Goal: Task Accomplishment & Management: Use online tool/utility

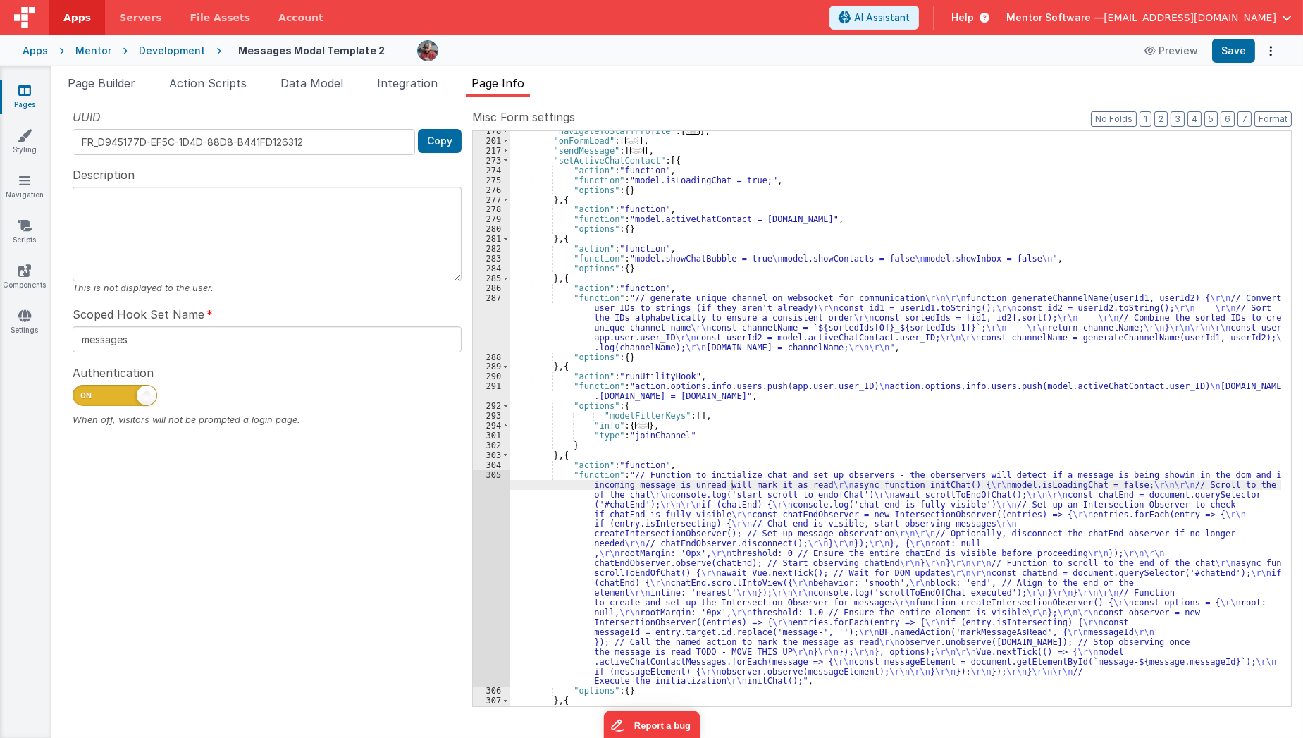
scroll to position [172, 0]
click at [135, 89] on span "Page Builder" at bounding box center [102, 83] width 68 height 14
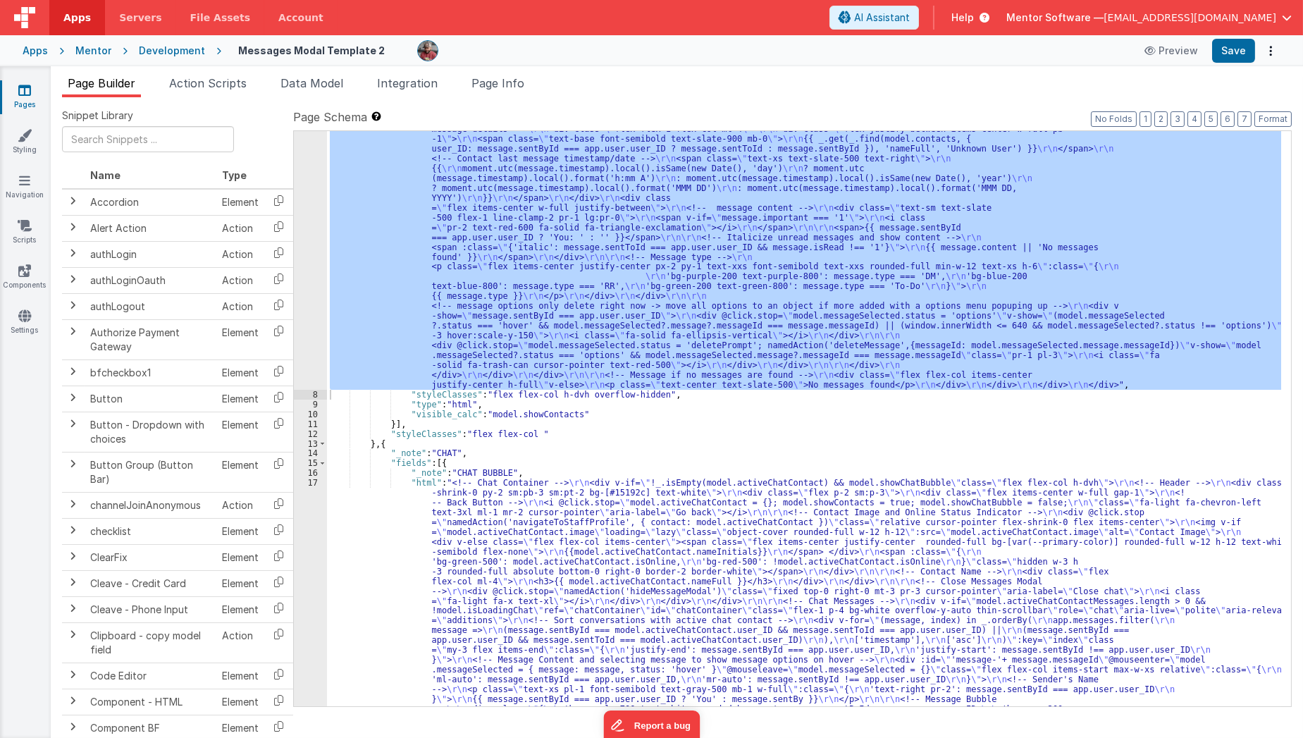
click at [20, 97] on link "Pages" at bounding box center [24, 97] width 51 height 28
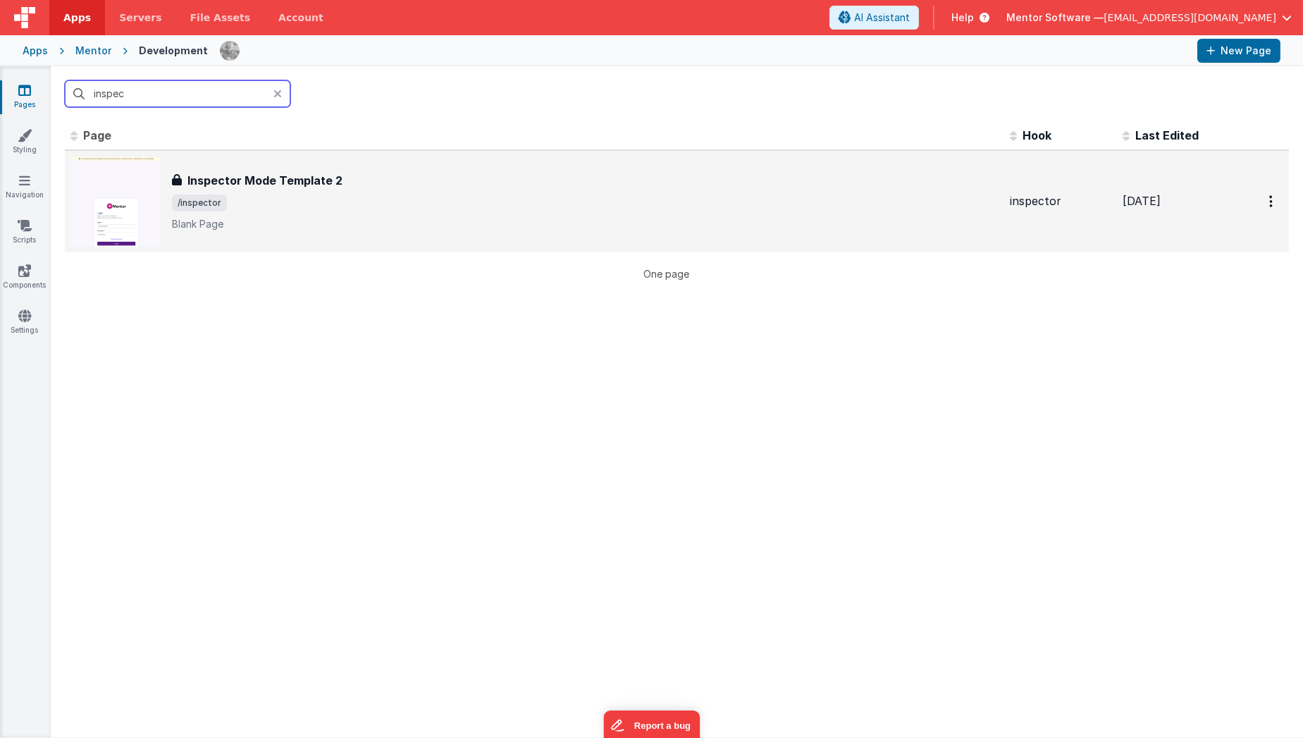
type input "inspec"
click at [184, 229] on p "Blank Page" at bounding box center [585, 224] width 826 height 14
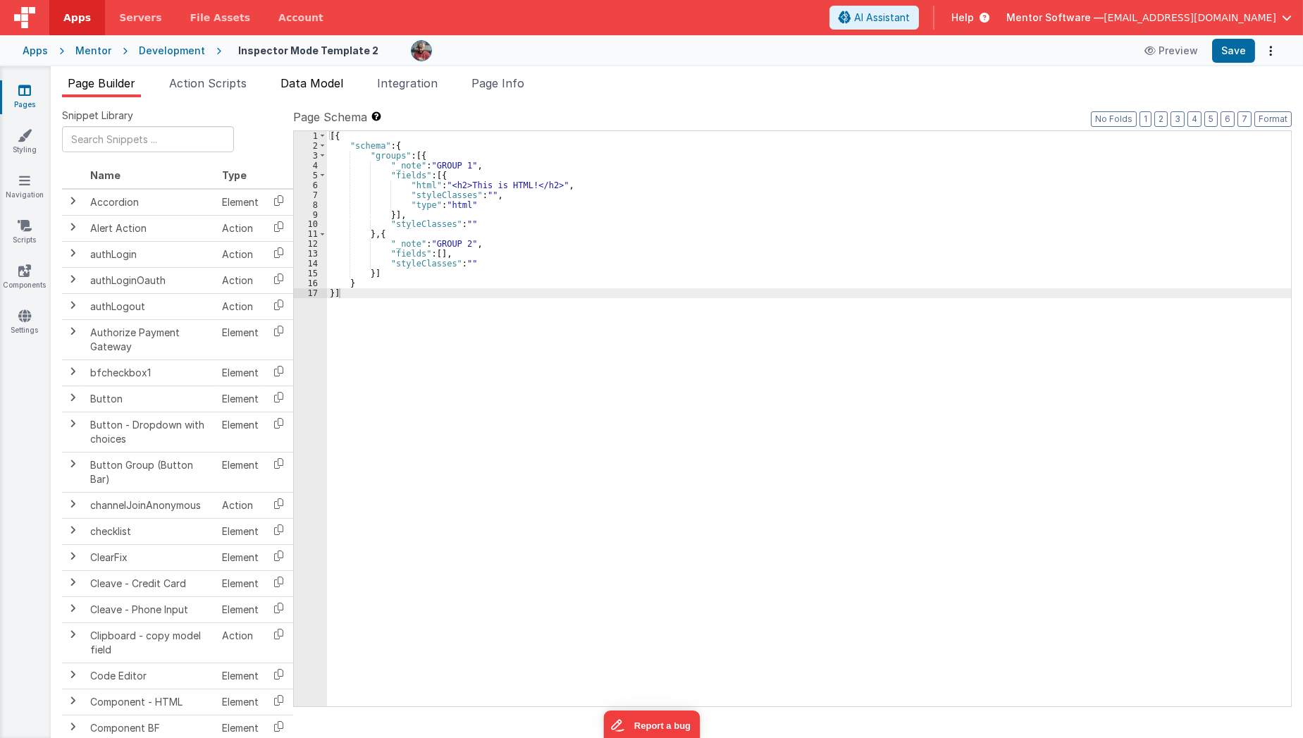
click at [309, 93] on li "Data Model" at bounding box center [312, 86] width 74 height 23
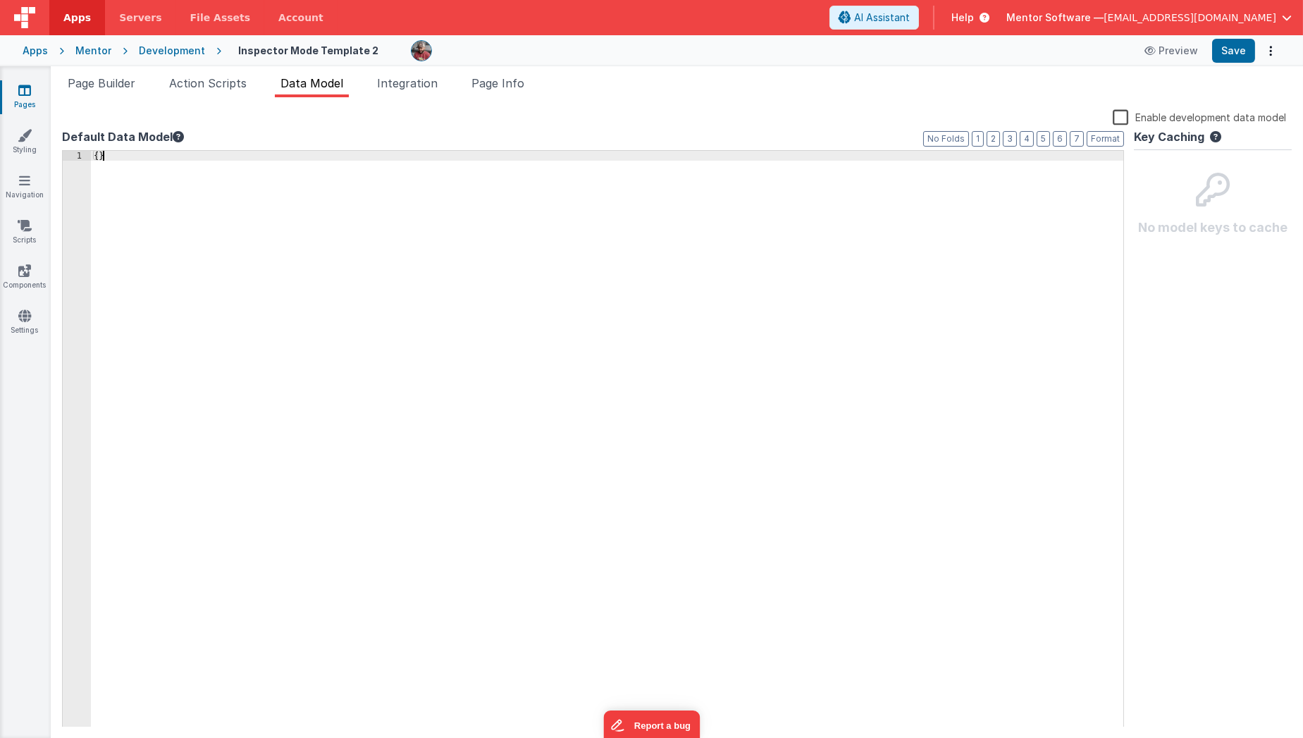
click at [212, 376] on div "{ }" at bounding box center [607, 449] width 1033 height 597
click at [98, 155] on div "{ }" at bounding box center [607, 449] width 1033 height 597
paste textarea
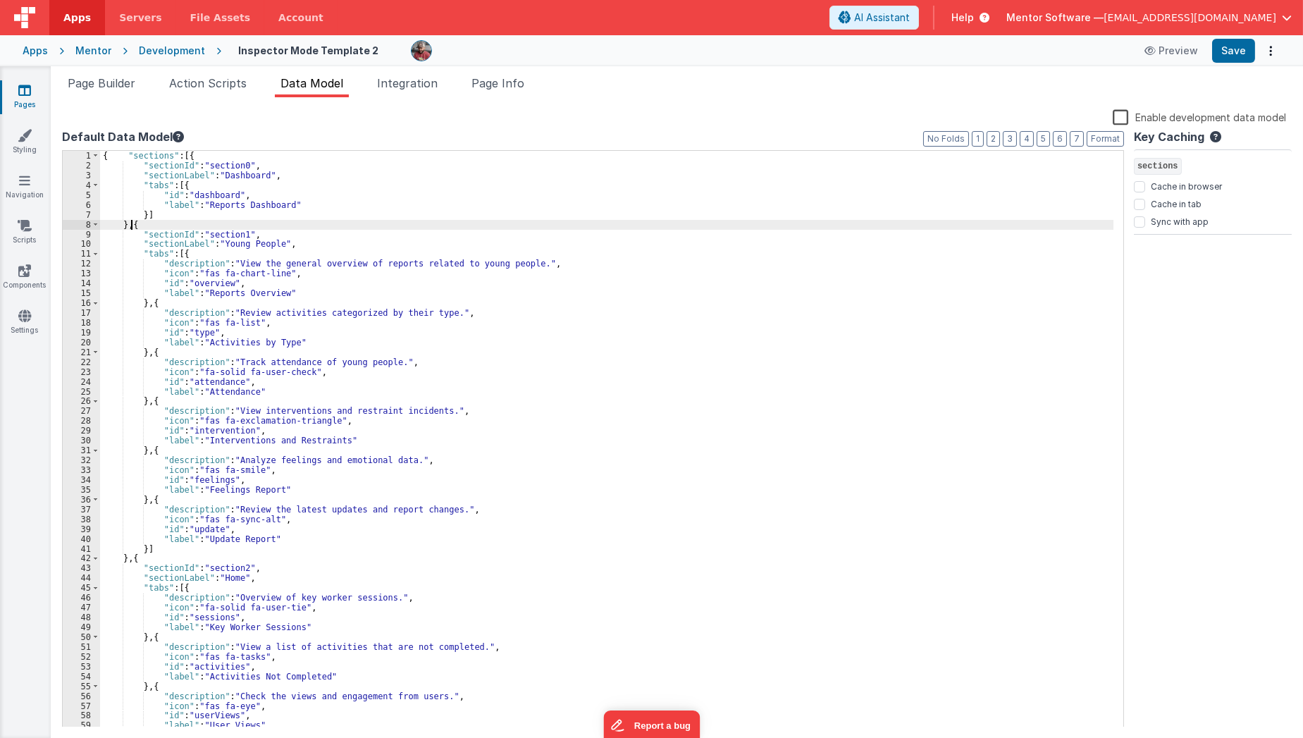
click at [132, 228] on div "{ "sections" : [{ "sectionId" : "section0" , "sectionLabel" : "Dashboard" , "ta…" at bounding box center [607, 449] width 1014 height 597
click at [132, 228] on div "{ "sections" : [{ "sectionId" : "section0" , "sectionLabel" : "Dashboard" , "ta…" at bounding box center [606, 439] width 1013 height 576
click at [132, 228] on div "{ "sections" : [{ "sectionId" : "section0" , "sectionLabel" : "Dashboard" , "ta…" at bounding box center [607, 449] width 1014 height 597
click at [135, 227] on div "{ "sections" : [{ "sectionId" : "section0" , "sectionLabel" : "Dashboard" , "ta…" at bounding box center [606, 439] width 1013 height 576
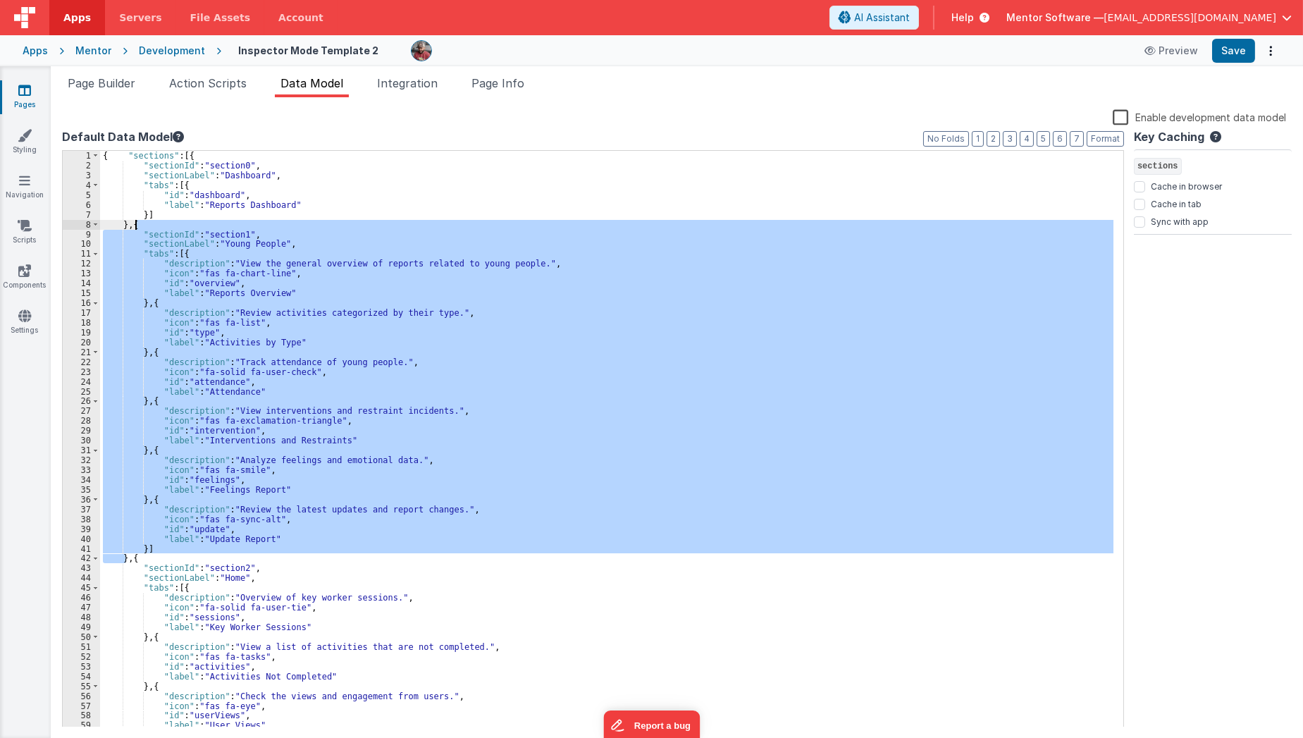
click at [135, 227] on div "{ "sections" : [{ "sectionId" : "section0" , "sectionLabel" : "Dashboard" , "ta…" at bounding box center [607, 449] width 1014 height 597
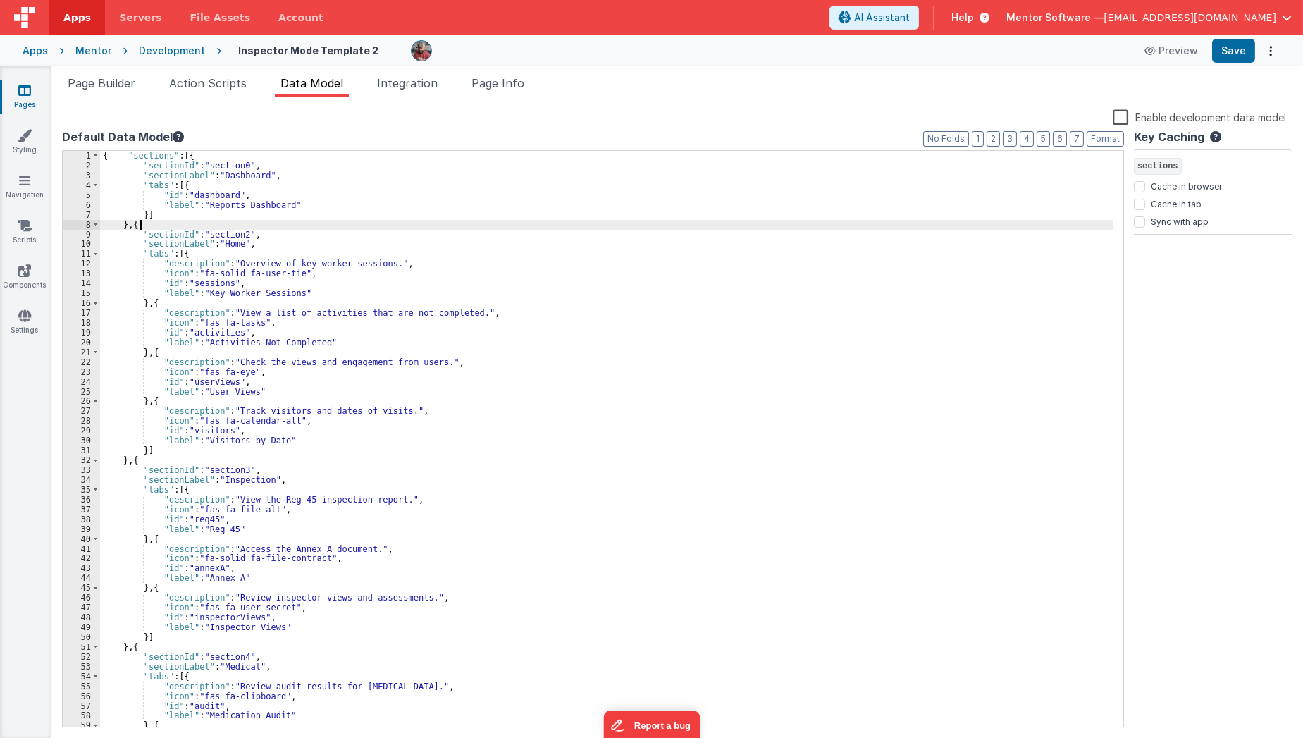
click at [140, 227] on div "{ "sections" : [{ "sectionId" : "section0" , "sectionLabel" : "Dashboard" , "ta…" at bounding box center [607, 449] width 1014 height 597
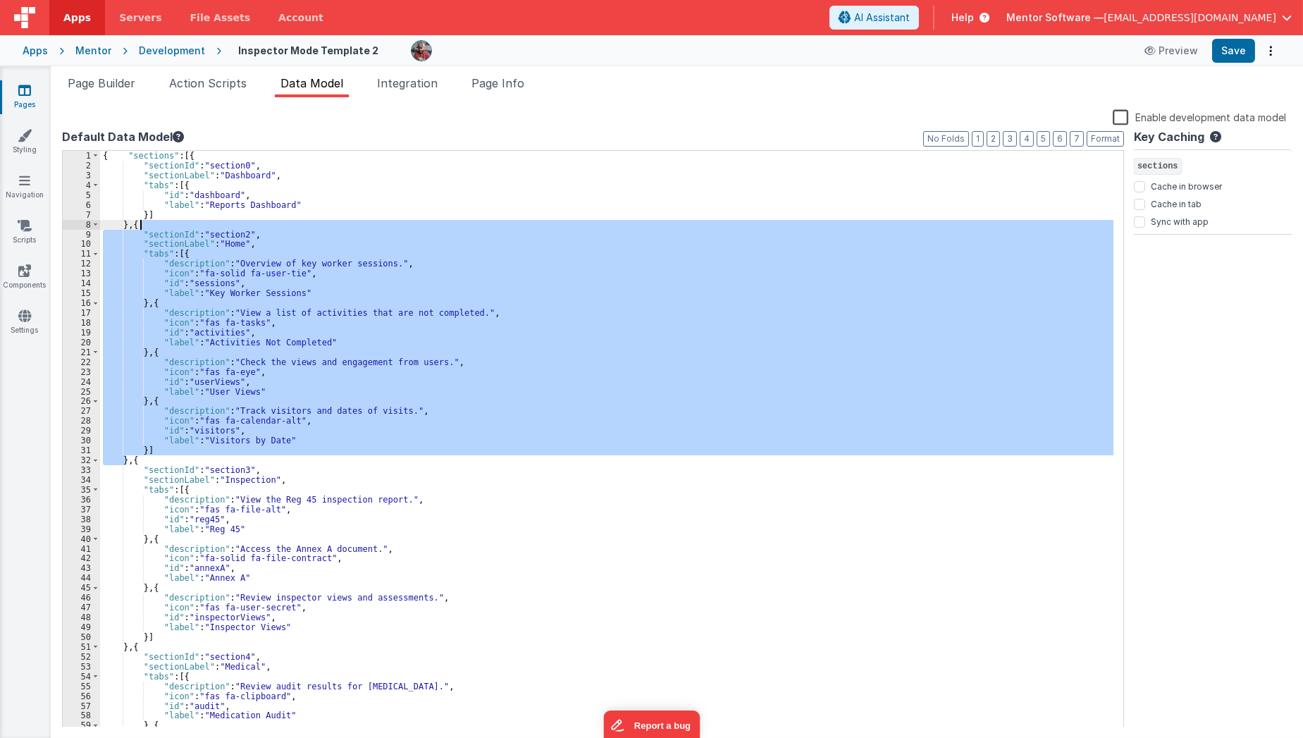
click at [140, 227] on div "{ "sections" : [{ "sectionId" : "section0" , "sectionLabel" : "Dashboard" , "ta…" at bounding box center [607, 449] width 1014 height 597
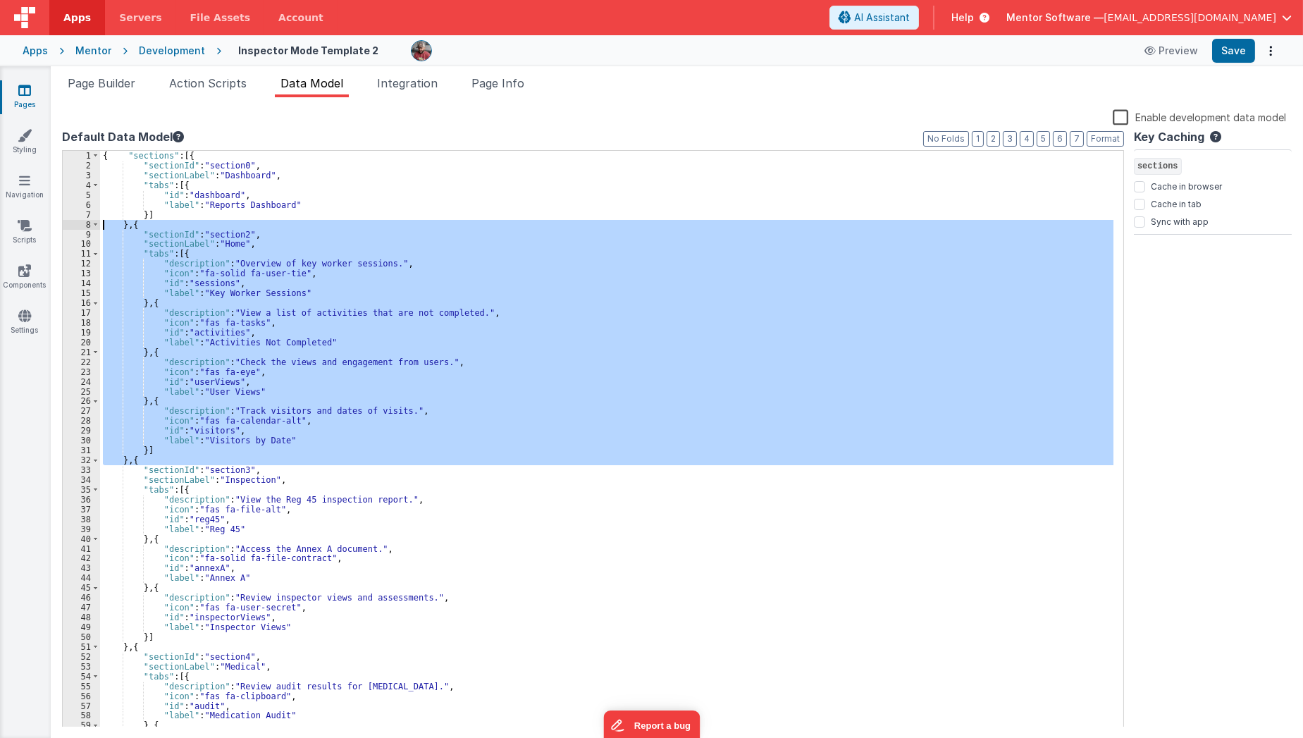
click at [140, 227] on div "{ "sections" : [{ "sectionId" : "section0" , "sectionLabel" : "Dashboard" , "ta…" at bounding box center [606, 439] width 1013 height 576
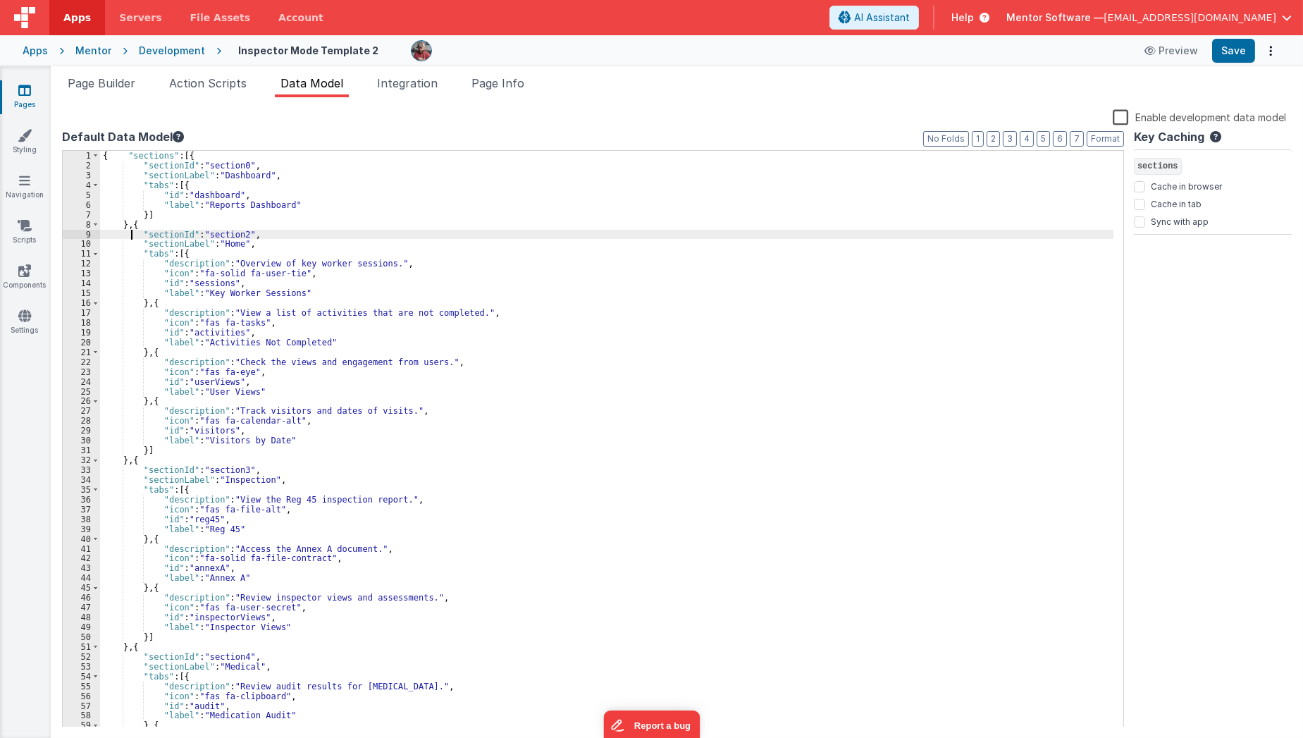
click at [128, 229] on div "{ "sections" : [{ "sectionId" : "section0" , "sectionLabel" : "Dashboard" , "ta…" at bounding box center [607, 449] width 1014 height 597
click at [226, 202] on div "{ "sections" : [{ "sectionId" : "section0" , "sectionLabel" : "Dashboard" , "ta…" at bounding box center [607, 449] width 1014 height 597
click at [226, 202] on div "{ "sections" : [{ "sectionId" : "section0" , "sectionLabel" : "Dashboard" , "ta…" at bounding box center [606, 439] width 1013 height 576
click at [204, 204] on div "{ "sections" : [{ "sectionId" : "section0" , "sectionLabel" : "Dashboard" , "ta…" at bounding box center [607, 449] width 1014 height 597
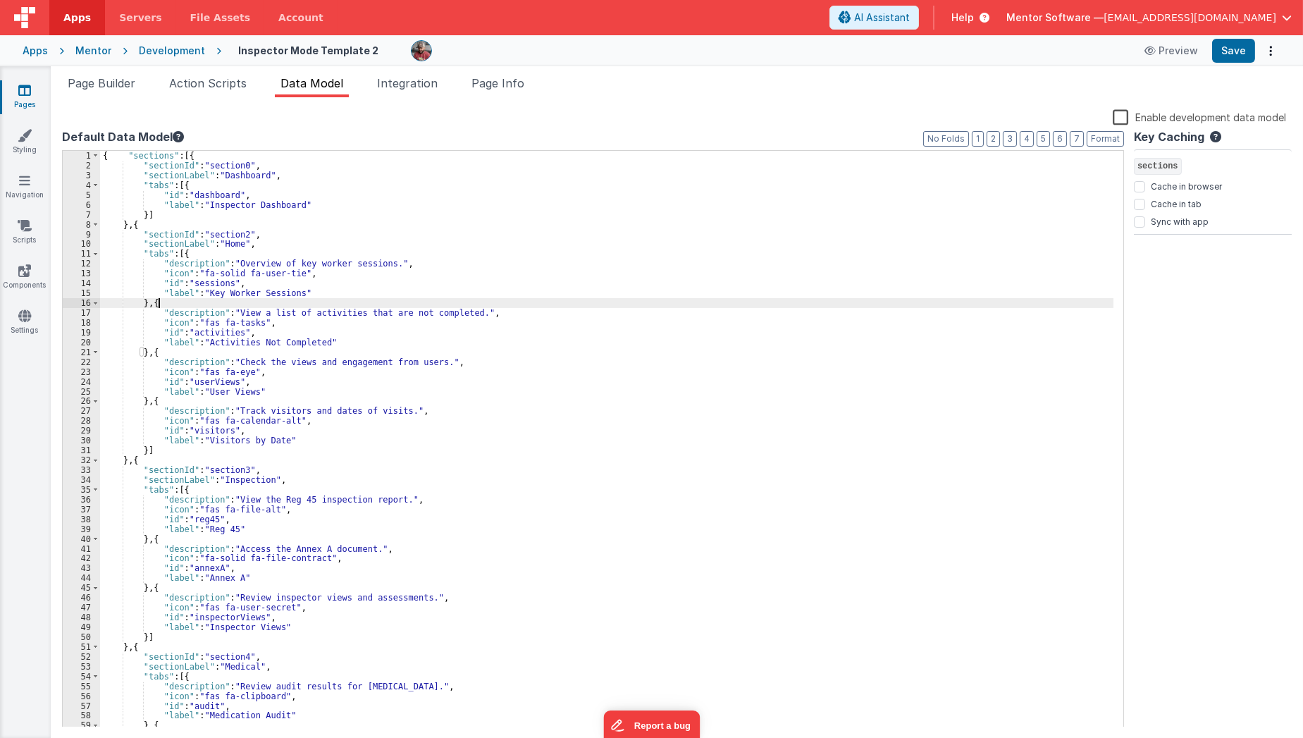
click at [234, 304] on div "{ "sections" : [{ "sectionId" : "section0" , "sectionLabel" : "Dashboard" , "ta…" at bounding box center [607, 449] width 1014 height 597
click at [228, 239] on div "{ "sections" : [{ "sectionId" : "section0" , "sectionLabel" : "Dashboard" , "ta…" at bounding box center [607, 449] width 1014 height 597
click at [94, 253] on span at bounding box center [96, 254] width 8 height 10
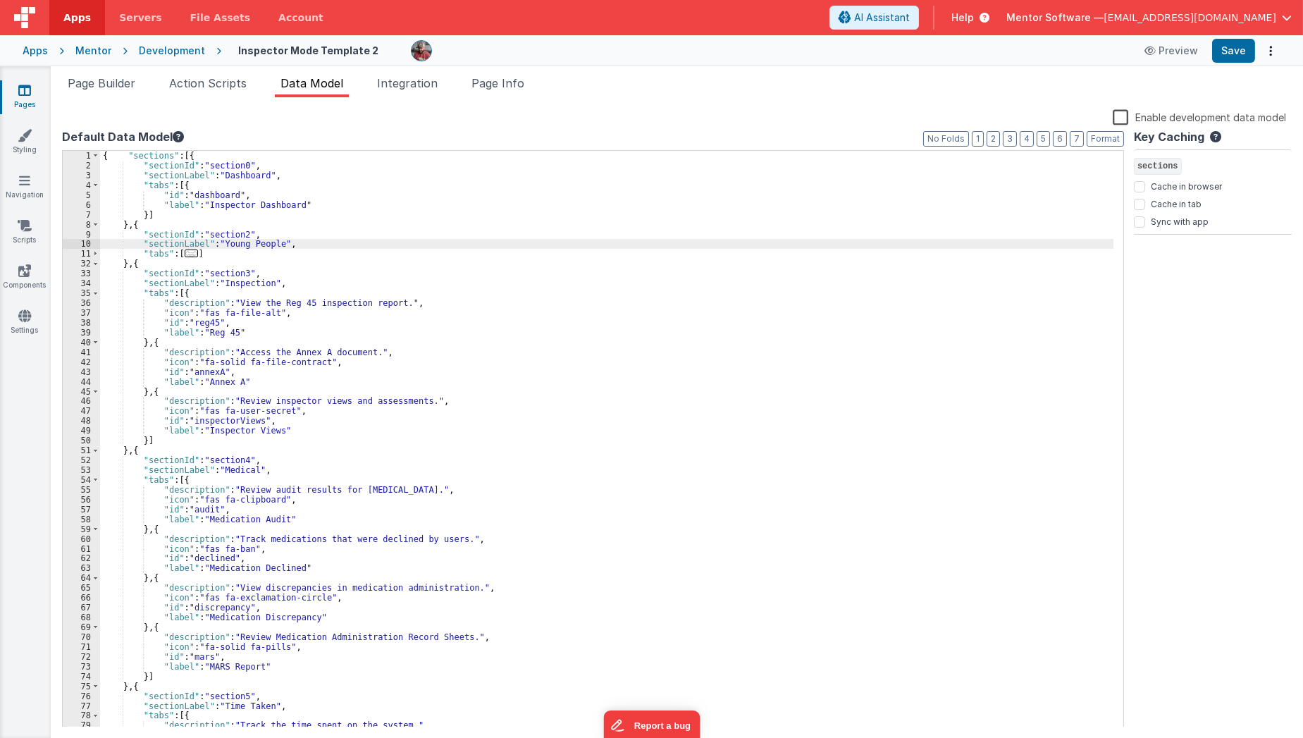
click at [246, 281] on div "{ "sections" : [{ "sectionId" : "section0" , "sectionLabel" : "Dashboard" , "ta…" at bounding box center [607, 449] width 1014 height 597
click at [216, 337] on div "{ "sections" : [{ "sectionId" : "section0" , "sectionLabel" : "Dashboard" , "ta…" at bounding box center [607, 449] width 1014 height 597
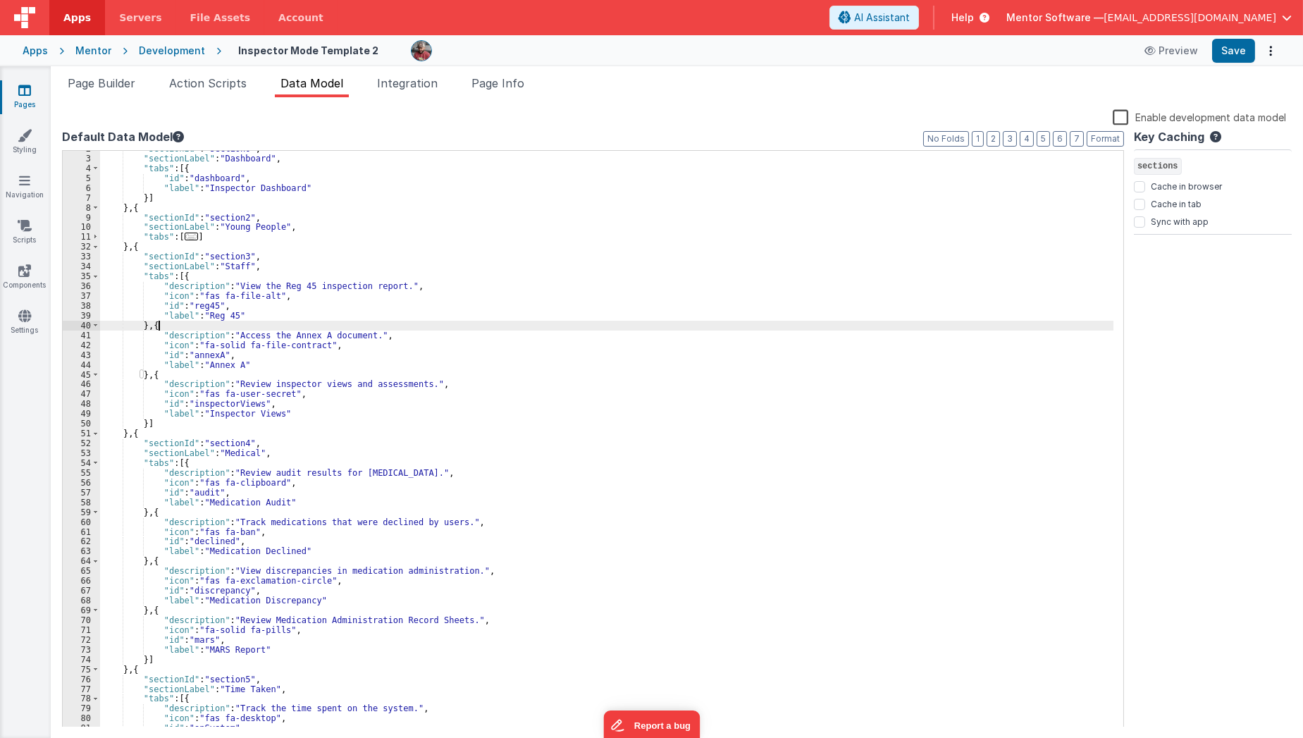
scroll to position [17, 0]
click at [233, 286] on div ""sectionId" : "section0" , "sectionLabel" : "Dashboard" , "tabs" : [{ "id" : "d…" at bounding box center [607, 441] width 1014 height 597
click at [185, 240] on span "..." at bounding box center [192, 236] width 14 height 8
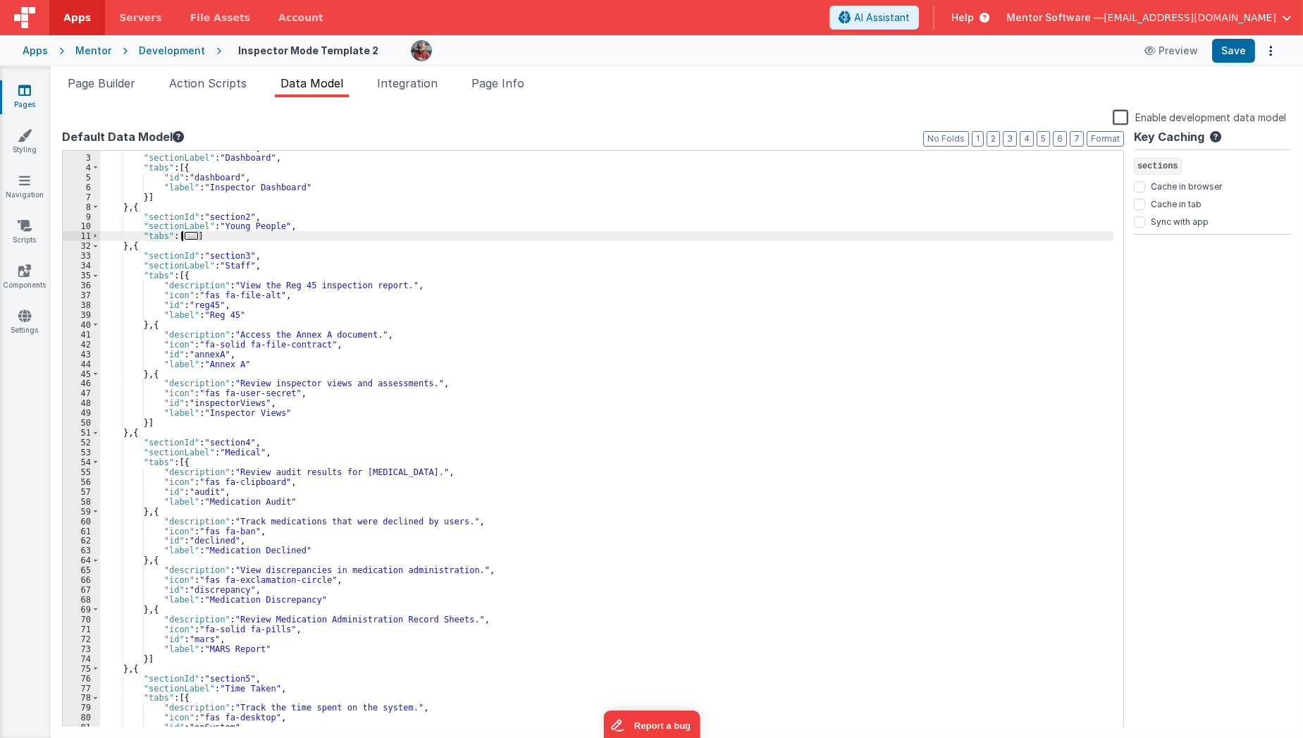
click at [185, 238] on span "..." at bounding box center [192, 236] width 14 height 8
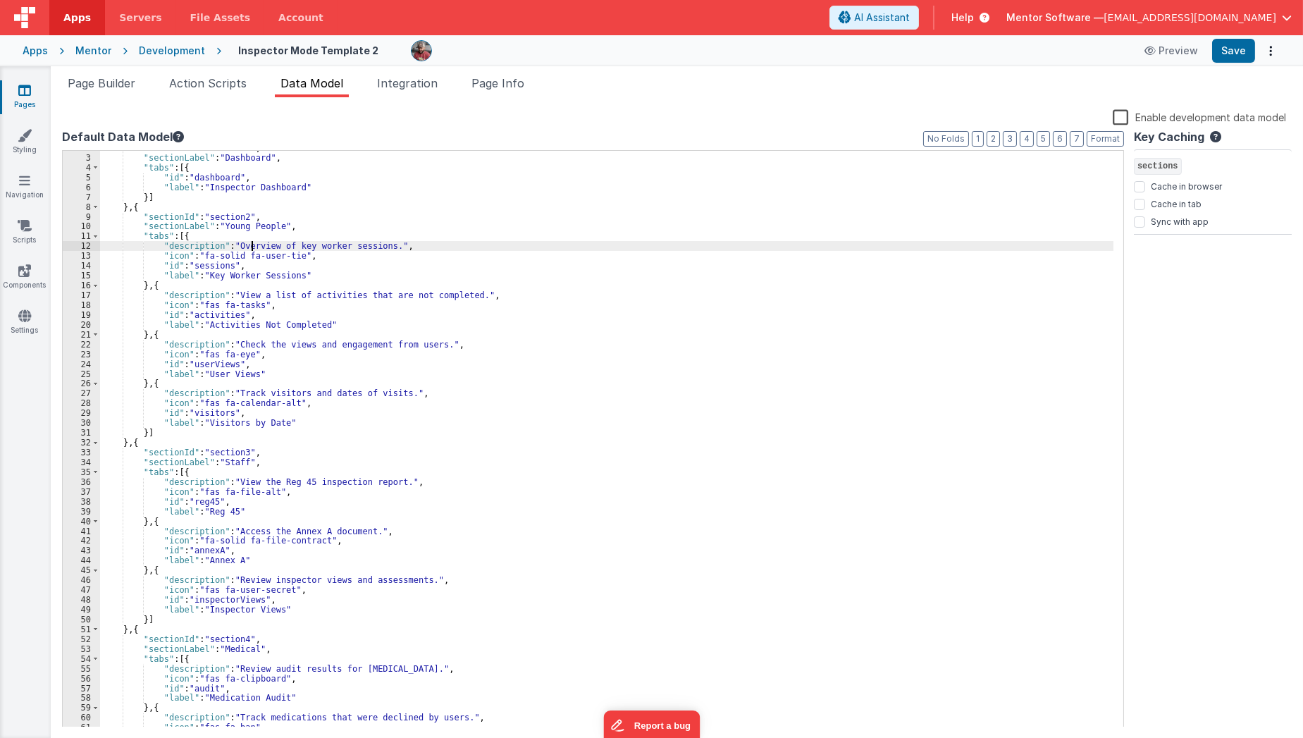
click at [250, 245] on div ""sectionId" : "section0" , "sectionLabel" : "Dashboard" , "tabs" : [{ "id" : "d…" at bounding box center [607, 441] width 1014 height 597
click at [204, 266] on div ""sectionId" : "section0" , "sectionLabel" : "Dashboard" , "tabs" : [{ "id" : "d…" at bounding box center [607, 441] width 1014 height 597
click at [206, 273] on div ""sectionId" : "section0" , "sectionLabel" : "Dashboard" , "tabs" : [{ "id" : "d…" at bounding box center [607, 441] width 1014 height 597
click at [204, 317] on div ""sectionId" : "section0" , "sectionLabel" : "Dashboard" , "tabs" : [{ "id" : "d…" at bounding box center [607, 441] width 1014 height 597
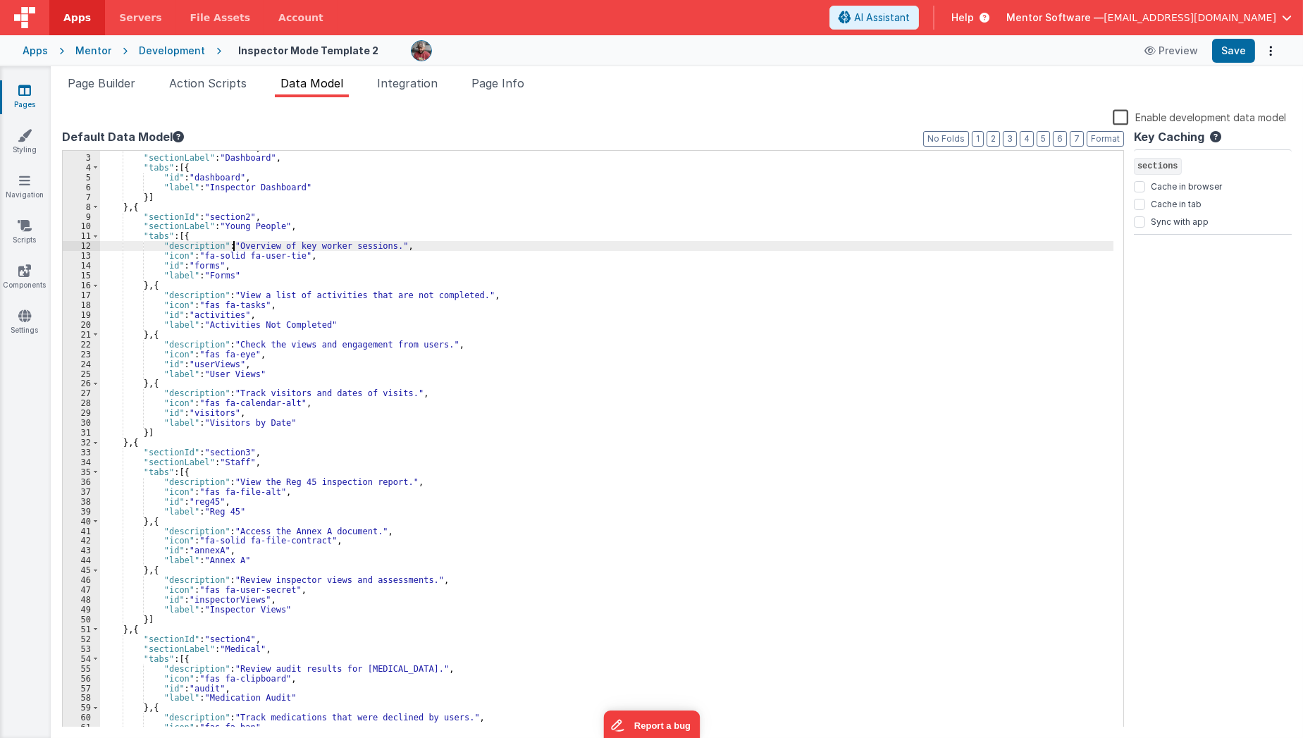
click at [232, 245] on div ""sectionId" : "section0" , "sectionLabel" : "Dashboard" , "tabs" : [{ "id" : "d…" at bounding box center [607, 441] width 1014 height 597
click at [242, 309] on div ""sectionId" : "section0" , "sectionLabel" : "Dashboard" , "tabs" : [{ "id" : "d…" at bounding box center [607, 441] width 1014 height 597
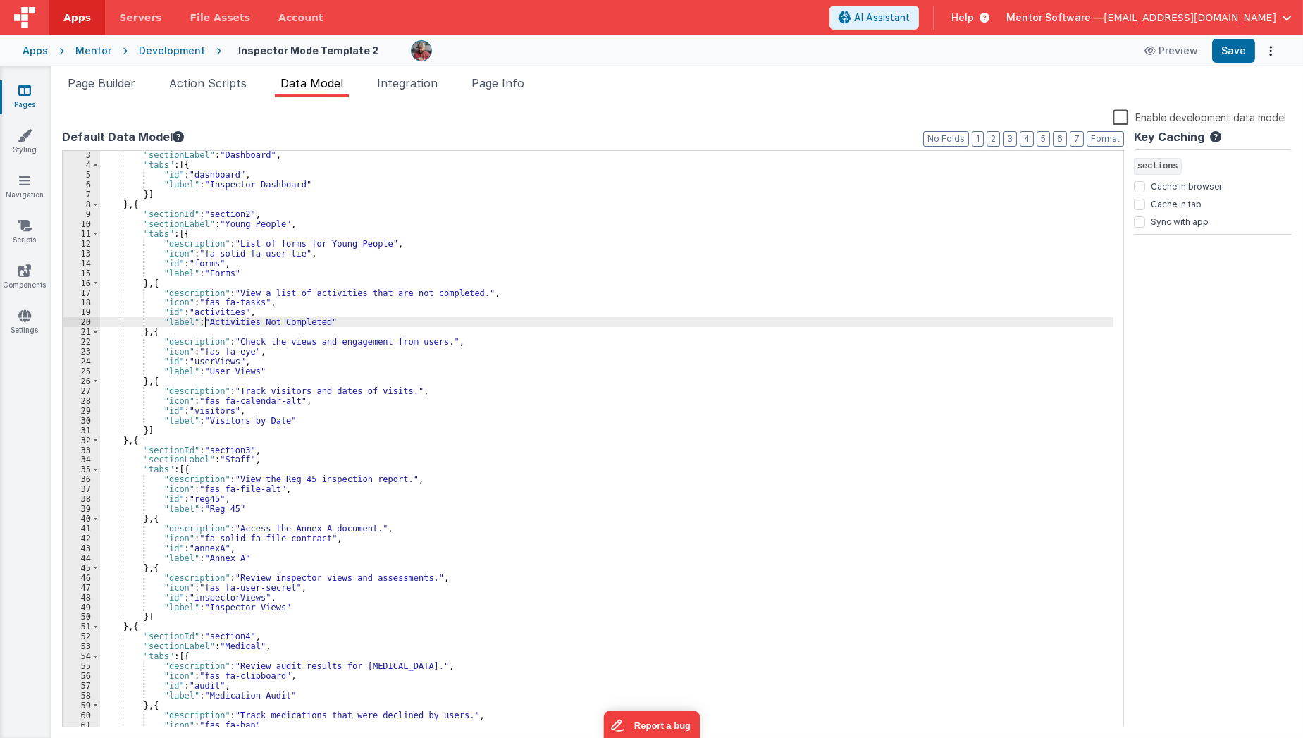
click at [206, 321] on div ""sectionLabel" : "Dashboard" , "tabs" : [{ "id" : "dashboard" , "label" : "Insp…" at bounding box center [607, 448] width 1014 height 597
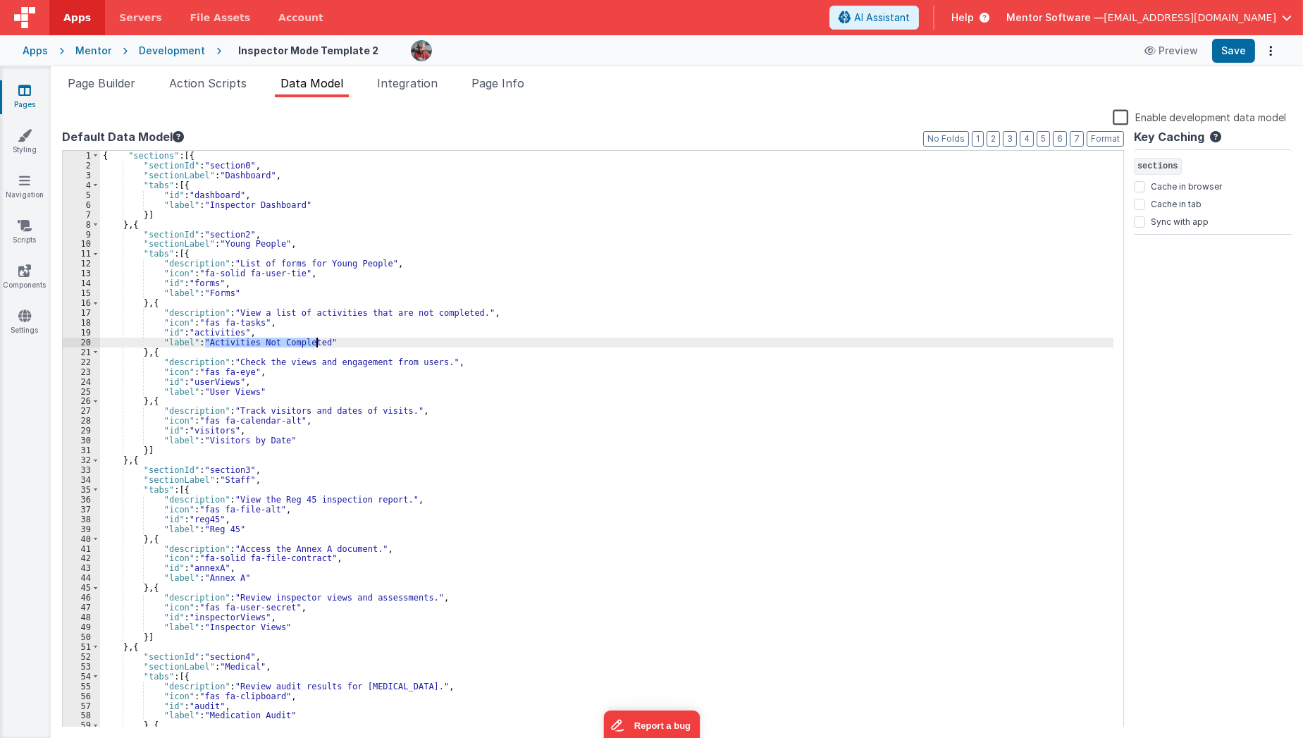
click at [182, 185] on div "{ "sections" : [{ "sectionId" : "section0" , "sectionLabel" : "Dashboard" , "ta…" at bounding box center [607, 449] width 1014 height 597
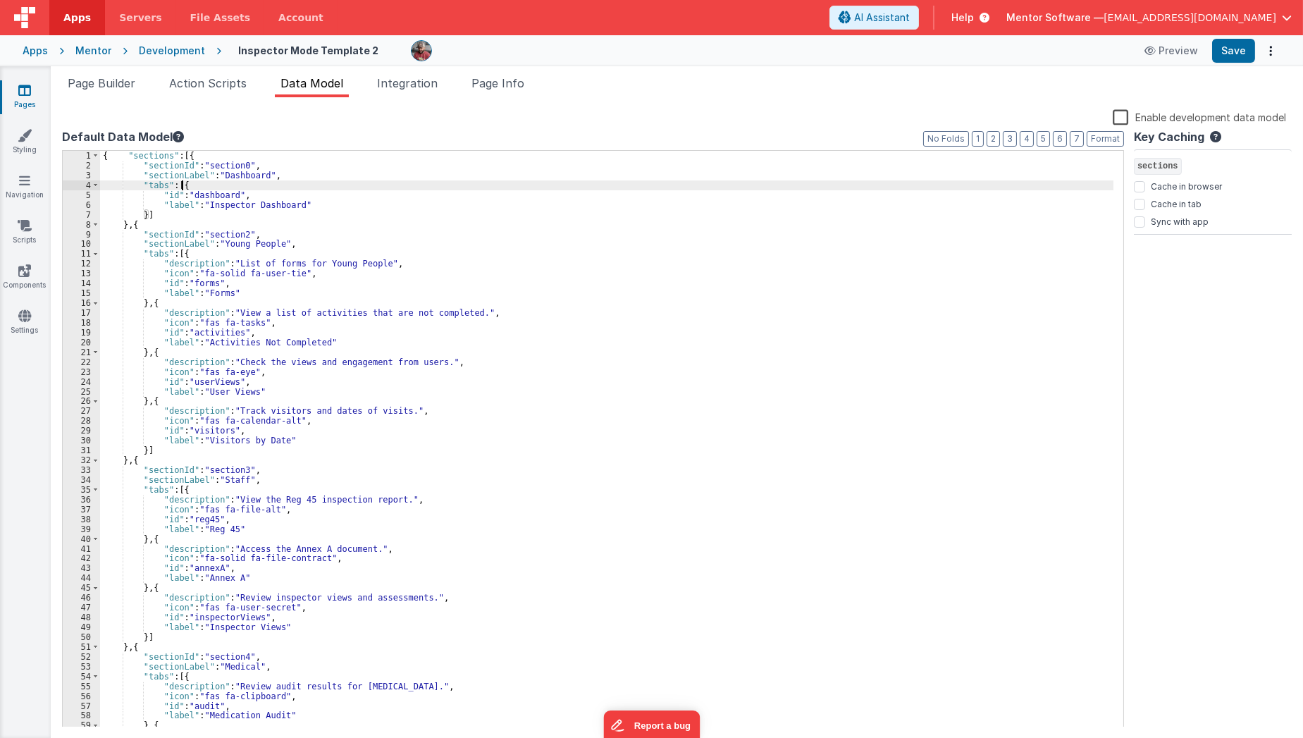
click at [182, 185] on div "{ "sections" : [{ "sectionId" : "section0" , "sectionLabel" : "Dashboard" , "ta…" at bounding box center [607, 449] width 1014 height 597
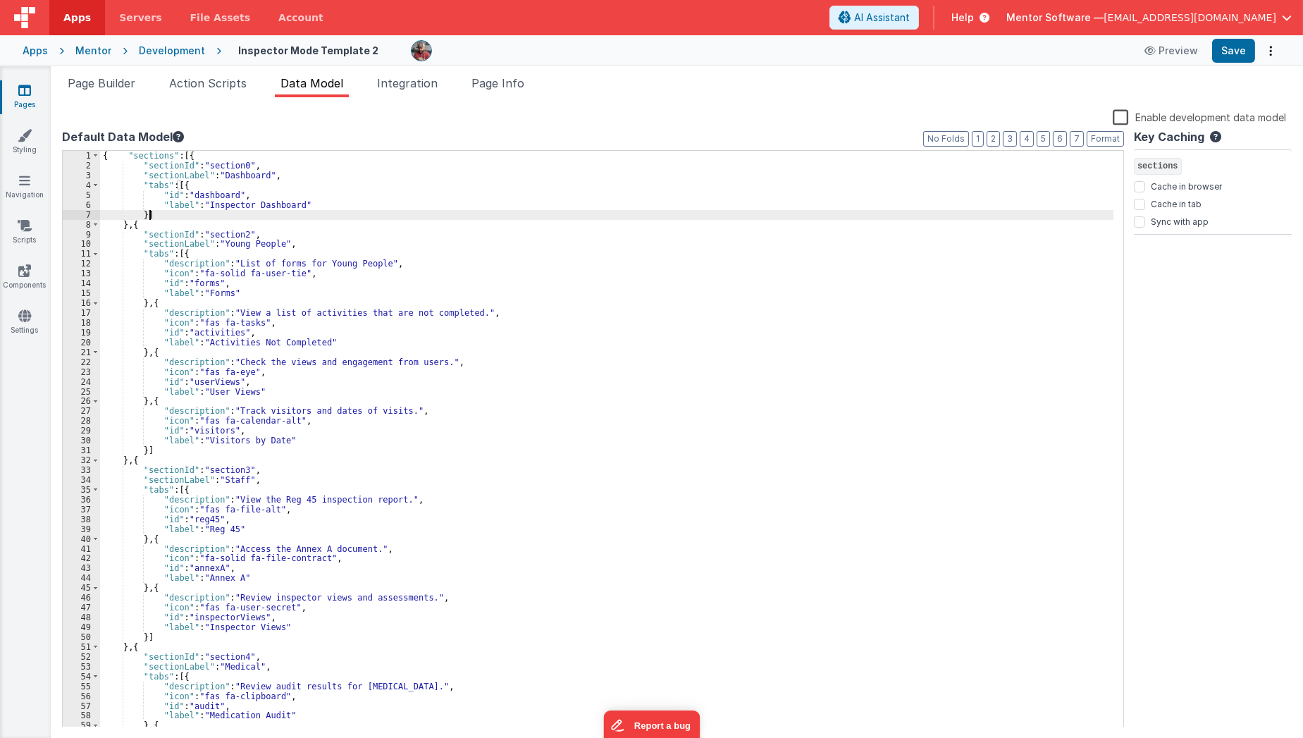
click at [285, 209] on div "{ "sections" : [{ "sectionId" : "section0" , "sectionLabel" : "Dashboard" , "ta…" at bounding box center [607, 449] width 1014 height 597
click at [310, 209] on div "{ "sections" : [{ "sectionId" : "section0" , "sectionLabel" : "Dashboard" , "ta…" at bounding box center [607, 449] width 1014 height 597
click at [144, 215] on div "{ "sections" : [{ "sectionId" : "section0" , "sectionLabel" : "Dashboard" , "ta…" at bounding box center [607, 449] width 1014 height 597
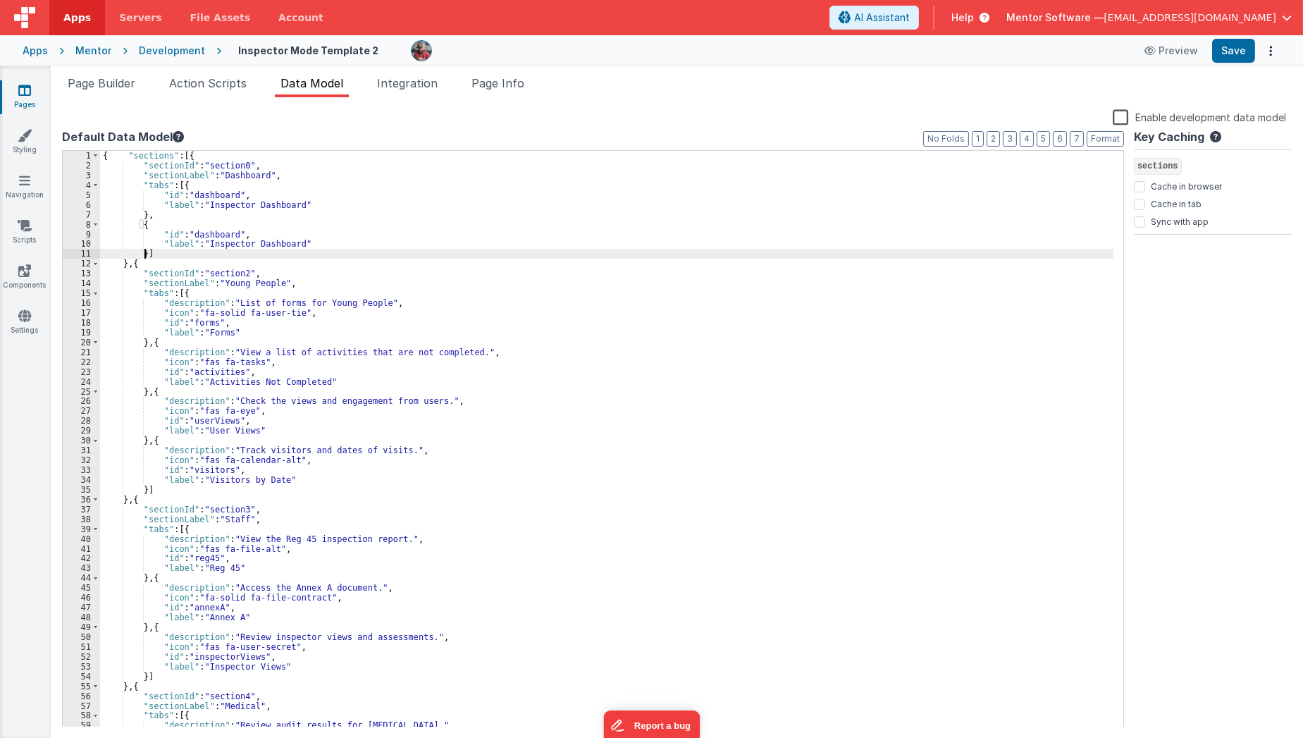
click at [182, 294] on div "{ "sections" : [{ "sectionId" : "section0" , "sectionLabel" : "Dashboard" , "ta…" at bounding box center [607, 449] width 1014 height 597
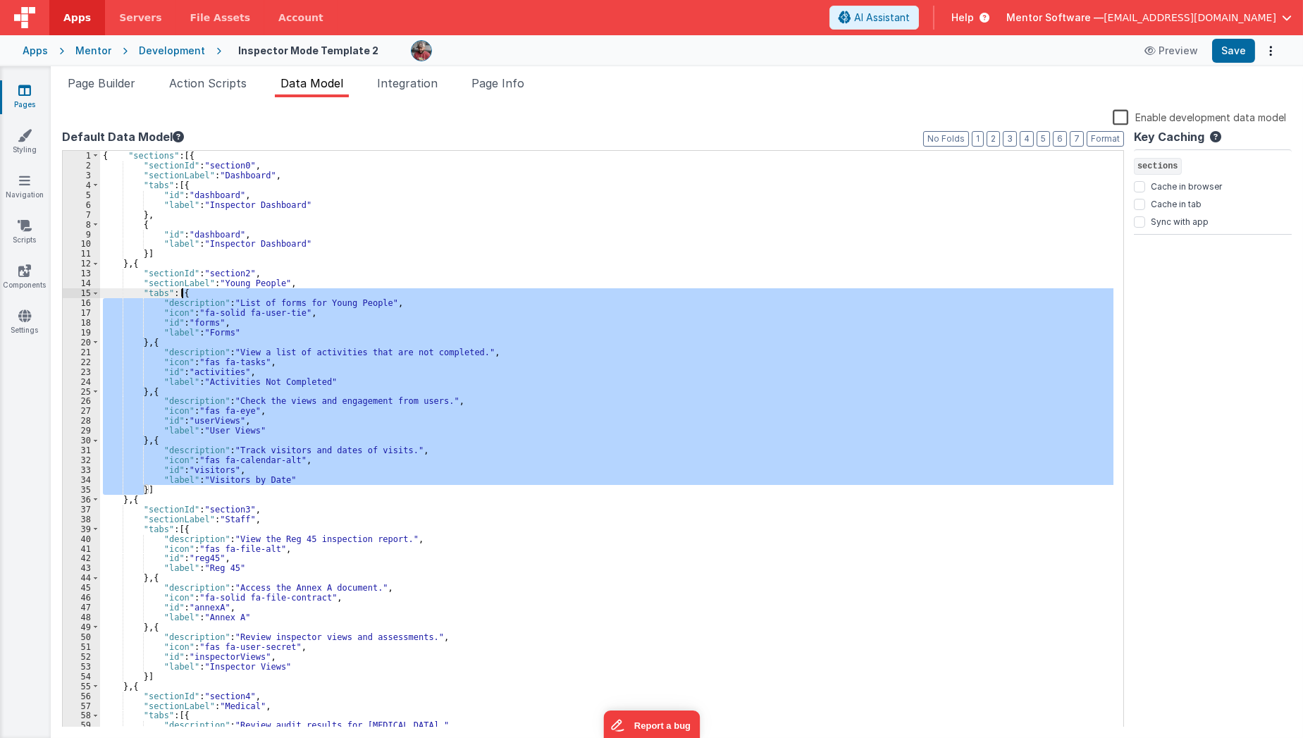
click at [182, 294] on div "{ "sections" : [{ "sectionId" : "section0" , "sectionLabel" : "Dashboard" , "ta…" at bounding box center [607, 449] width 1014 height 597
click at [182, 294] on div "{ "sections" : [{ "sectionId" : "section0" , "sectionLabel" : "Dashboard" , "ta…" at bounding box center [606, 439] width 1013 height 576
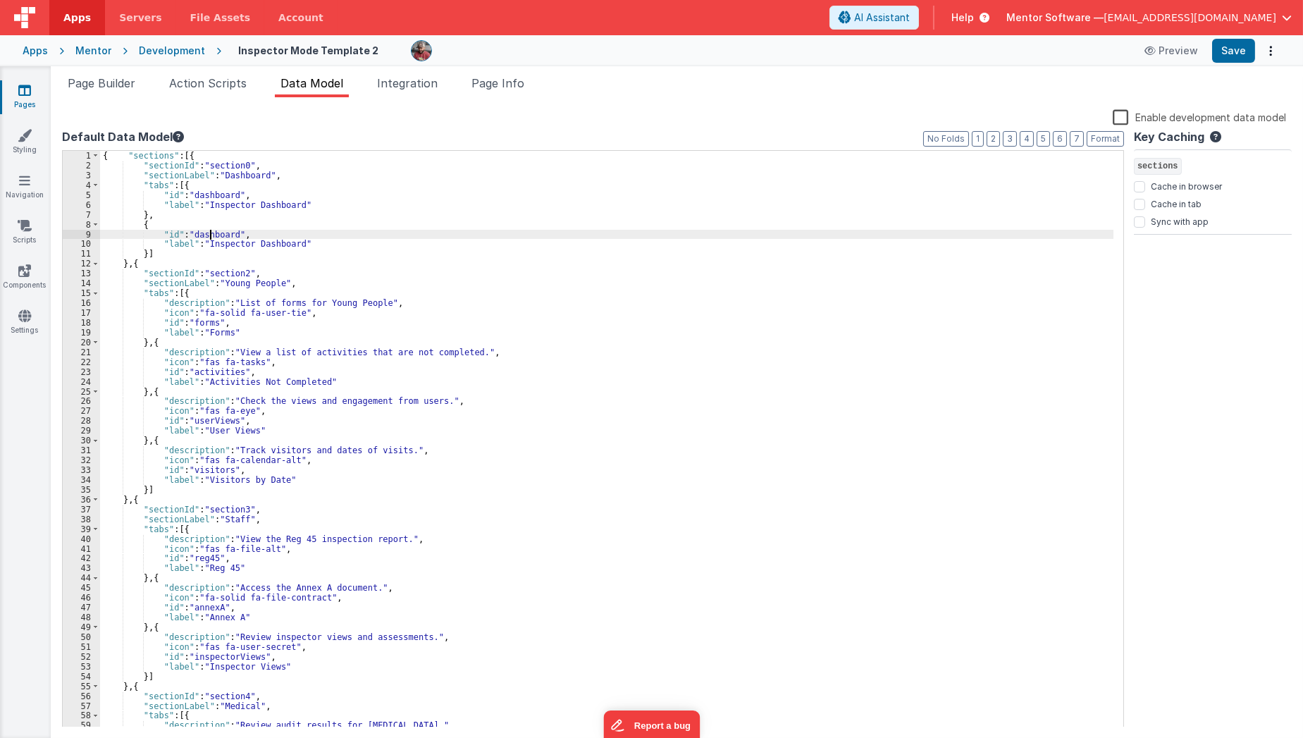
click at [208, 236] on div "{ "sections" : [{ "sectionId" : "section0" , "sectionLabel" : "Dashboard" , "ta…" at bounding box center [607, 449] width 1014 height 597
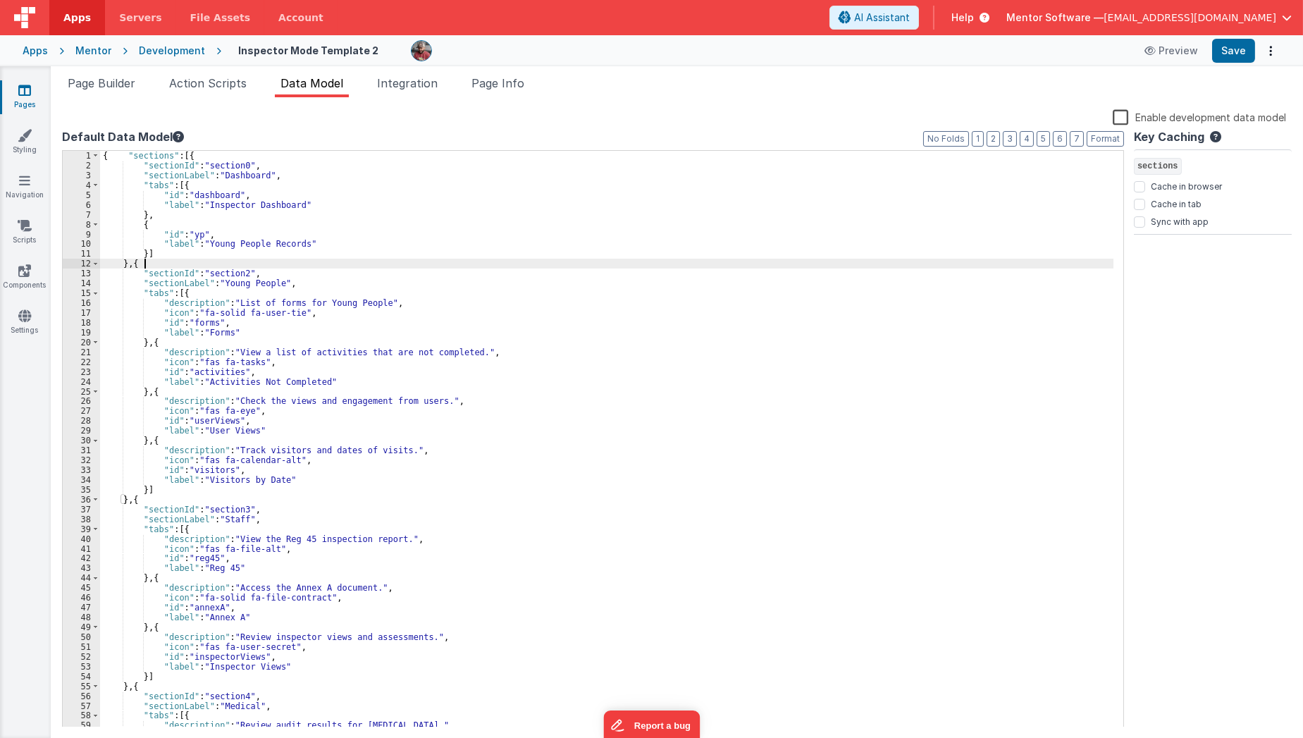
click at [206, 267] on div "{ "sections" : [{ "sectionId" : "section0" , "sectionLabel" : "Dashboard" , "ta…" at bounding box center [607, 449] width 1014 height 597
click at [144, 254] on div "{ "sections" : [{ "sectionId" : "section0" , "sectionLabel" : "Dashboard" , "ta…" at bounding box center [607, 449] width 1014 height 597
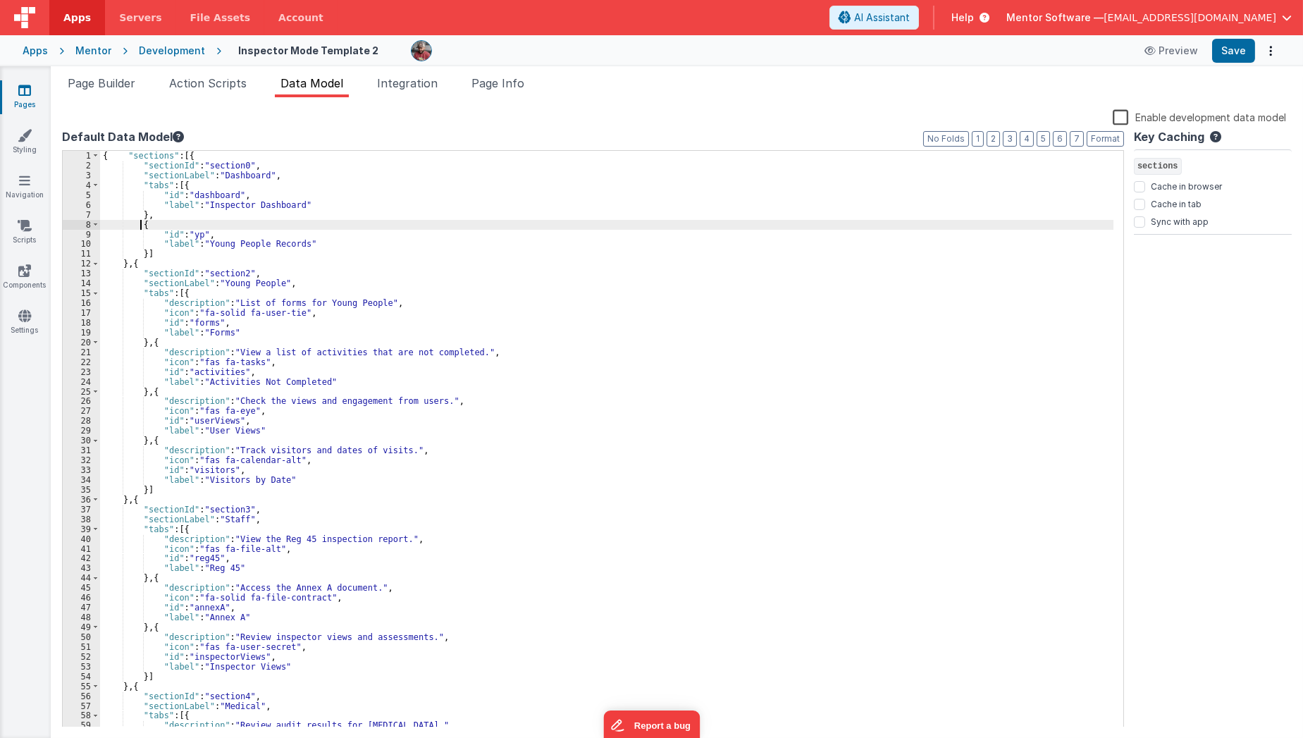
click at [140, 223] on div "{ "sections" : [{ "sectionId" : "section0" , "sectionLabel" : "Dashboard" , "ta…" at bounding box center [607, 449] width 1014 height 597
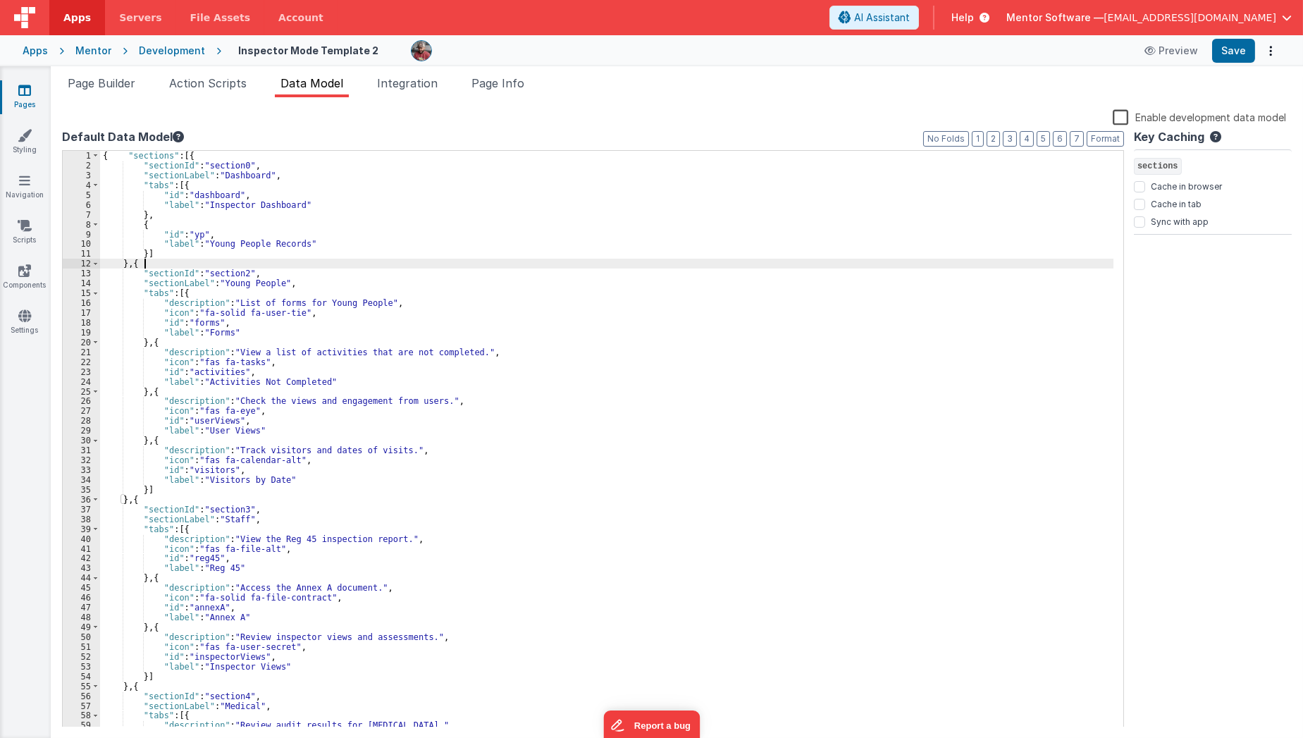
click at [144, 261] on div "{ "sections" : [{ "sectionId" : "section0" , "sectionLabel" : "Dashboard" , "ta…" at bounding box center [607, 449] width 1014 height 597
click at [144, 257] on div "{ "sections" : [{ "sectionId" : "section0" , "sectionLabel" : "Dashboard" , "ta…" at bounding box center [607, 449] width 1014 height 597
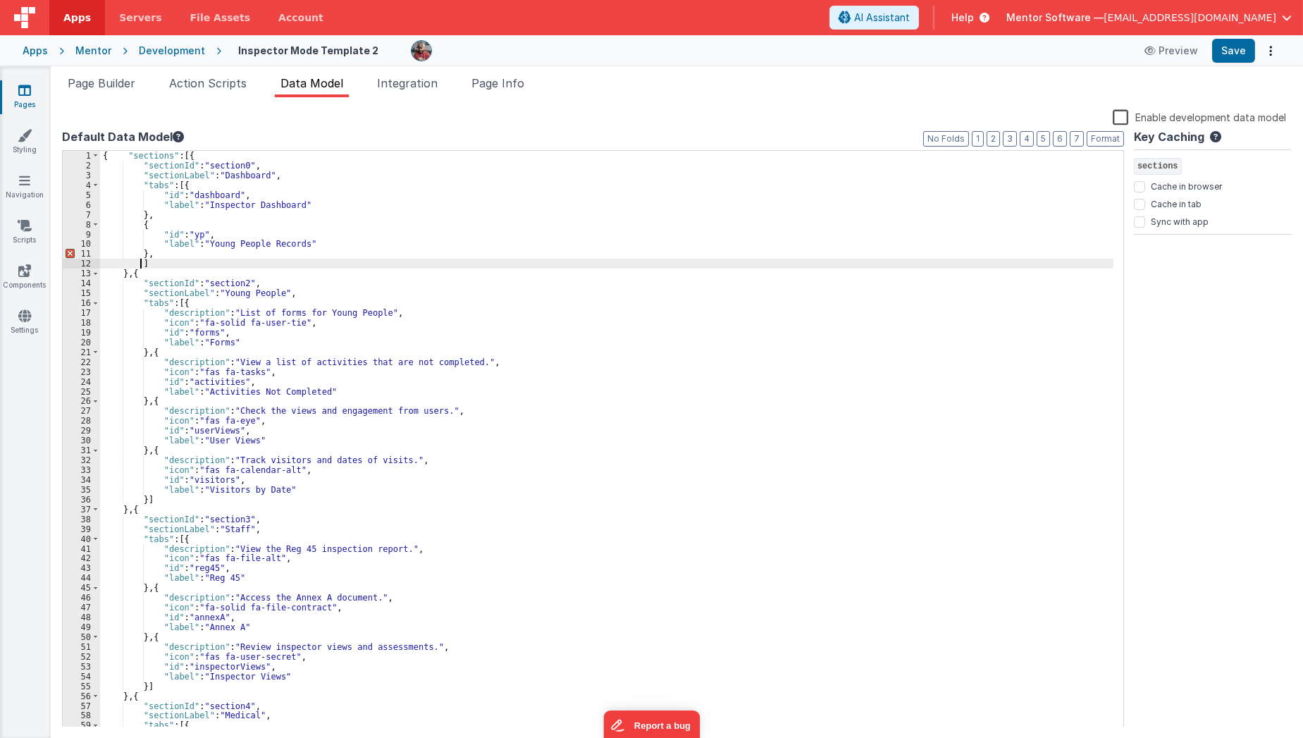
paste textarea
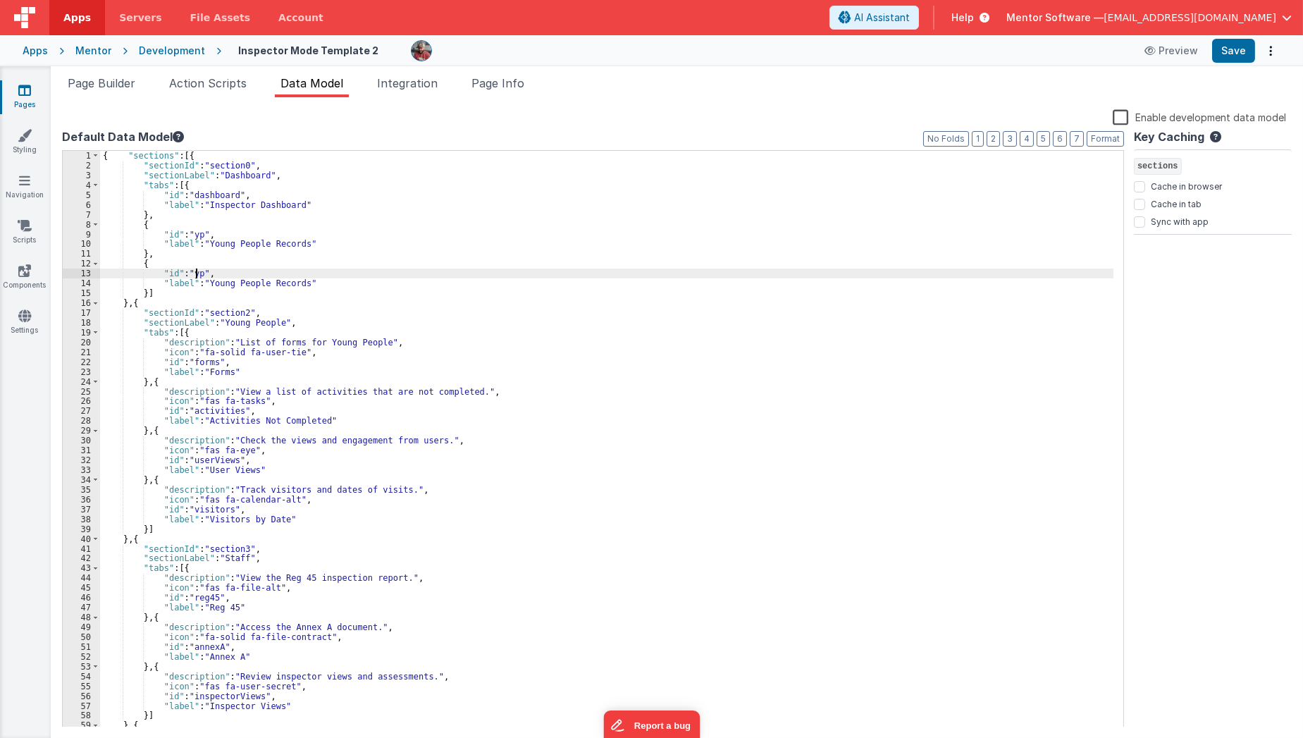
click at [195, 278] on div "{ "sections" : [{ "sectionId" : "section0" , "sectionLabel" : "Dashboard" , "ta…" at bounding box center [607, 449] width 1014 height 597
click at [206, 281] on div "{ "sections" : [{ "sectionId" : "section0" , "sectionLabel" : "Dashboard" , "ta…" at bounding box center [607, 449] width 1014 height 597
click at [236, 283] on div "{ "sections" : [{ "sectionId" : "section0" , "sectionLabel" : "Dashboard" , "ta…" at bounding box center [607, 449] width 1014 height 597
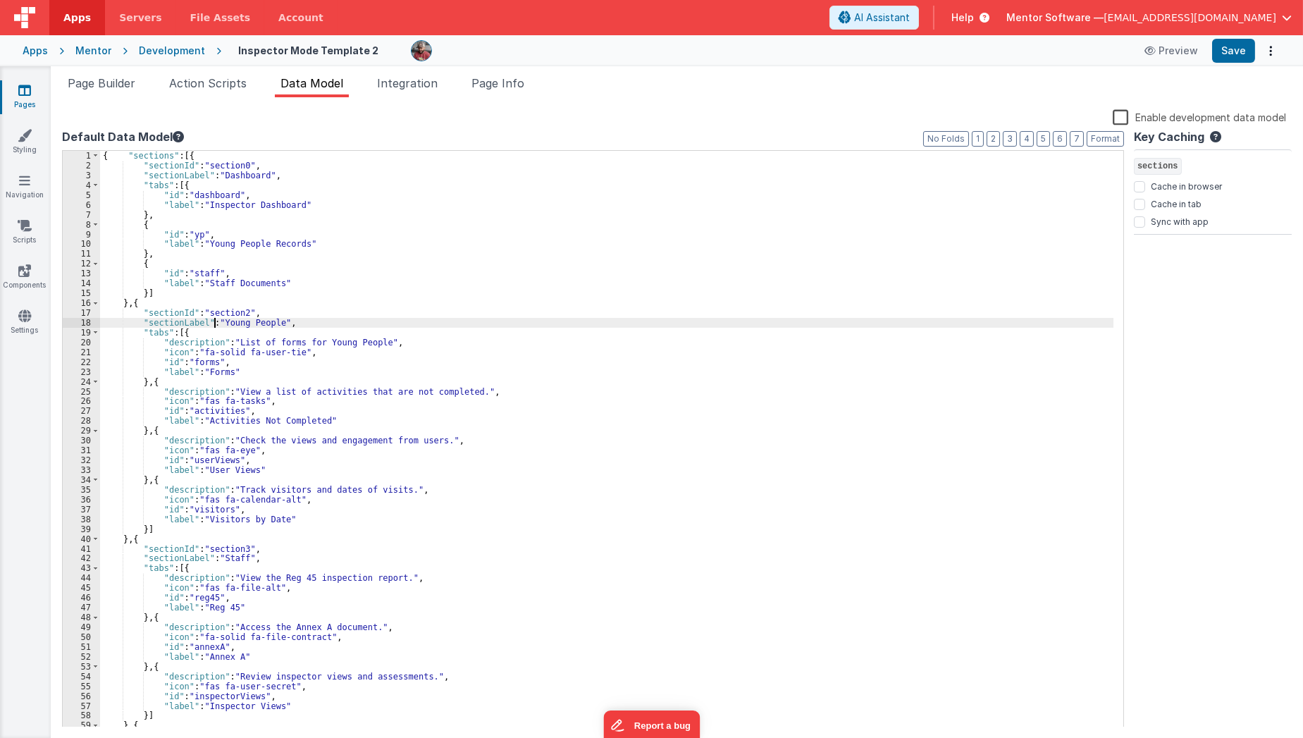
click at [214, 326] on div "{ "sections" : [{ "sectionId" : "section0" , "sectionLabel" : "Dashboard" , "ta…" at bounding box center [607, 449] width 1014 height 597
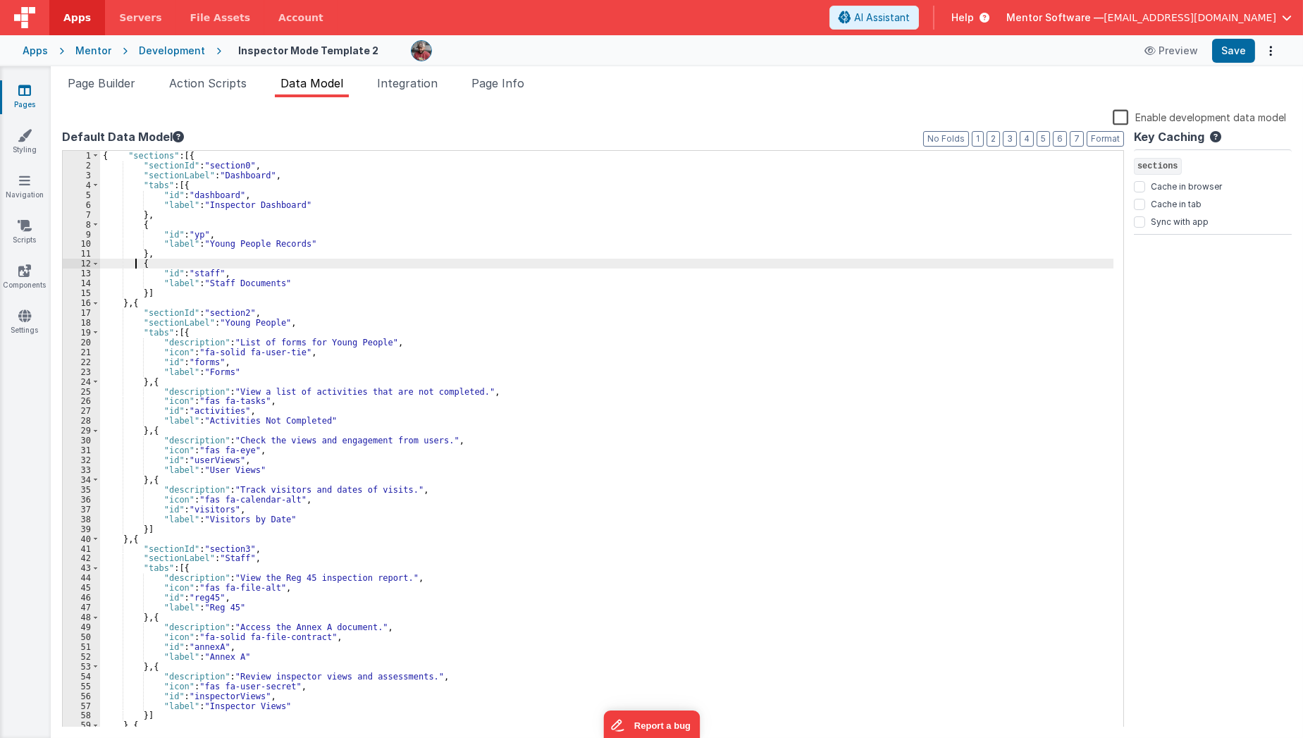
click at [137, 260] on div "{ "sections" : [{ "sectionId" : "section0" , "sectionLabel" : "Dashboard" , "ta…" at bounding box center [607, 449] width 1014 height 597
click at [141, 262] on div "{ "sections" : [{ "sectionId" : "section0" , "sectionLabel" : "Dashboard" , "ta…" at bounding box center [607, 449] width 1014 height 597
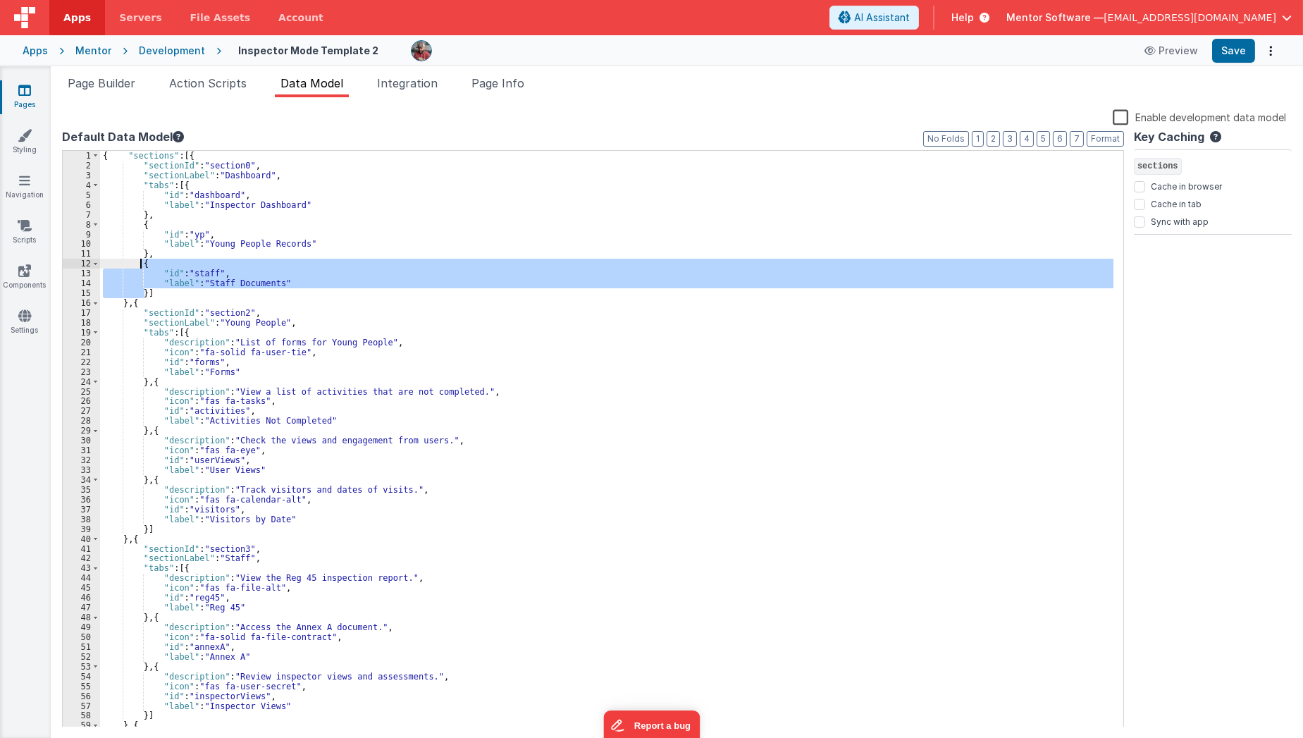
click at [141, 262] on div "{ "sections" : [{ "sectionId" : "section0" , "sectionLabel" : "Dashboard" , "ta…" at bounding box center [607, 449] width 1014 height 597
click at [146, 295] on div "{ "sections" : [{ "sectionId" : "section0" , "sectionLabel" : "Dashboard" , "ta…" at bounding box center [606, 439] width 1013 height 576
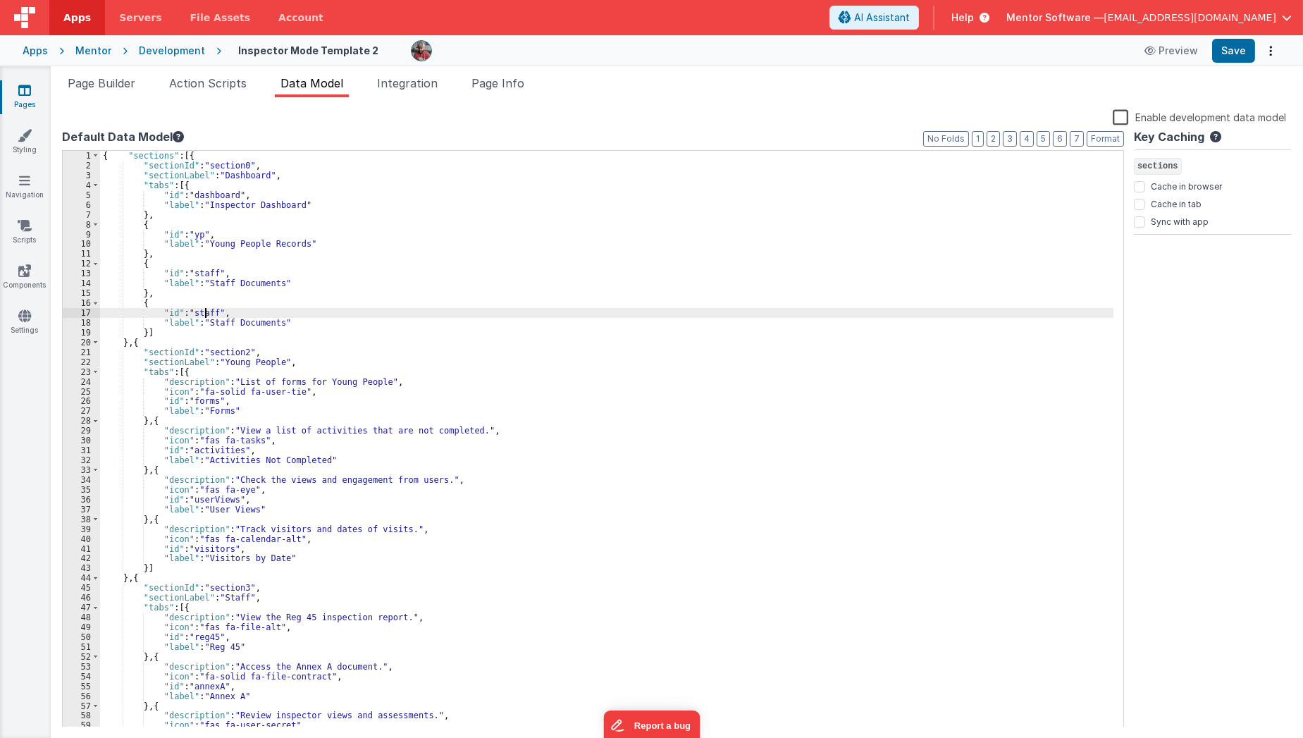
click at [204, 311] on div "{ "sections" : [{ "sectionId" : "section0" , "sectionLabel" : "Dashboard" , "ta…" at bounding box center [607, 449] width 1014 height 597
click at [211, 326] on div "{ "sections" : [{ "sectionId" : "section0" , "sectionLabel" : "Dashboard" , "ta…" at bounding box center [607, 449] width 1014 height 597
click at [197, 366] on div "{ "sections" : [{ "sectionId" : "section0" , "sectionLabel" : "Dashboard" , "ta…" at bounding box center [607, 449] width 1014 height 597
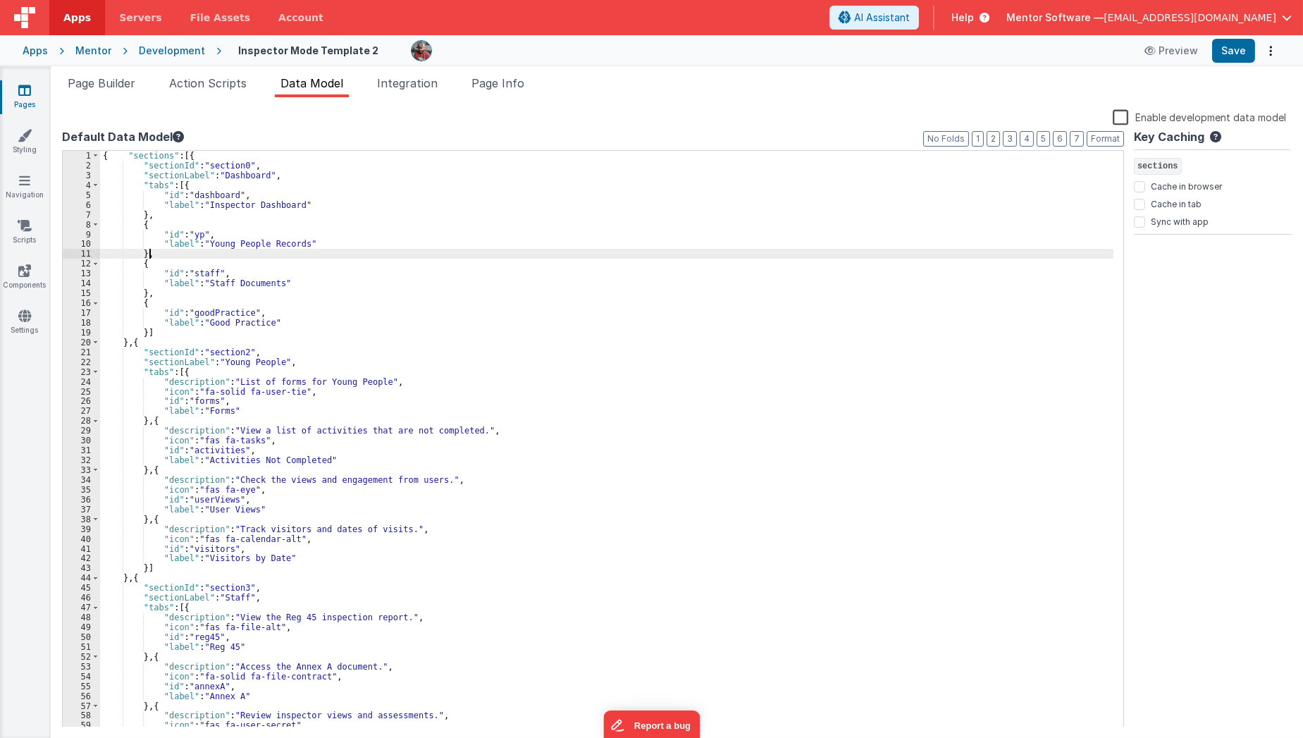
click at [275, 255] on div "{ "sections" : [{ "sectionId" : "section0" , "sectionLabel" : "Dashboard" , "ta…" at bounding box center [607, 449] width 1014 height 597
click at [130, 87] on span "Page Builder" at bounding box center [102, 83] width 68 height 14
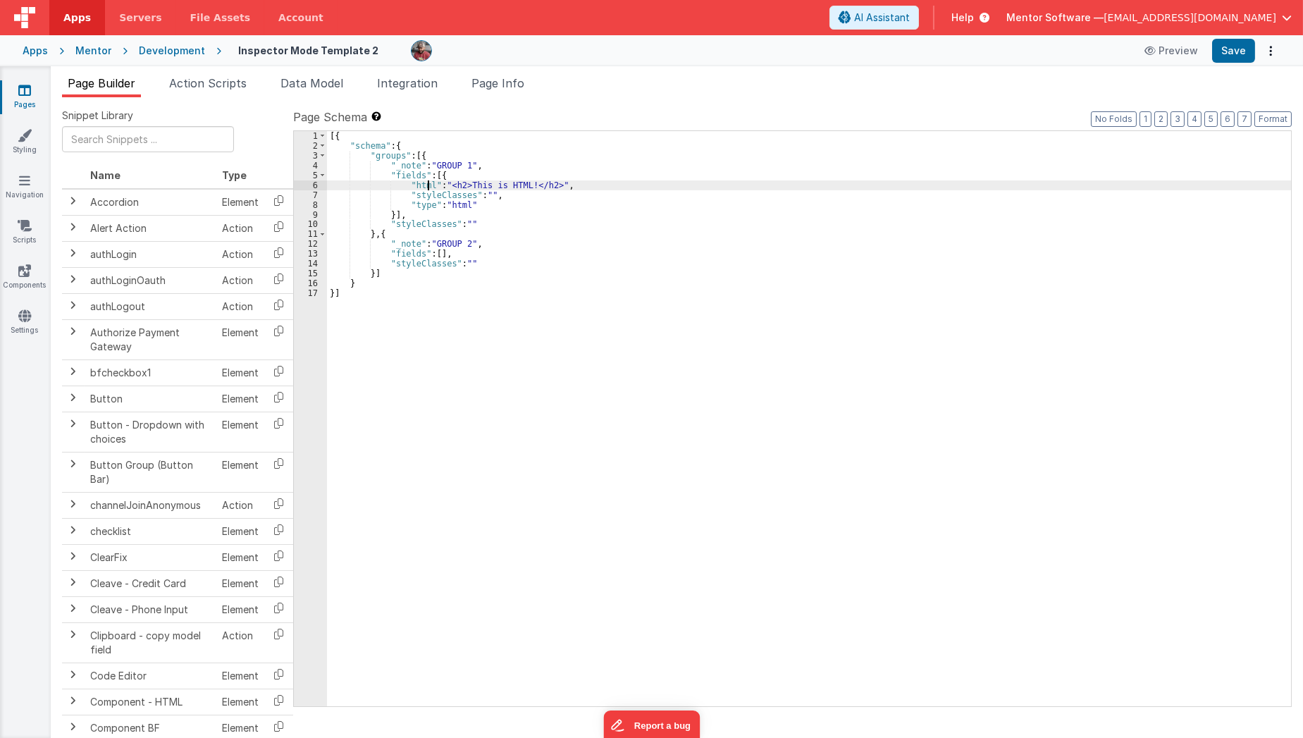
click at [425, 185] on div "[{ "schema" : { "groups" : [{ "_note" : "GROUP 1" , "fields" : [{ "html" : "<h2…" at bounding box center [809, 428] width 965 height 595
click at [315, 187] on div "6" at bounding box center [310, 185] width 33 height 10
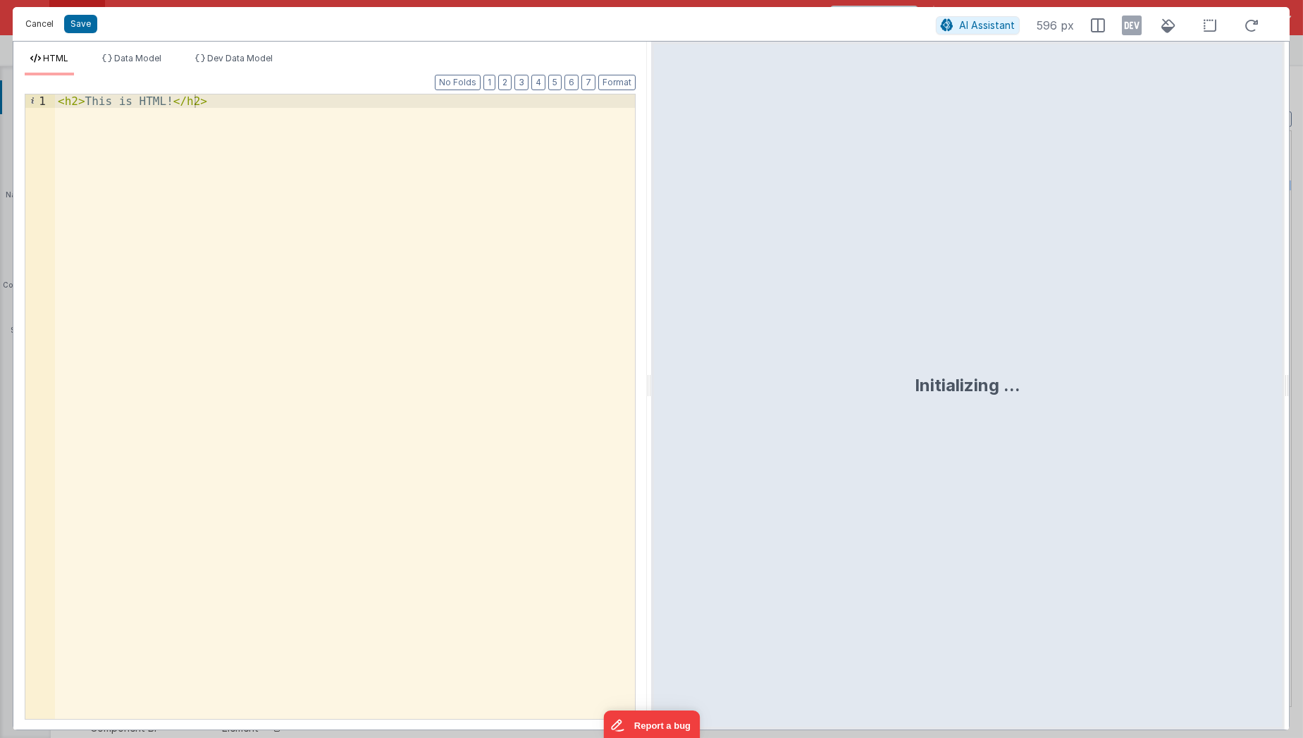
click at [42, 30] on button "Cancel" at bounding box center [39, 24] width 42 height 20
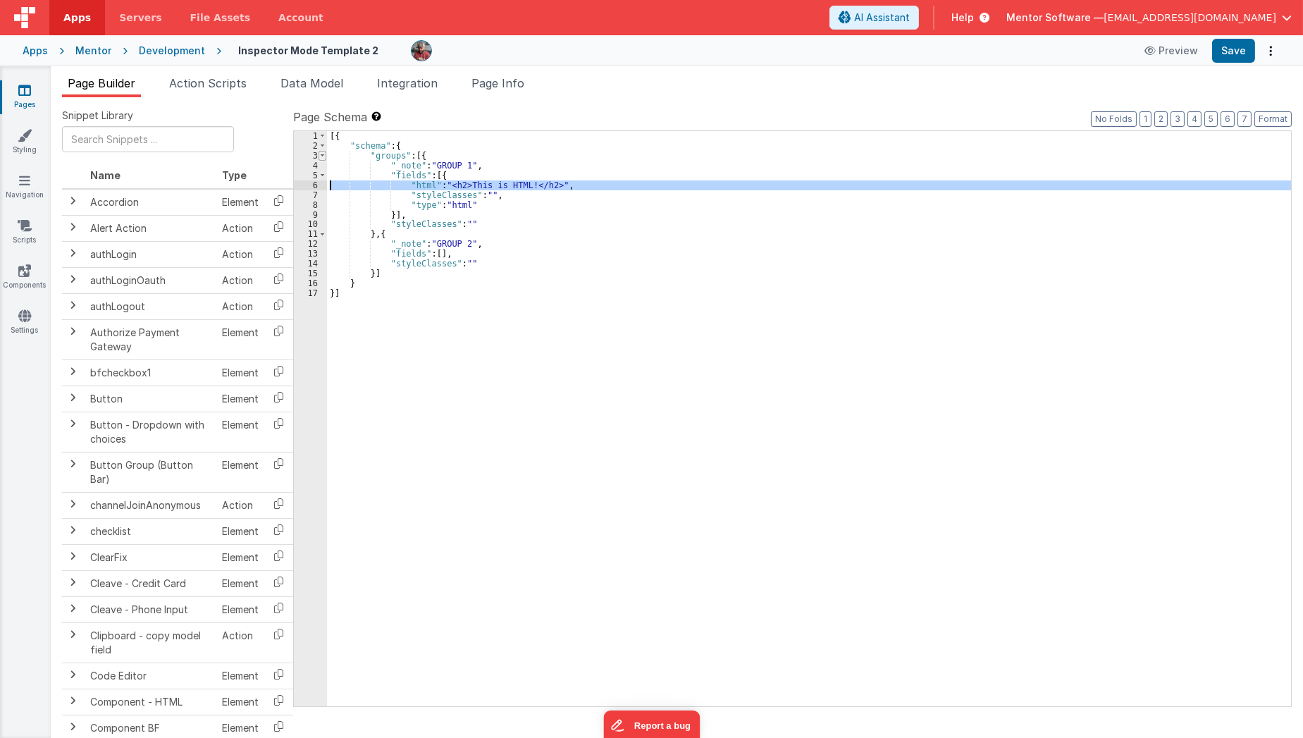
click at [323, 157] on span at bounding box center [322, 156] width 8 height 10
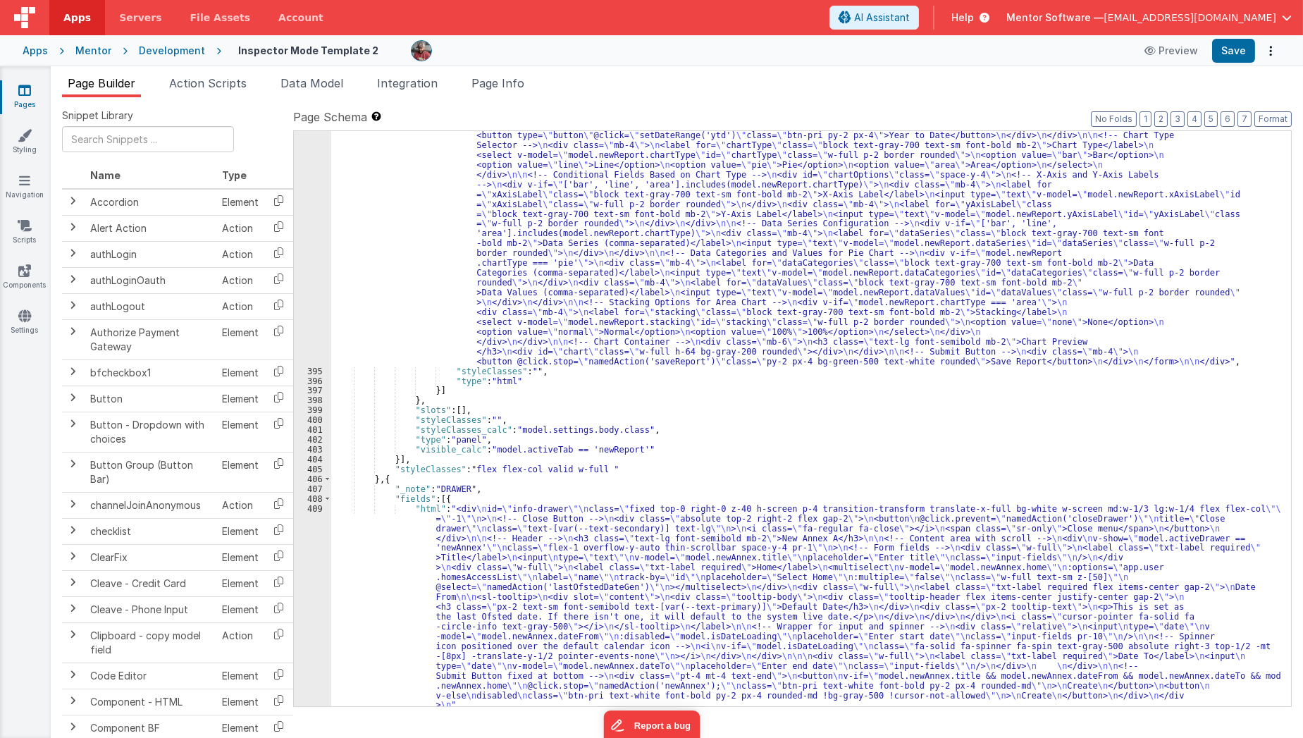
scroll to position [6309, 0]
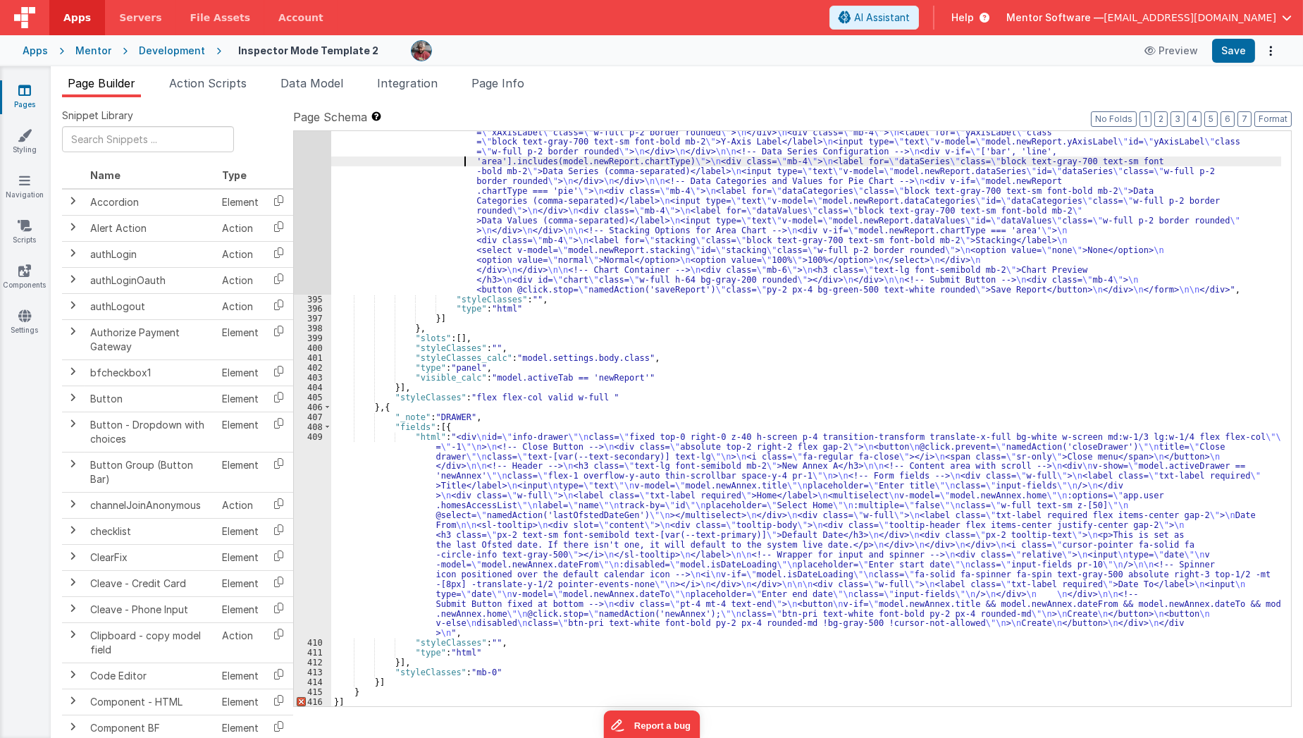
click at [427, 163] on div ""html" : " <div class= \" border p-4 rounded-md bg-white \" > \n <h1 class= \" …" at bounding box center [806, 415] width 950 height 929
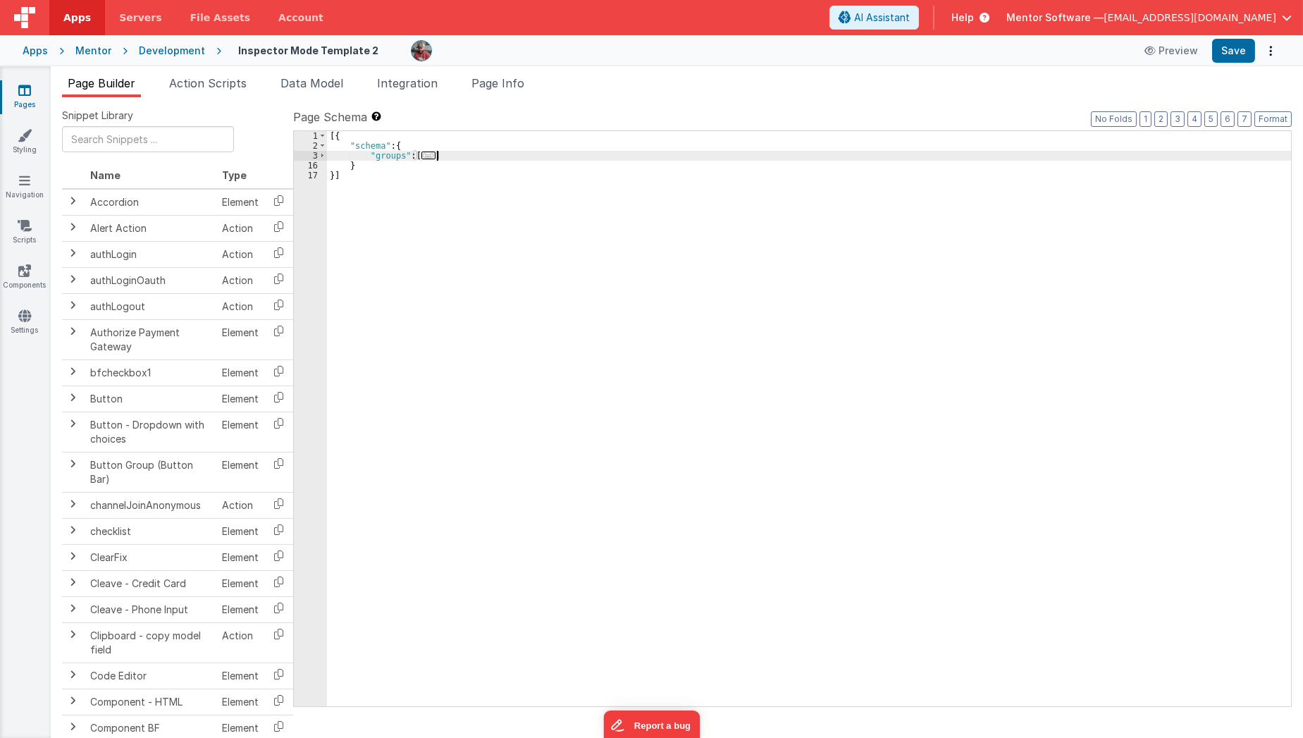
click at [508, 158] on div "[{ "schema" : { "groups" : [ ... ] } }]" at bounding box center [809, 428] width 965 height 595
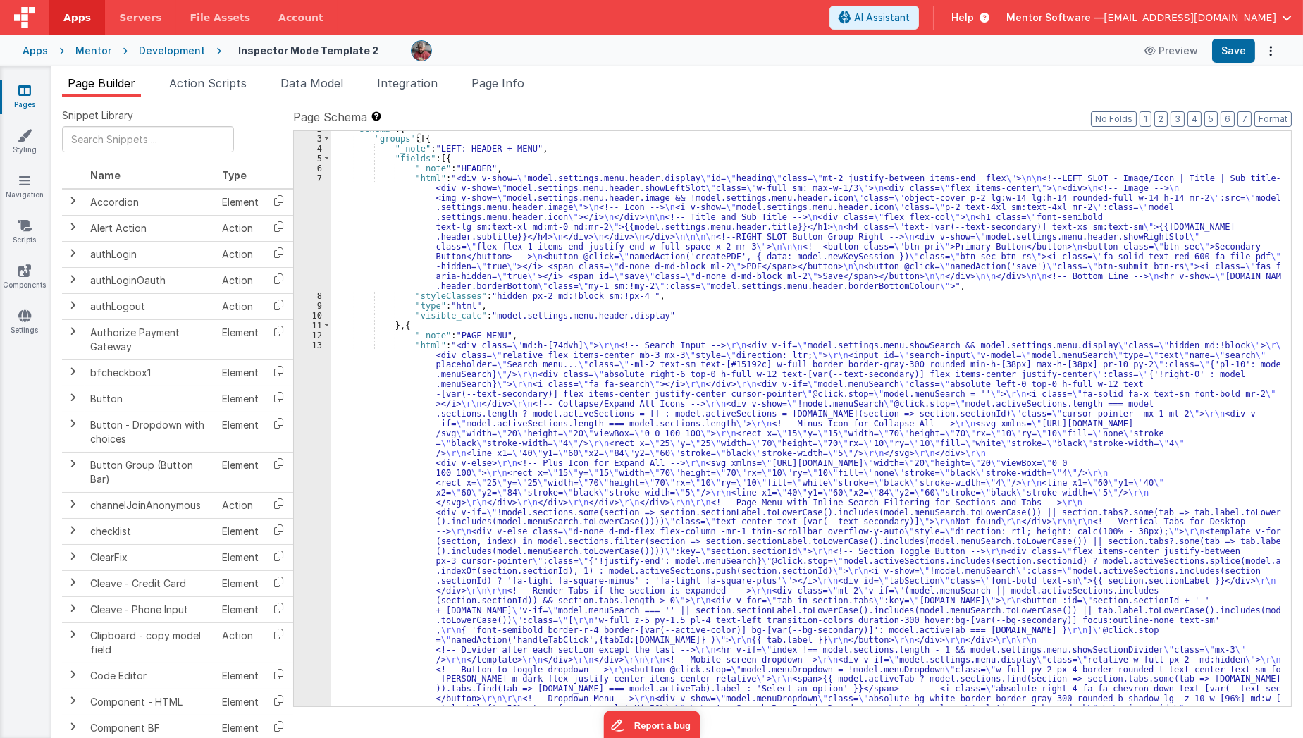
scroll to position [0, 0]
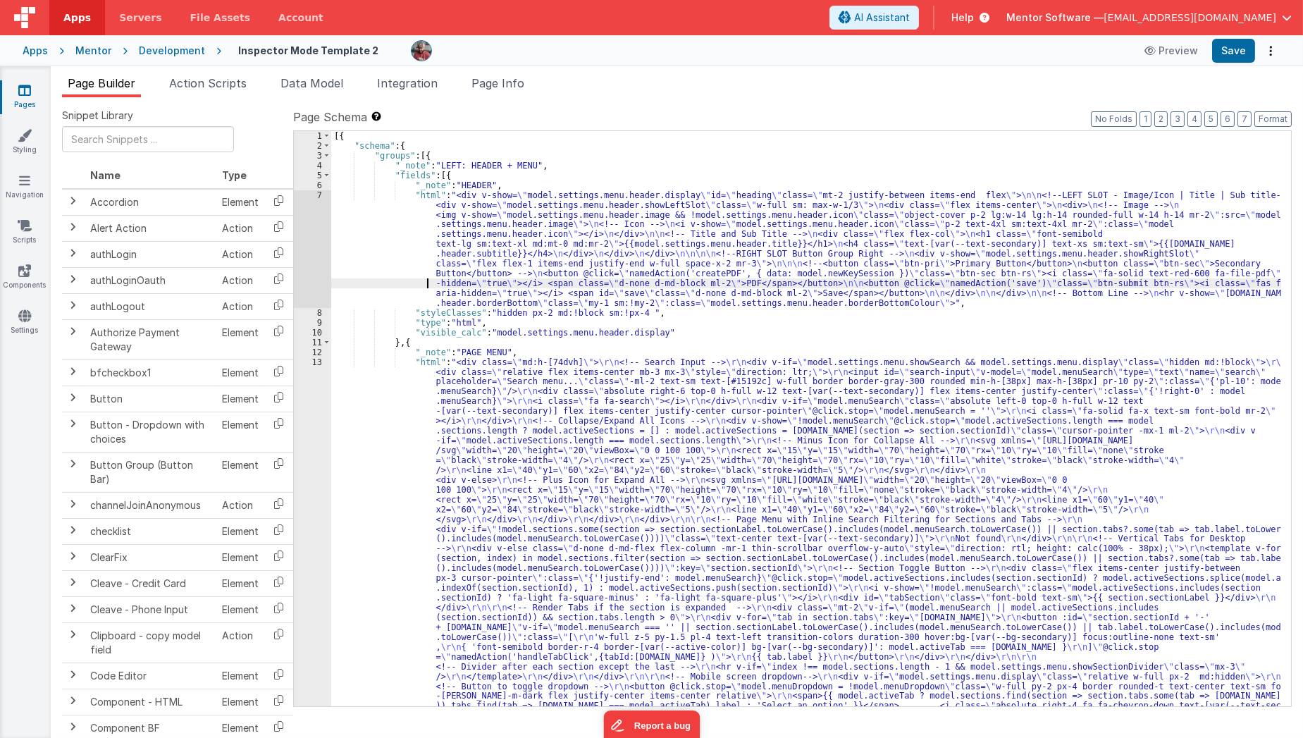
click at [339, 286] on div "[{ "schema" : { "groups" : [{ "_note" : "LEFT: HEADER + MENU" , "fields" : [{ "…" at bounding box center [806, 679] width 950 height 1096
click at [314, 82] on span "Data Model" at bounding box center [311, 83] width 63 height 14
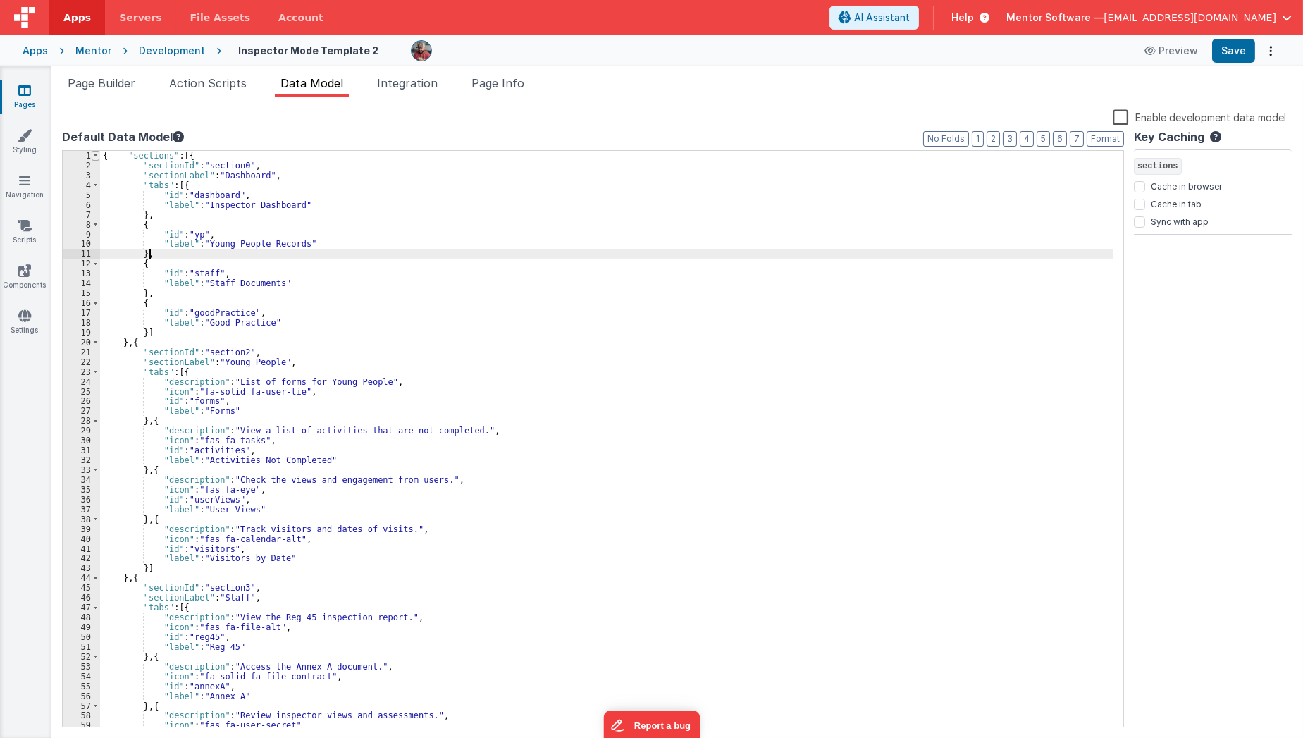
click at [93, 156] on span at bounding box center [96, 156] width 8 height 10
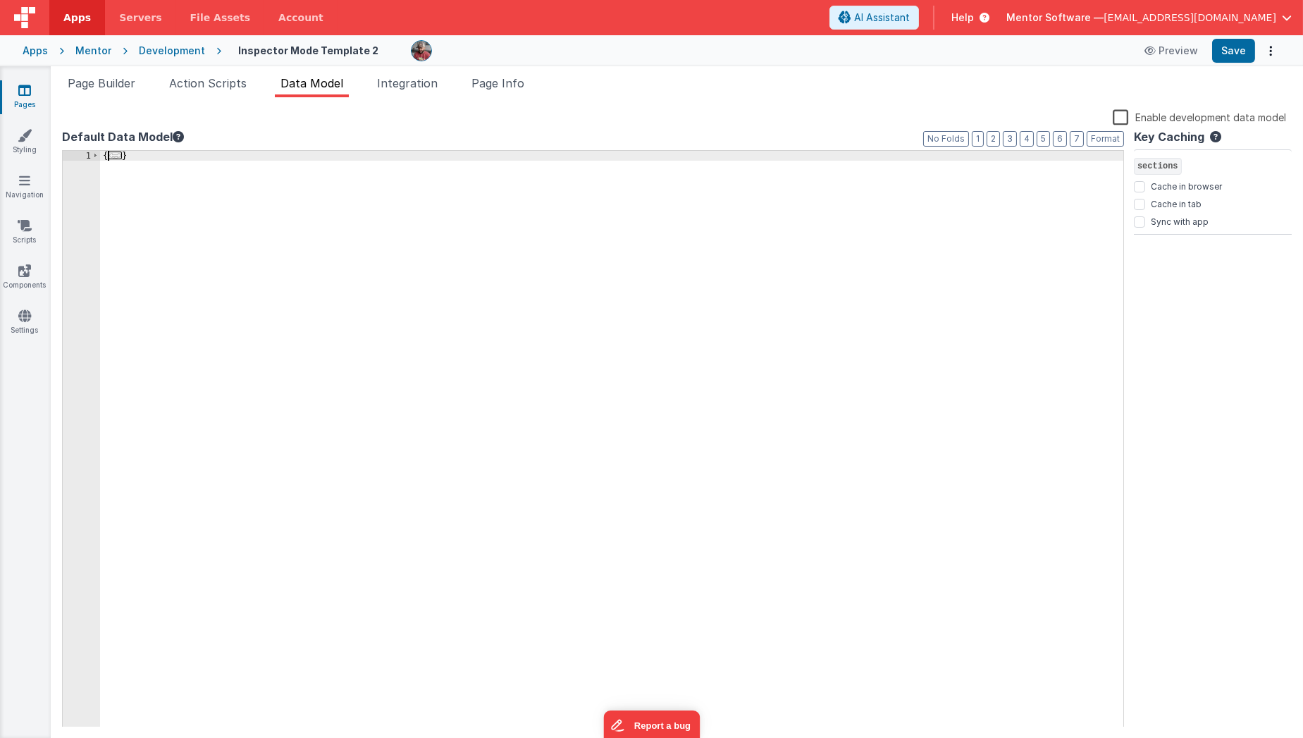
click at [106, 156] on div "{ ... }" at bounding box center [612, 449] width 1024 height 597
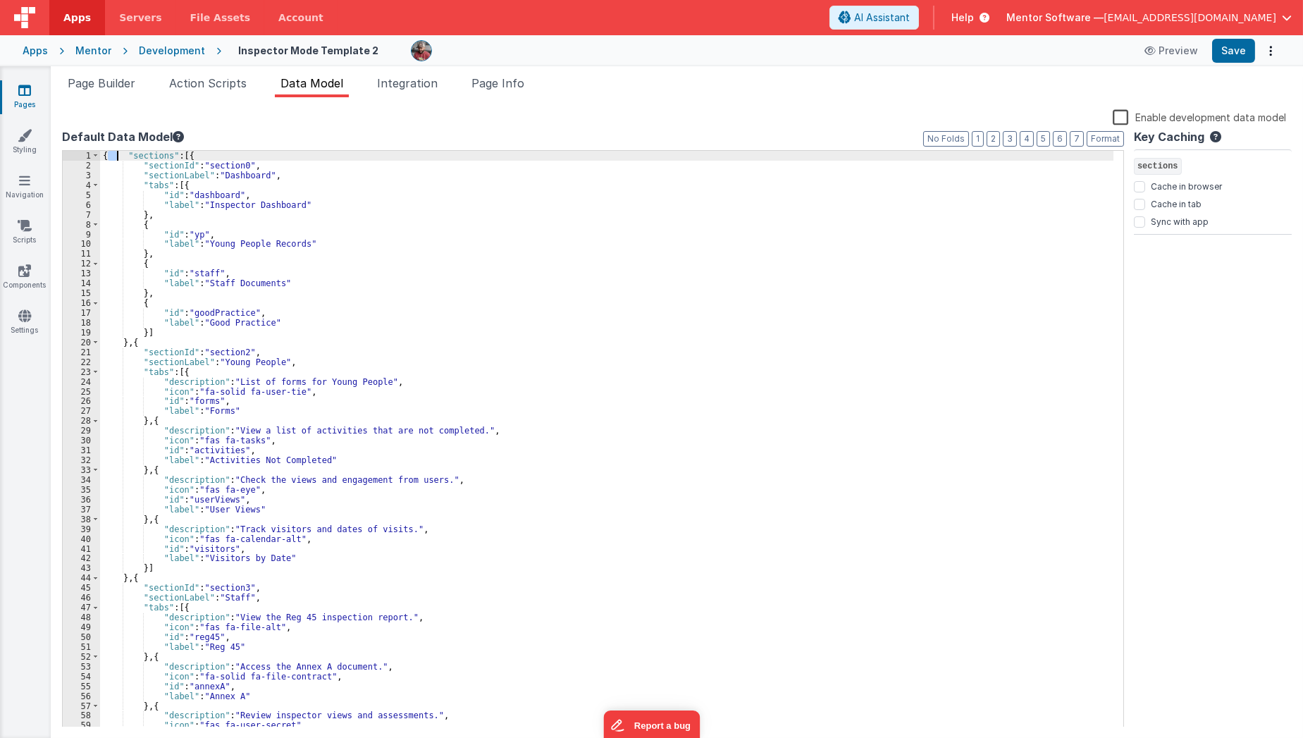
drag, startPoint x: 106, startPoint y: 156, endPoint x: 121, endPoint y: 158, distance: 15.6
click at [121, 158] on div "{ "sections" : [{ "sectionId" : "section0" , "sectionLabel" : "Dashboard" , "ta…" at bounding box center [607, 449] width 1014 height 597
click at [121, 158] on div "{ "sections" : [{ "sectionId" : "section0" , "sectionLabel" : "Dashboard" , "ta…" at bounding box center [606, 439] width 1013 height 576
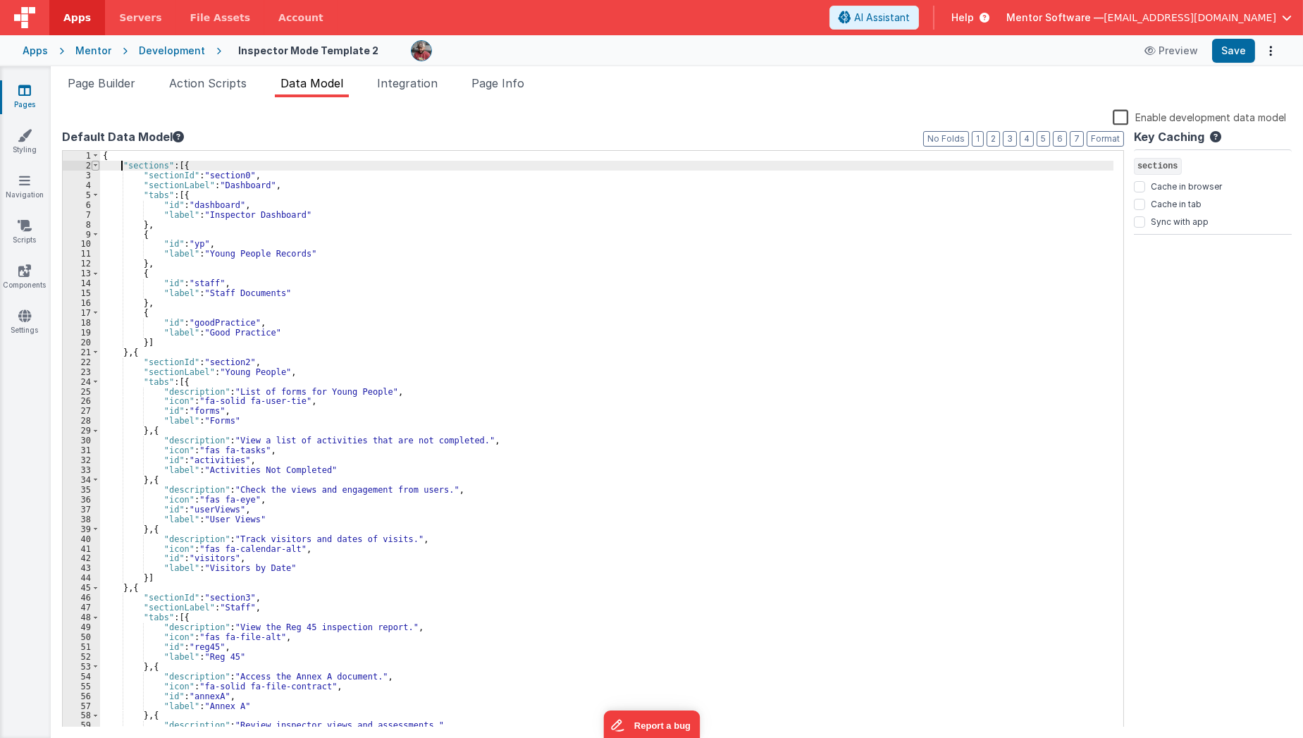
click at [95, 164] on span at bounding box center [96, 166] width 8 height 10
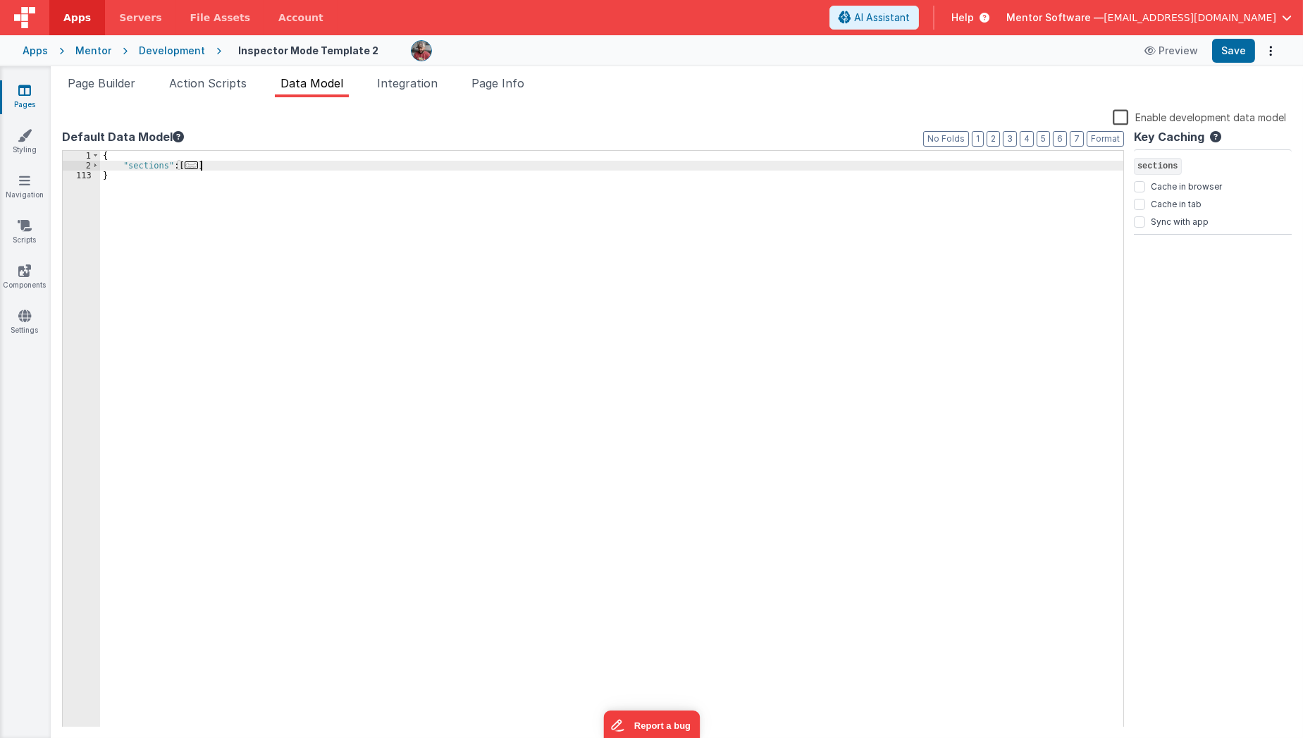
click at [228, 165] on div "{ "sections" : [ ... ] }" at bounding box center [612, 449] width 1024 height 597
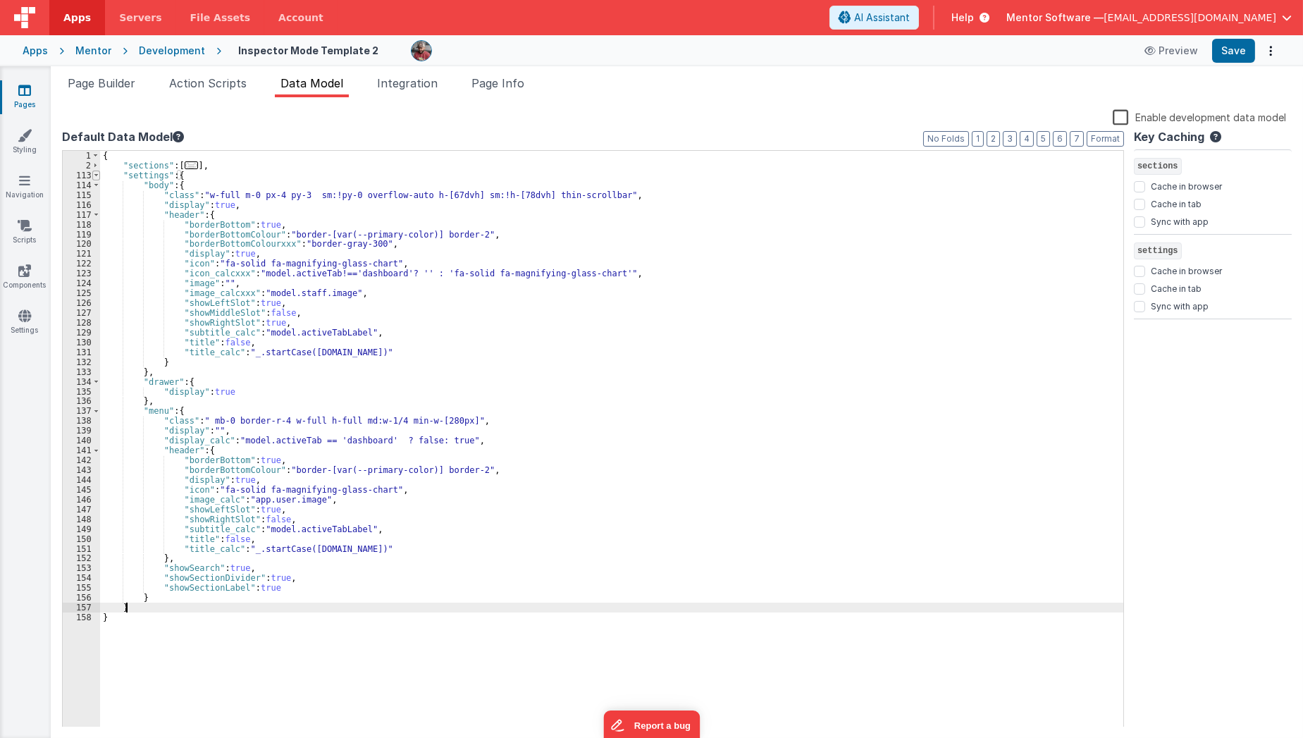
click at [95, 177] on span at bounding box center [96, 176] width 8 height 10
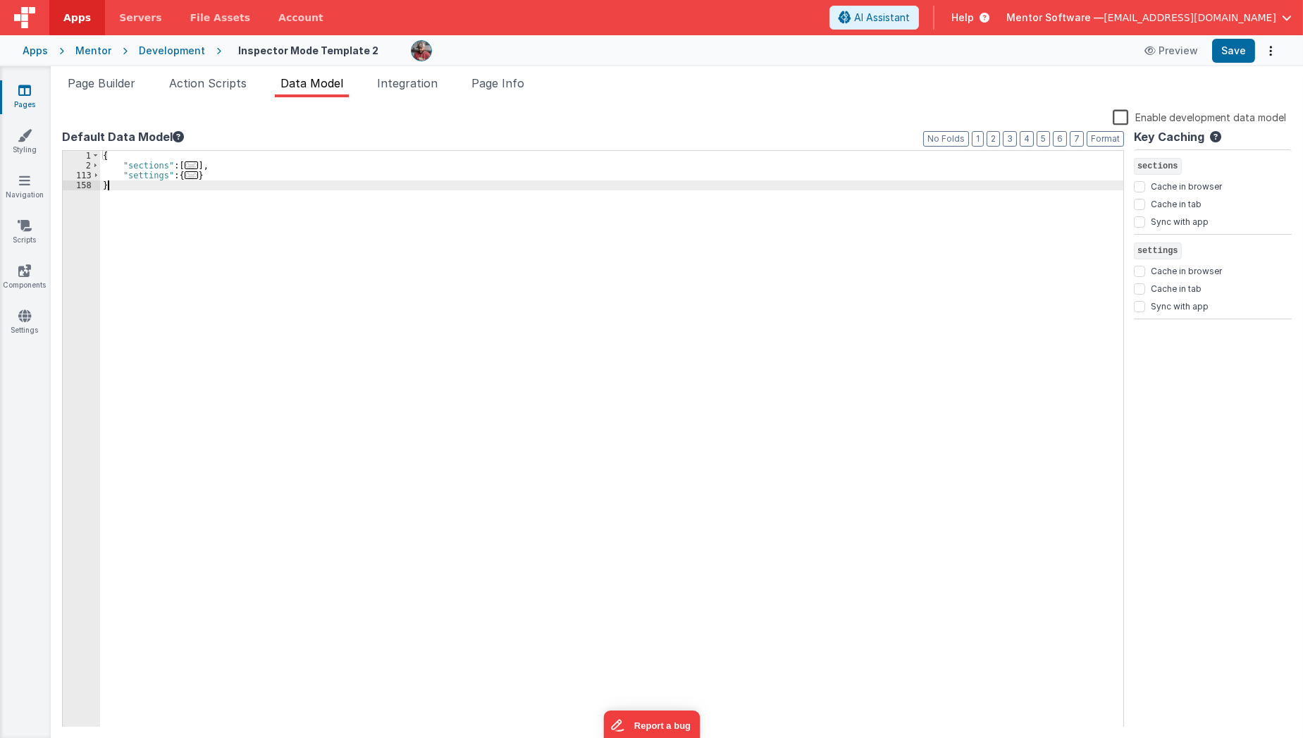
click at [208, 180] on div "{ "sections" : [ ... ] , "settings" : { ... } }" at bounding box center [612, 449] width 1024 height 597
click at [216, 173] on div "{ "sections" : [ ... ] , "settings" : { ... } }" at bounding box center [612, 449] width 1024 height 597
click at [1241, 48] on button "Save" at bounding box center [1233, 51] width 43 height 24
click at [502, 85] on span "Page Info" at bounding box center [497, 83] width 53 height 14
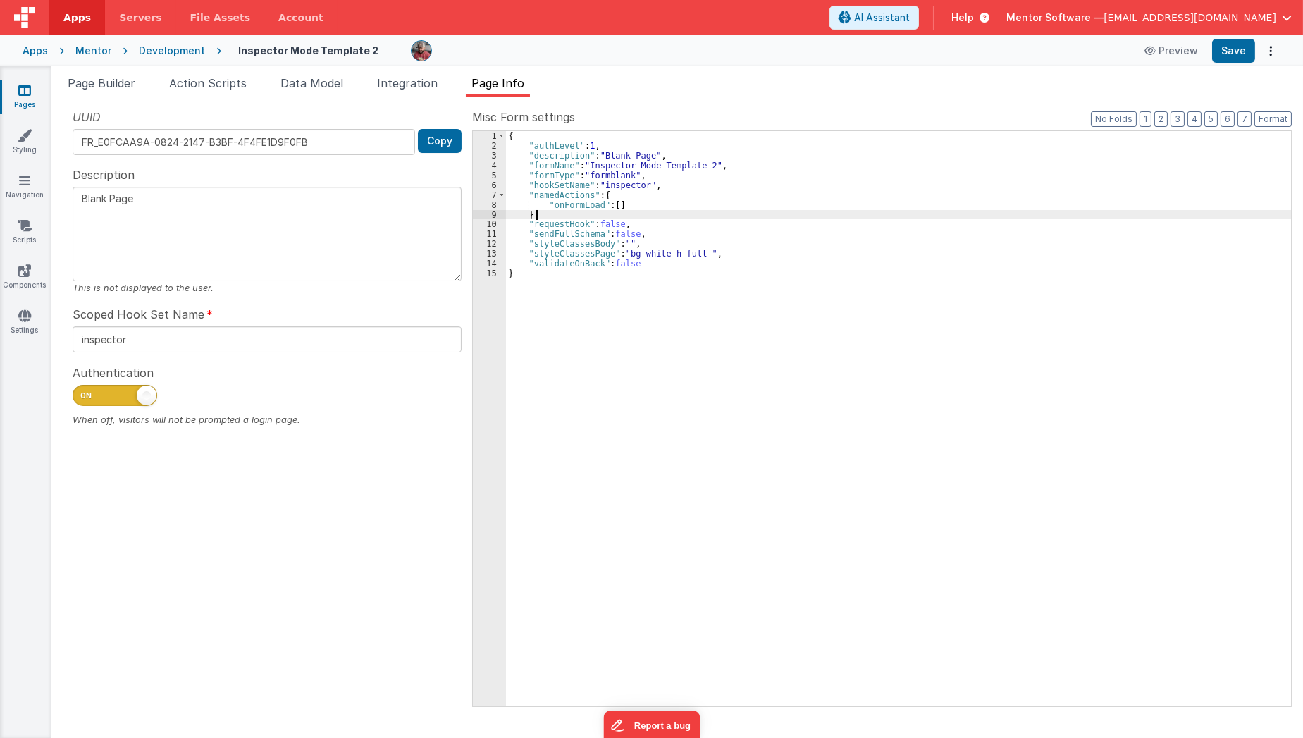
click at [615, 210] on div "{ "authLevel" : 1 , "description" : "Blank Page" , "formName" : "Inspector Mode…" at bounding box center [899, 428] width 786 height 595
click at [614, 206] on div "{ "authLevel" : 1 , "description" : "Blank Page" , "formName" : "Inspector Mode…" at bounding box center [899, 428] width 786 height 595
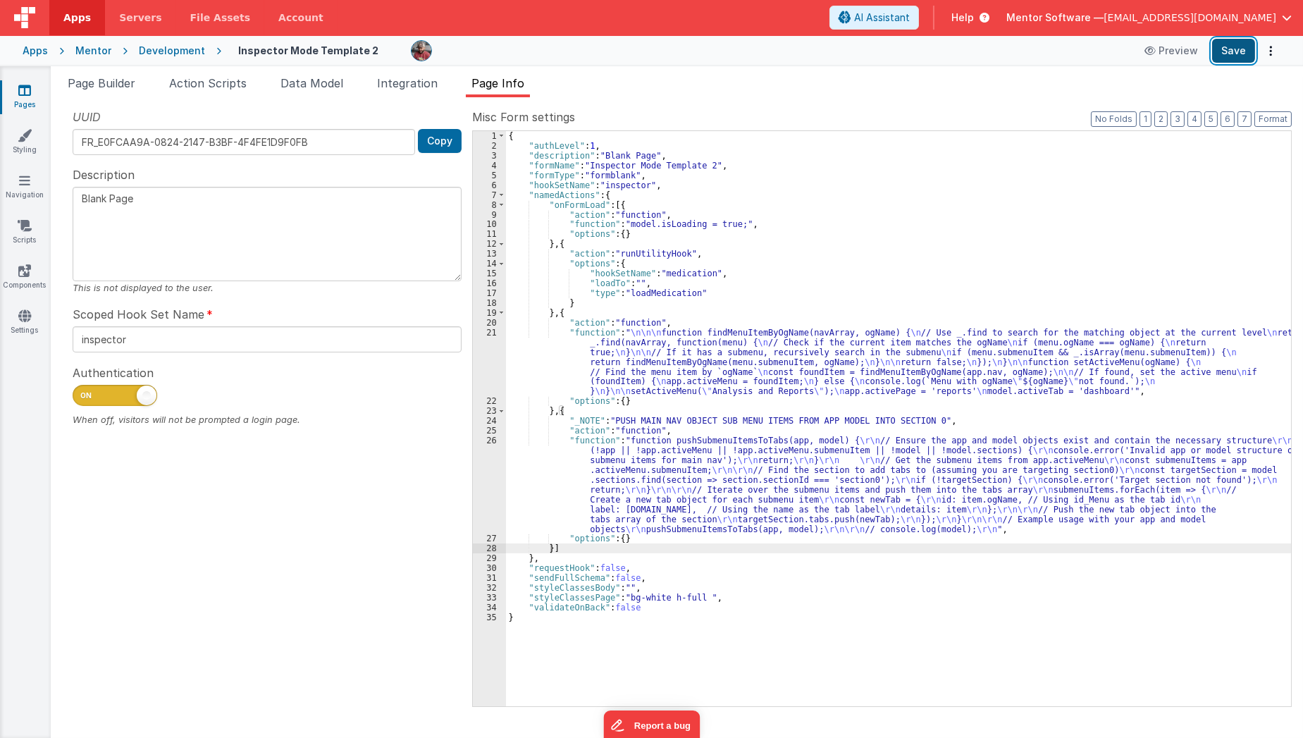
click at [1228, 59] on button "Save" at bounding box center [1233, 51] width 43 height 24
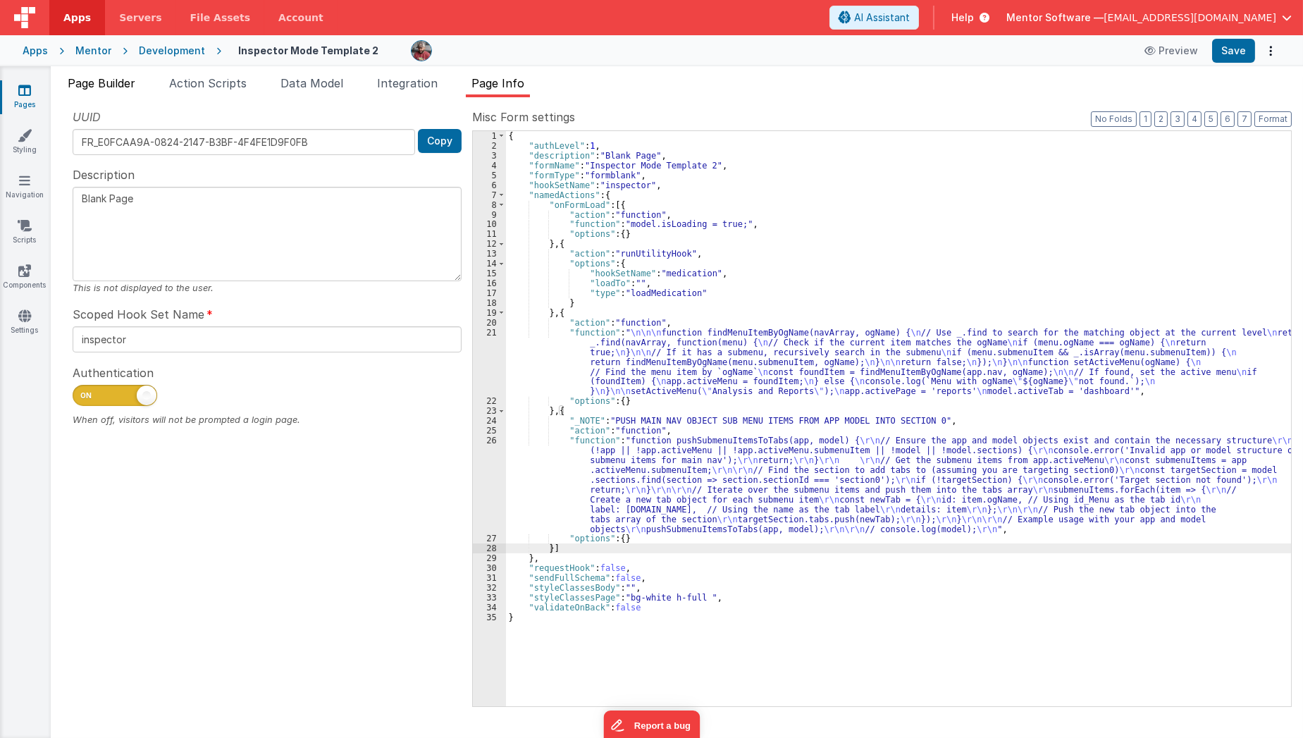
click at [119, 84] on span "Page Builder" at bounding box center [102, 83] width 68 height 14
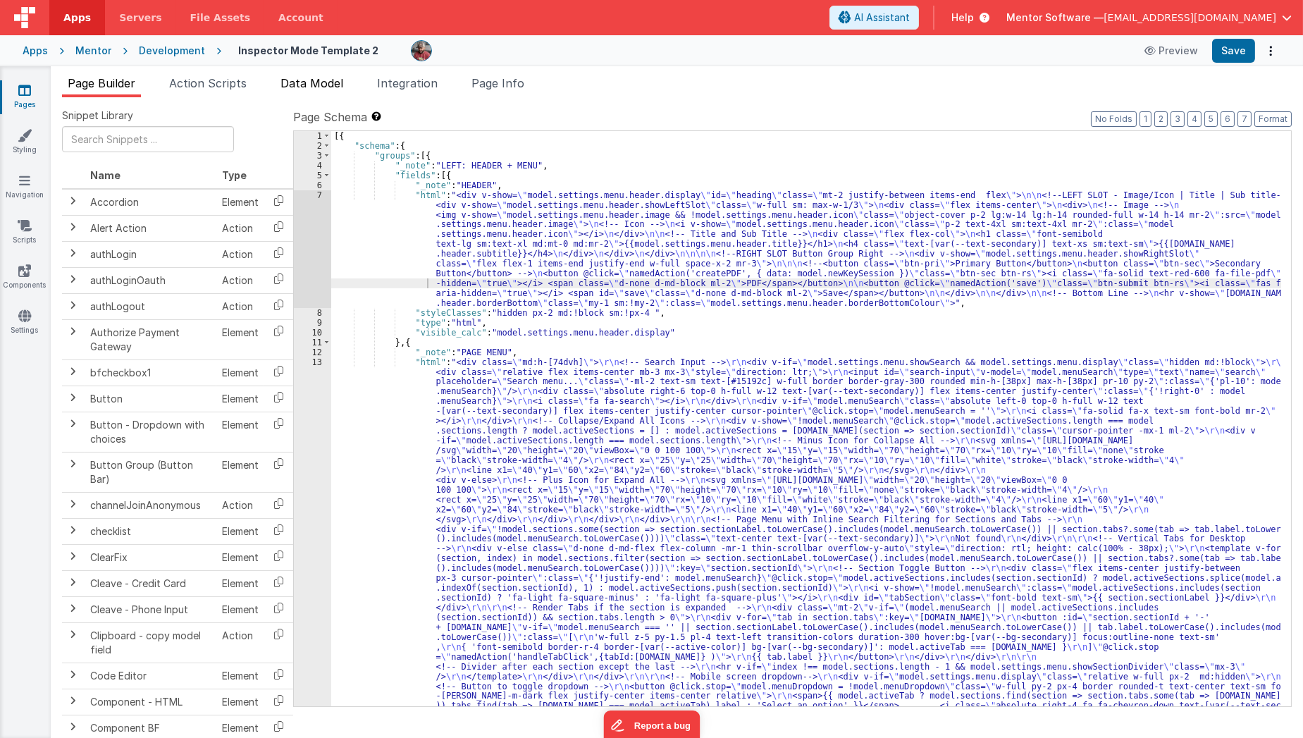
click at [330, 84] on span "Data Model" at bounding box center [311, 83] width 63 height 14
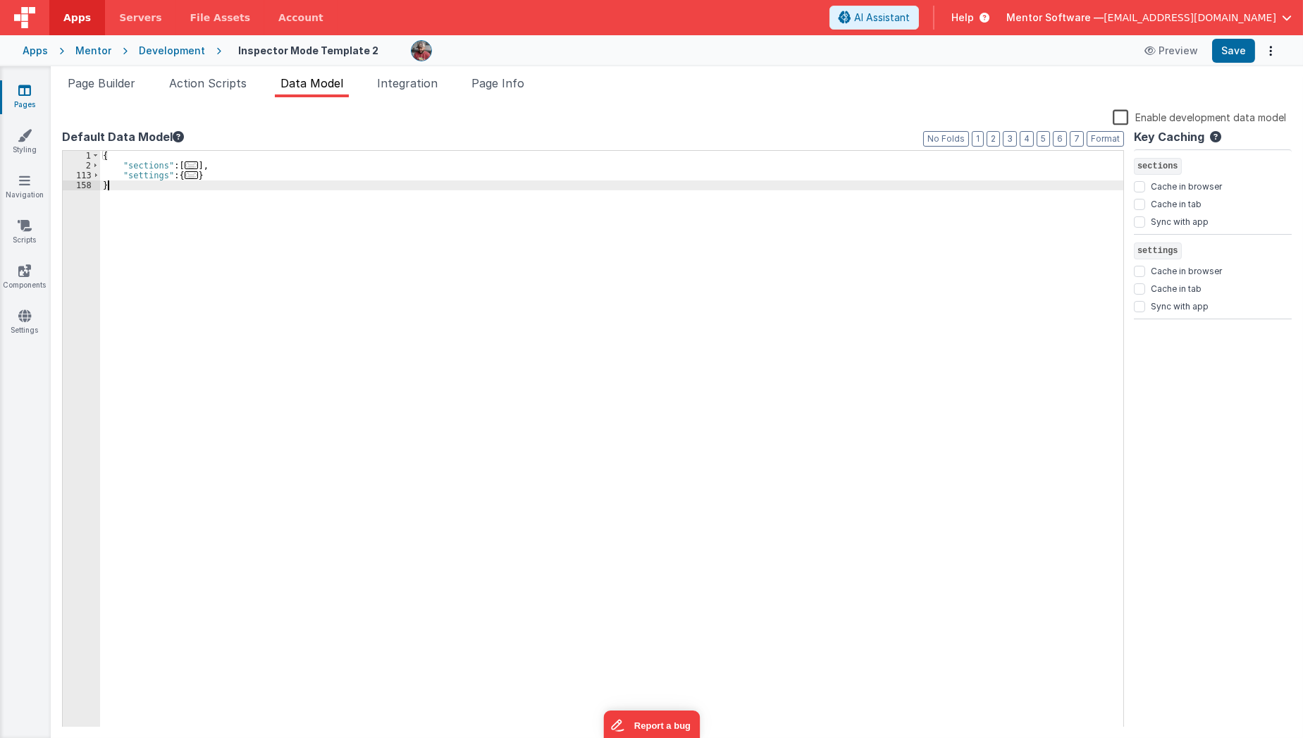
click at [281, 212] on div "{ "sections" : [ ... ] , "settings" : { ... } }" at bounding box center [612, 449] width 1024 height 597
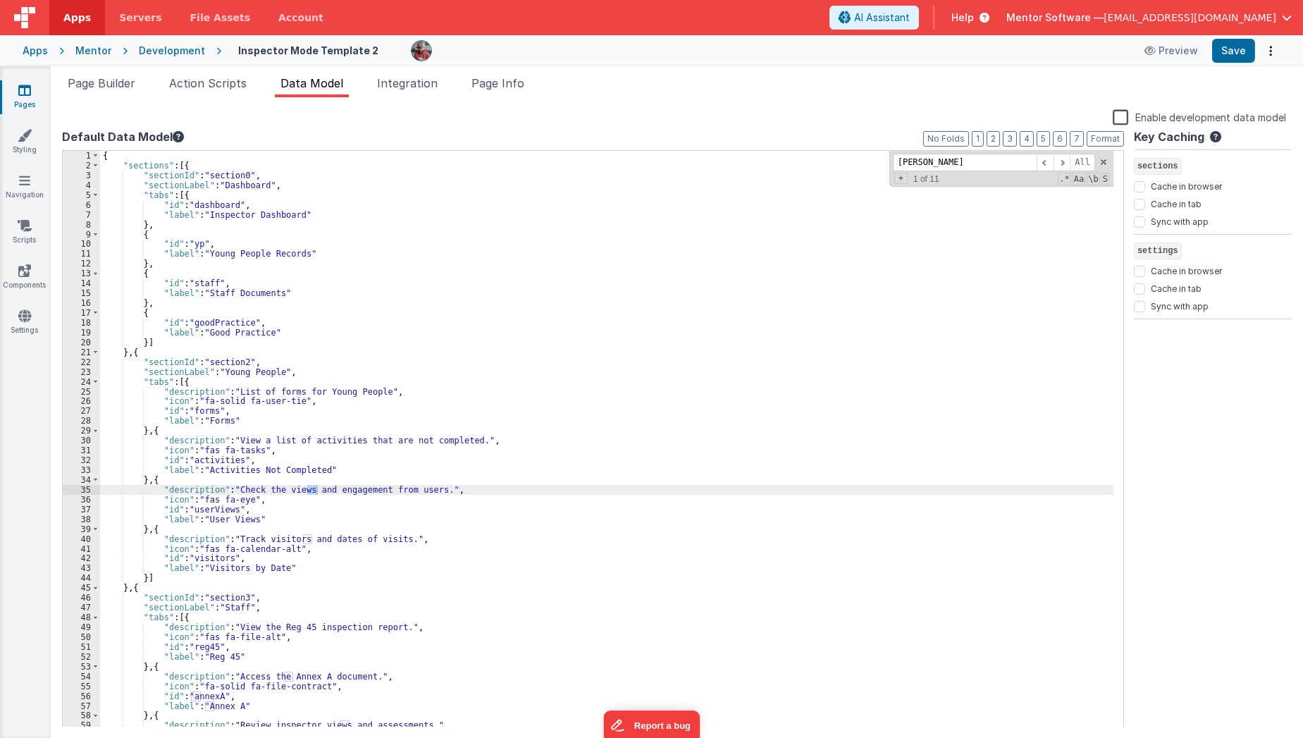
scroll to position [379, 0]
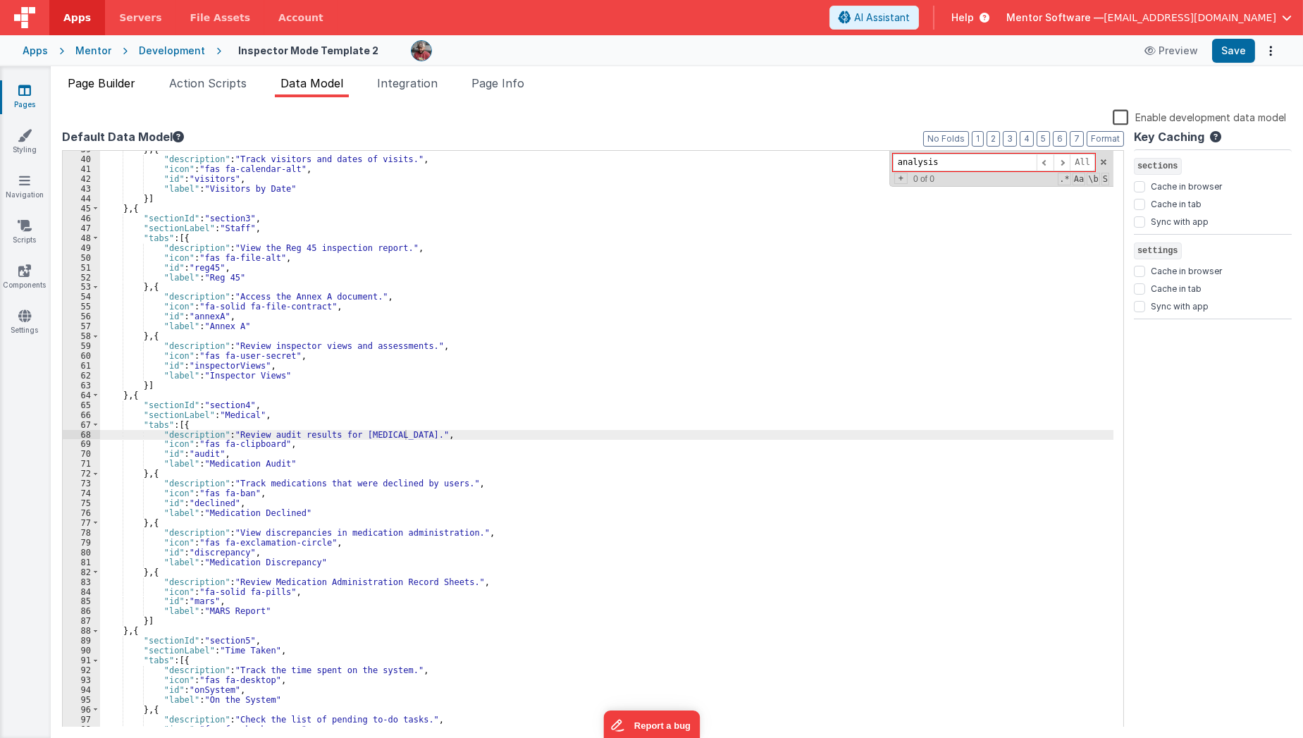
type input "analysis"
click at [94, 78] on span "Page Builder" at bounding box center [102, 83] width 68 height 14
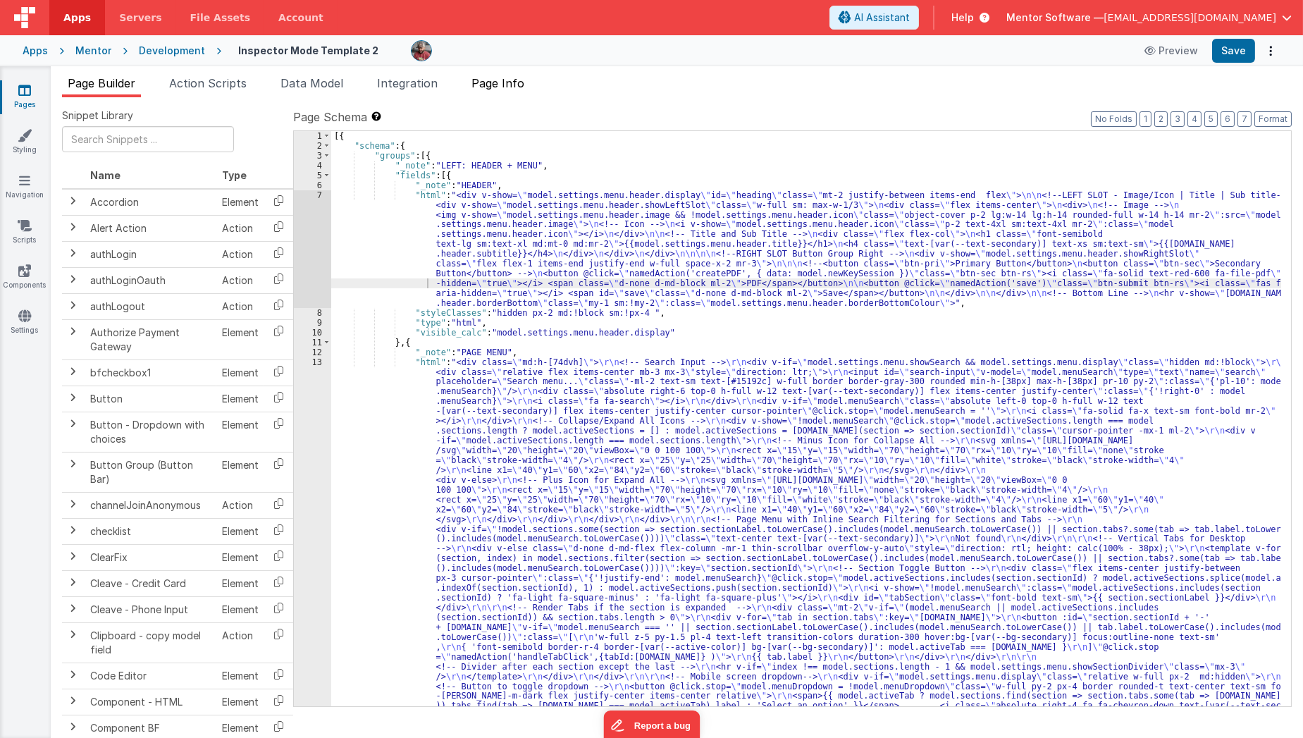
click at [490, 89] on span "Page Info" at bounding box center [497, 83] width 53 height 14
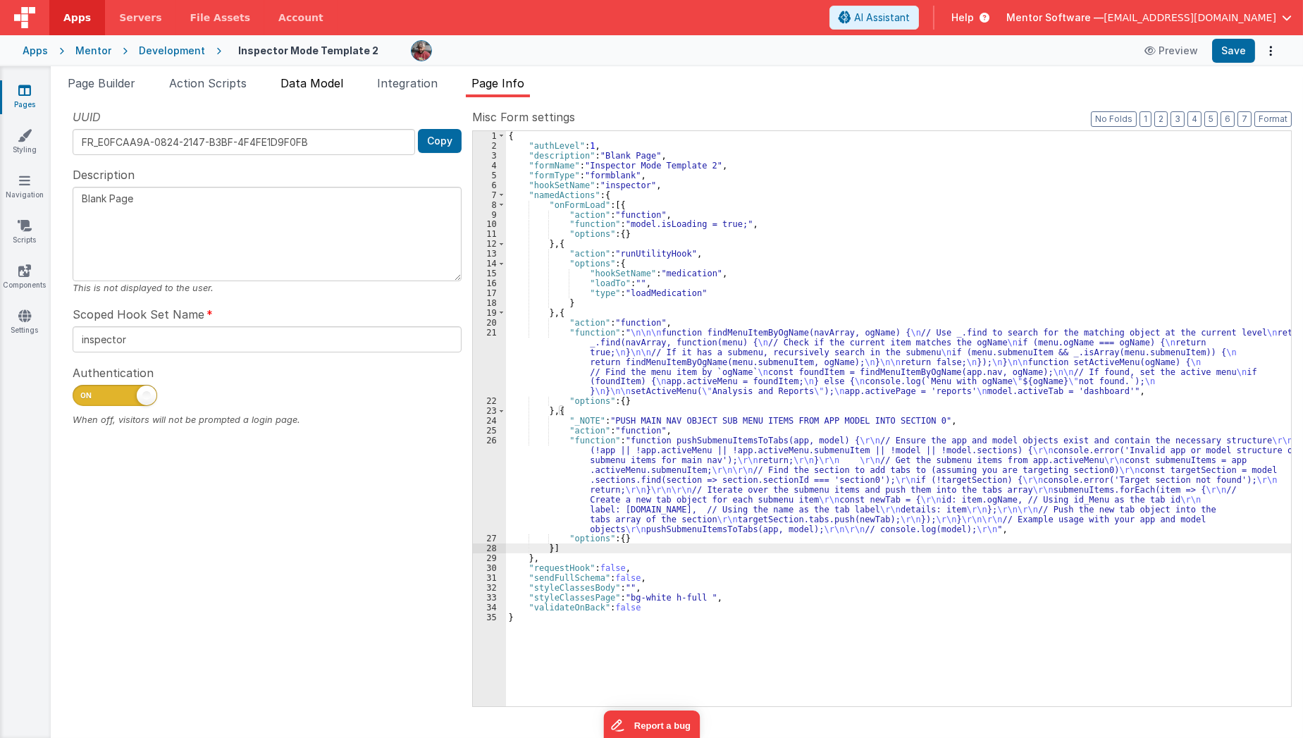
click at [318, 80] on span "Data Model" at bounding box center [311, 83] width 63 height 14
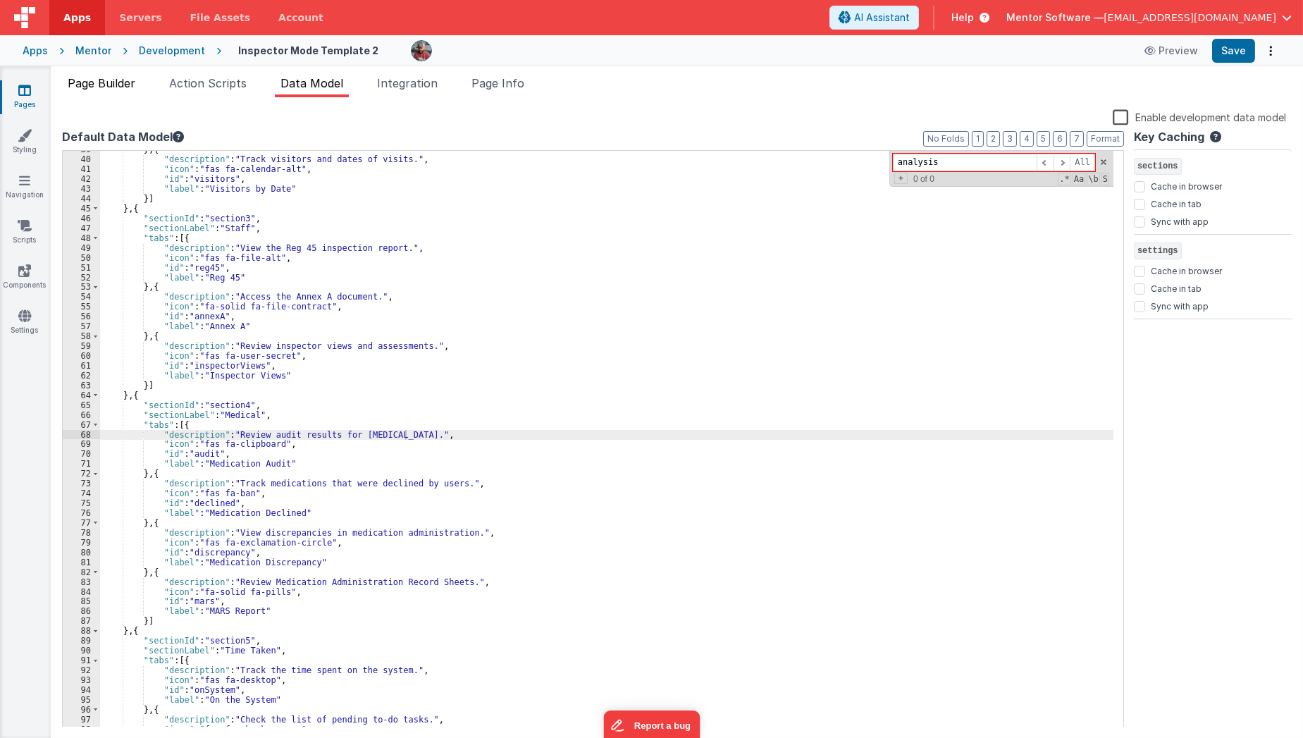
click at [115, 85] on span "Page Builder" at bounding box center [102, 83] width 68 height 14
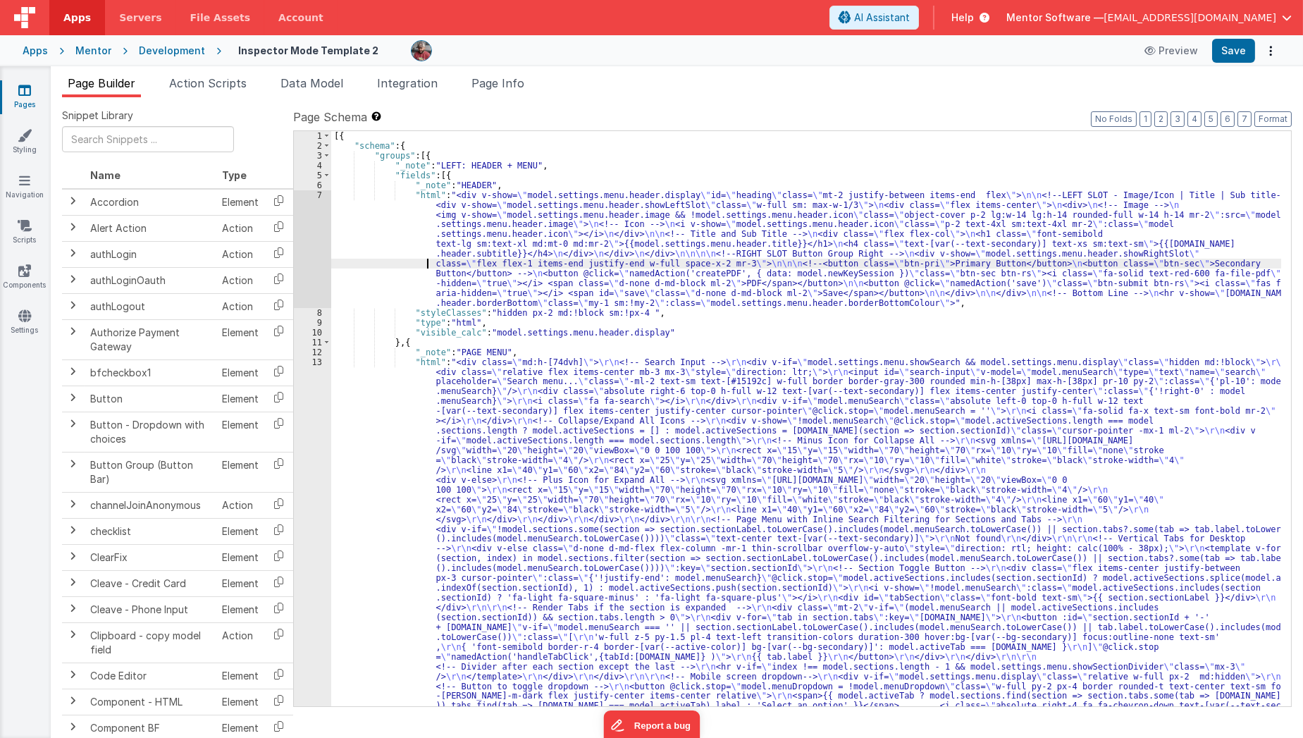
click at [409, 261] on div "[{ "schema" : { "groups" : [{ "_note" : "LEFT: HEADER + MENU" , "fields" : [{ "…" at bounding box center [806, 679] width 950 height 1096
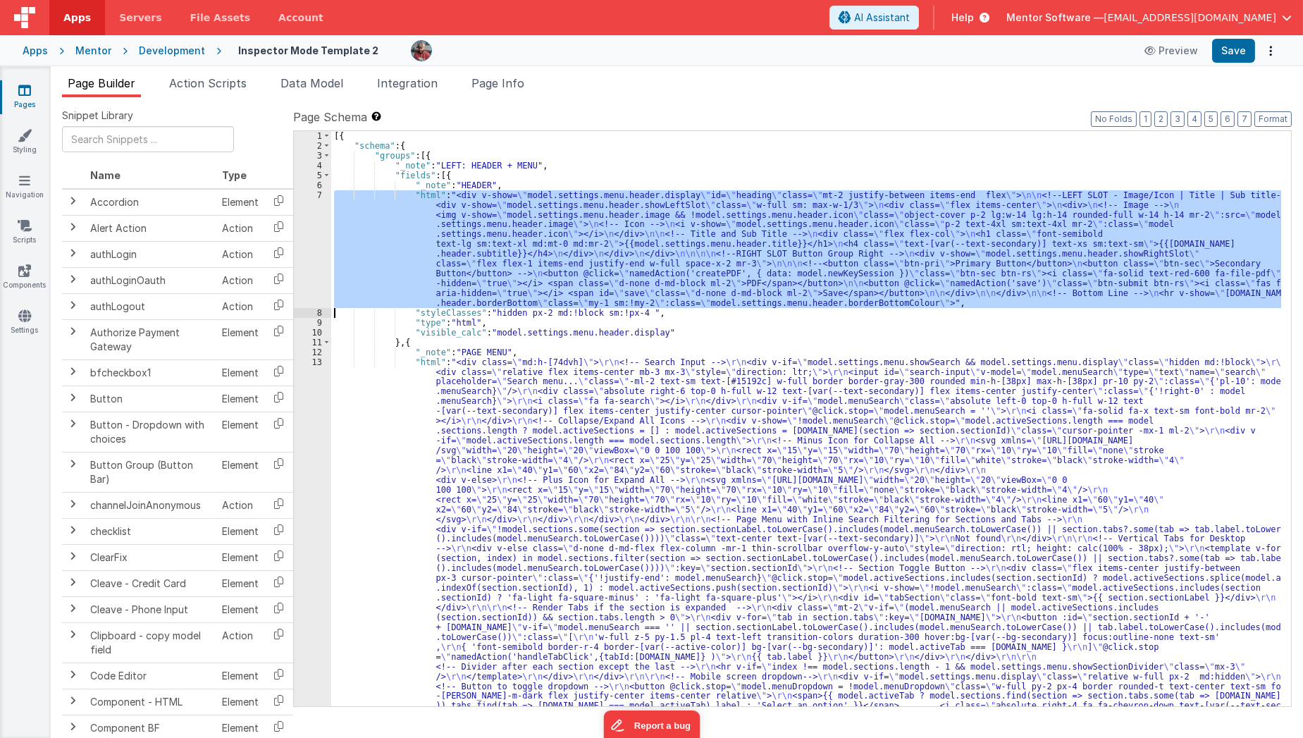
click at [305, 270] on div "7" at bounding box center [312, 249] width 37 height 118
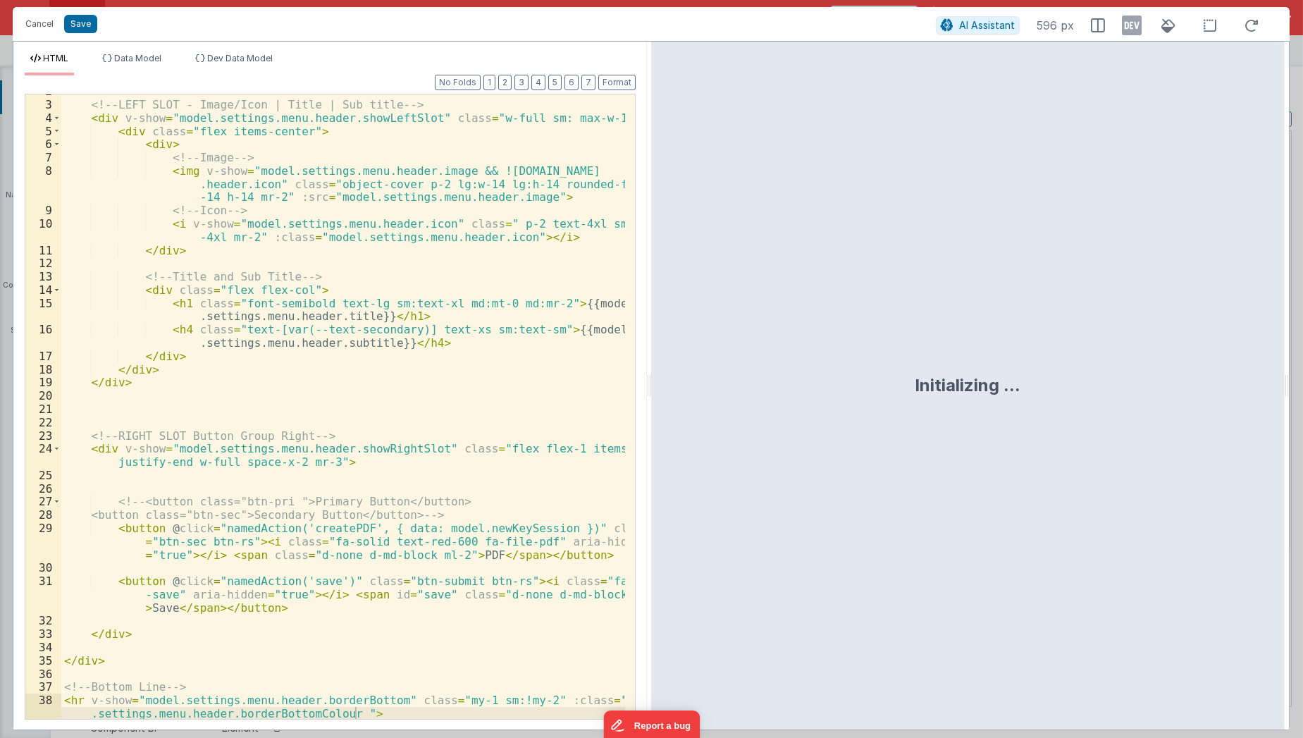
scroll to position [36, 0]
click at [30, 20] on button "Cancel" at bounding box center [39, 24] width 42 height 20
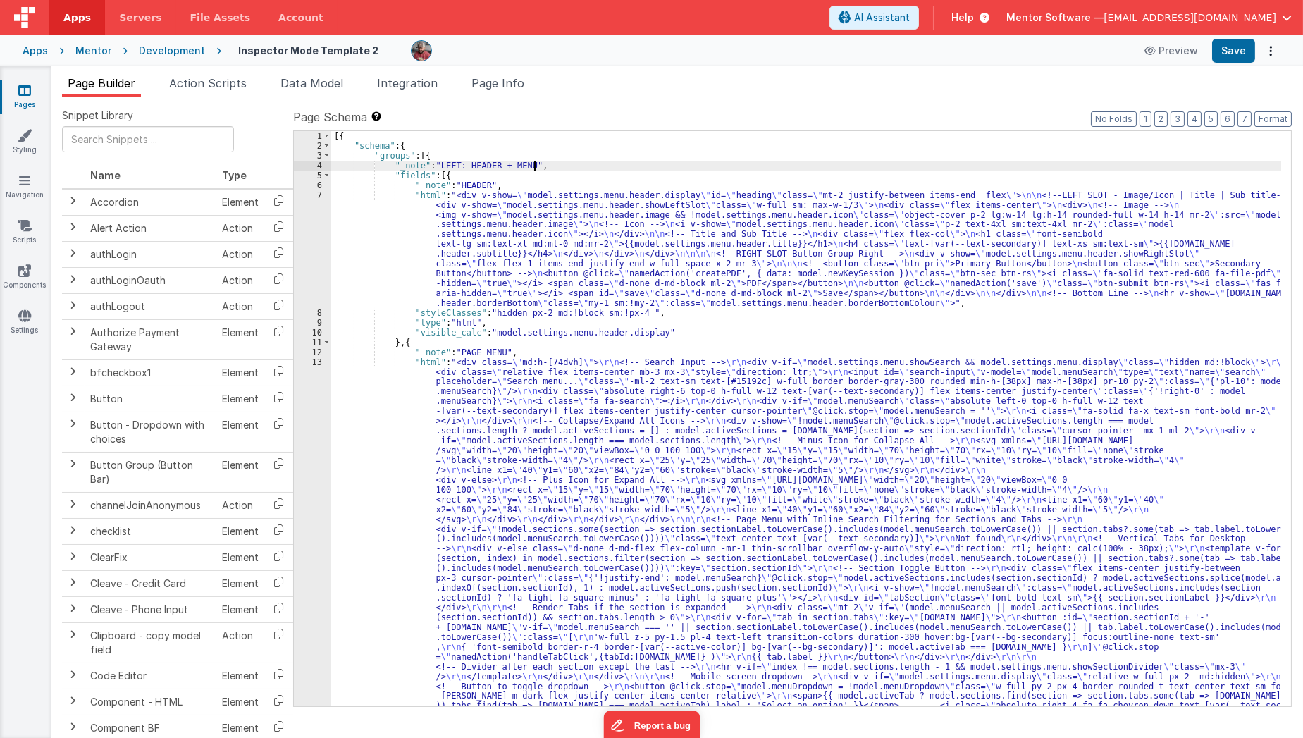
click at [621, 164] on div "[{ "schema" : { "groups" : [{ "_note" : "LEFT: HEADER + MENU" , "fields" : [{ "…" at bounding box center [806, 679] width 950 height 1096
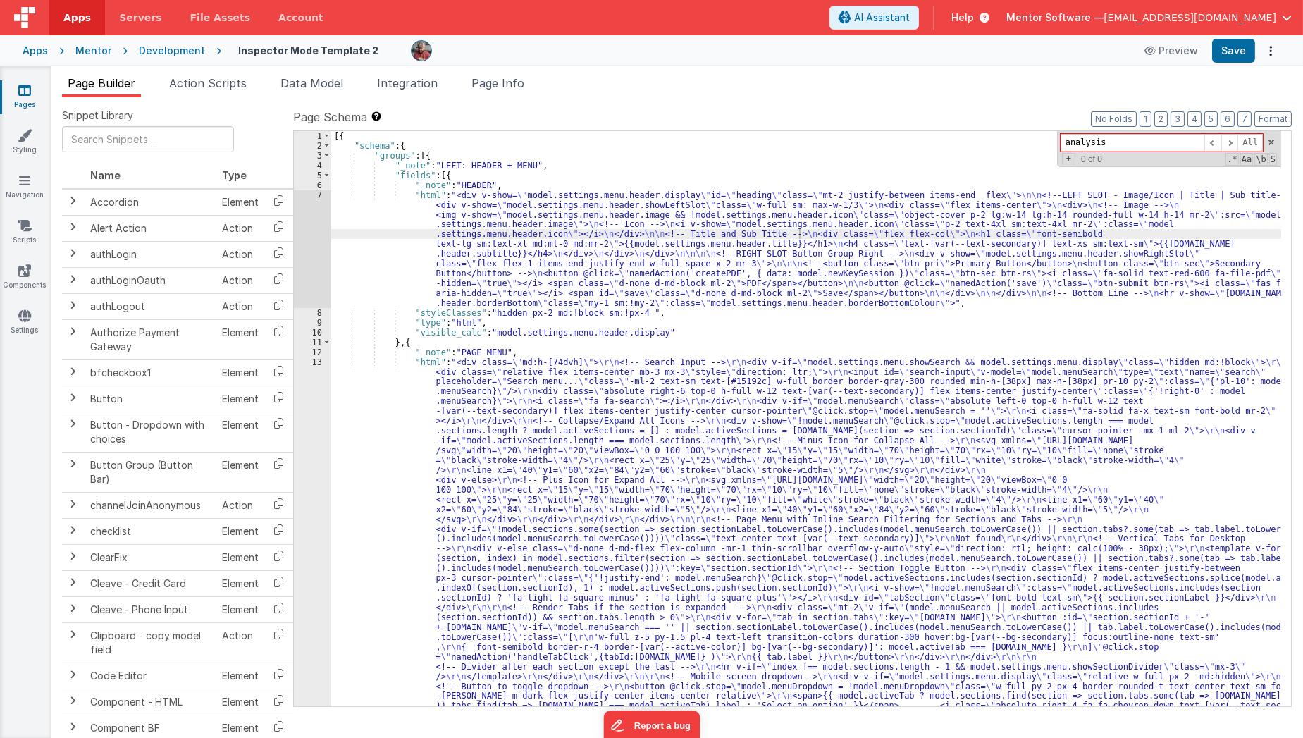
type input "analysis"
click at [339, 99] on div "Snippet Library Name Type Accordion Element Alert Action Action authLogin Actio…" at bounding box center [677, 428] width 1252 height 663
click at [338, 92] on li "Data Model" at bounding box center [312, 86] width 74 height 23
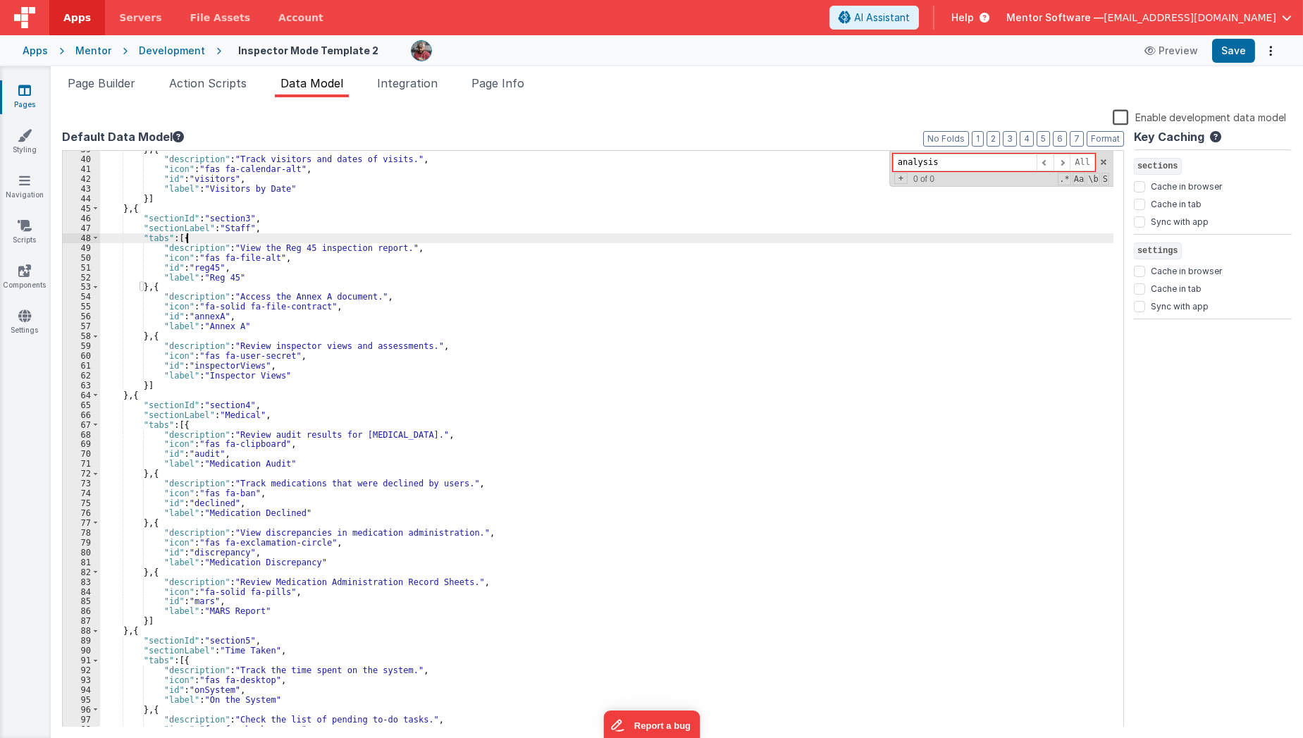
click at [416, 239] on div "} , { "description" : "Track visitors and dates of visits." , "icon" : "fas fa-…" at bounding box center [607, 442] width 1014 height 597
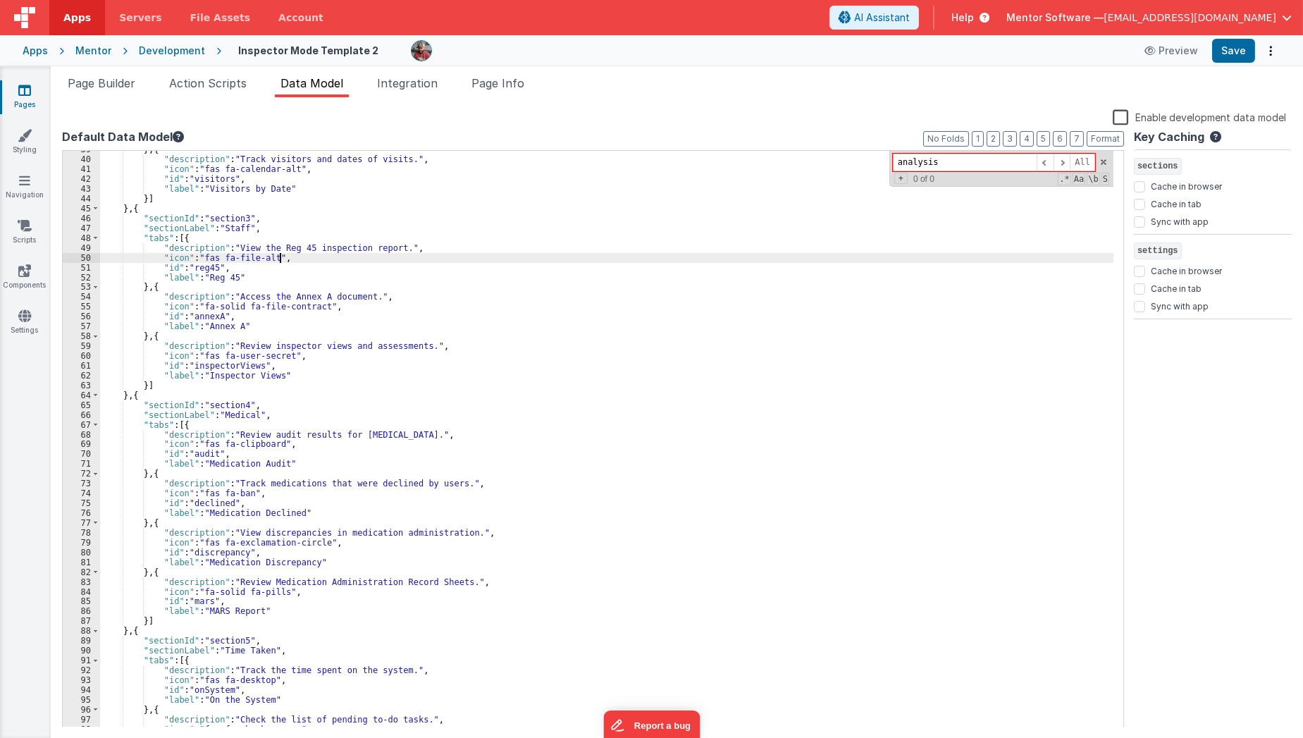
click at [326, 252] on div "} , { "description" : "Track visitors and dates of visits." , "icon" : "fas fa-…" at bounding box center [607, 442] width 1014 height 597
paste input "Analysis"
type input "Analysis"
click at [502, 86] on span "Page Info" at bounding box center [497, 83] width 53 height 14
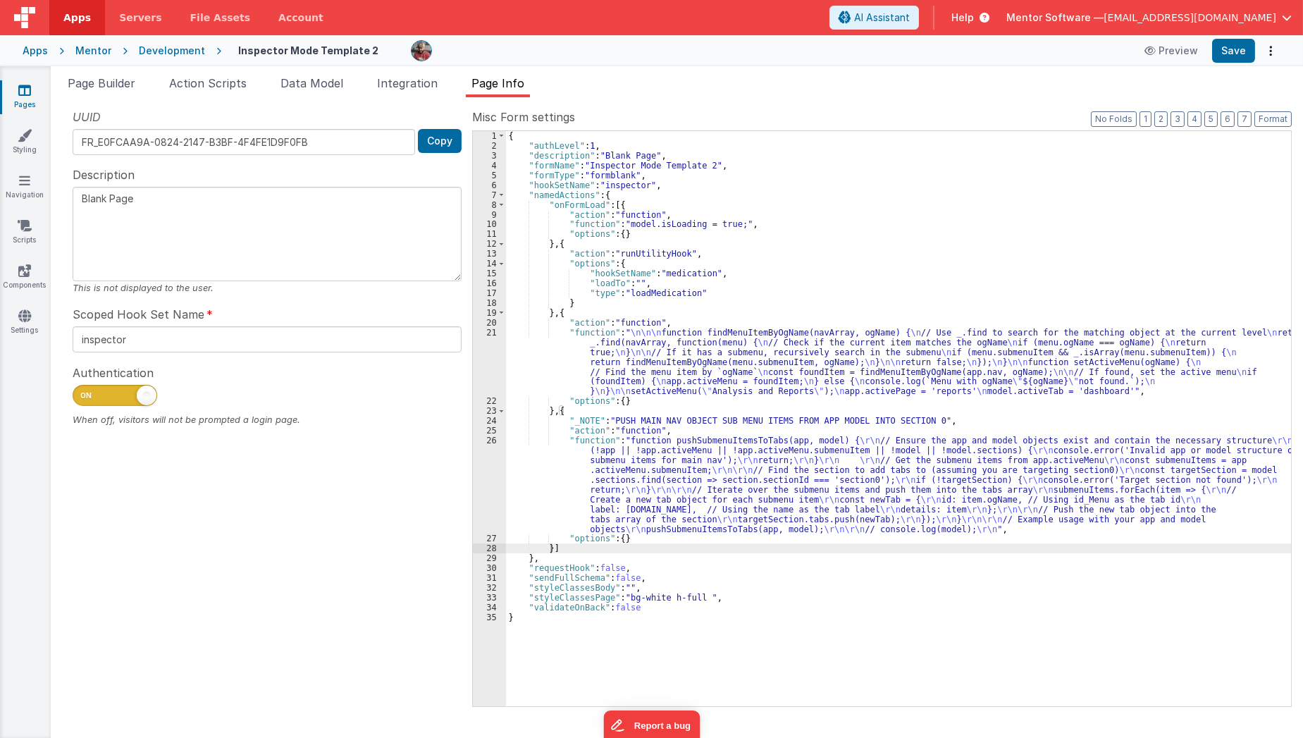
click at [696, 301] on div "{ "authLevel" : 1 , "description" : "Blank Page" , "formName" : "Inspector Mode…" at bounding box center [899, 428] width 786 height 595
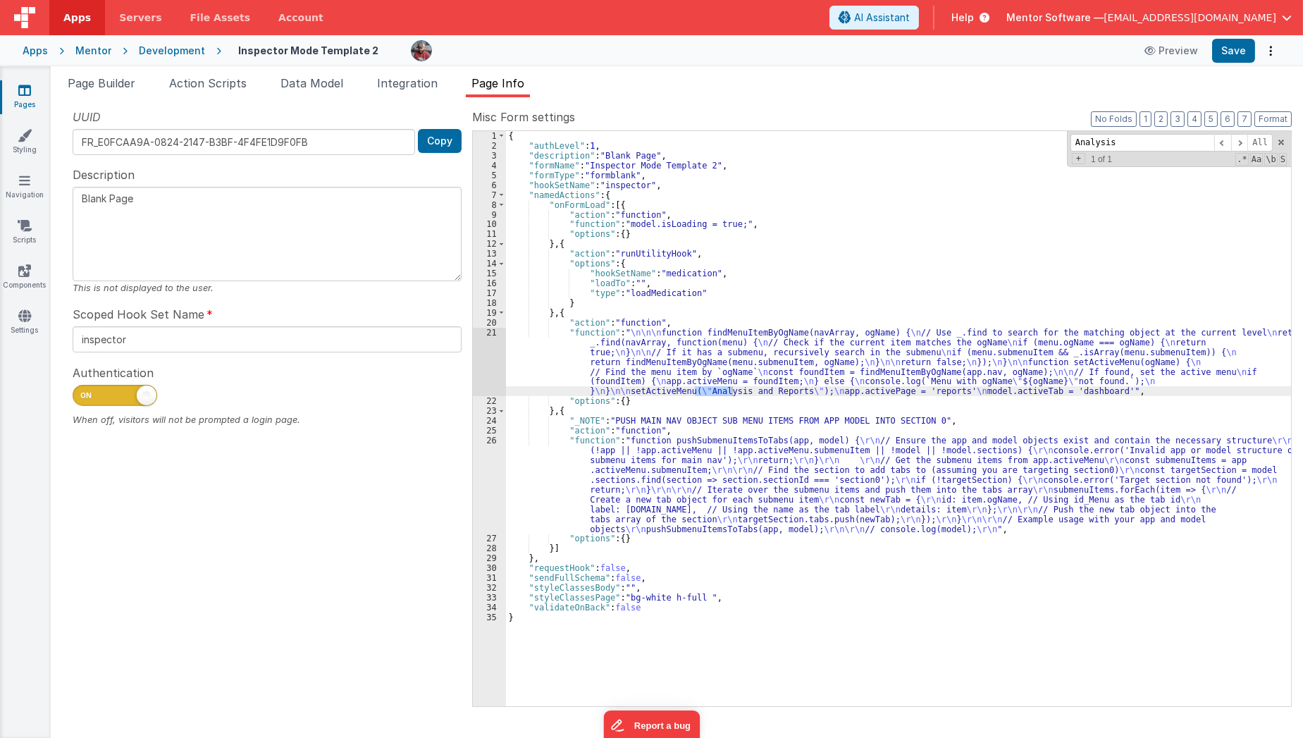
type input "Analysis"
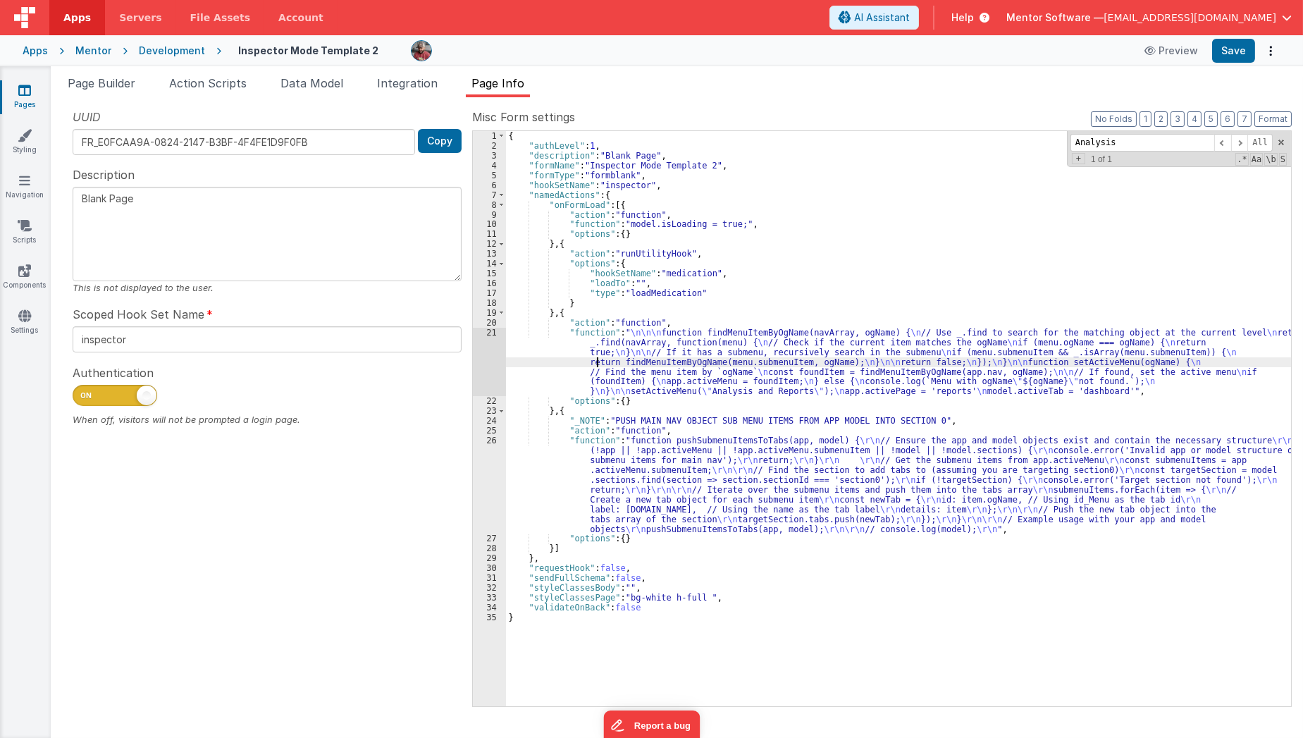
click at [596, 358] on div "{ "authLevel" : 1 , "description" : "Blank Page" , "formName" : "Inspector Mode…" at bounding box center [899, 428] width 786 height 595
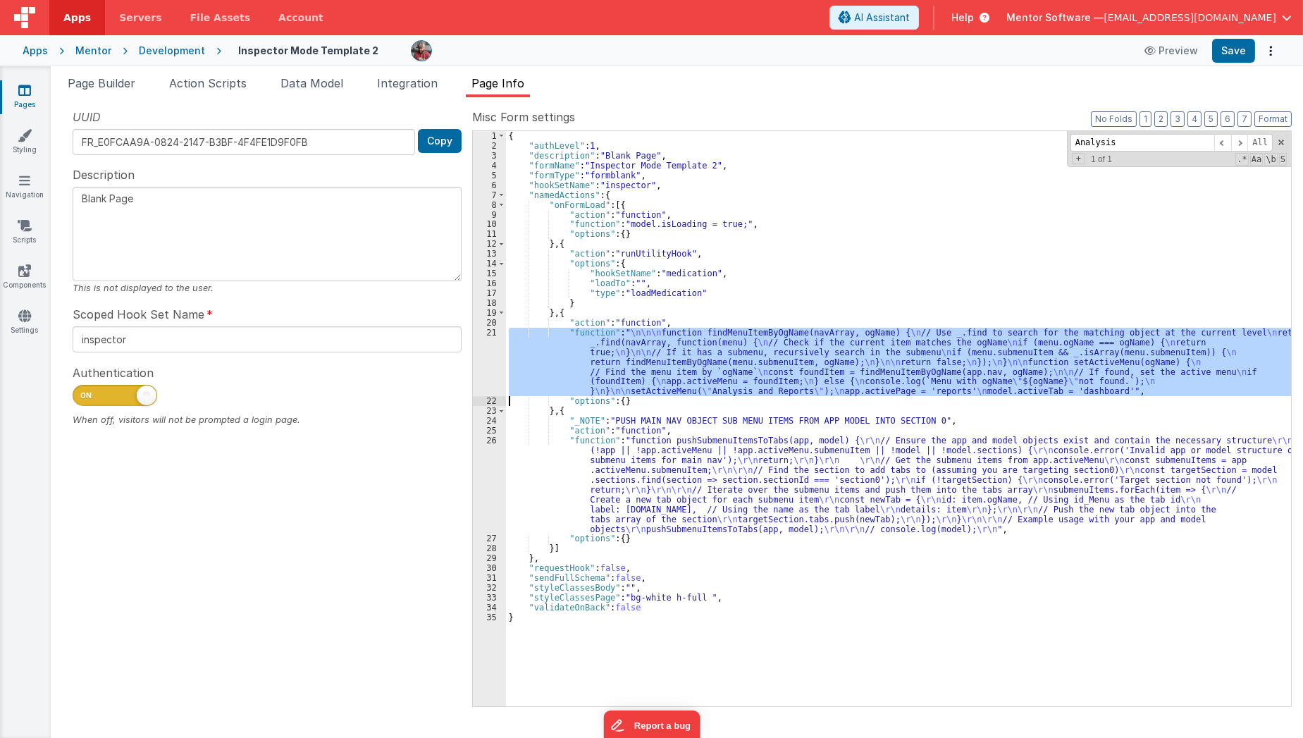
click at [478, 370] on div "21" at bounding box center [489, 362] width 33 height 69
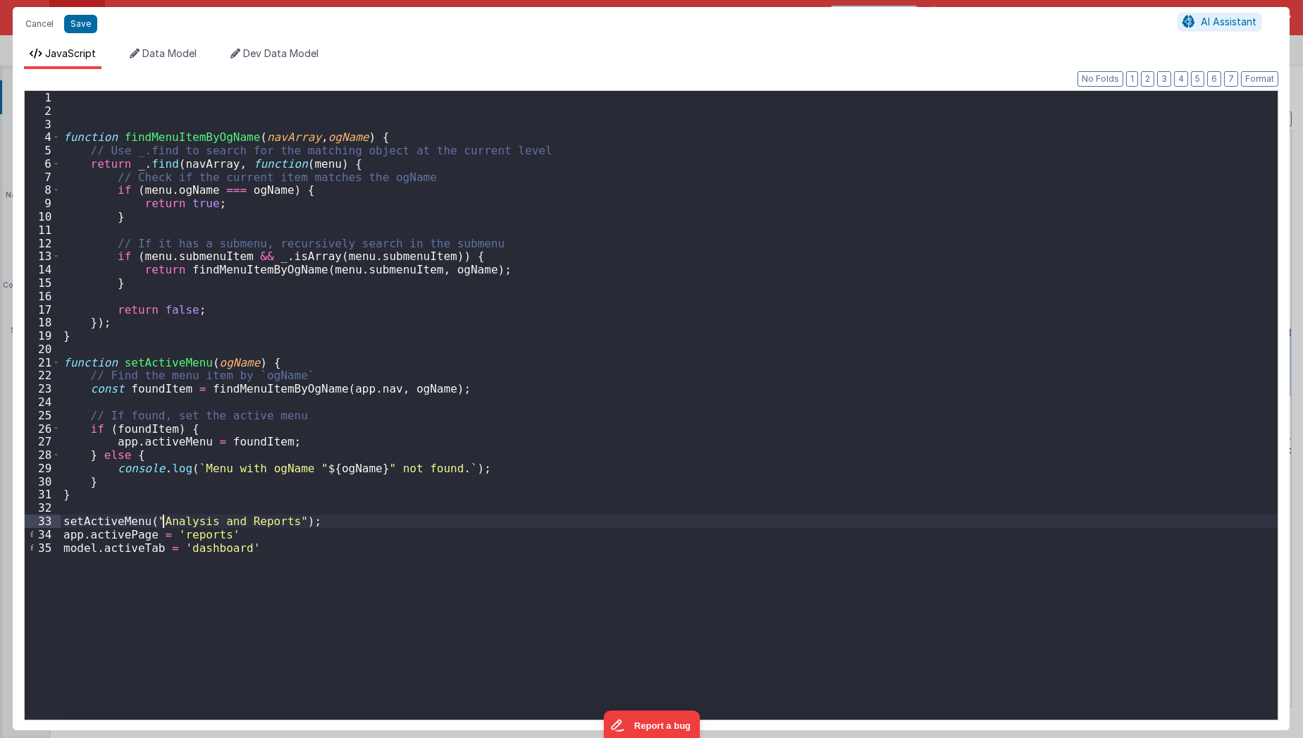
click at [162, 516] on div "function findMenuItemByOgName ( navArray , ogName ) { // Use _.find to search f…" at bounding box center [670, 419] width 1218 height 656
click at [201, 529] on div "function findMenuItemByOgName ( navArray , ogName ) { // Use _.find to search f…" at bounding box center [670, 419] width 1218 height 656
click at [81, 28] on button "Save" at bounding box center [80, 24] width 33 height 18
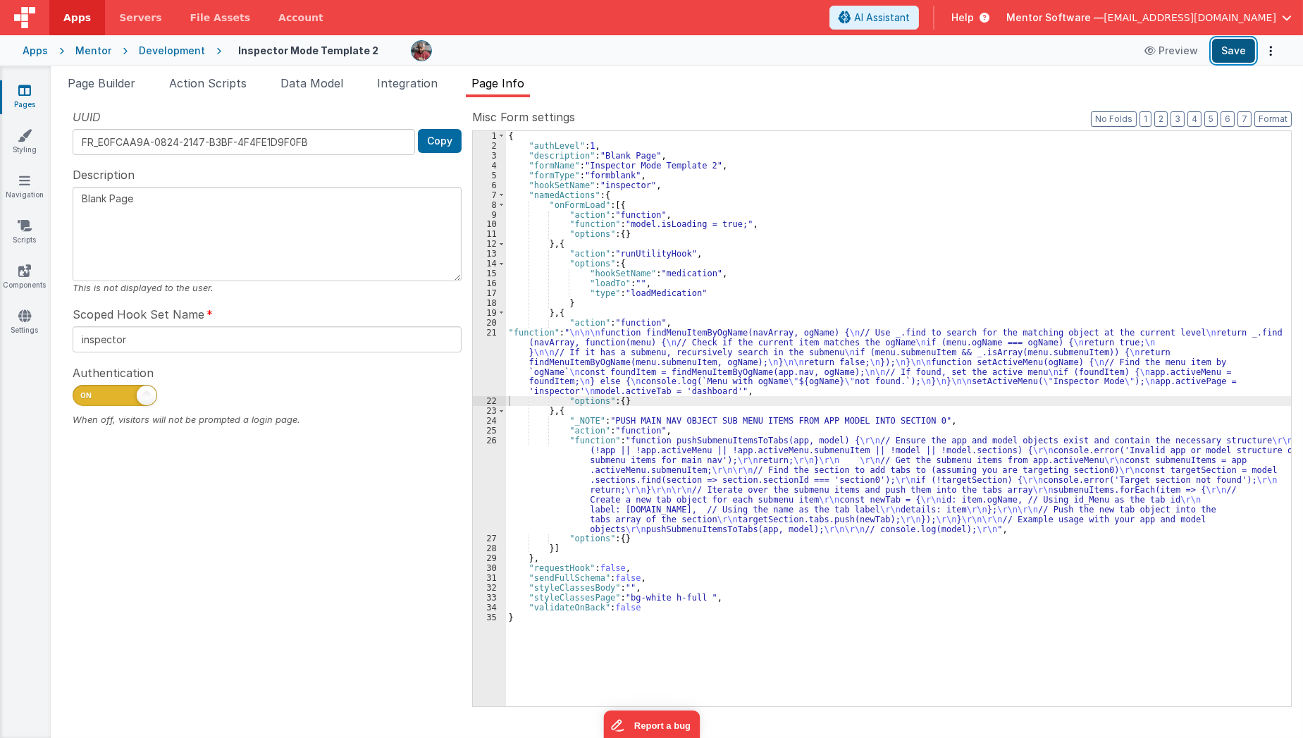
click at [1232, 50] on button "Save" at bounding box center [1233, 51] width 43 height 24
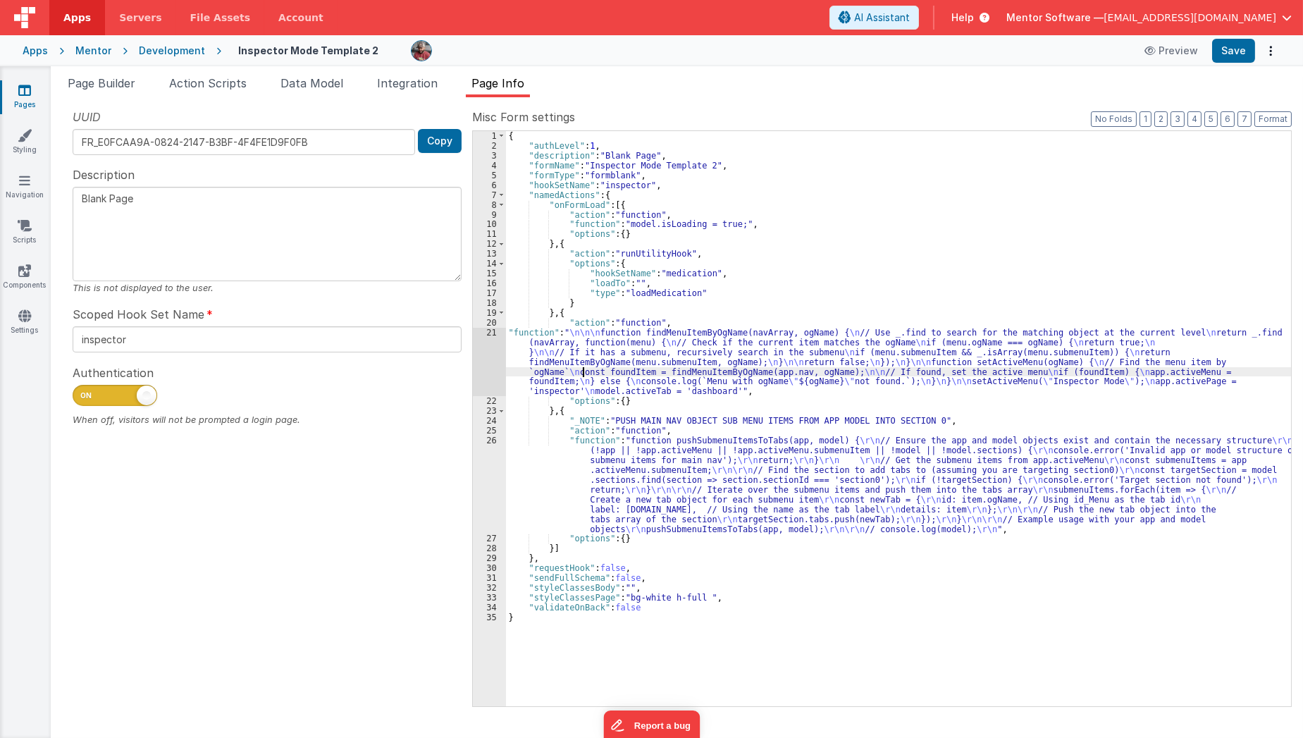
click at [584, 371] on div "{ "authLevel" : 1 , "description" : "Blank Page" , "formName" : "Inspector Mode…" at bounding box center [899, 428] width 786 height 595
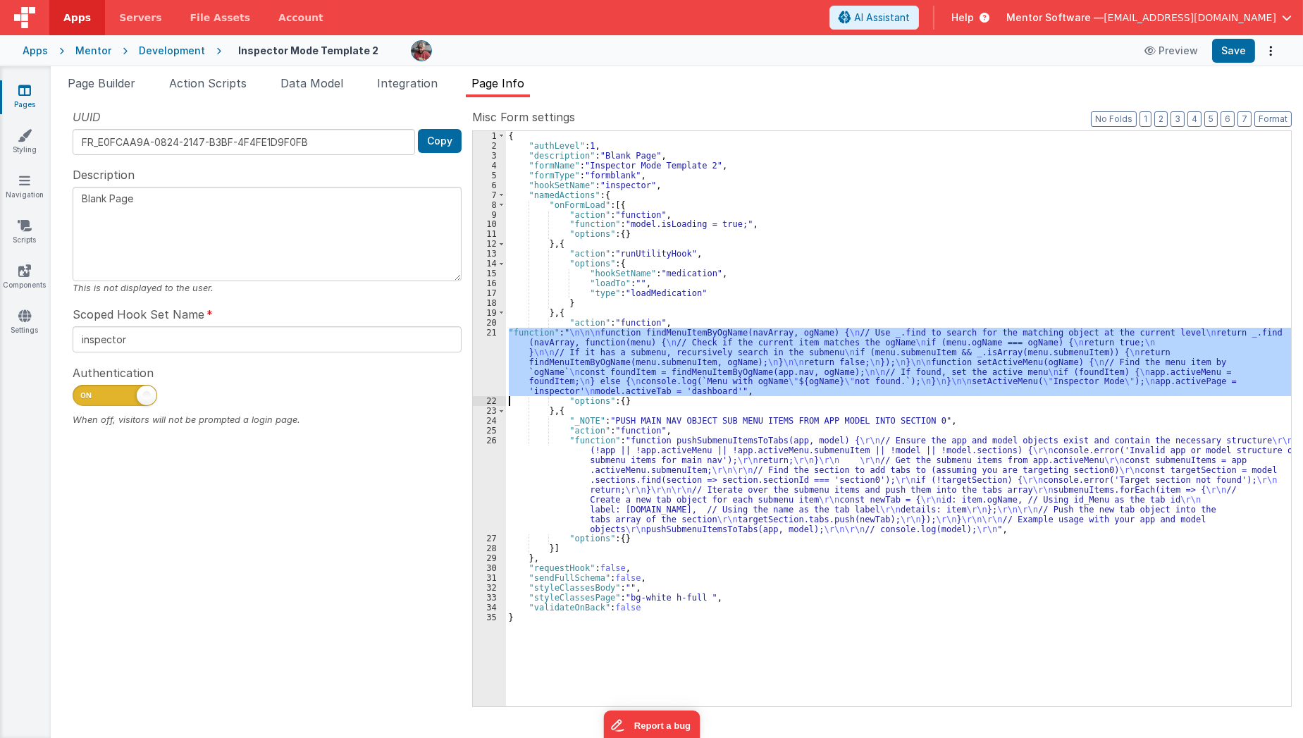
click at [482, 376] on div "21" at bounding box center [489, 362] width 33 height 69
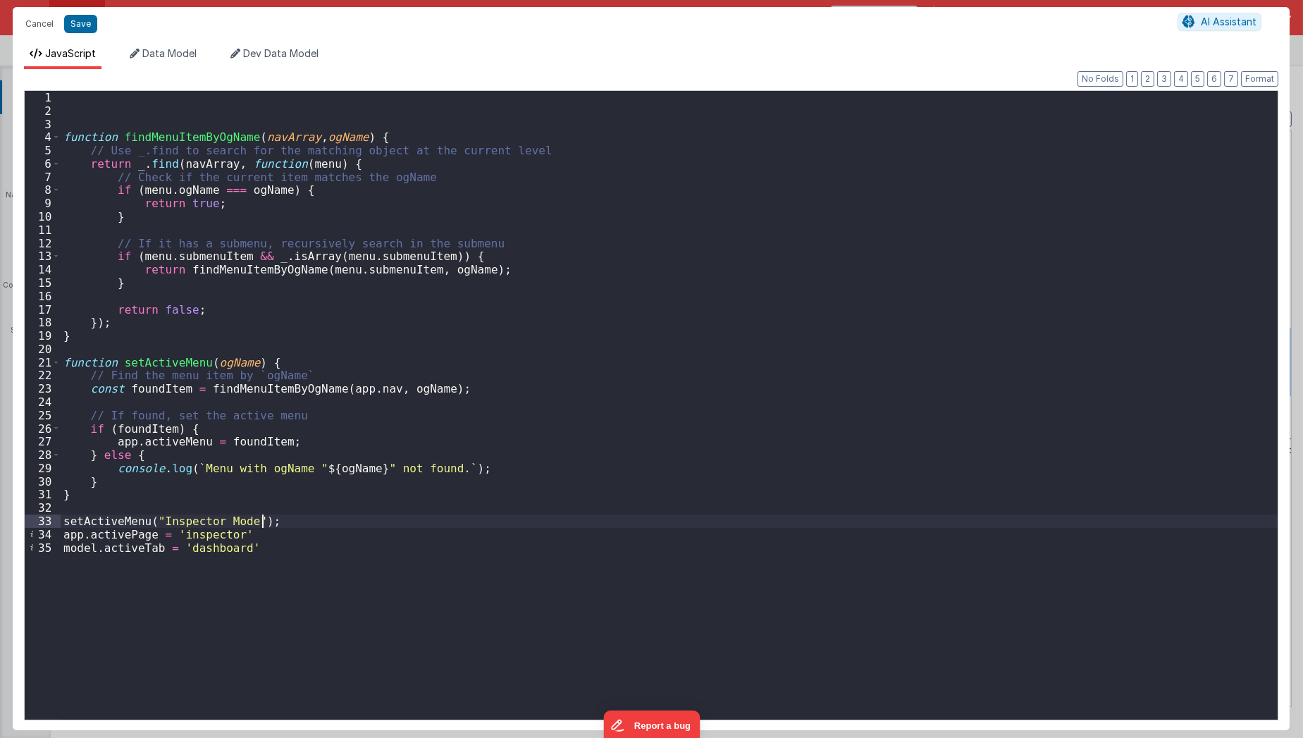
click at [309, 522] on div "function findMenuItemByOgName ( navArray , ogName ) { // Use _.find to search f…" at bounding box center [670, 419] width 1218 height 656
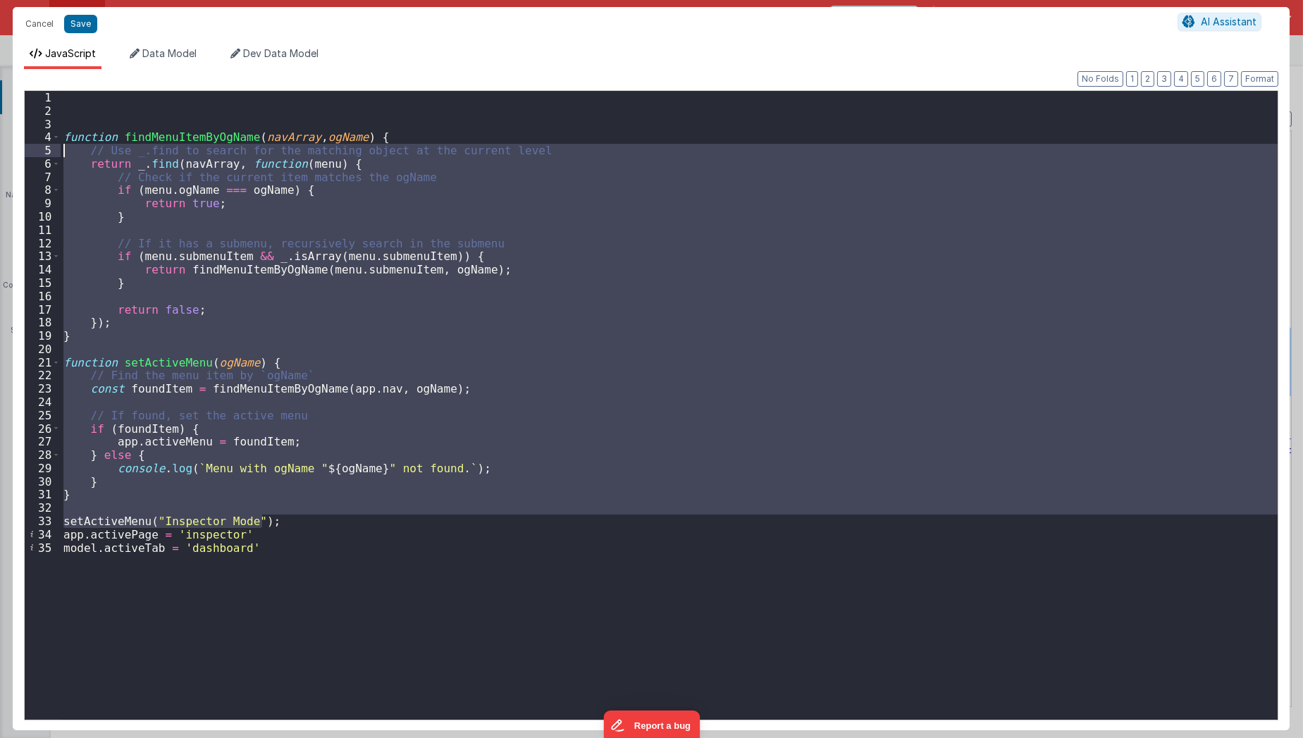
drag, startPoint x: 309, startPoint y: 521, endPoint x: 67, endPoint y: 137, distance: 453.7
click at [67, 137] on div "function findMenuItemByOgName ( navArray , ogName ) { // Use _.find to search f…" at bounding box center [670, 419] width 1218 height 656
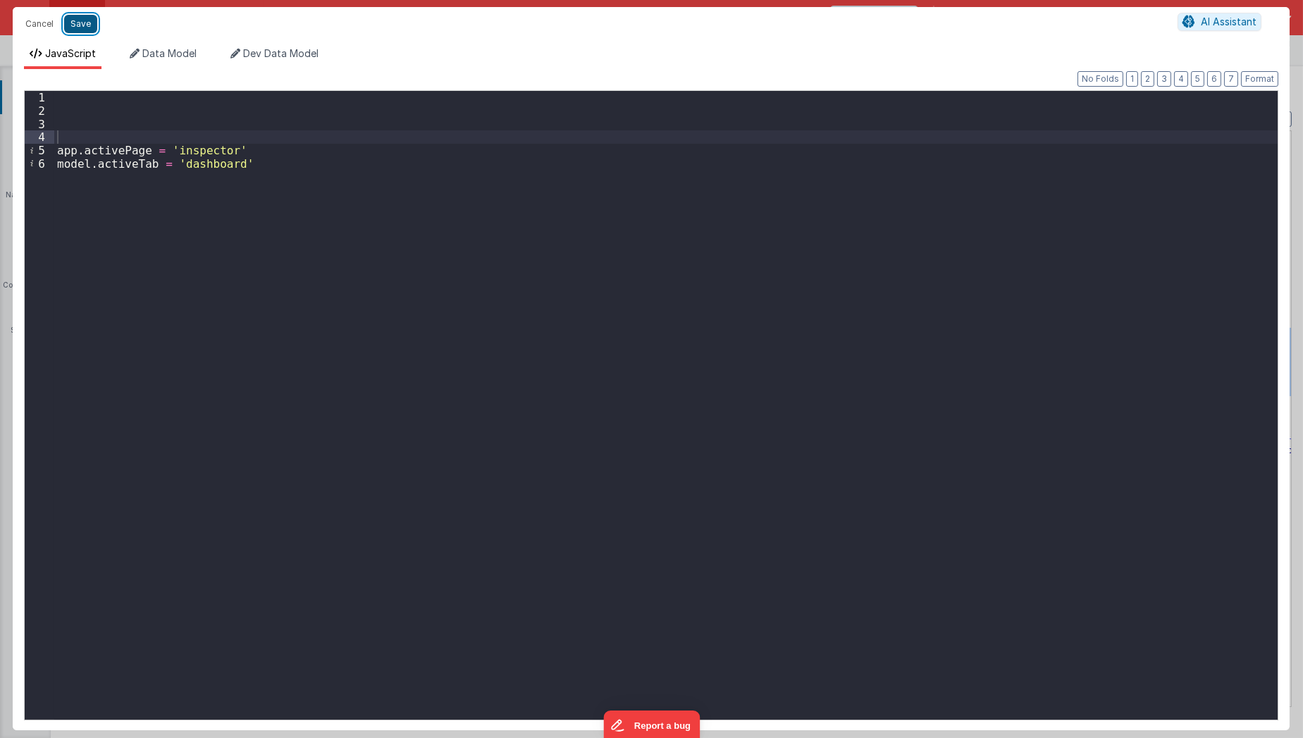
click at [85, 22] on button "Save" at bounding box center [80, 24] width 33 height 18
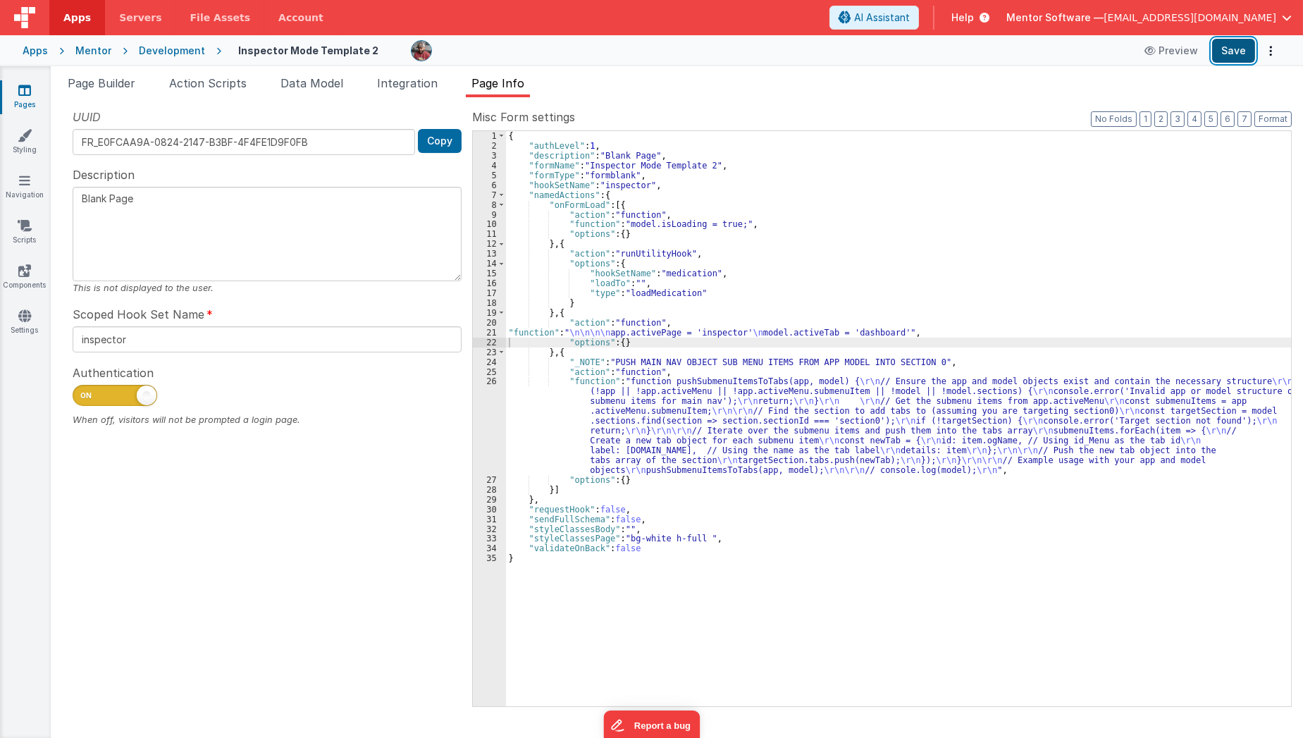
click at [1237, 57] on button "Save" at bounding box center [1233, 51] width 43 height 24
click at [311, 87] on span "Data Model" at bounding box center [311, 83] width 63 height 14
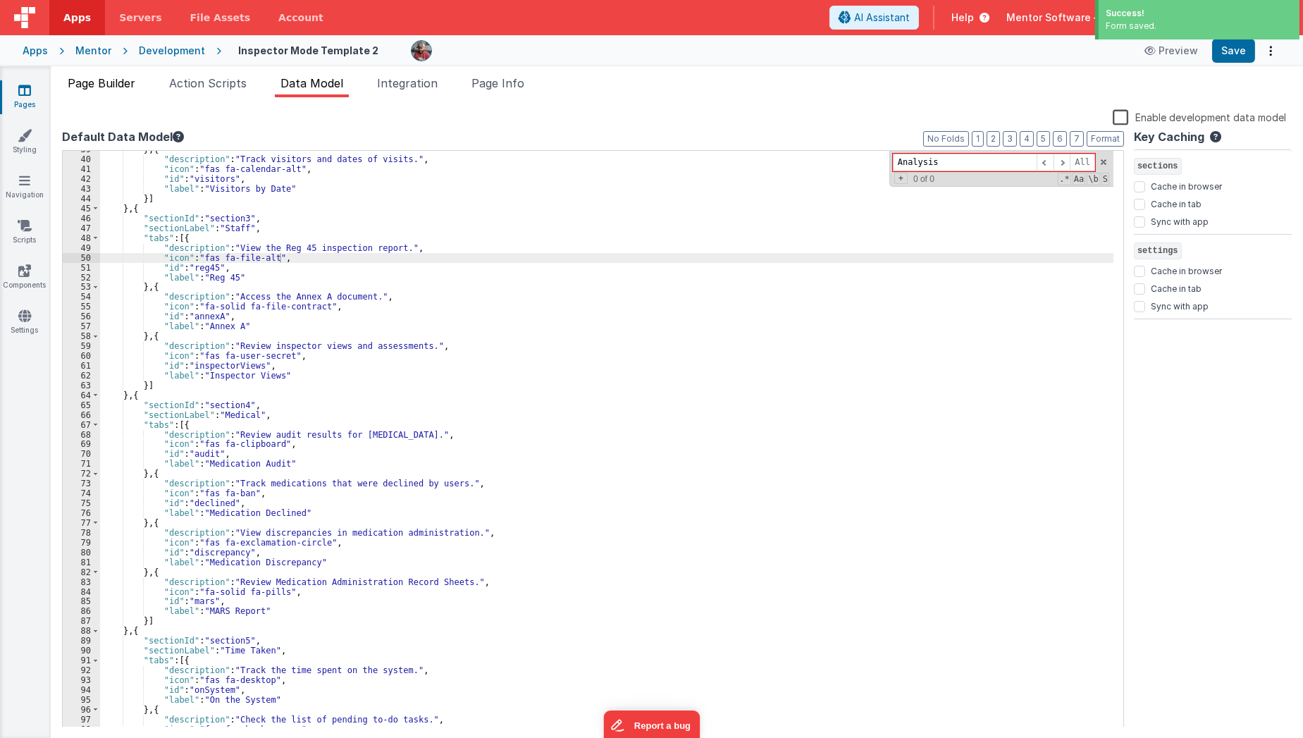
click at [128, 82] on span "Page Builder" at bounding box center [102, 83] width 68 height 14
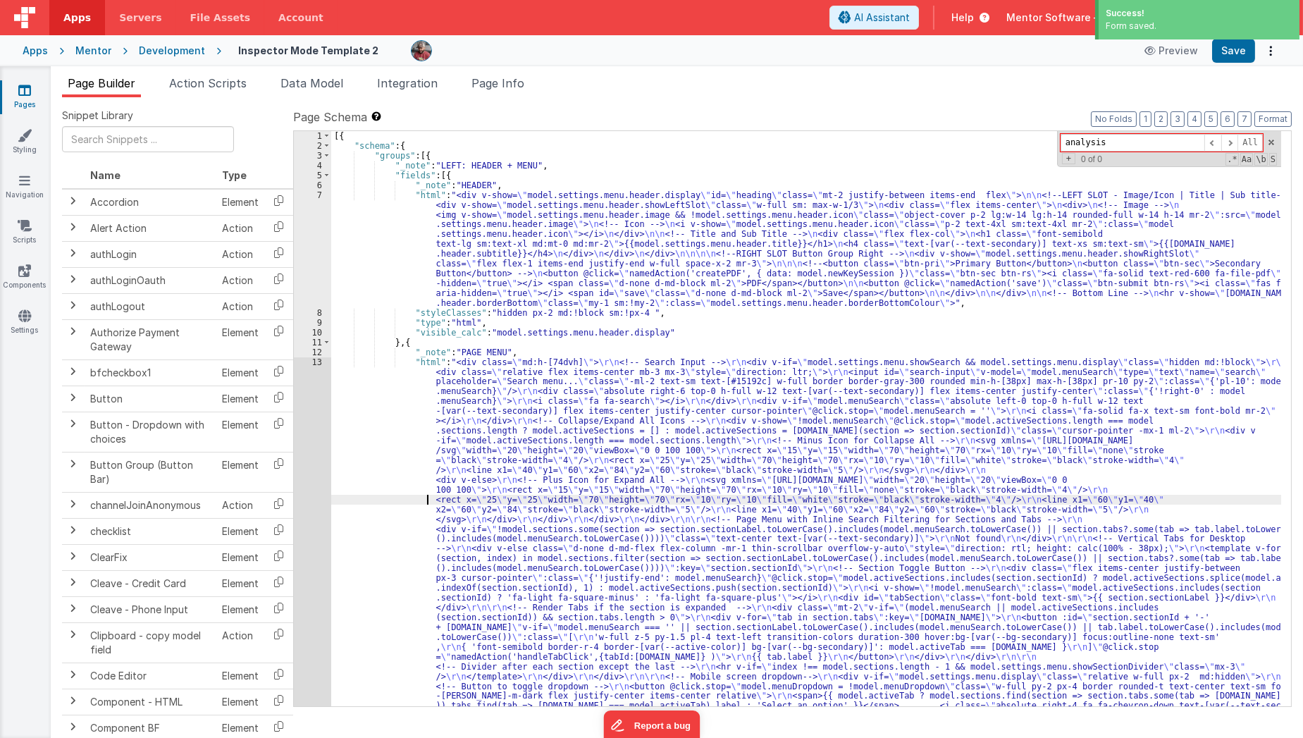
click at [422, 495] on div "[{ "schema" : { "groups" : [{ "_note" : "LEFT: HEADER + MENU" , "fields" : [{ "…" at bounding box center [806, 679] width 950 height 1096
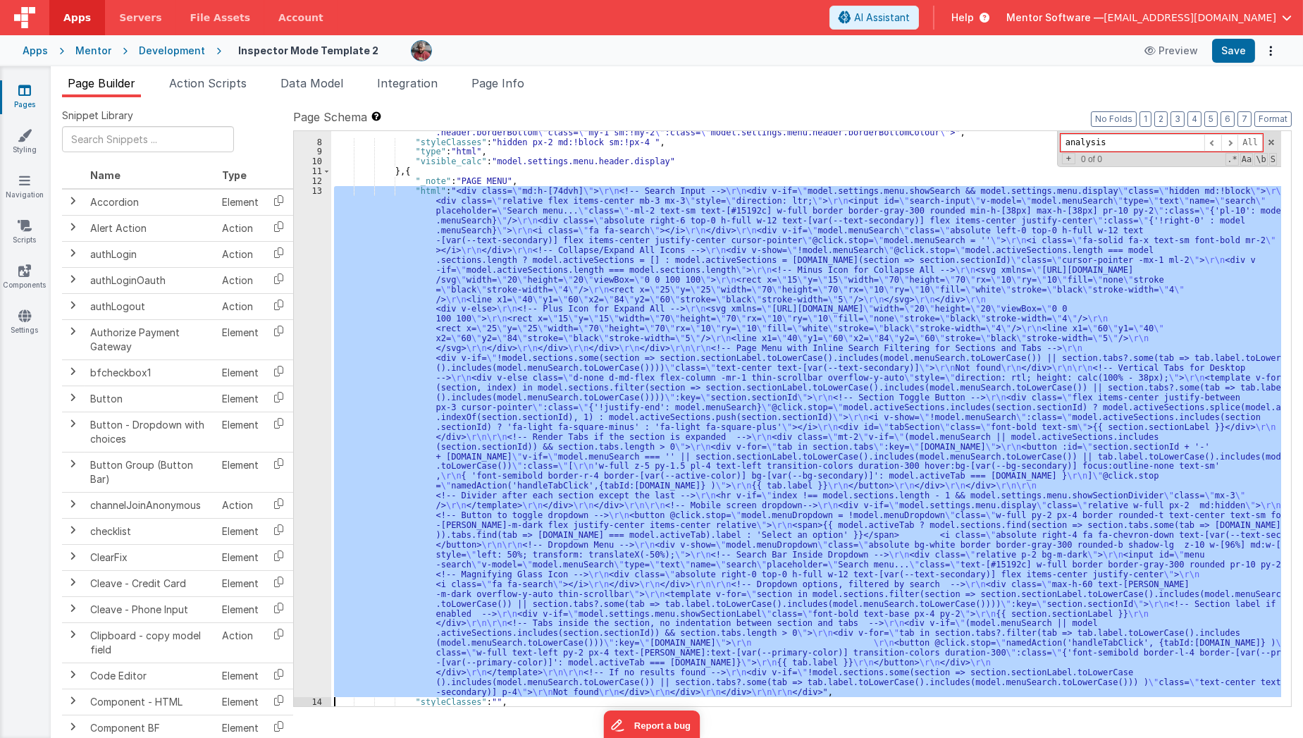
scroll to position [171, 0]
click at [312, 522] on div "7 8 9 10 11 12 13 14 15 16 17 18 19 20 21 22 23 24 25 26 27" at bounding box center [312, 370] width 37 height 703
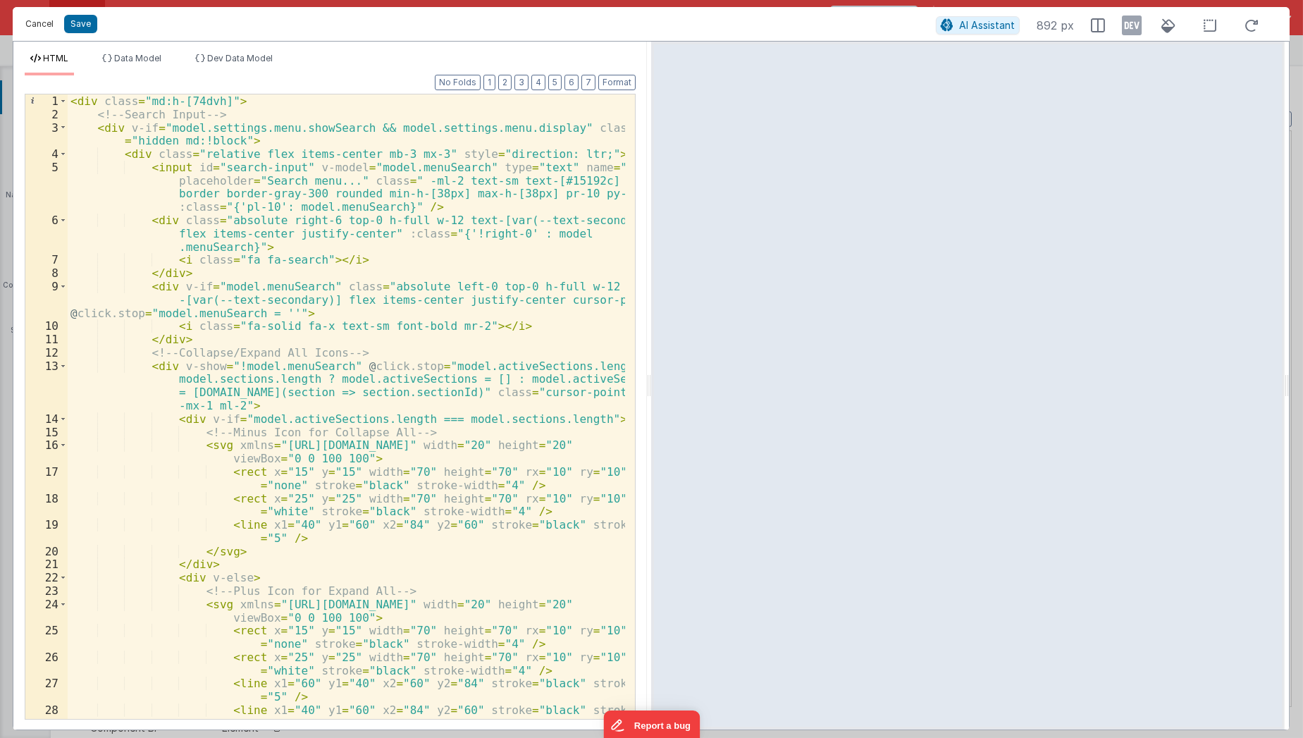
click at [32, 29] on button "Cancel" at bounding box center [39, 24] width 42 height 20
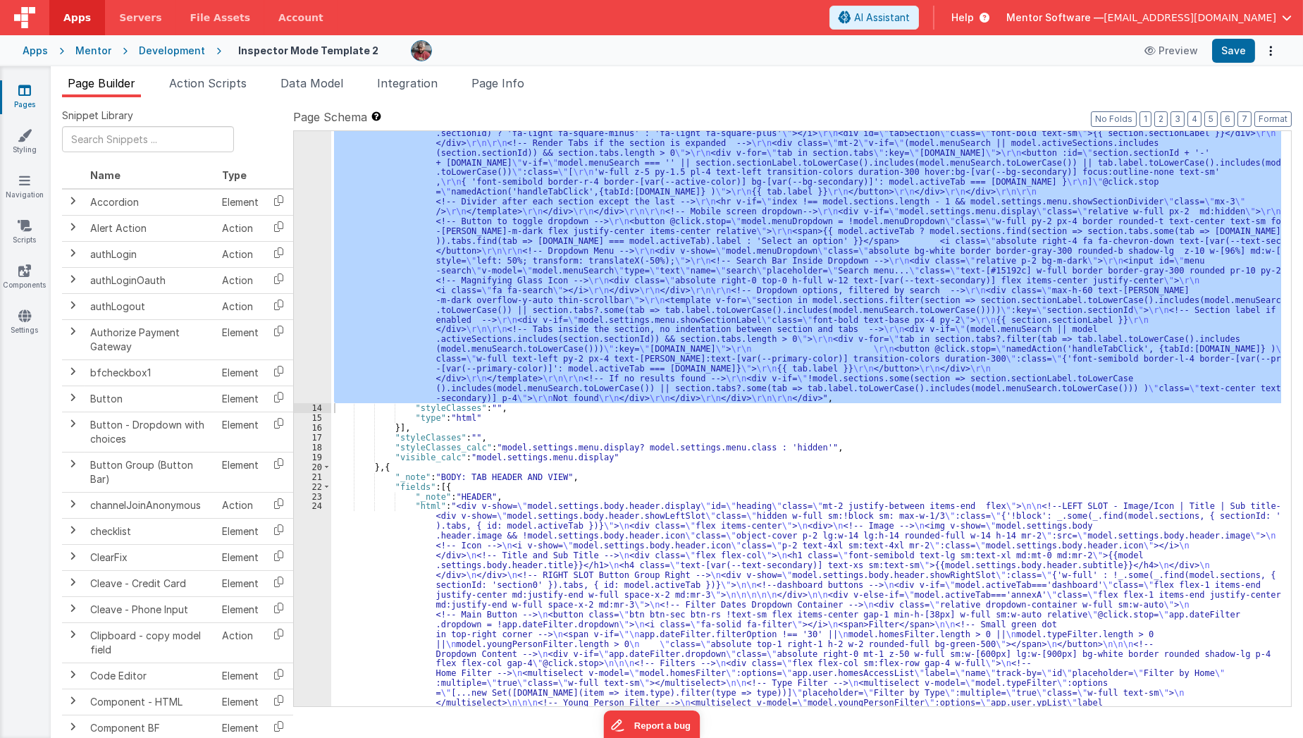
scroll to position [466, 0]
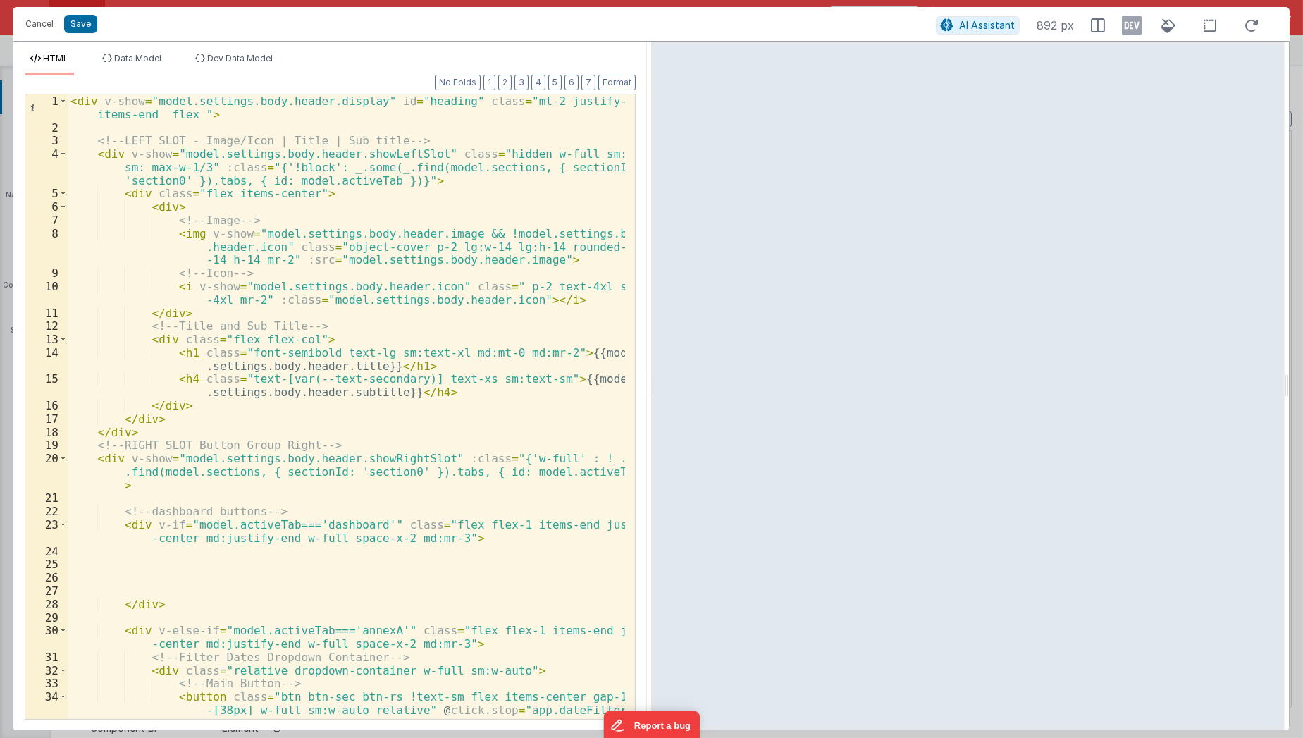
click at [552, 349] on div "< div v-show = "model.settings.body.header.display" id = "heading" class = "mt-…" at bounding box center [347, 426] width 558 height 665
click at [541, 380] on div "< div v-show = "model.settings.body.header.display" id = "heading" class = "mt-…" at bounding box center [347, 426] width 558 height 665
click at [572, 378] on div "< div v-show = "model.settings.body.header.display" id = "heading" class = "mt-…" at bounding box center [347, 426] width 558 height 665
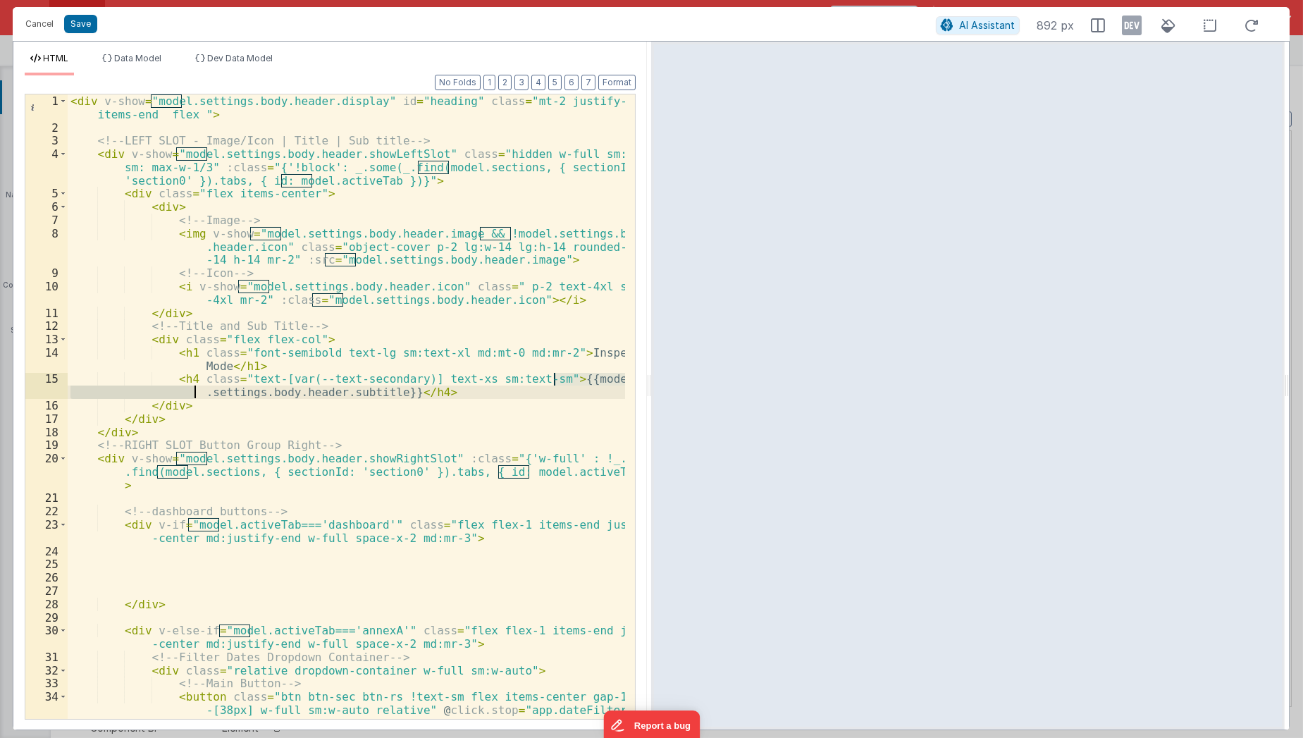
click at [572, 378] on div "< div v-show = "model.settings.body.header.display" id = "heading" class = "mt-…" at bounding box center [347, 426] width 558 height 665
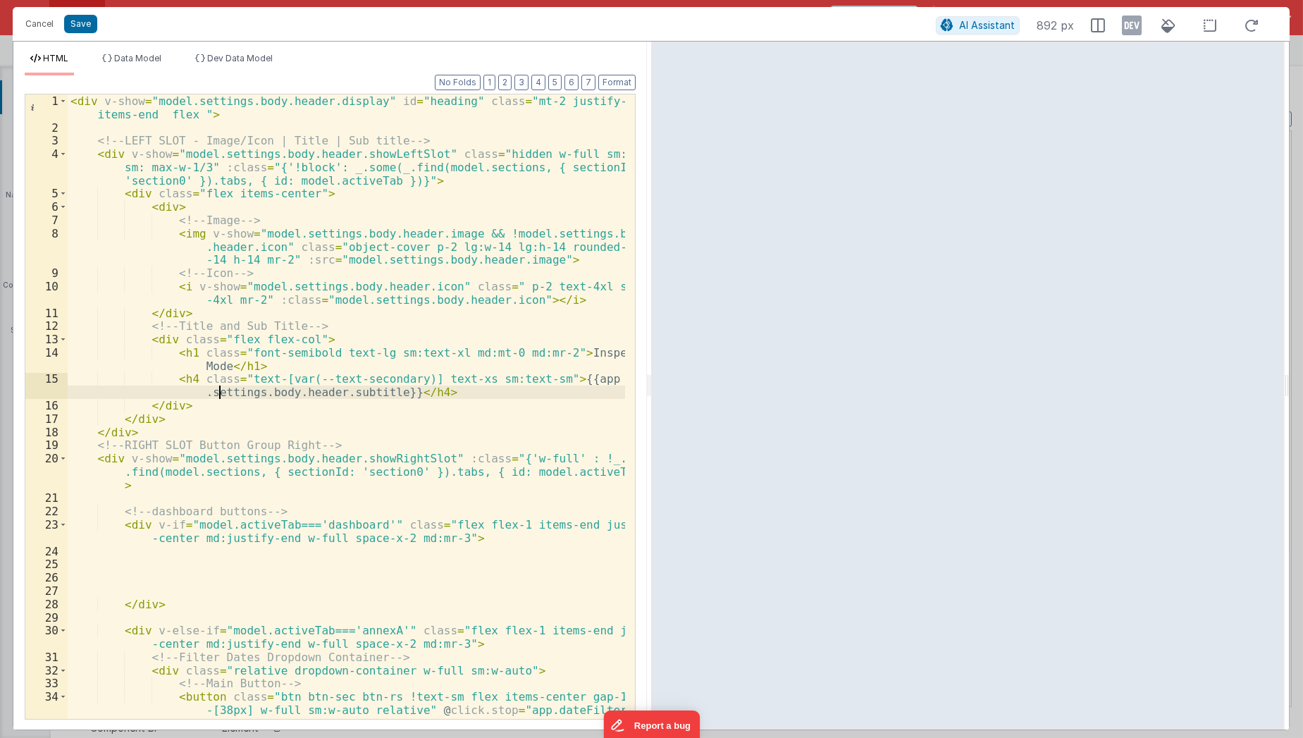
click at [218, 392] on div "< div v-show = "model.settings.body.header.display" id = "heading" class = "mt-…" at bounding box center [347, 426] width 558 height 665
click at [204, 392] on div "< div v-show = "model.settings.body.header.display" id = "heading" class = "mt-…" at bounding box center [347, 426] width 558 height 665
paste textarea
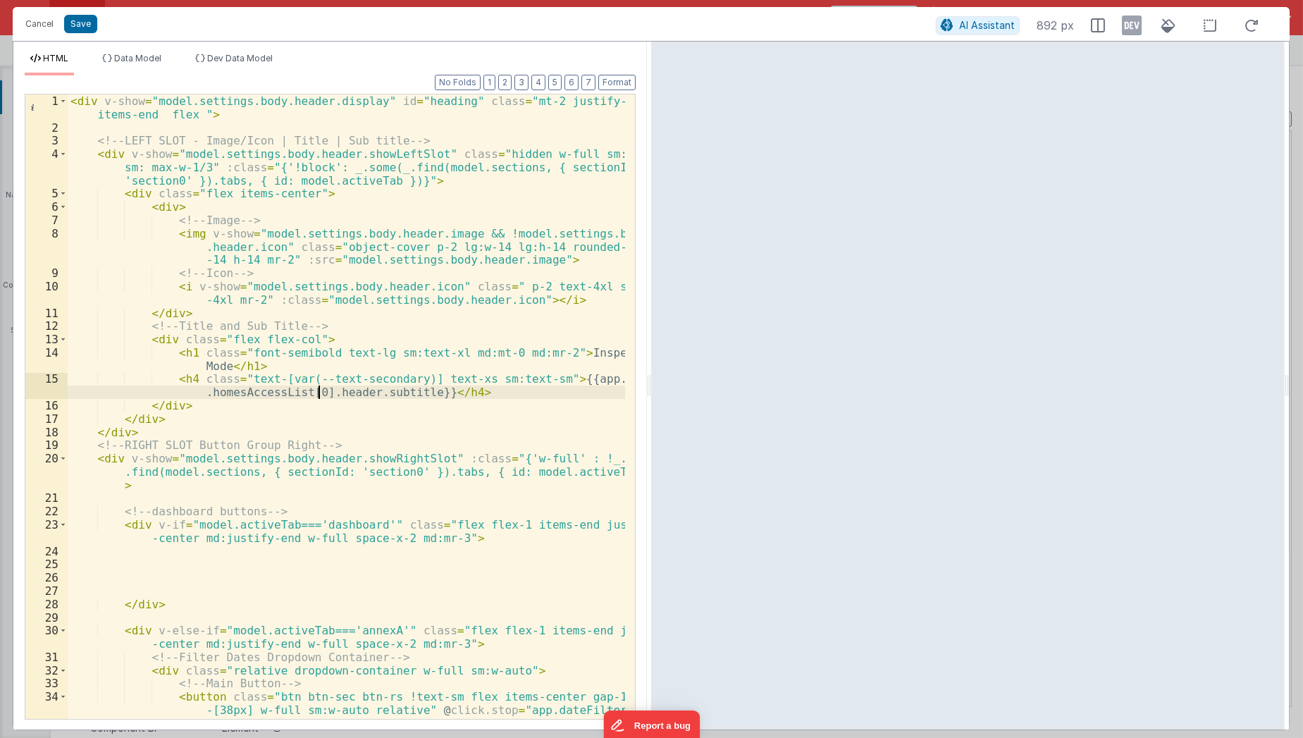
click at [318, 392] on div "< div v-show = "model.settings.body.header.display" id = "heading" class = "mt-…" at bounding box center [347, 426] width 558 height 665
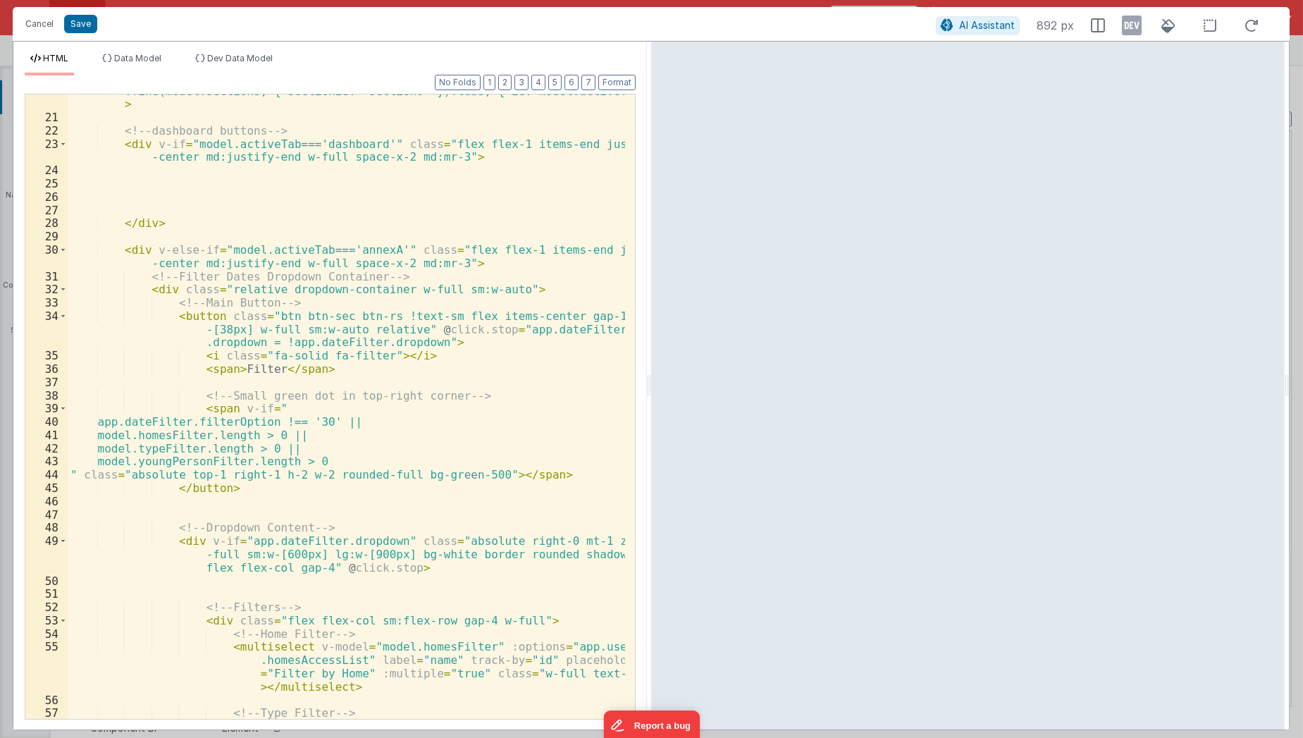
scroll to position [380, 0]
click at [84, 28] on button "Save" at bounding box center [80, 24] width 33 height 18
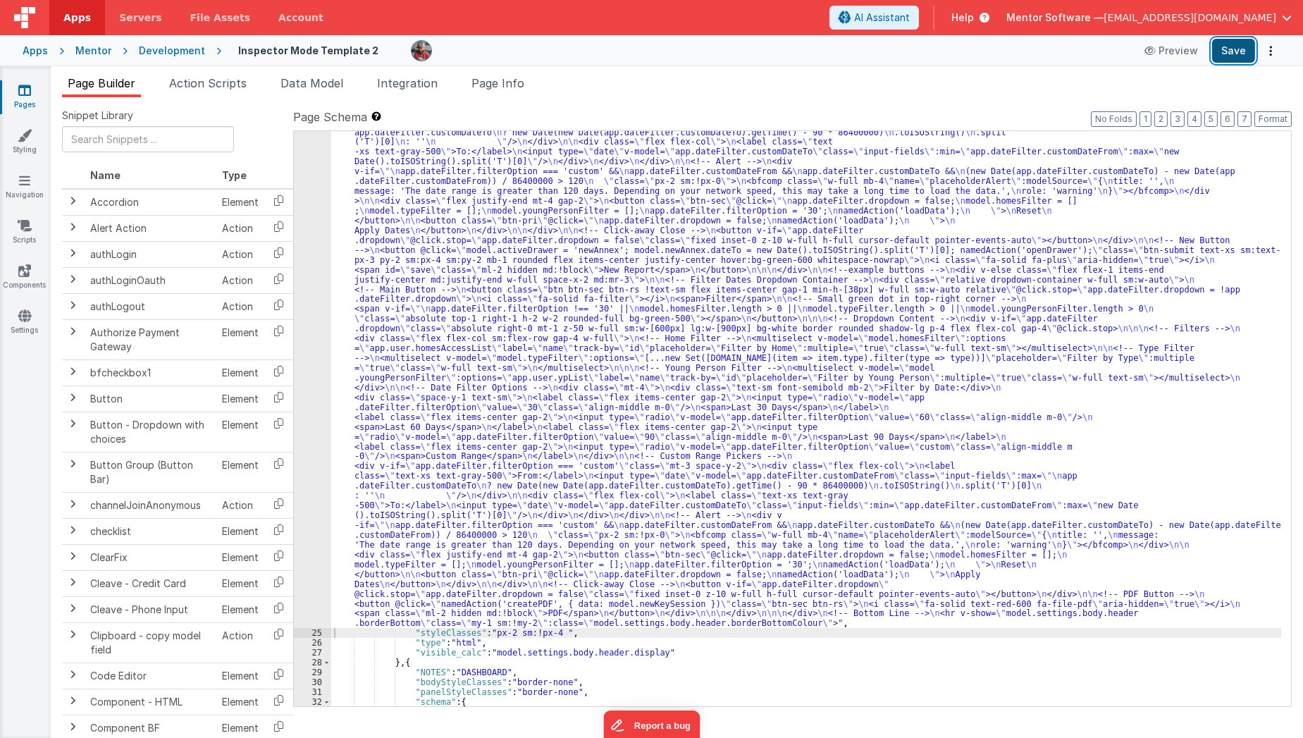
click at [1232, 57] on button "Save" at bounding box center [1233, 51] width 43 height 24
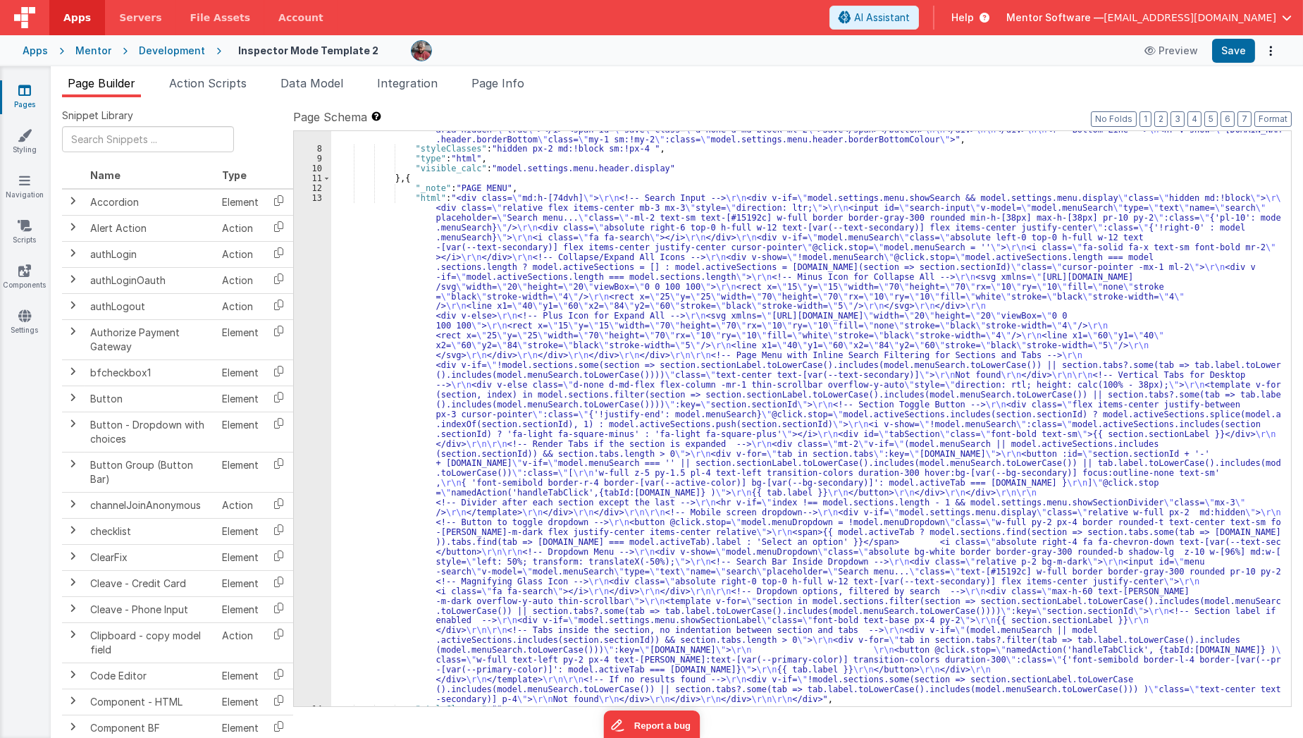
scroll to position [162, 0]
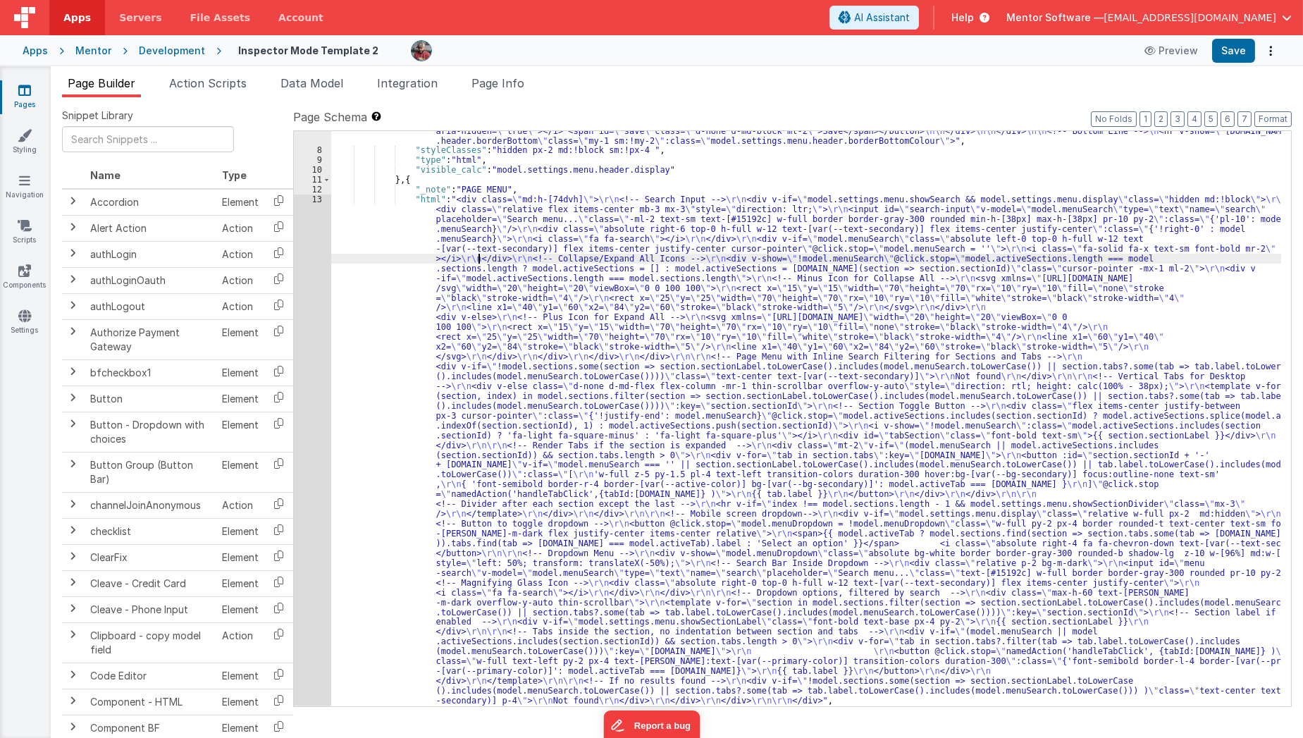
click at [476, 261] on div ""html" : "<div v-show= \" model.settings.menu.header.display \" id= \" heading …" at bounding box center [806, 378] width 950 height 703
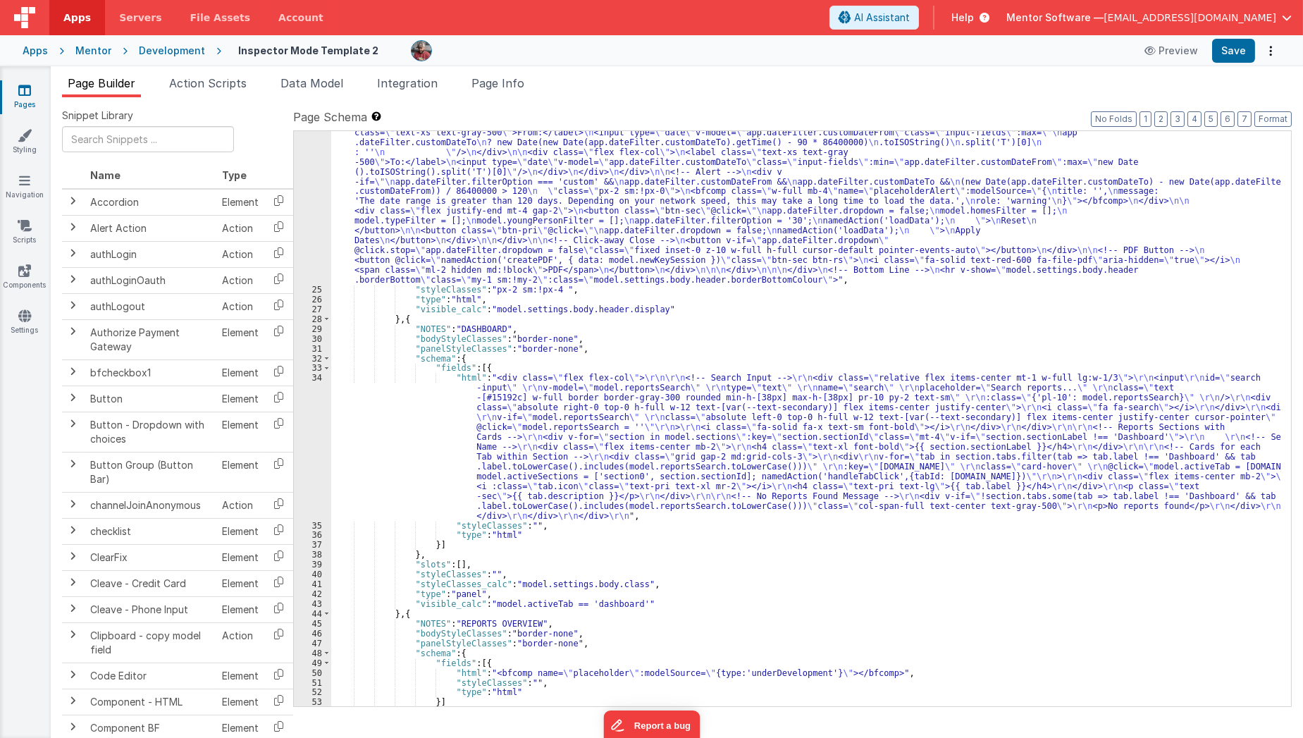
scroll to position [1476, 0]
click at [373, 457] on div ""html" : "<div v-show= \" model.settings.body.header.display \" id= \" heading …" at bounding box center [806, 179] width 950 height 1381
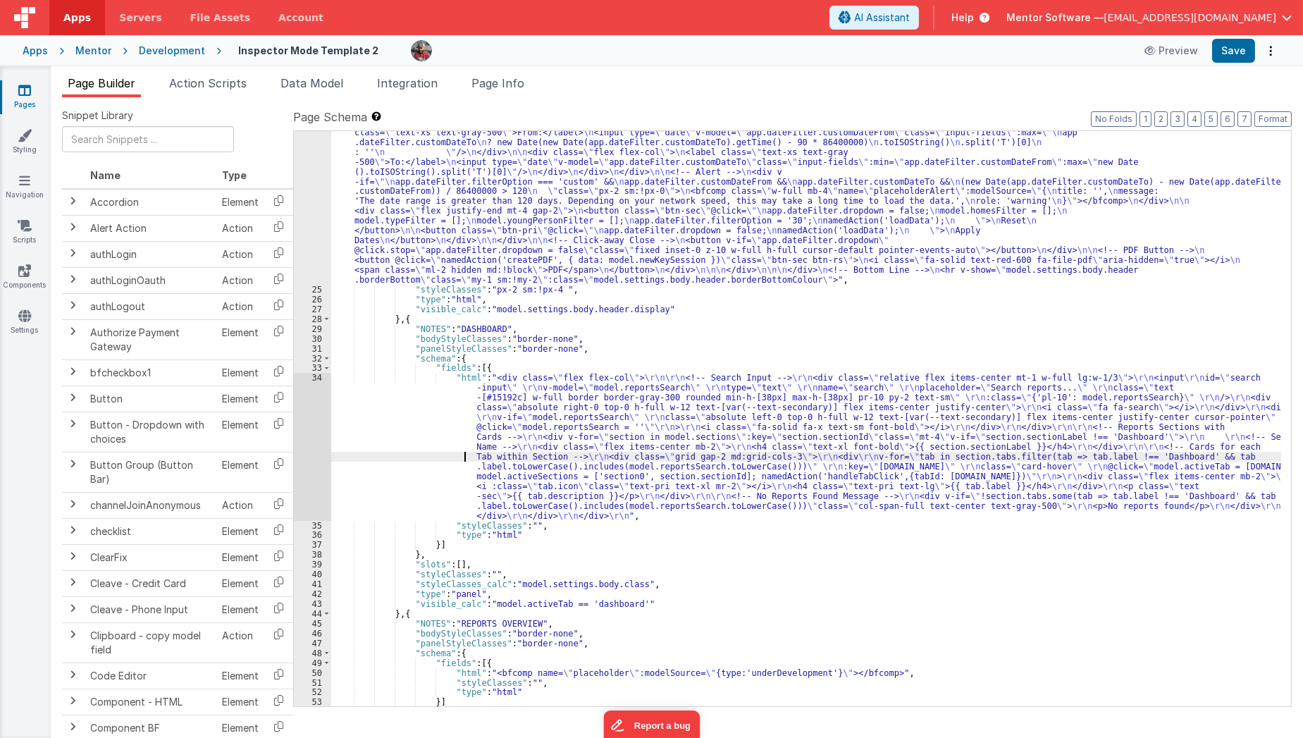
click at [309, 470] on div "34" at bounding box center [312, 446] width 37 height 147
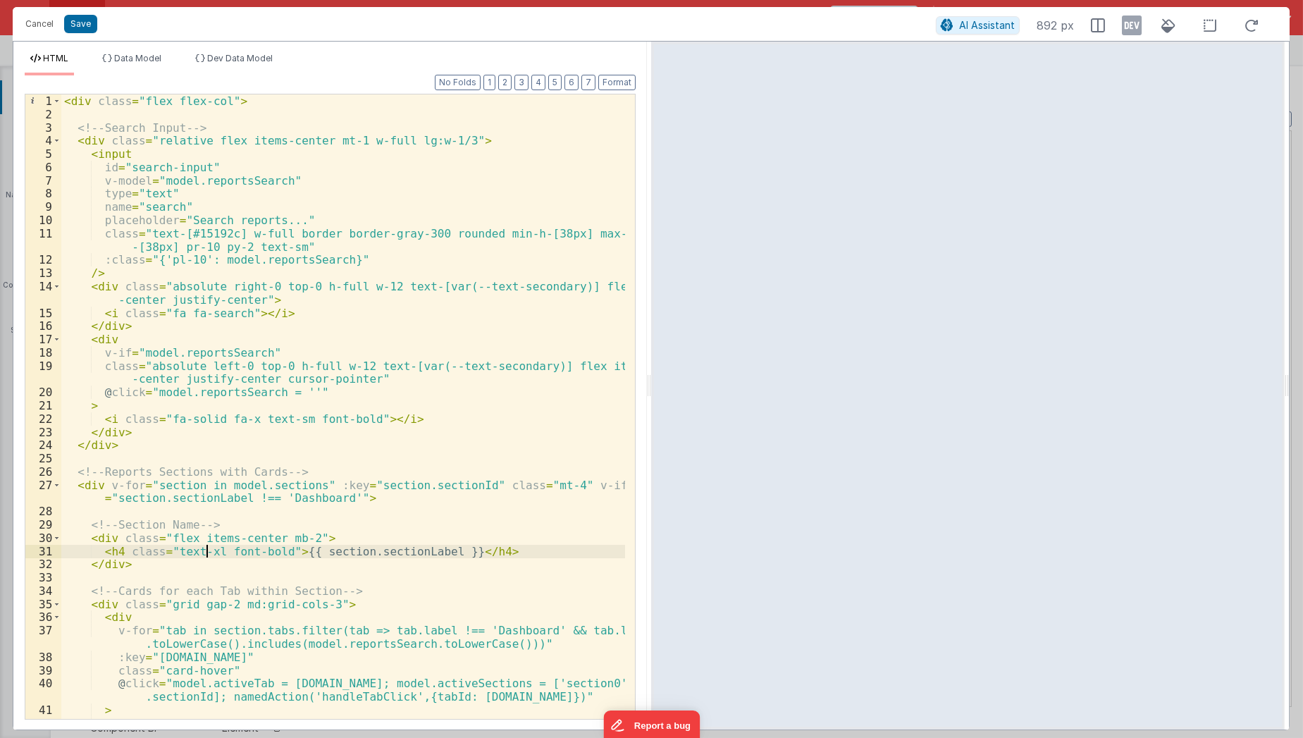
click at [204, 553] on div "< div class = "flex flex-col" > <!-- Search Input --> < div class = "relative f…" at bounding box center [343, 420] width 564 height 652
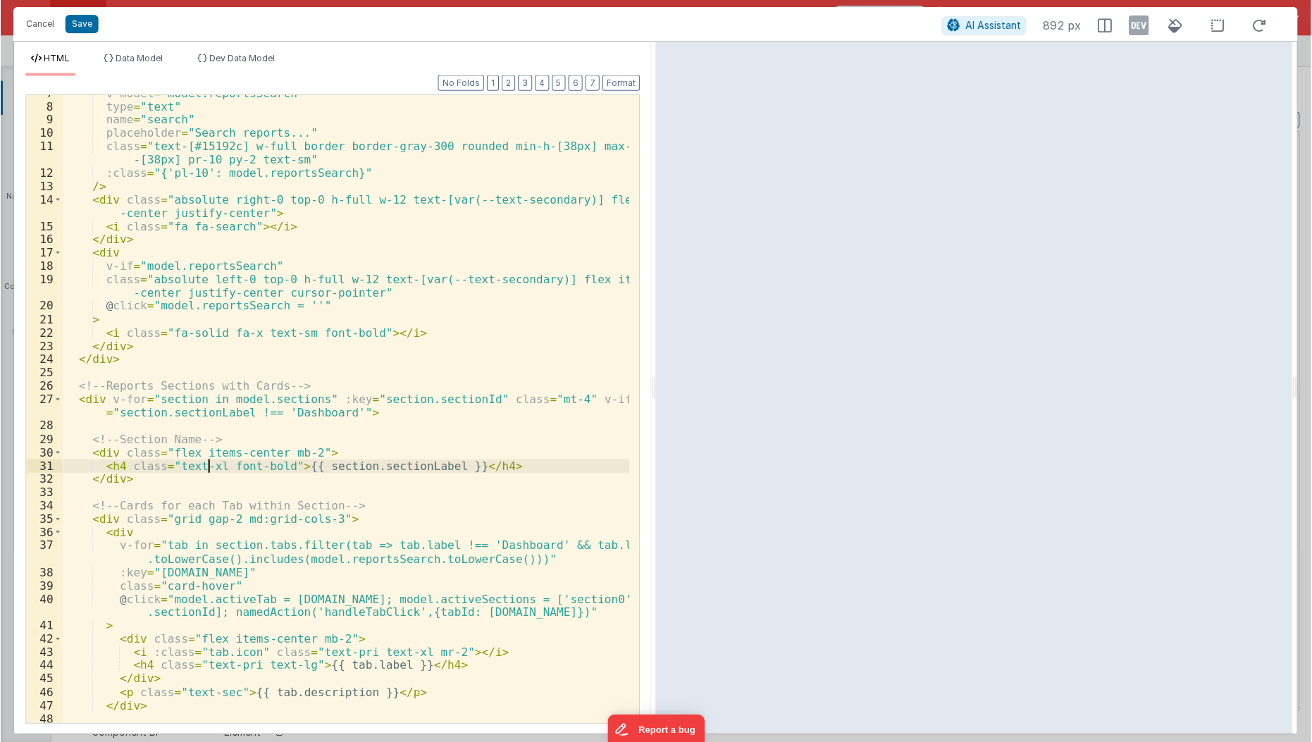
scroll to position [0, 0]
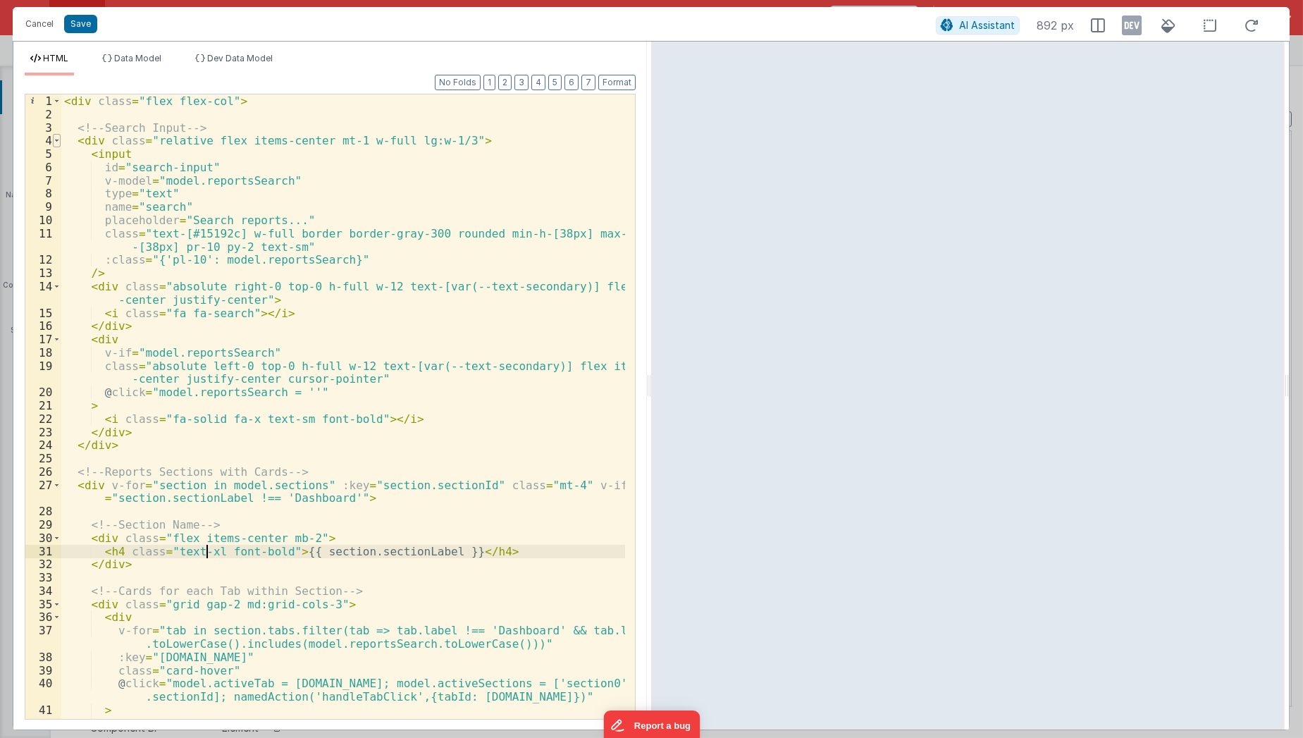
click at [57, 139] on span at bounding box center [57, 140] width 8 height 13
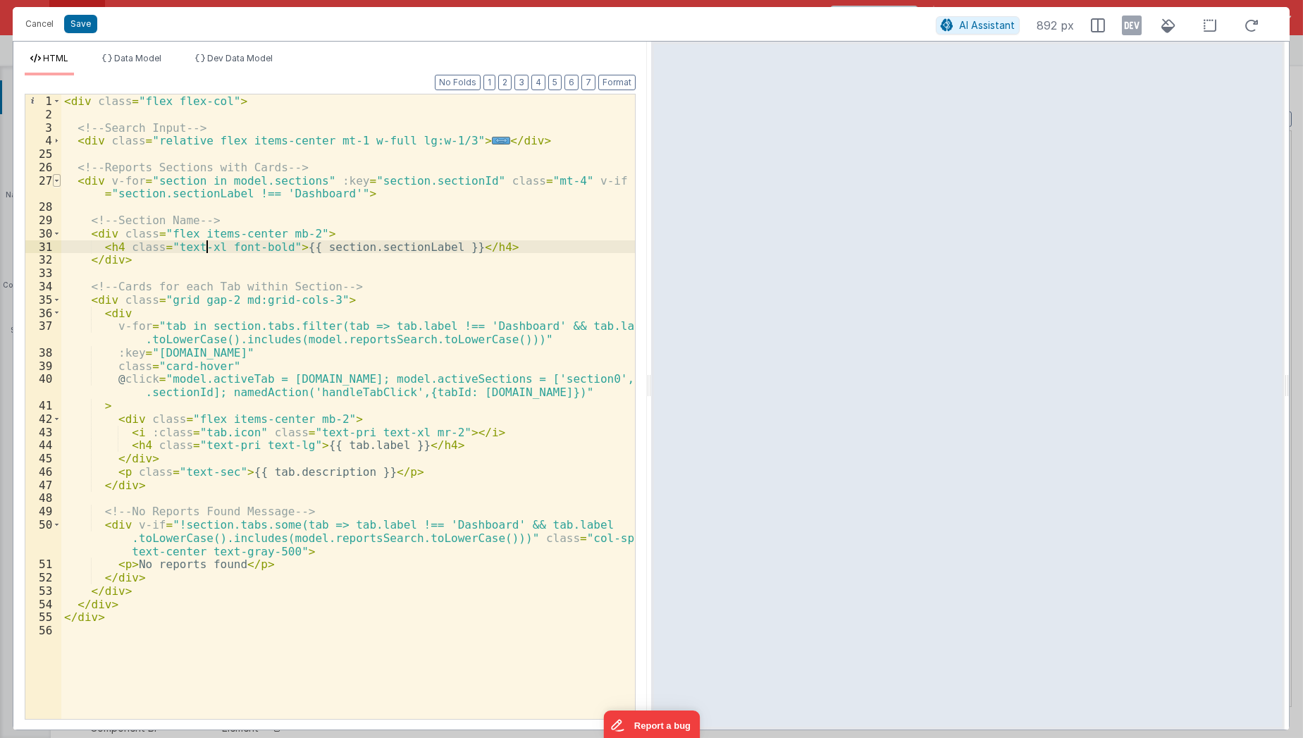
click at [58, 177] on span at bounding box center [57, 180] width 8 height 13
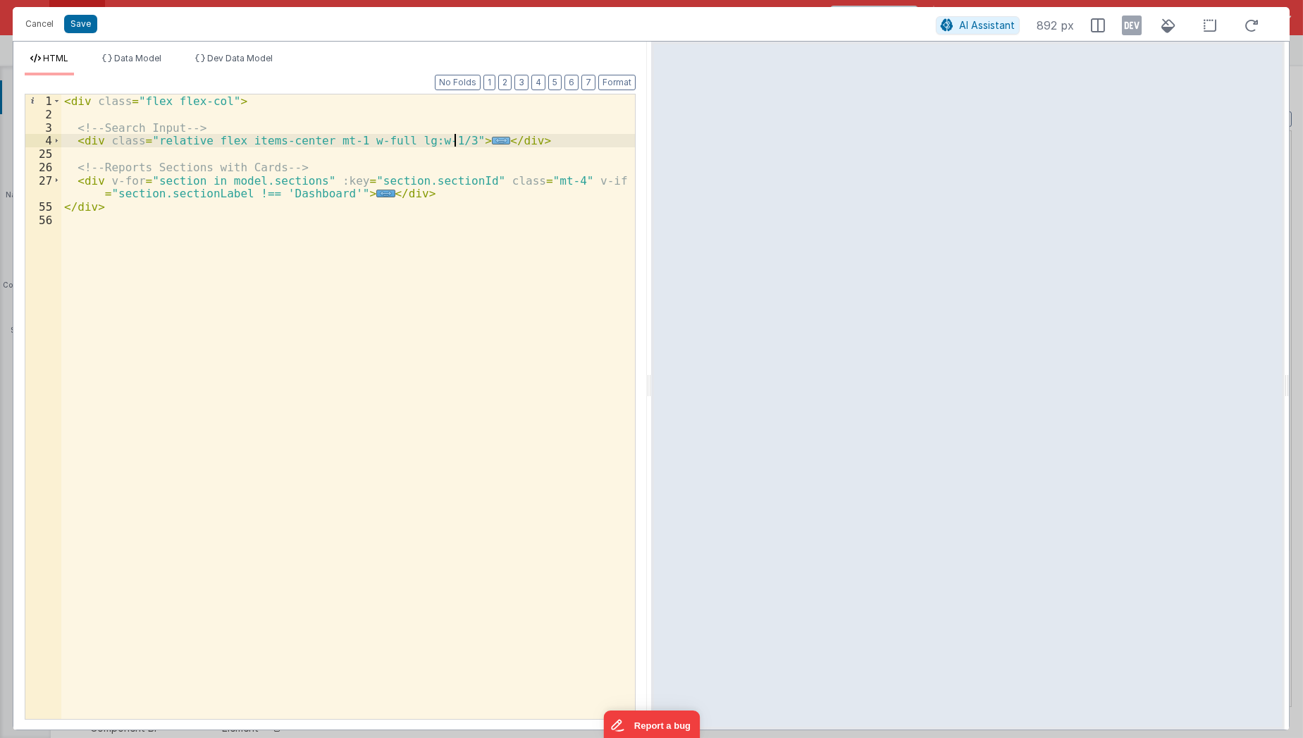
click at [492, 144] on span "..." at bounding box center [501, 141] width 18 height 8
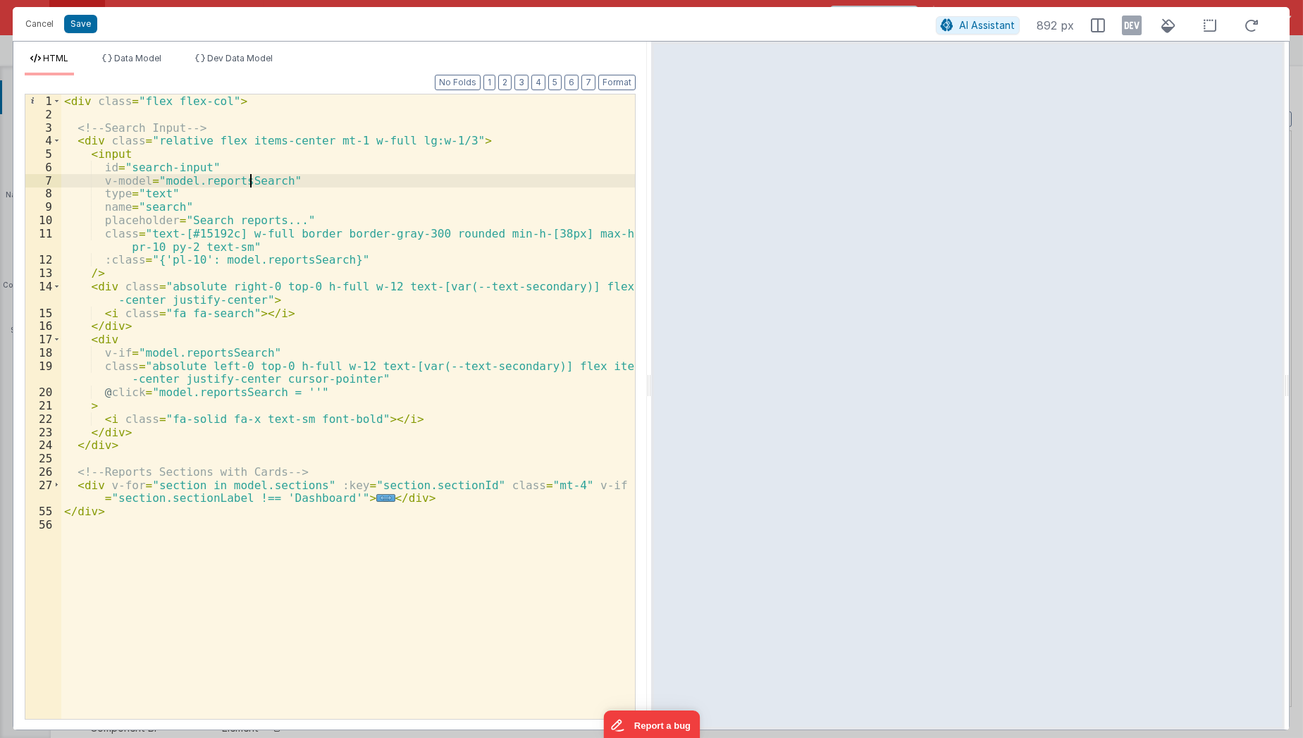
click at [249, 179] on div "< div class = "flex flex-col" > <!-- Search Input --> < div class = "relative f…" at bounding box center [348, 420] width 574 height 652
click at [81, 31] on button "Save" at bounding box center [80, 24] width 33 height 18
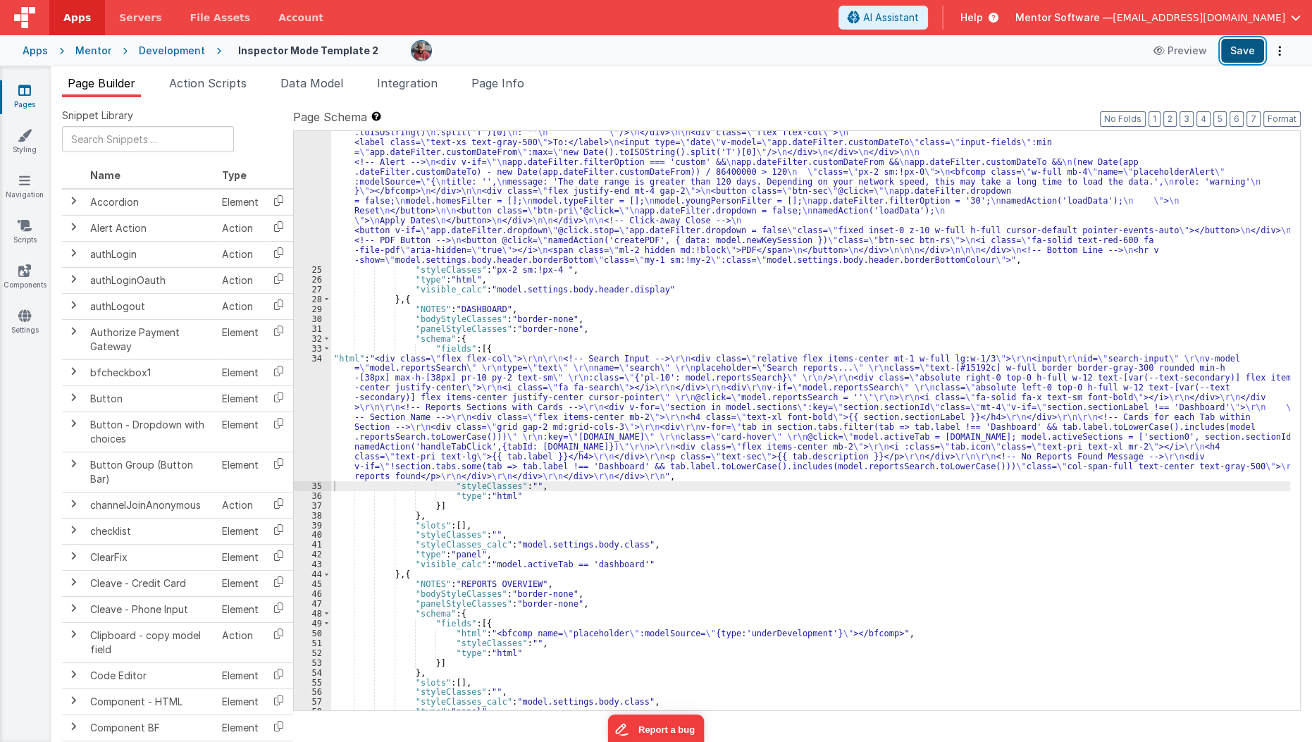
click at [1242, 54] on button "Save" at bounding box center [1242, 51] width 43 height 24
click at [292, 84] on span "Data Model" at bounding box center [311, 83] width 63 height 14
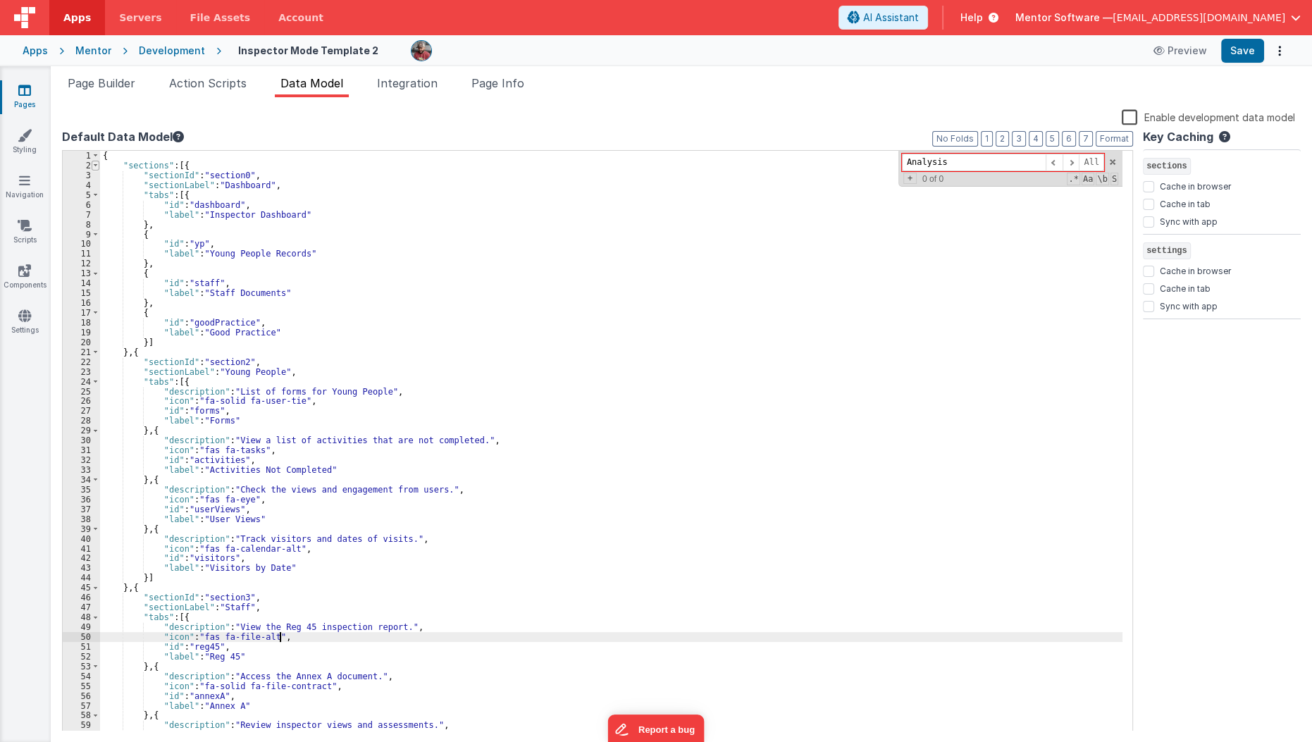
click at [94, 166] on span at bounding box center [96, 166] width 8 height 10
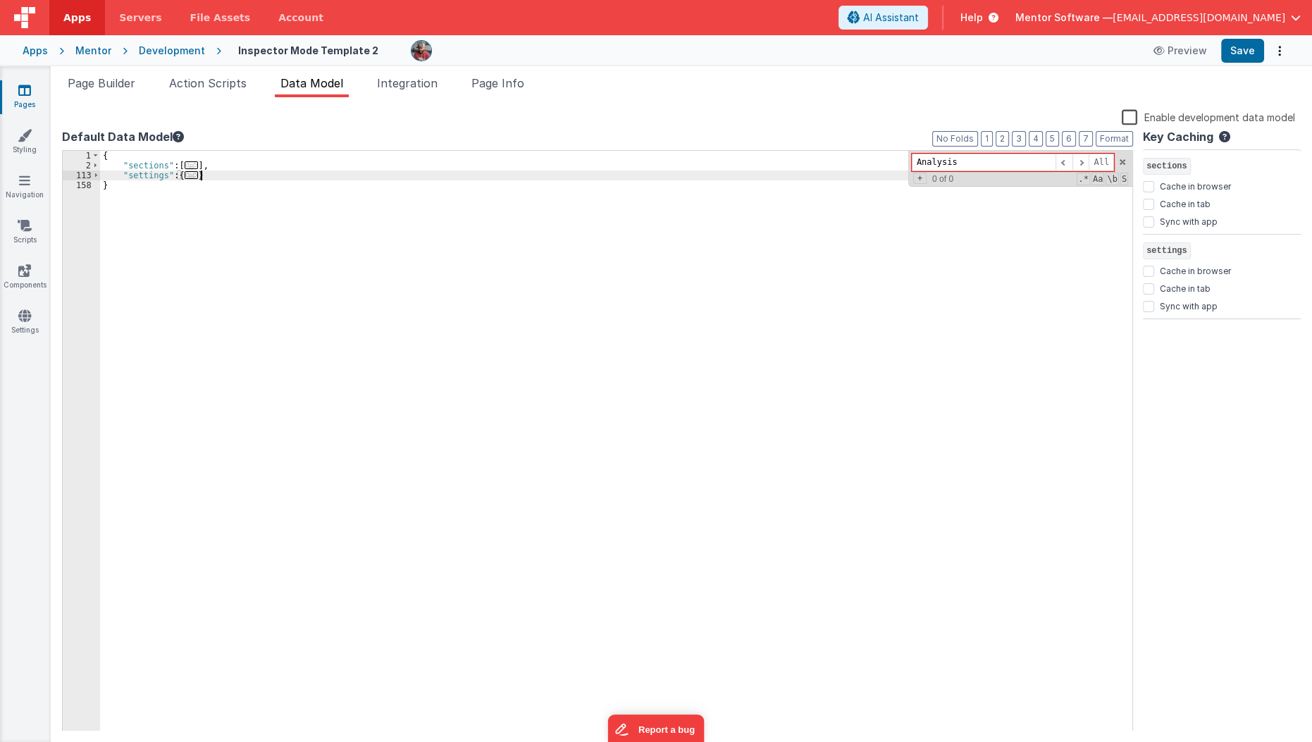
click at [225, 175] on div "{ "sections" : [ ... ] , "settings" : { ... } }" at bounding box center [616, 451] width 1033 height 600
paste textarea
click at [208, 188] on div "{ "sections" : [ ... ] , "settings" : { ... } , "searchQuery" : "" }" at bounding box center [616, 451] width 1033 height 600
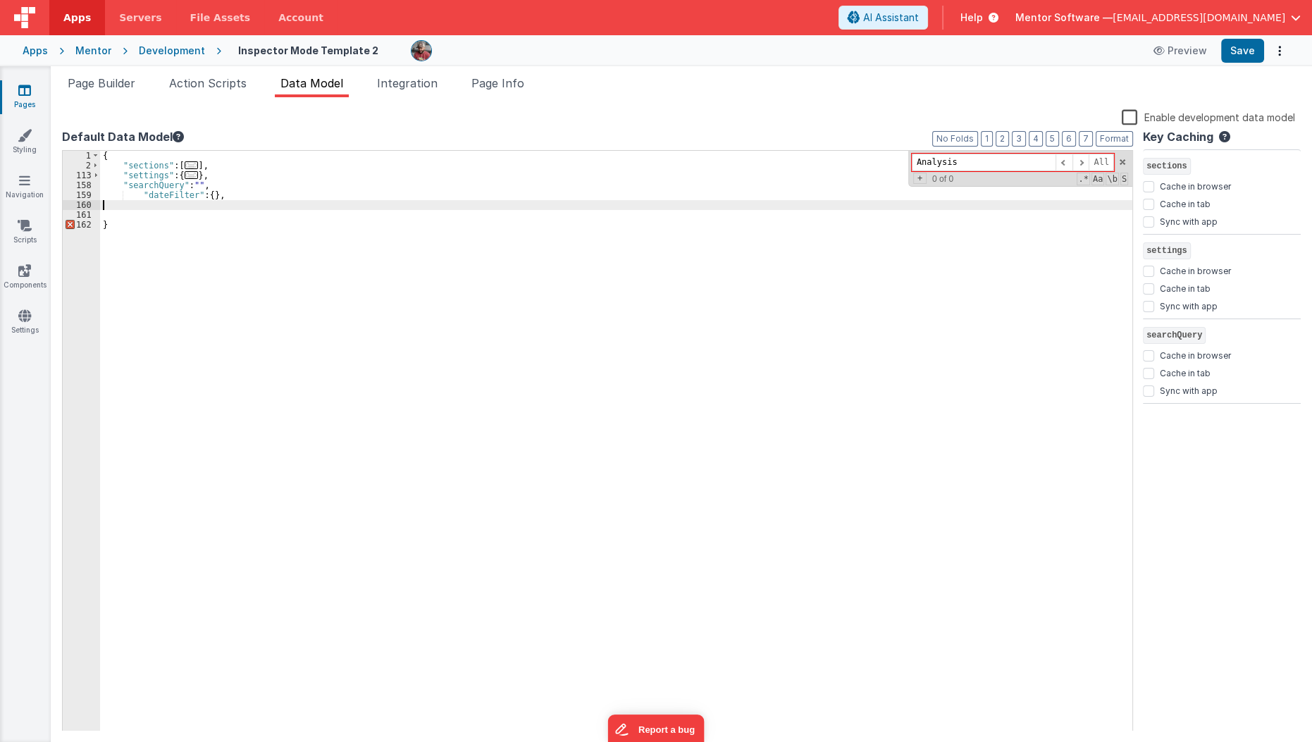
click at [237, 201] on div "{ "sections" : [ ... ] , "settings" : { ... } , "searchQuery" : "" , "dateFilte…" at bounding box center [616, 451] width 1033 height 600
click at [244, 197] on div "{ "sections" : [ ... ] , "settings" : { ... } , "searchQuery" : "" , "dateFilte…" at bounding box center [616, 451] width 1033 height 600
click at [135, 197] on div "{ "sections" : [ ... ] , "settings" : { ... } , "searchQuery" : "" , "dateFilte…" at bounding box center [616, 451] width 1033 height 600
click at [1251, 55] on button "Save" at bounding box center [1242, 51] width 43 height 24
click at [129, 89] on span "Page Builder" at bounding box center [102, 83] width 68 height 14
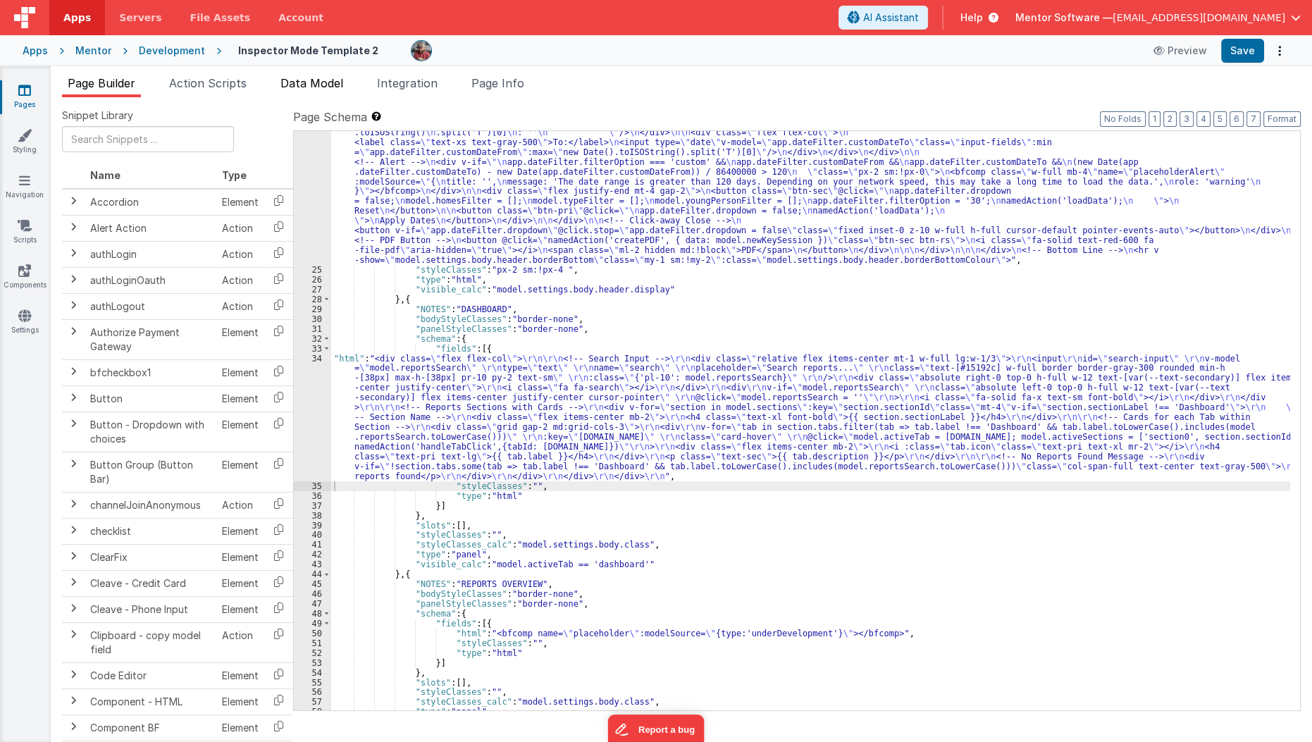
click at [297, 85] on span "Data Model" at bounding box center [311, 83] width 63 height 14
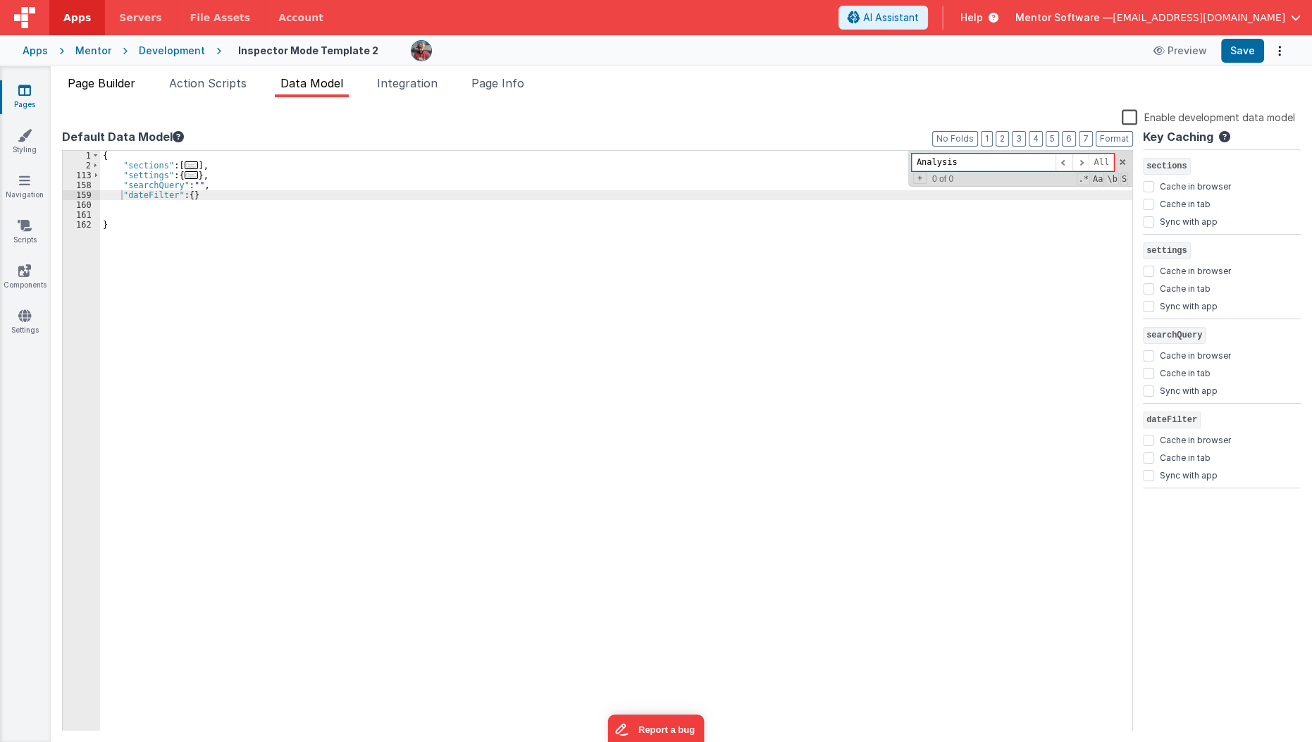
click at [104, 89] on li "Page Builder" at bounding box center [101, 86] width 79 height 23
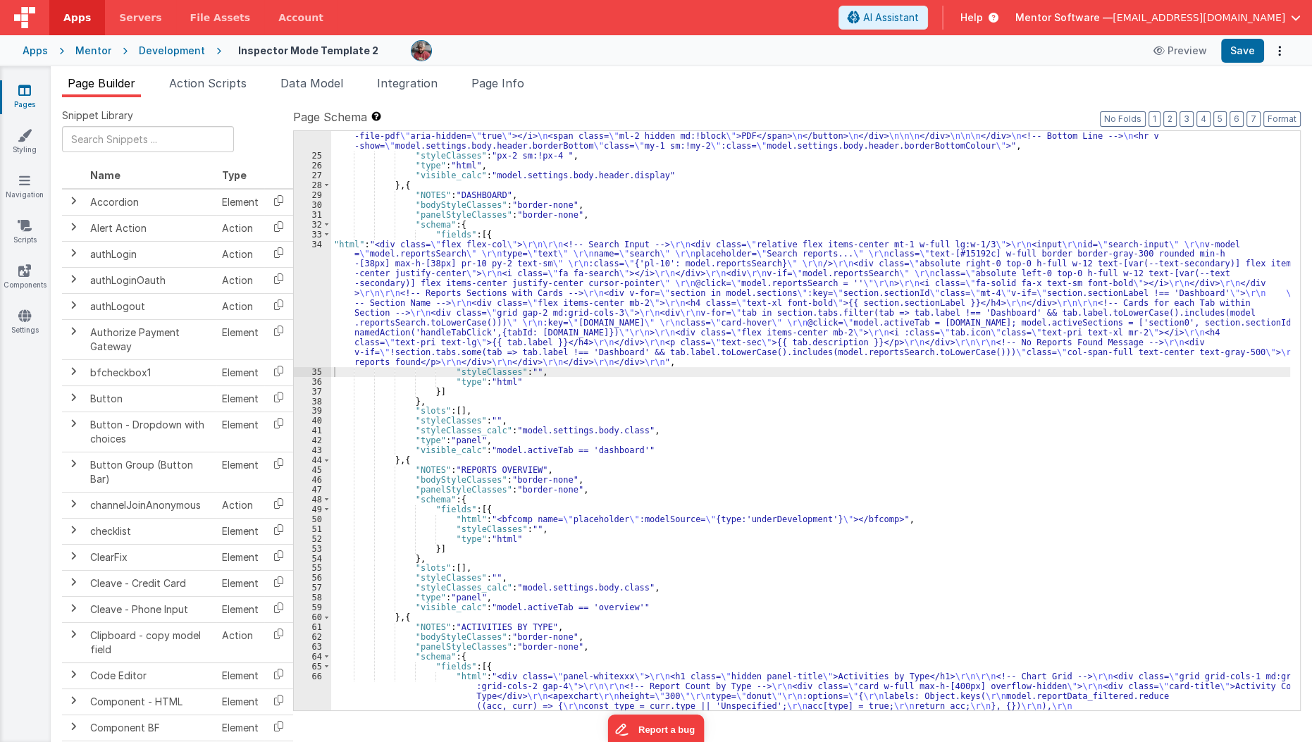
scroll to position [1591, 0]
click at [437, 322] on div ""html" : "<div v-show= \" model.settings.body.header.display \" id= \" heading …" at bounding box center [811, 194] width 960 height 1659
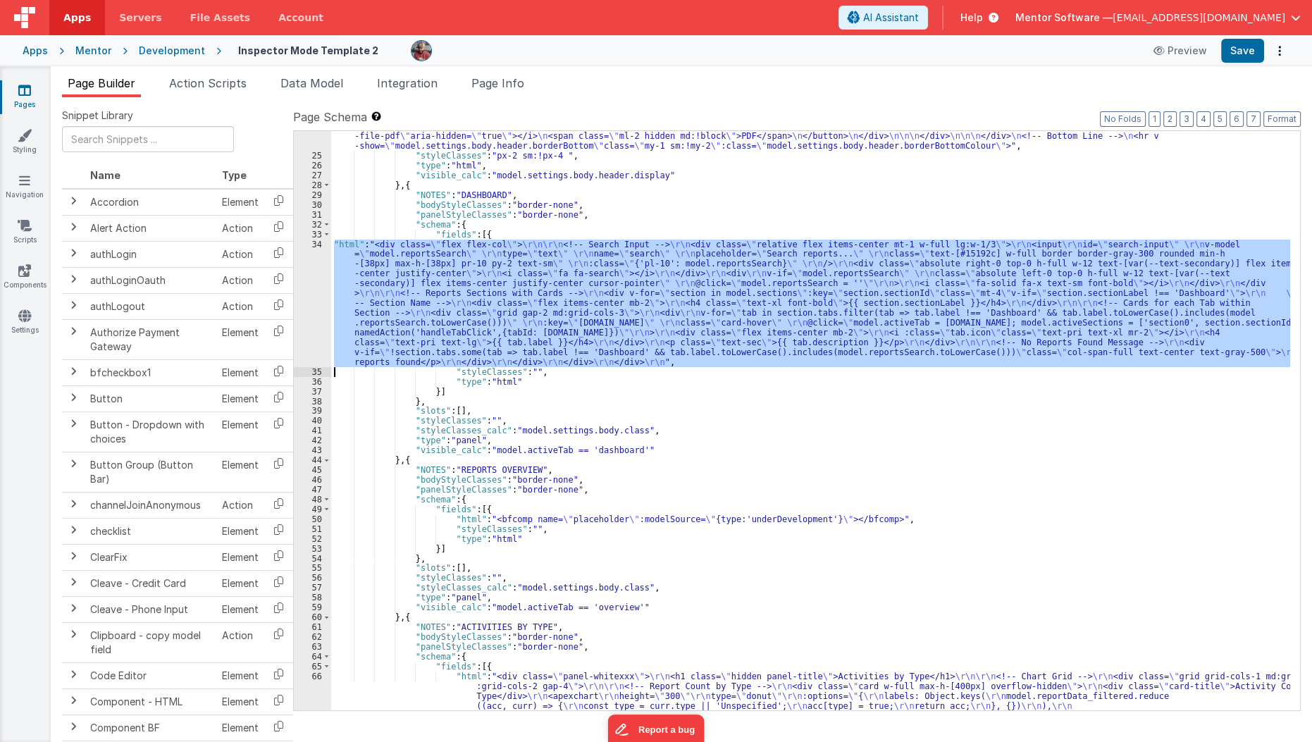
click at [309, 336] on div "34" at bounding box center [312, 304] width 37 height 128
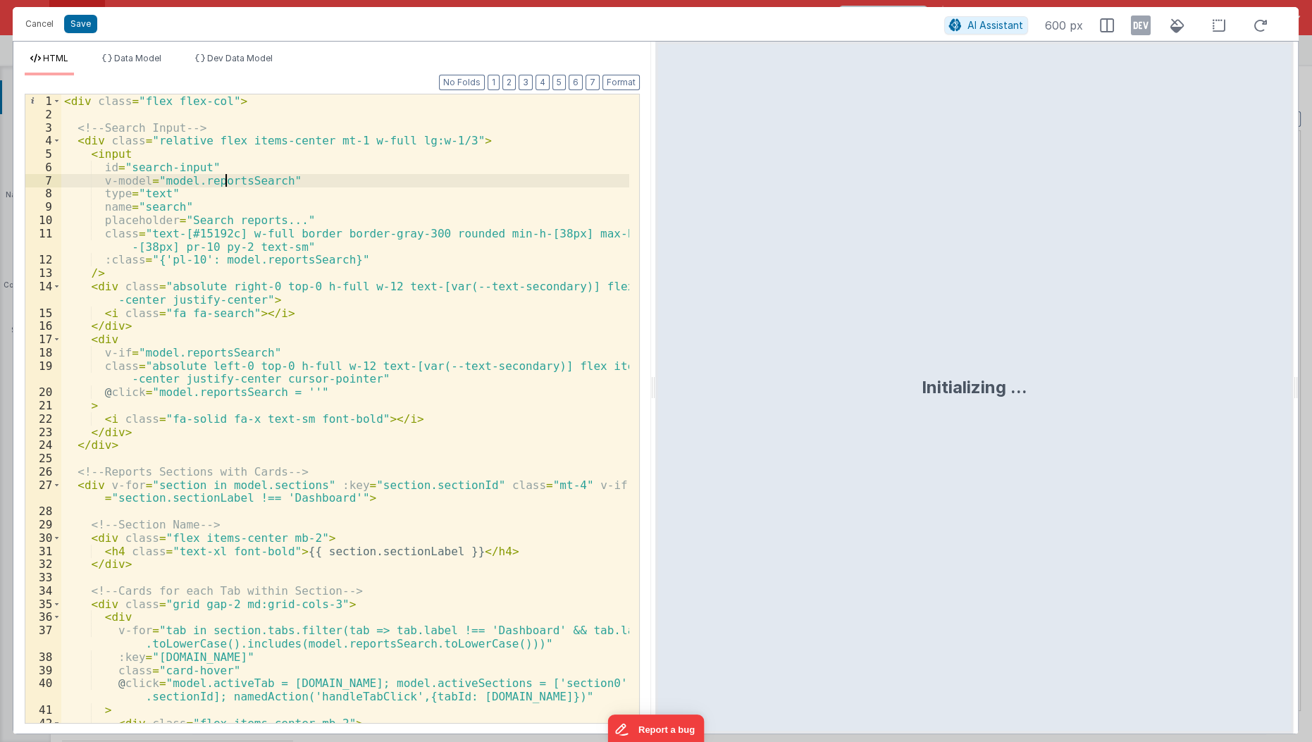
click at [222, 180] on div "< div class = "flex flex-col" > <!-- Search Input --> < div class = "relative f…" at bounding box center [345, 422] width 569 height 657
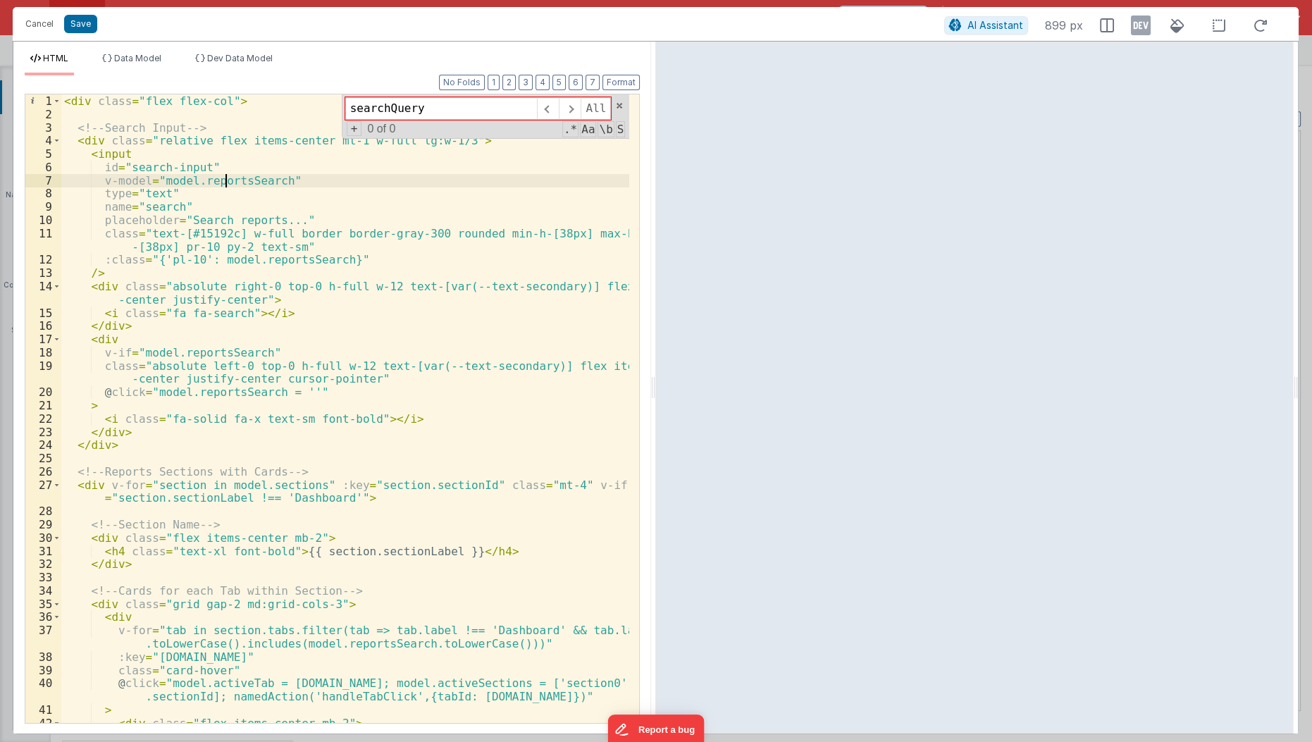
click at [223, 182] on div "< div class = "flex flex-col" > <!-- Search Input --> < div class = "relative f…" at bounding box center [345, 422] width 569 height 657
type input "reportsSearch"
click at [357, 128] on span "+" at bounding box center [355, 128] width 16 height 15
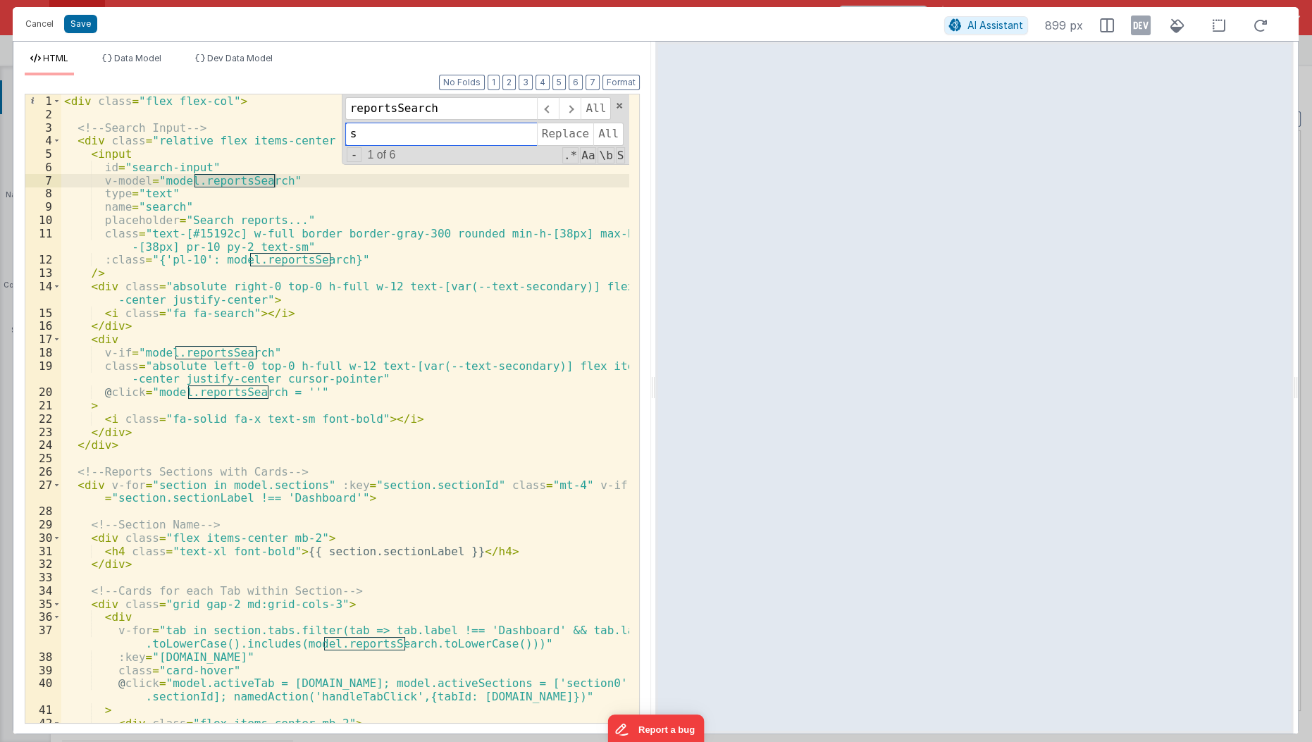
click at [365, 130] on input "s" at bounding box center [441, 134] width 192 height 23
type input "searchQuery"
click at [602, 132] on span "All" at bounding box center [608, 134] width 30 height 23
click at [75, 24] on button "Save" at bounding box center [80, 24] width 33 height 18
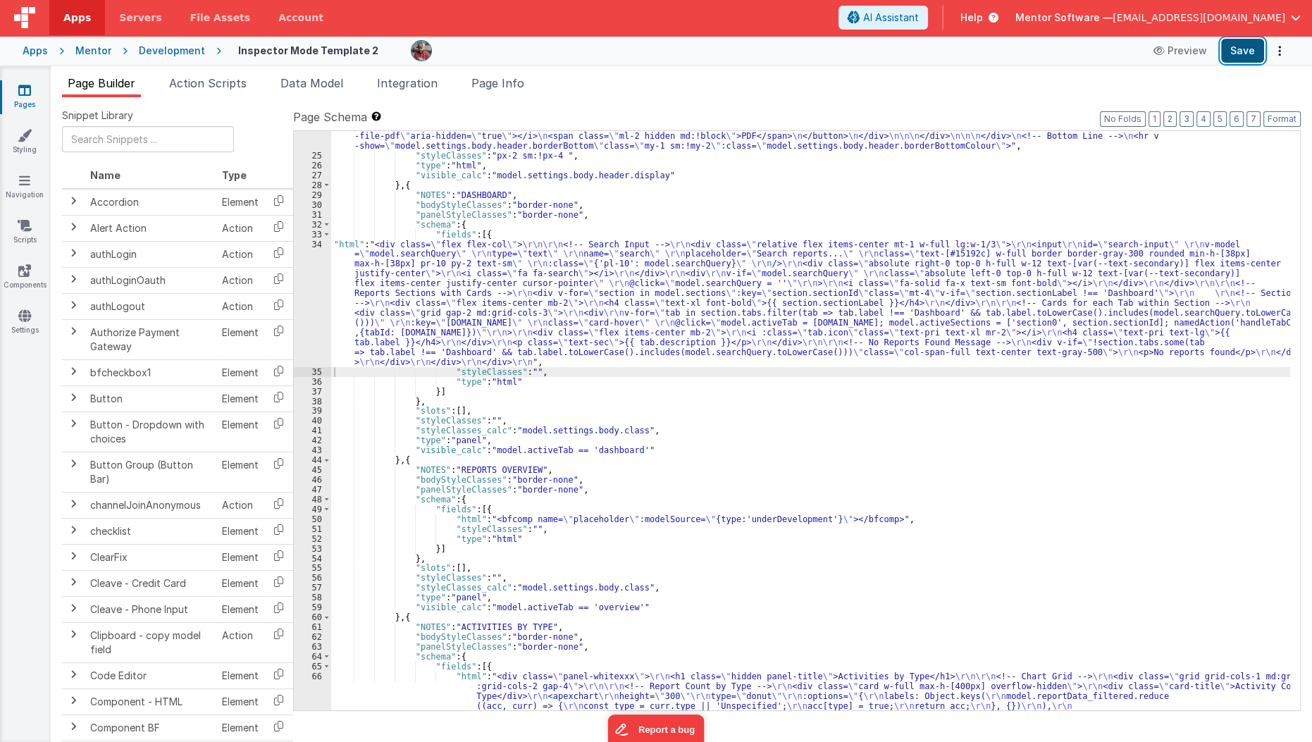
click at [1232, 53] on button "Save" at bounding box center [1242, 51] width 43 height 24
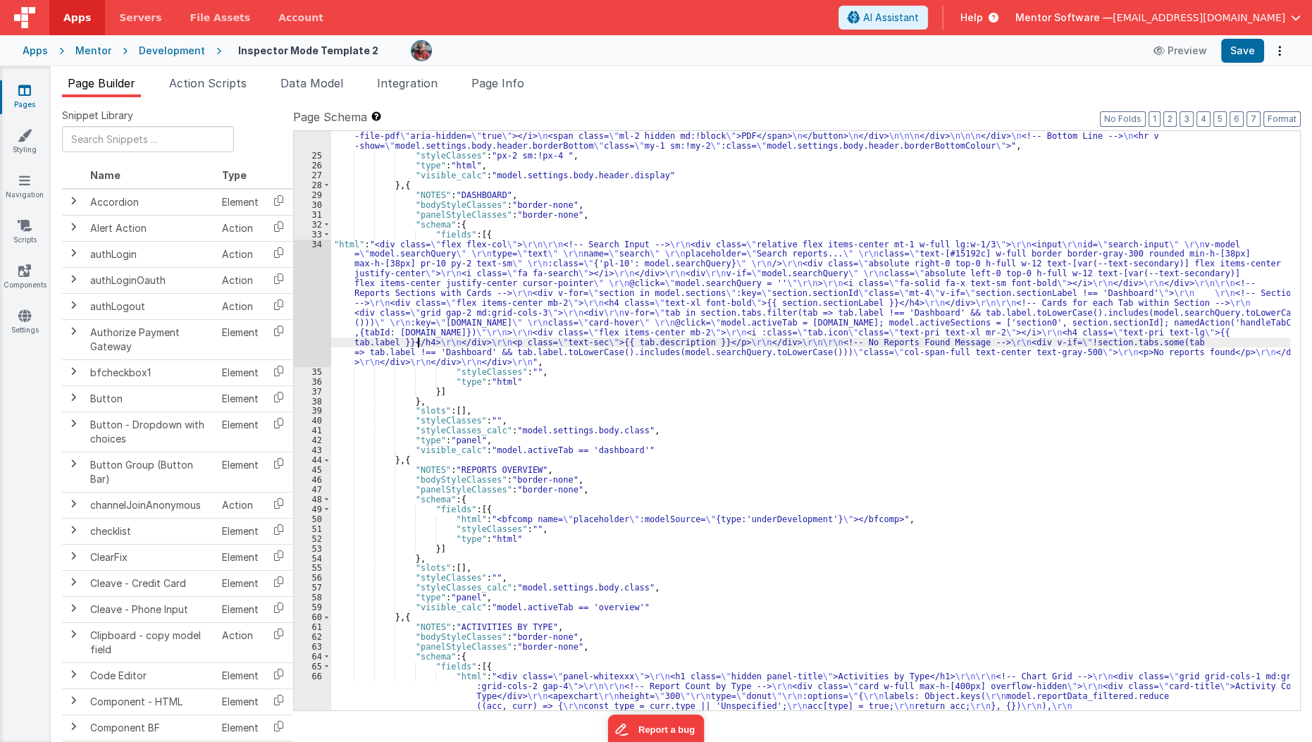
click at [416, 345] on div ""html" : "<div v-show= \" model.settings.body.header.display \" id= \" heading …" at bounding box center [811, 194] width 960 height 1659
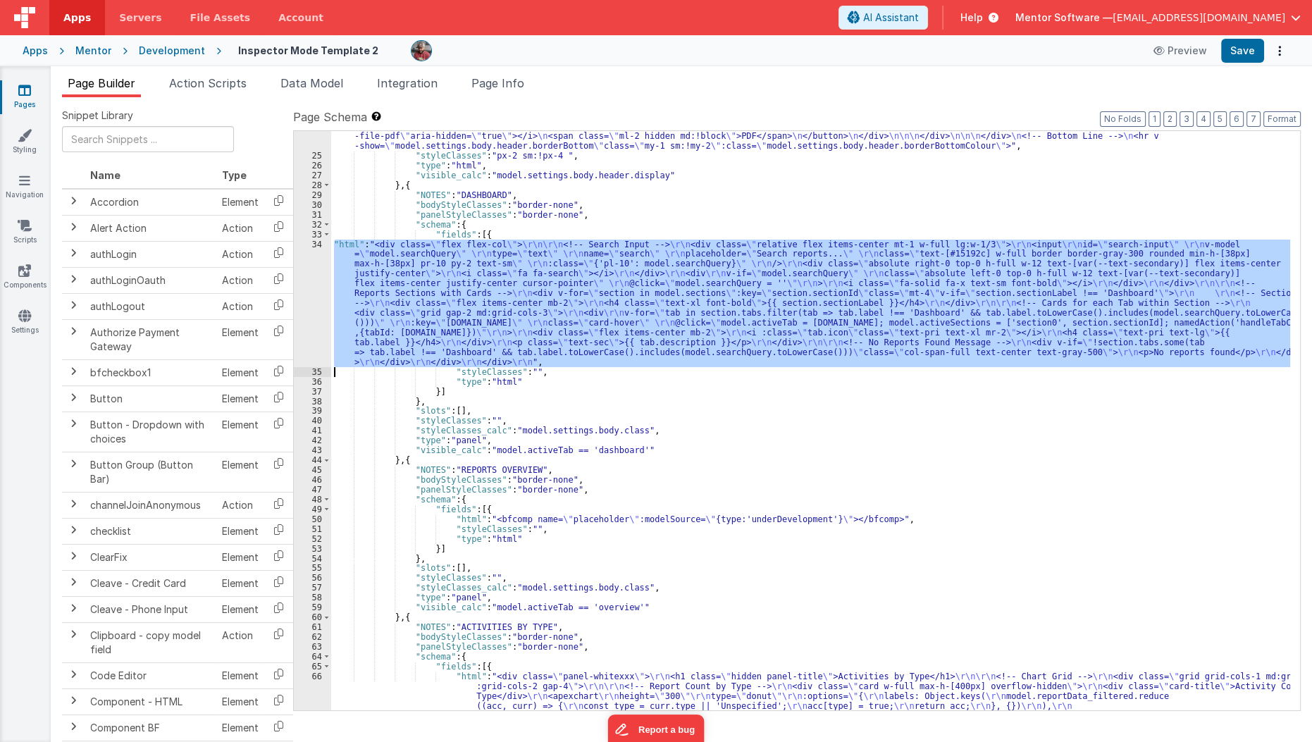
click at [311, 331] on div "34" at bounding box center [312, 304] width 37 height 128
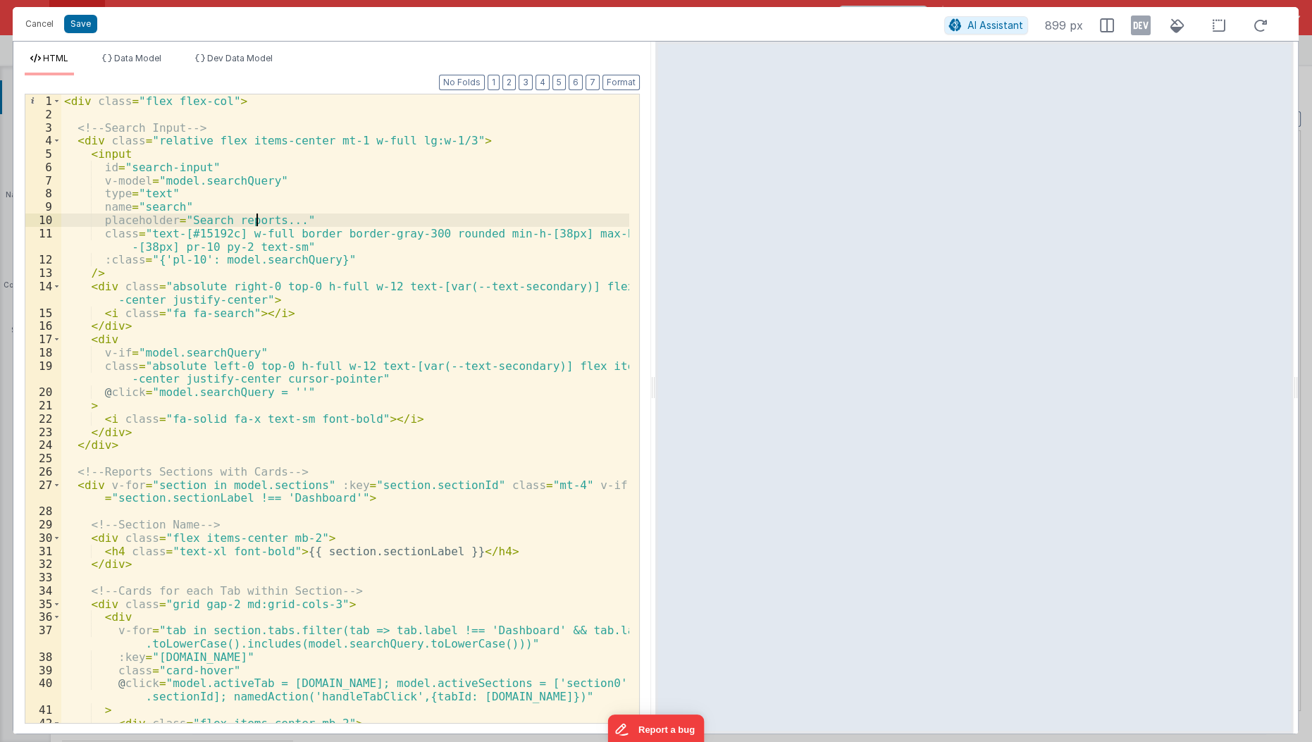
click at [256, 216] on div "< div class = "flex flex-col" > <!-- Search Input --> < div class = "relative f…" at bounding box center [345, 422] width 569 height 657
click at [294, 162] on div "< div class = "flex flex-col" > <!-- Search Input --> < div class = "relative f…" at bounding box center [345, 422] width 569 height 657
click at [81, 30] on button "Save" at bounding box center [80, 24] width 33 height 18
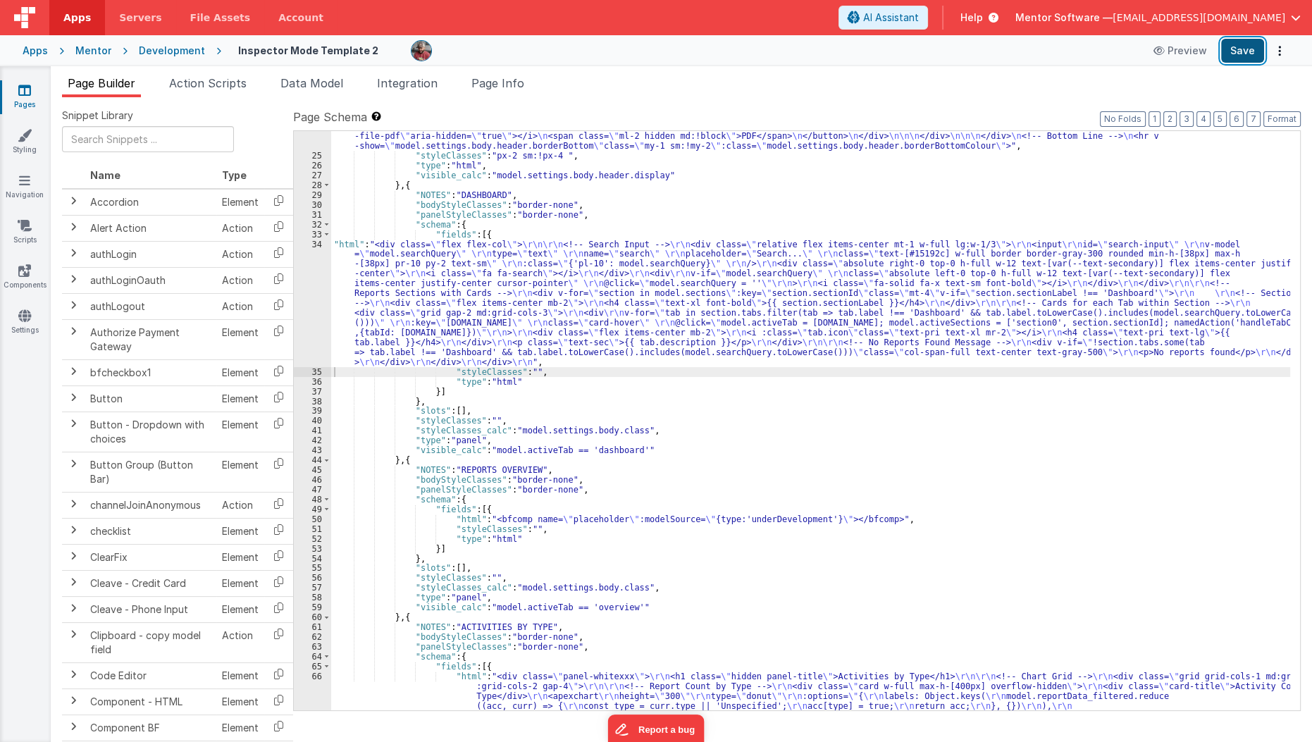
click at [1253, 44] on button "Save" at bounding box center [1242, 51] width 43 height 24
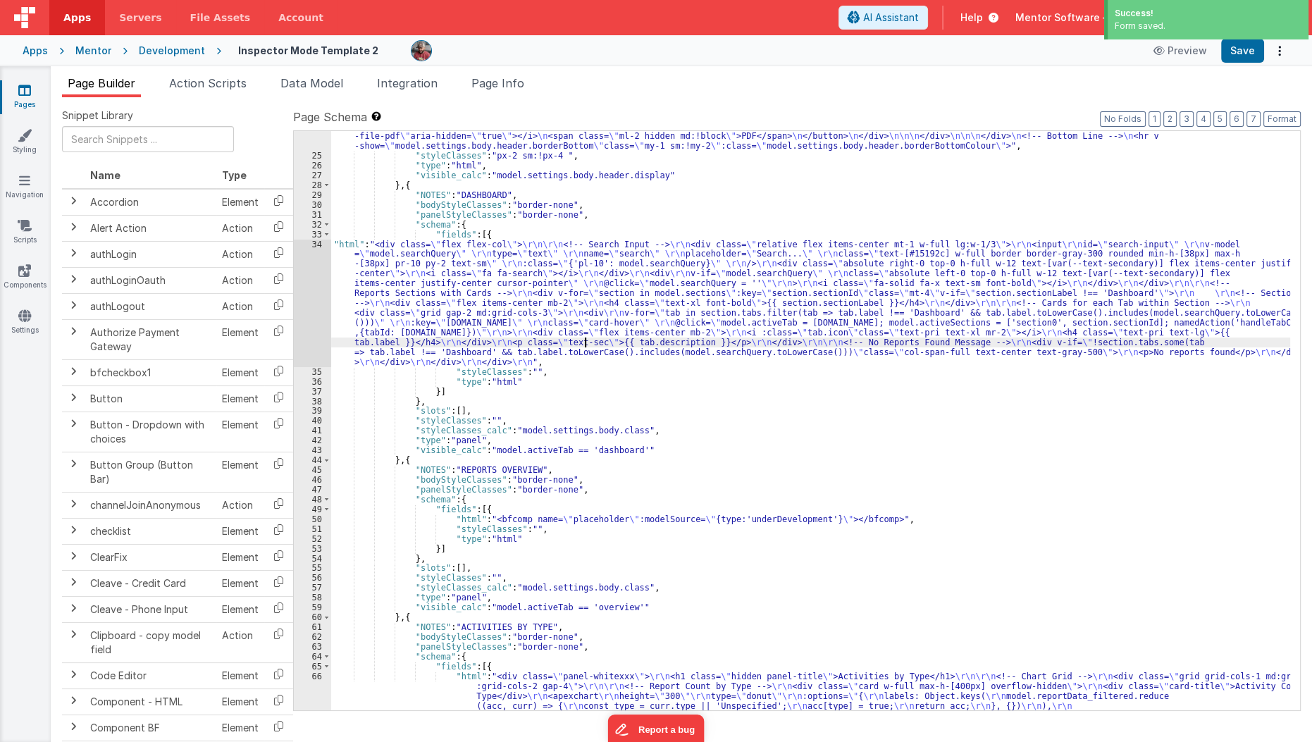
click at [584, 342] on div ""html" : "<div v-show= \" model.settings.body.header.display \" id= \" heading …" at bounding box center [811, 194] width 960 height 1659
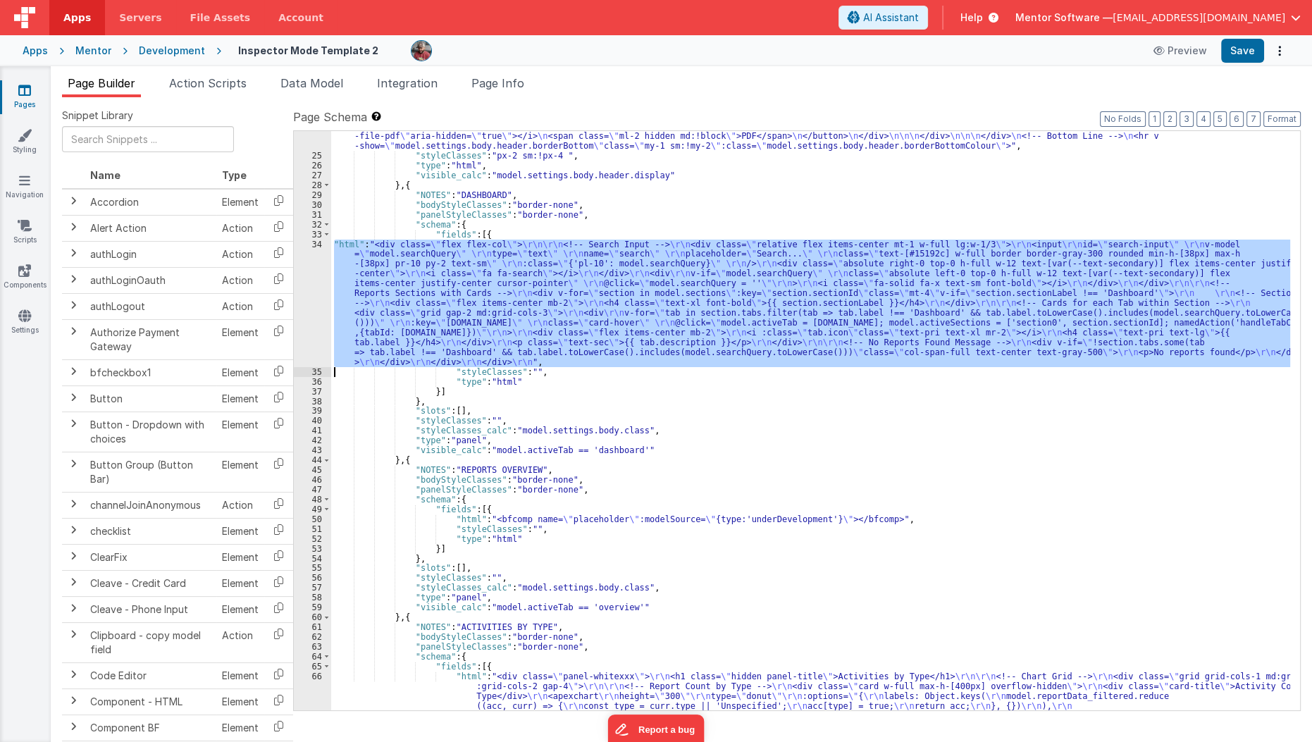
click at [318, 308] on div "34" at bounding box center [312, 304] width 37 height 128
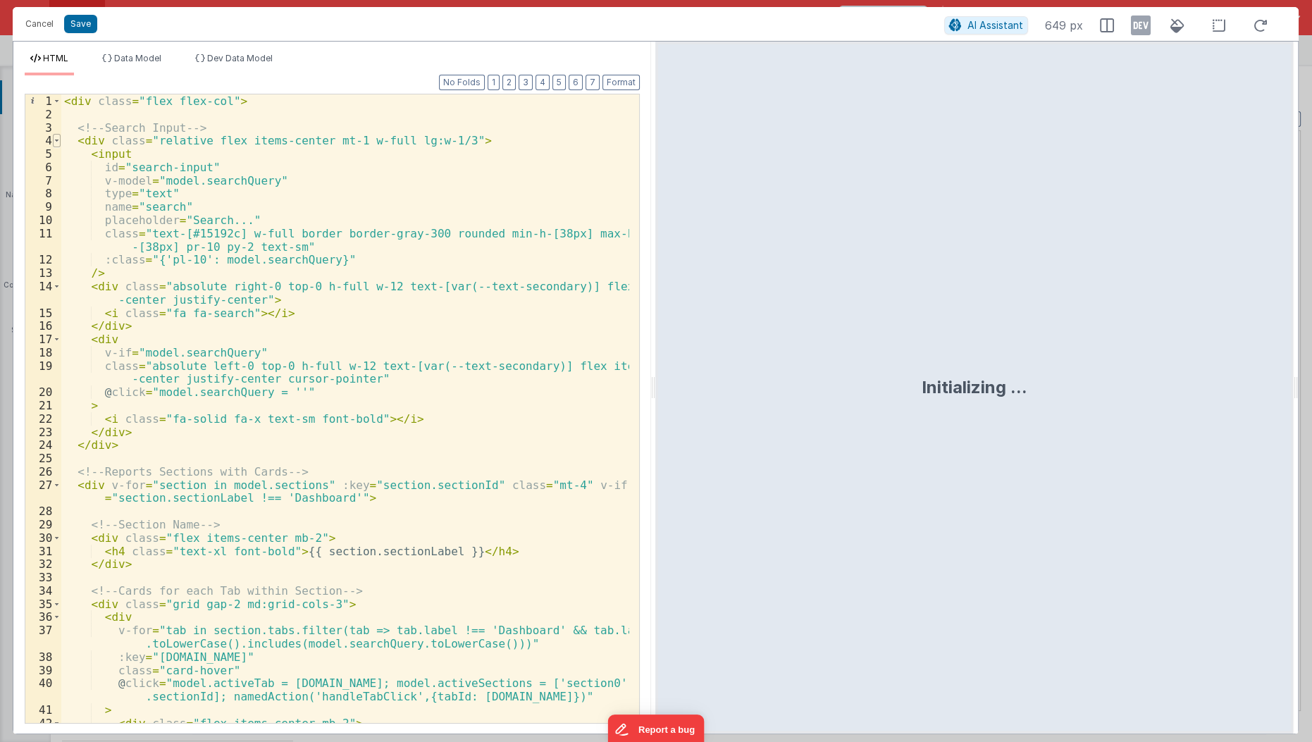
click at [56, 136] on span at bounding box center [57, 140] width 8 height 13
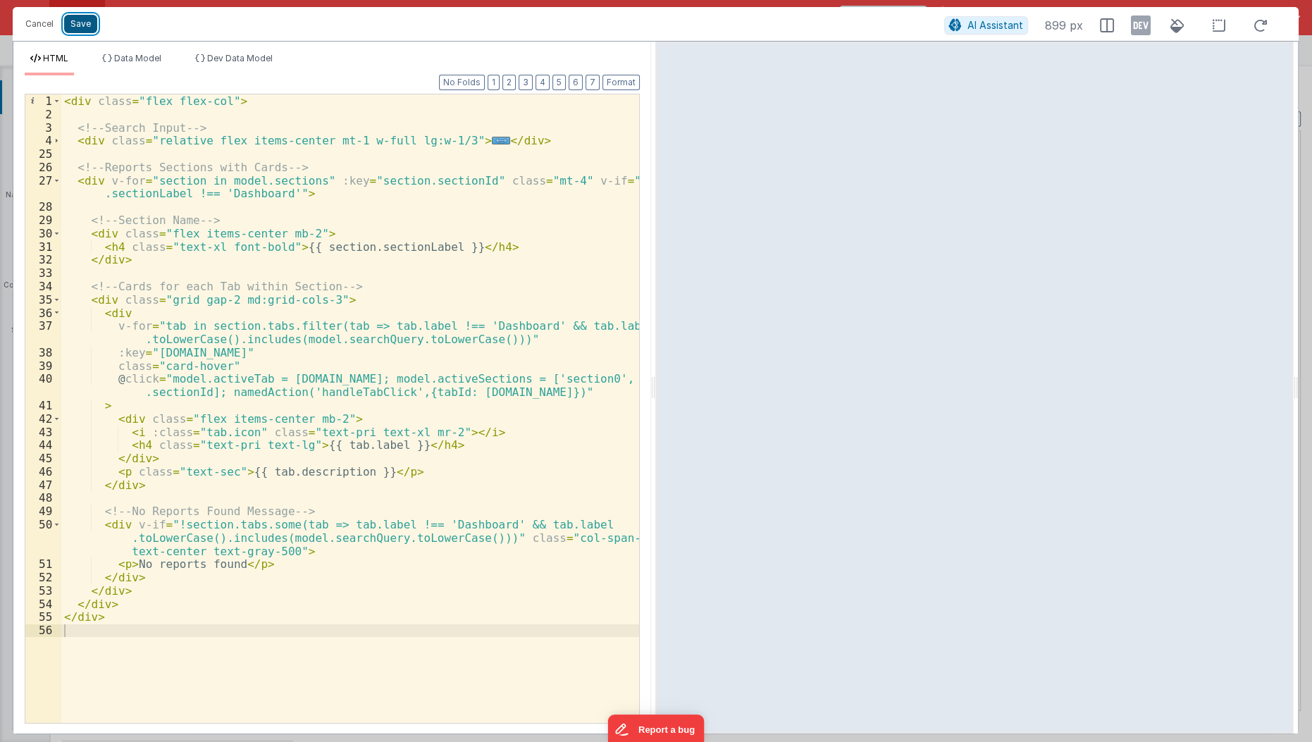
click at [86, 31] on button "Save" at bounding box center [80, 24] width 33 height 18
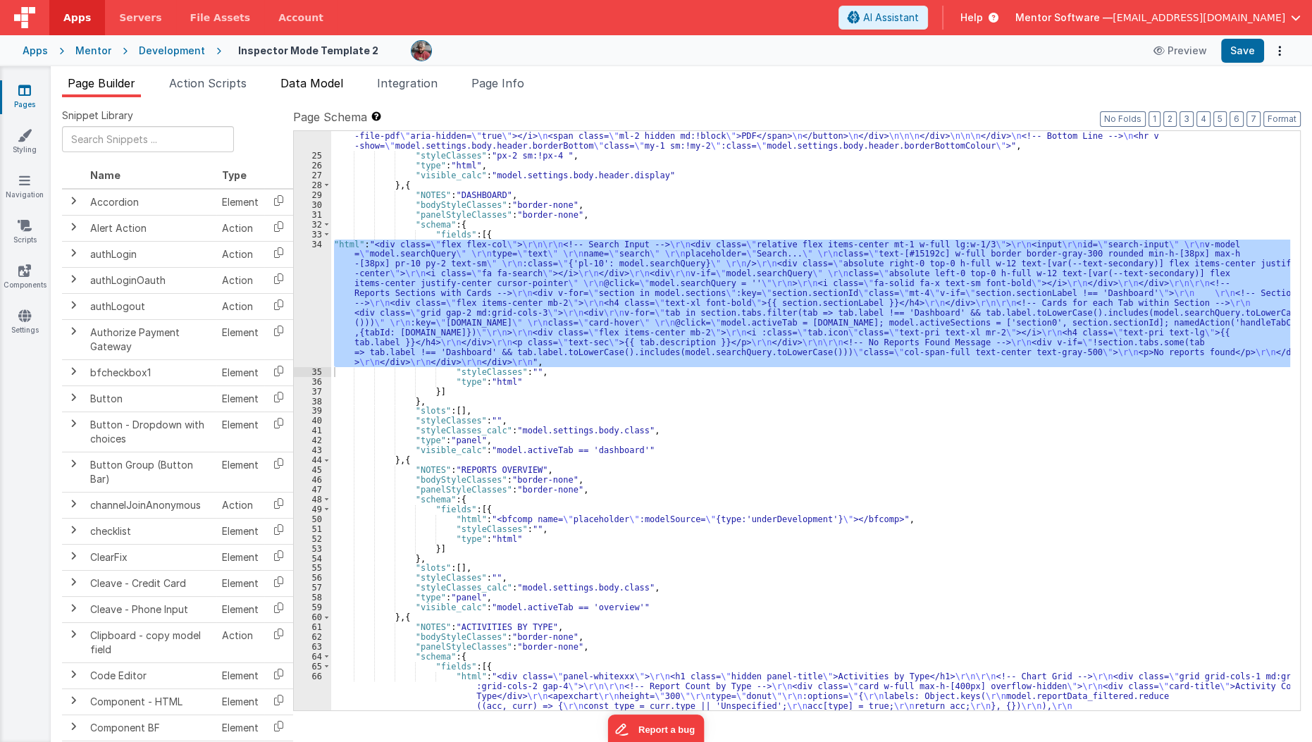
click at [293, 92] on li "Data Model" at bounding box center [312, 86] width 74 height 23
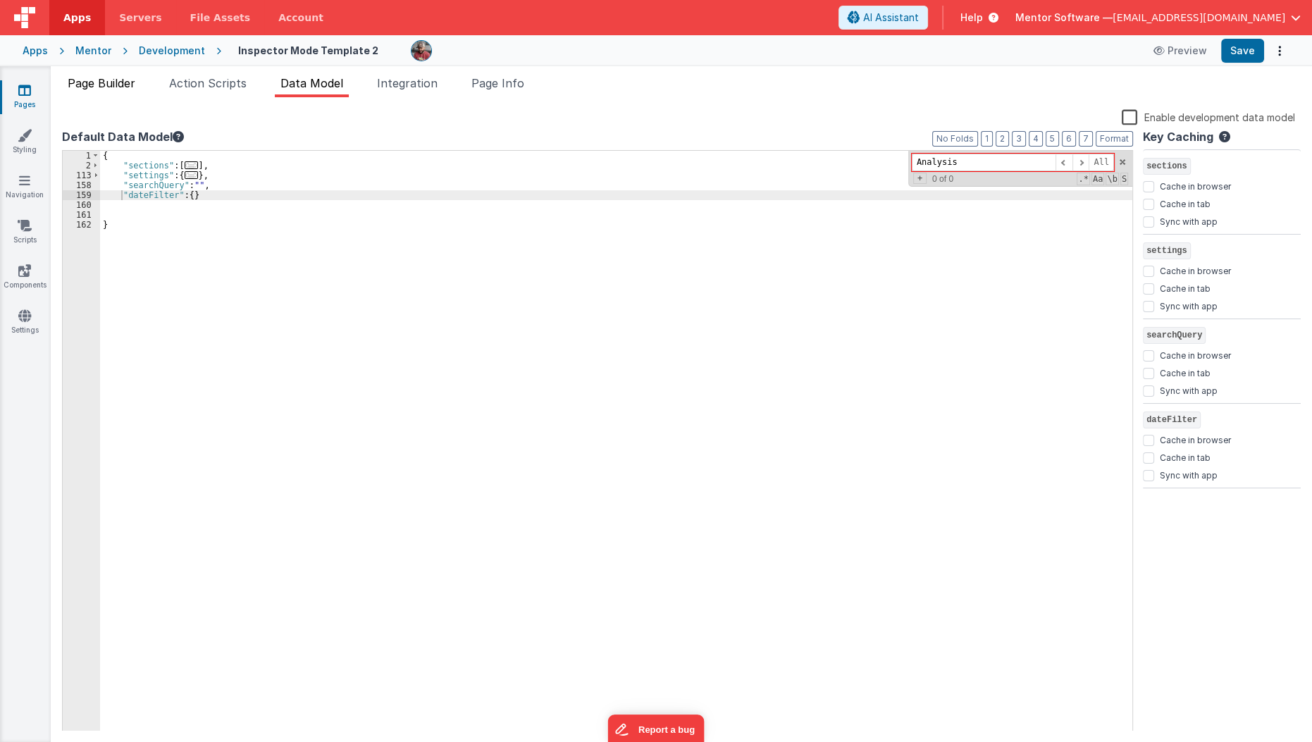
click at [96, 92] on li "Page Builder" at bounding box center [101, 86] width 79 height 23
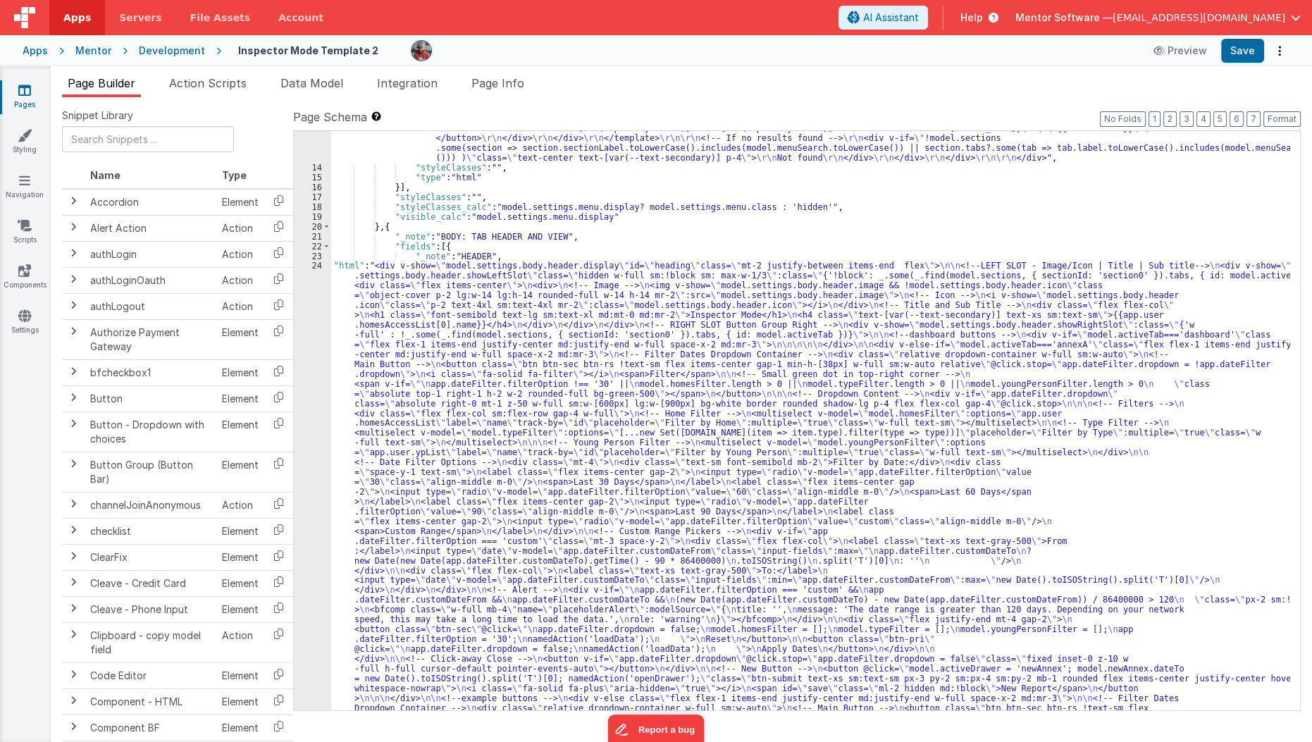
scroll to position [715, 0]
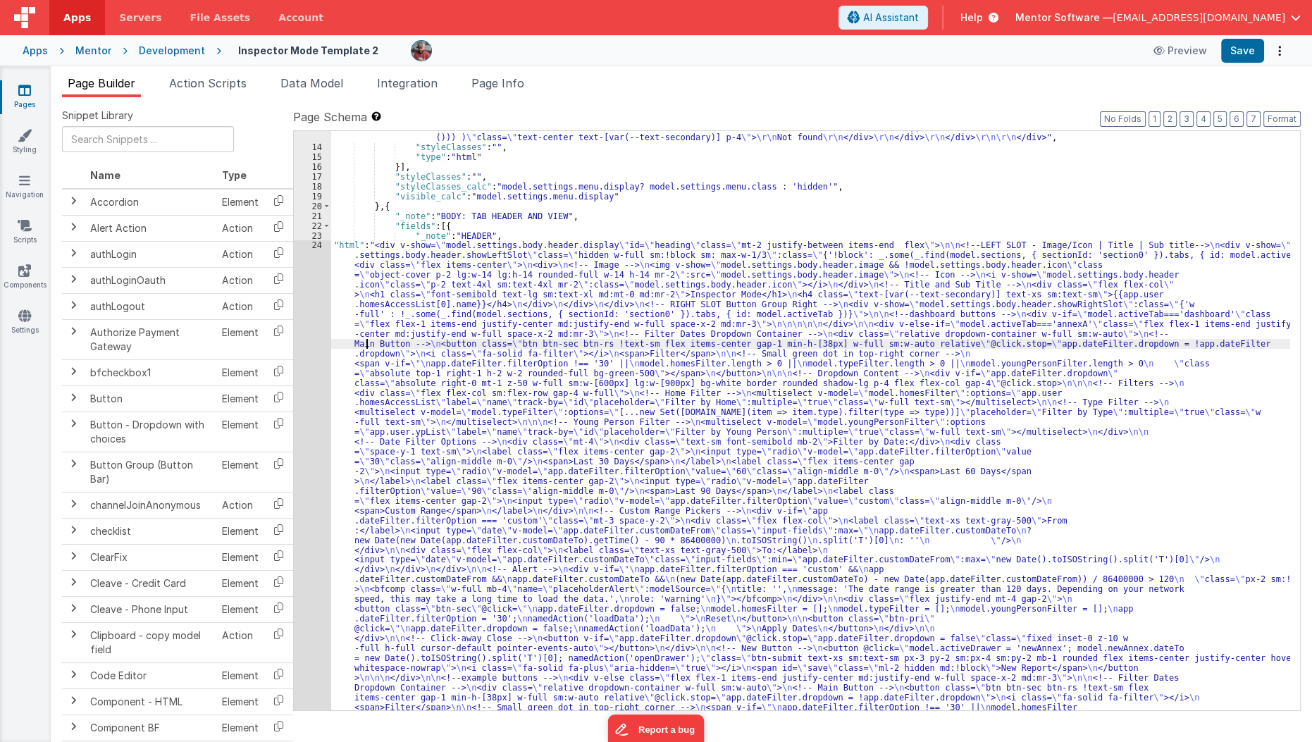
click at [367, 339] on div ""html" : "<div class= \" md:h-[74dvh] \" > \r\n <!-- Search Input --> \r\n <div…" at bounding box center [811, 574] width 960 height 1866
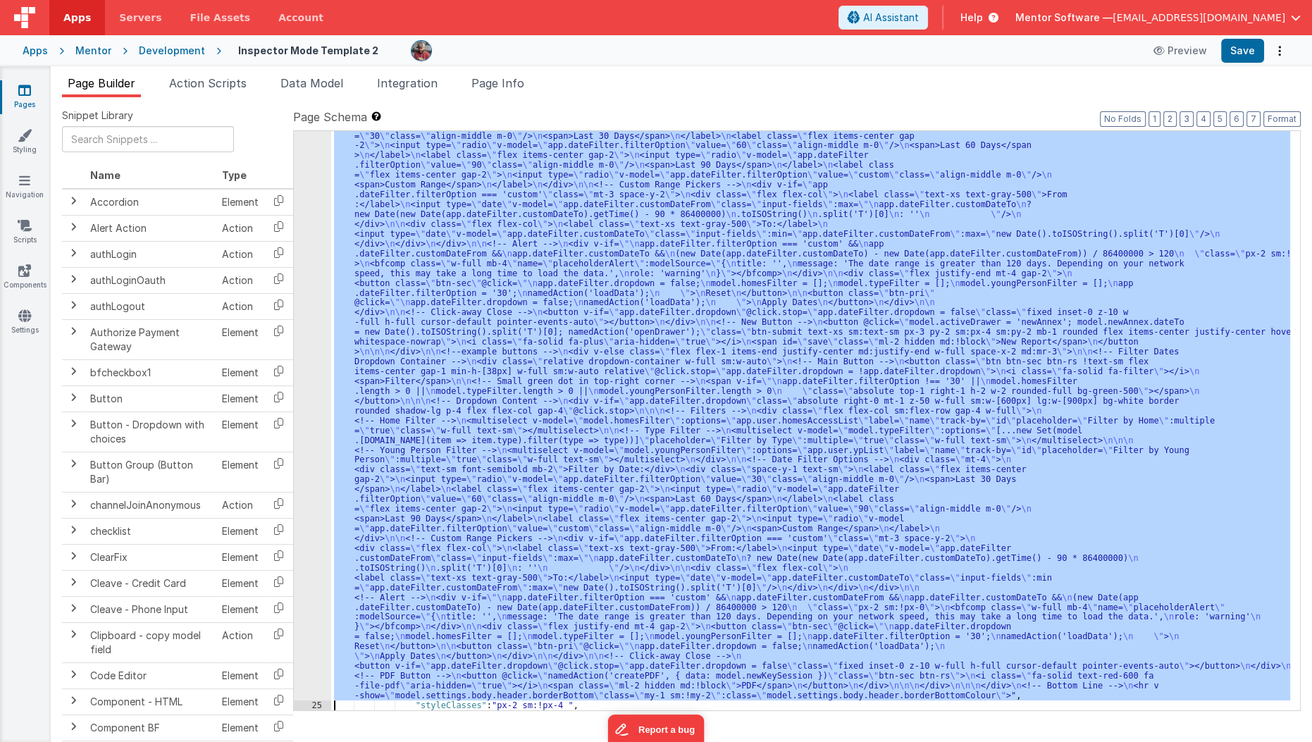
scroll to position [1041, 0]
click at [317, 366] on div "24 25 26 27 28 29 30 31 32 33 34 35 36 37 38 39 40 41 42 43 44 45 46 47 48 49" at bounding box center [312, 602] width 37 height 1375
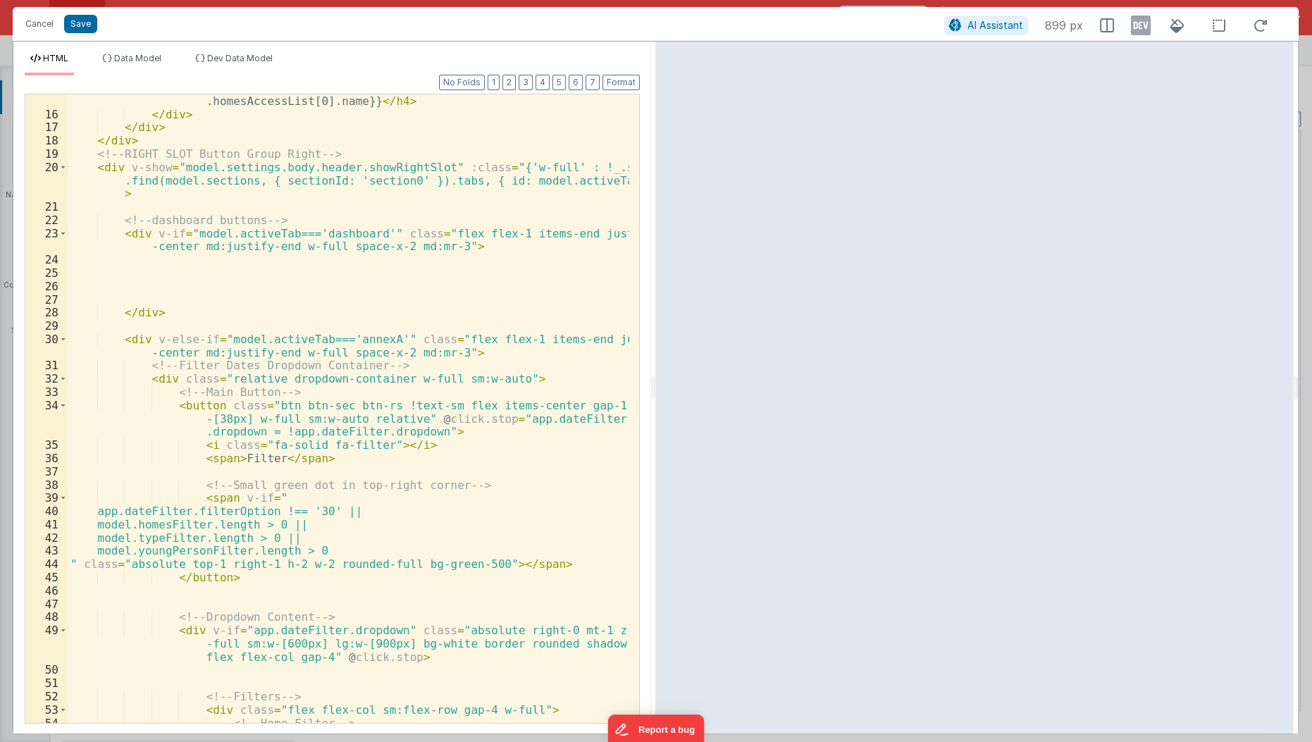
scroll to position [291, 0]
click at [81, 23] on button "Save" at bounding box center [80, 24] width 33 height 18
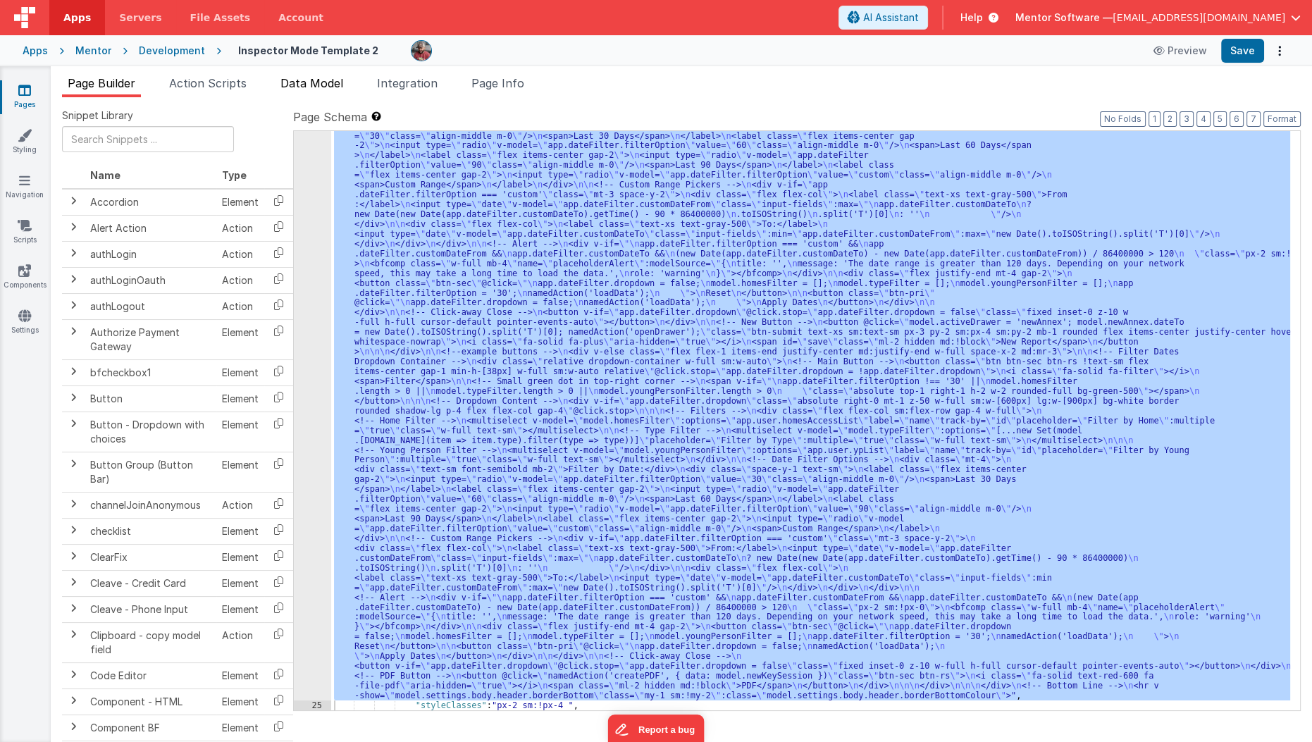
click at [311, 87] on span "Data Model" at bounding box center [311, 83] width 63 height 14
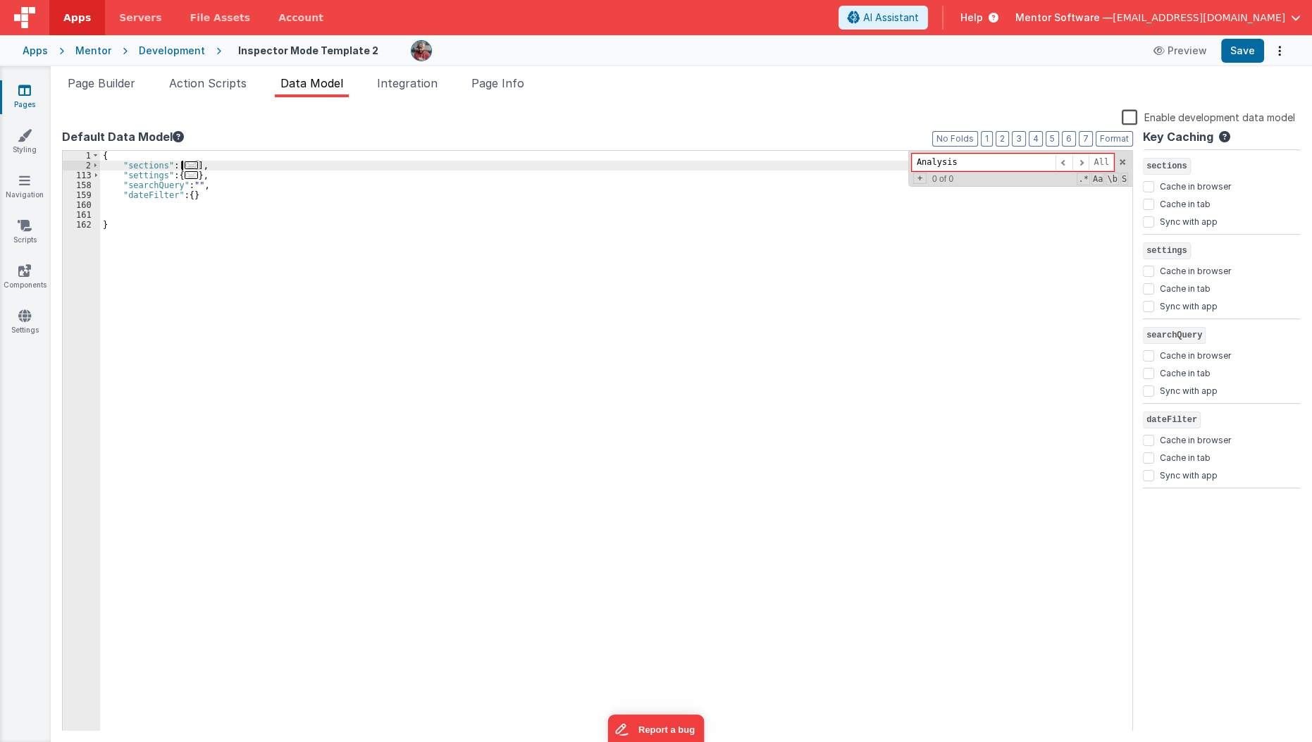
click at [192, 163] on span "..." at bounding box center [192, 165] width 14 height 8
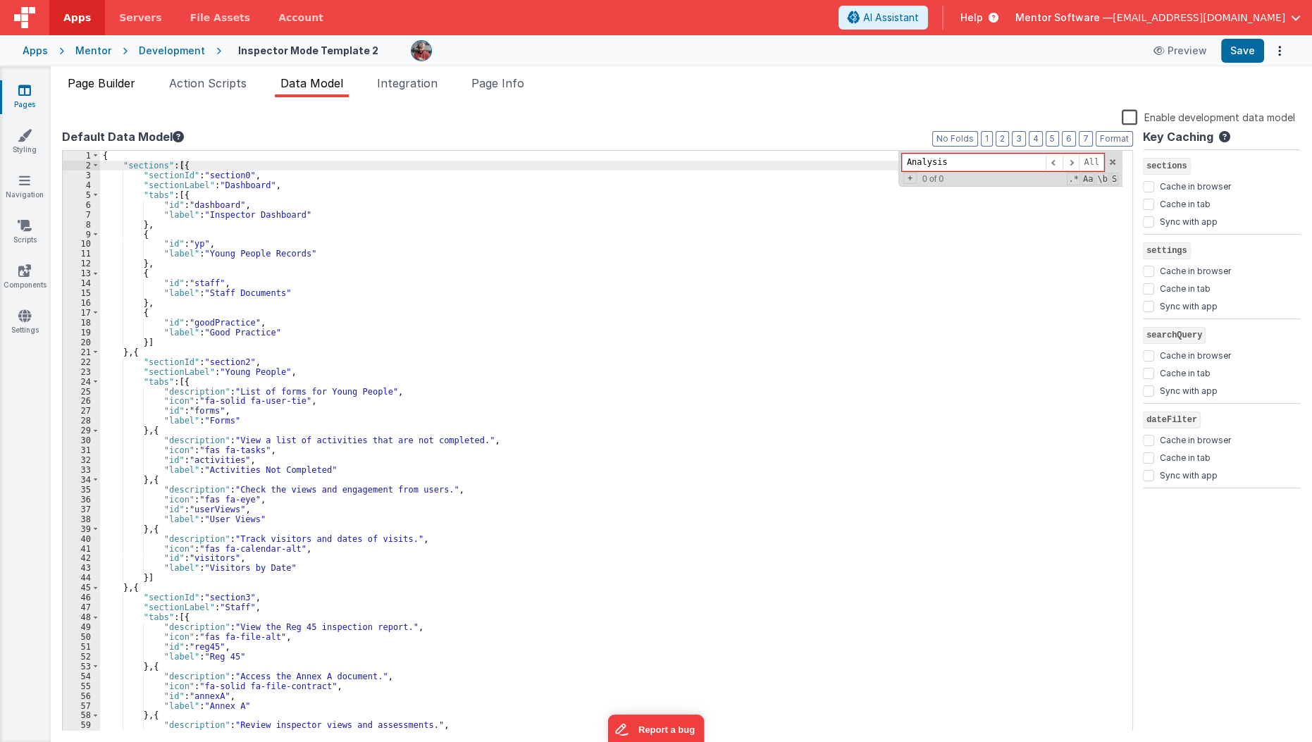
click at [118, 82] on span "Page Builder" at bounding box center [102, 83] width 68 height 14
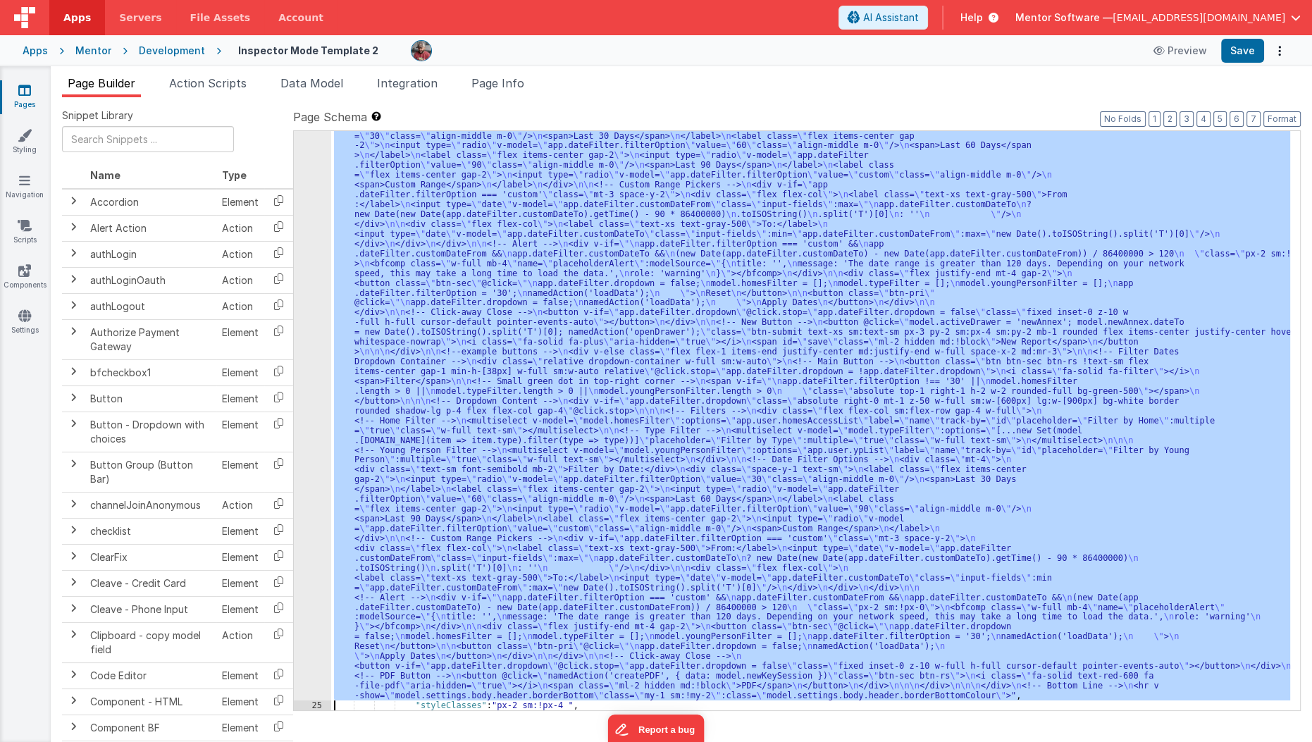
click at [385, 258] on div ""html" : "<div v-show= \" model.settings.body.header.display \" id= \" heading …" at bounding box center [810, 420] width 959 height 579
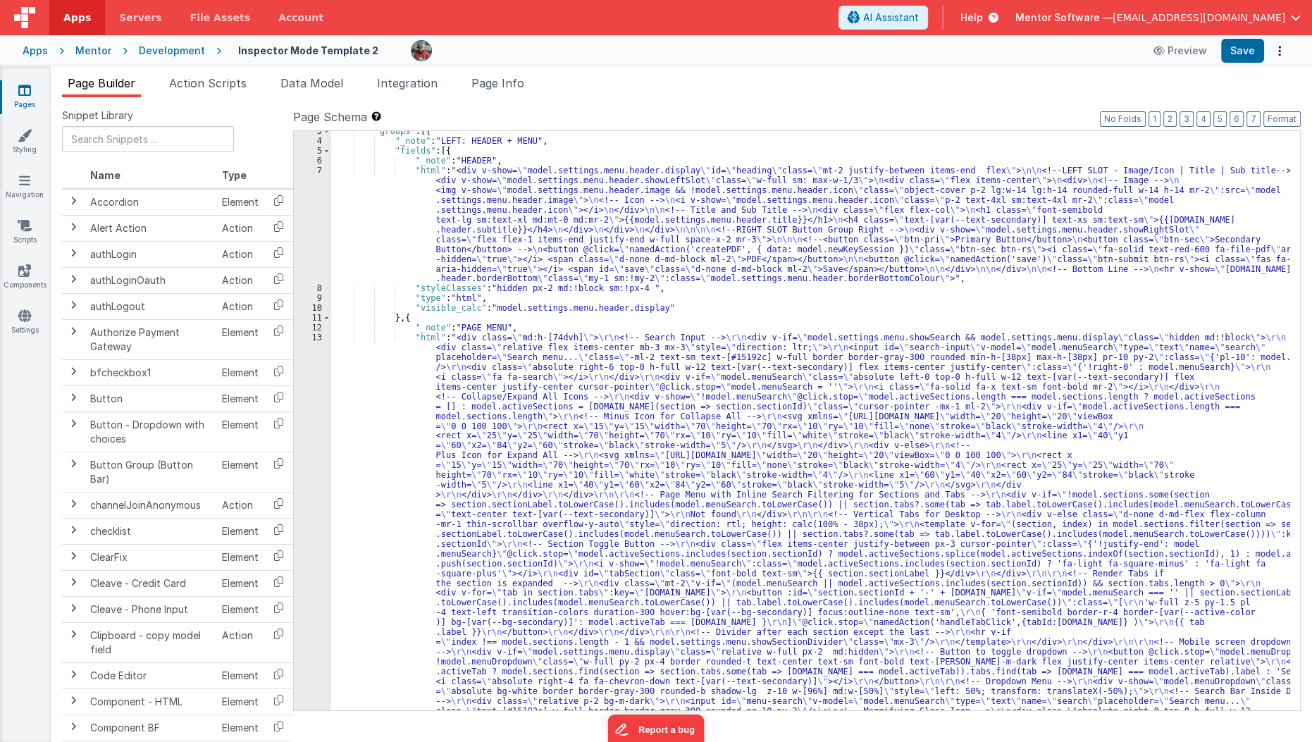
scroll to position [24, 0]
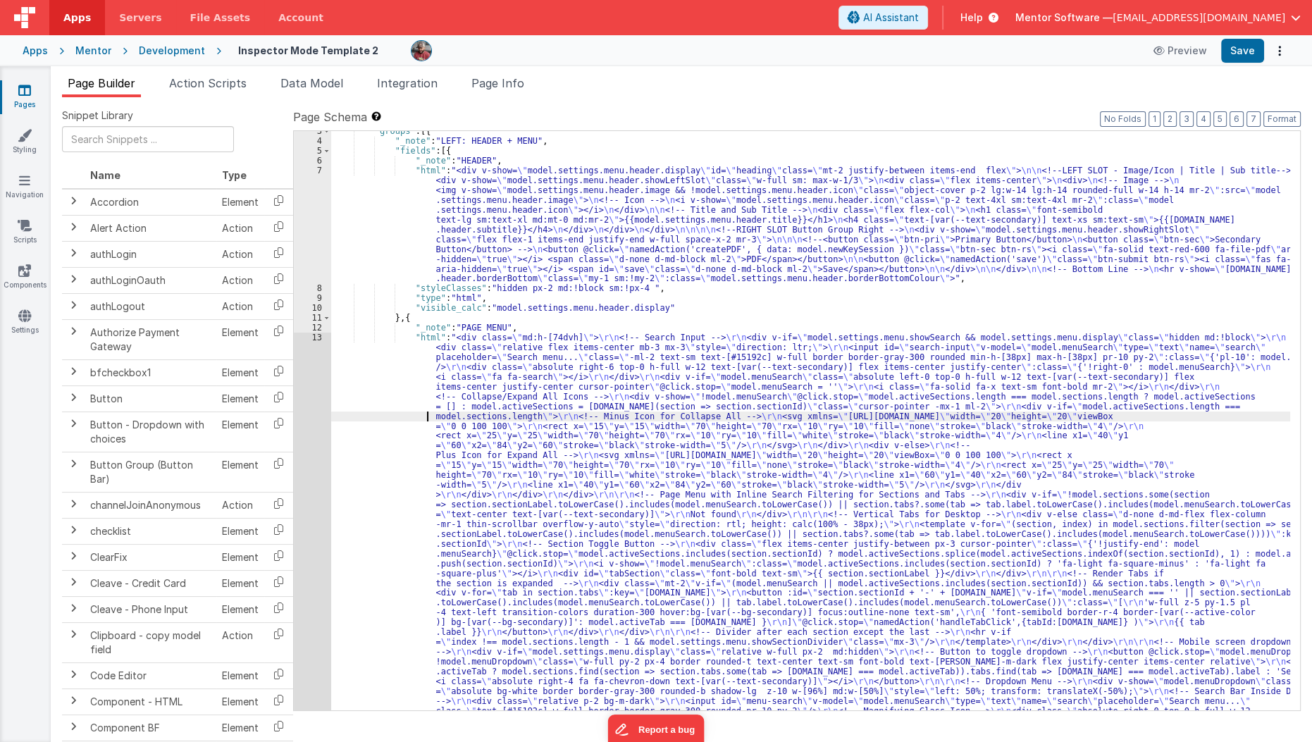
click at [376, 411] on div ""groups" : [{ "_note" : "LEFT: HEADER + MENU" , "fields" : [{ "_note" : "HEADER…" at bounding box center [811, 671] width 960 height 1090
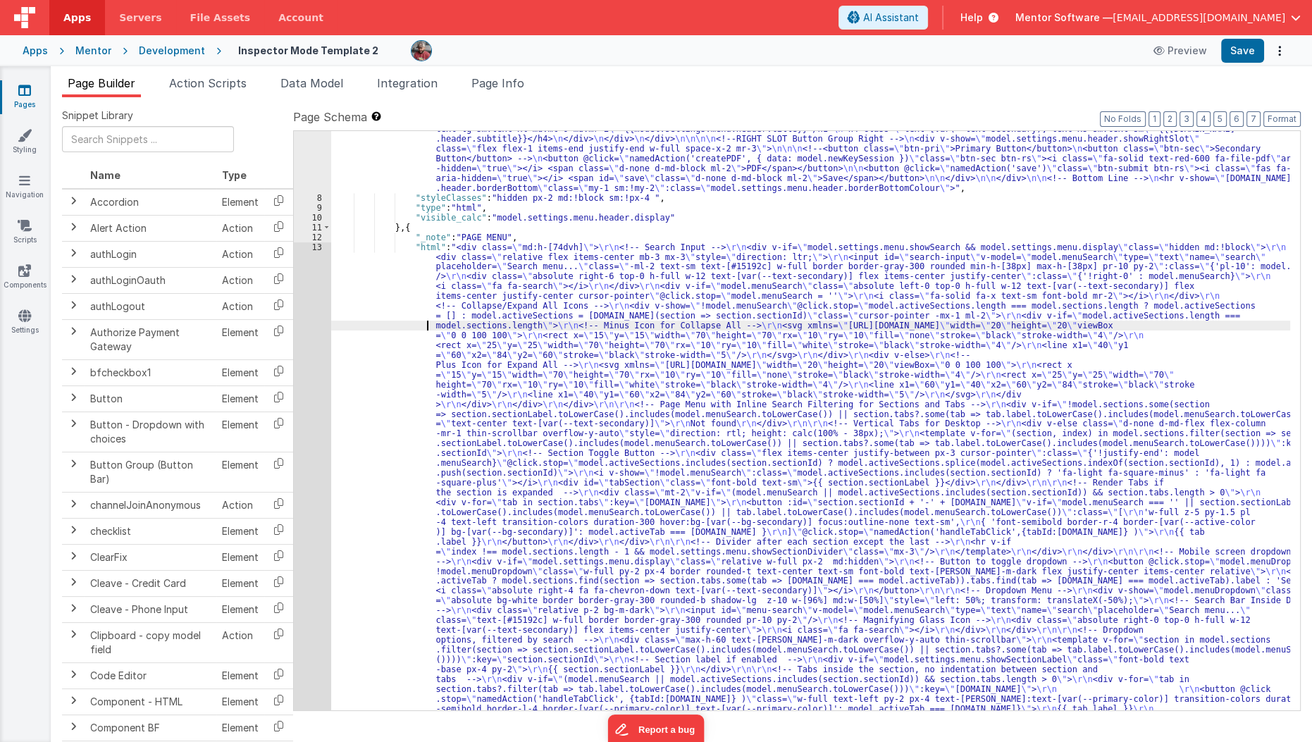
scroll to position [157, 0]
click at [309, 447] on div "13" at bounding box center [312, 492] width 37 height 501
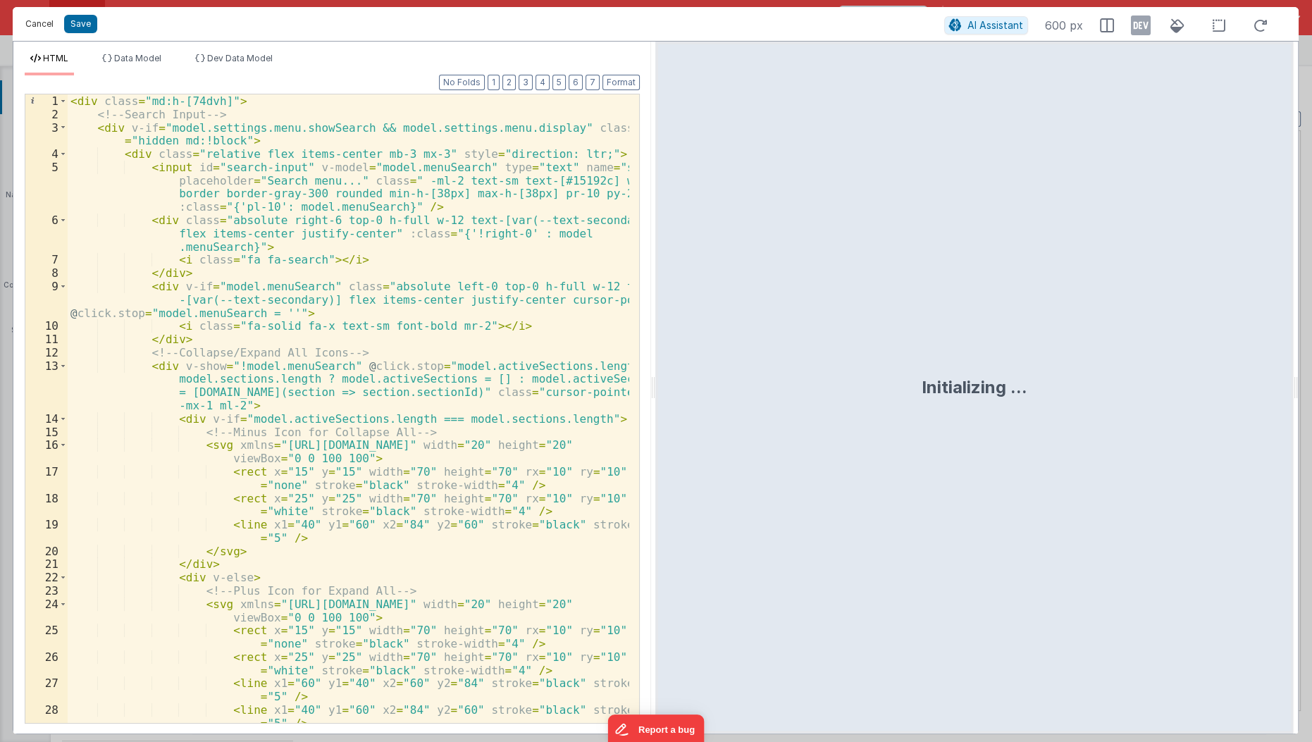
click at [27, 32] on button "Cancel" at bounding box center [39, 24] width 42 height 20
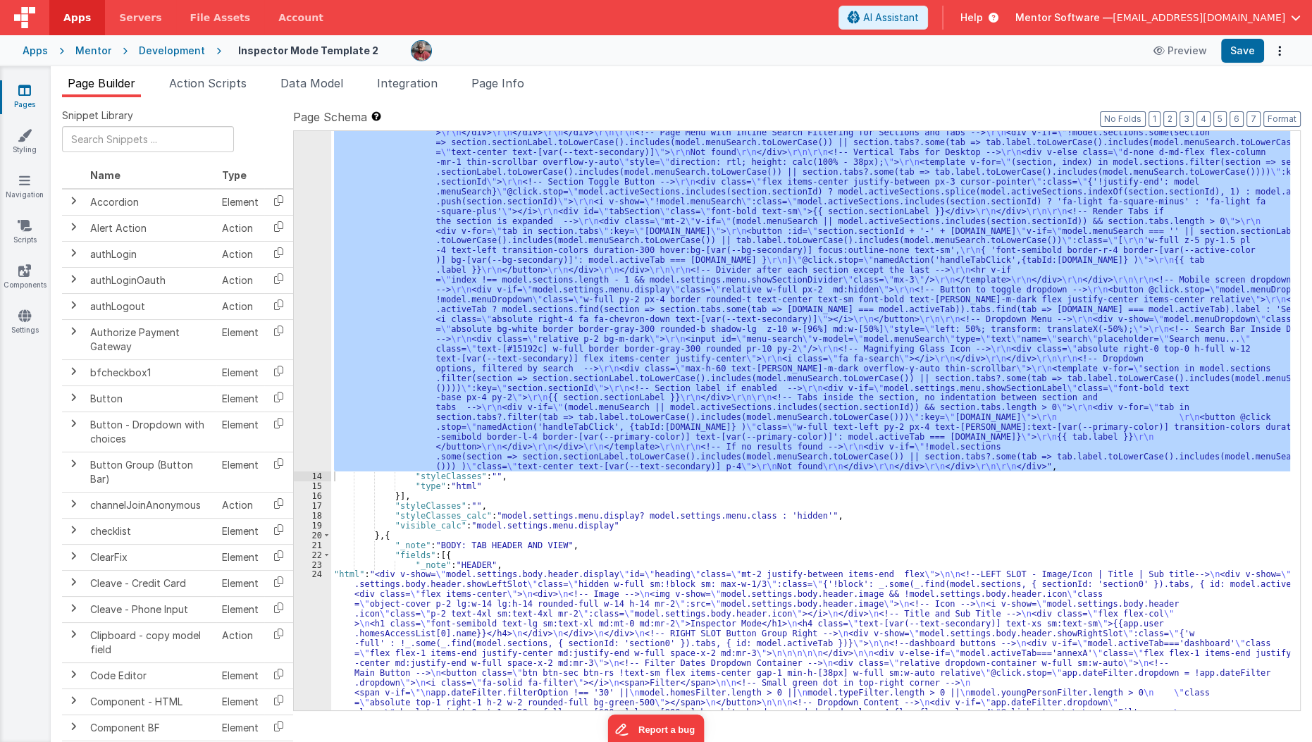
scroll to position [397, 0]
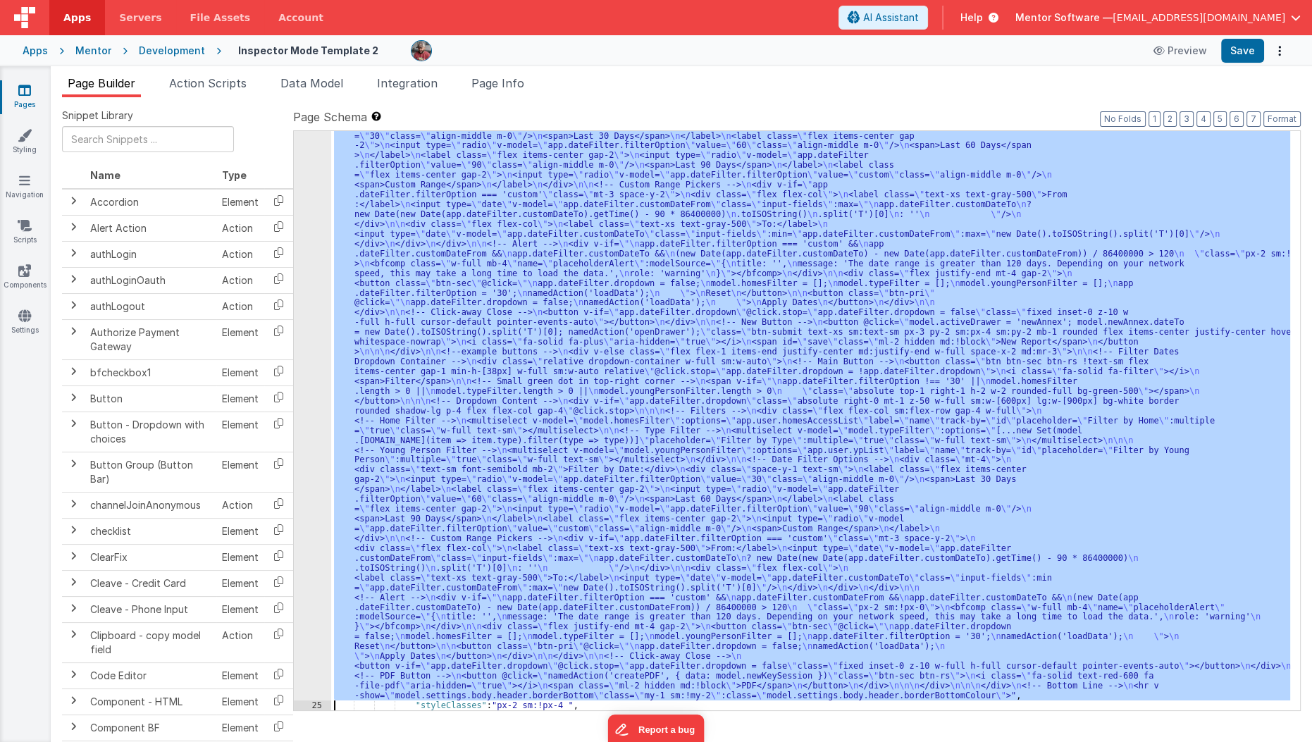
scroll to position [1041, 0]
click at [309, 662] on div "24 25 26 27 28 29 30 31 32 33 34 35 36 37 38 39 40 41 42 43 44 45 46 47 48 49" at bounding box center [312, 602] width 37 height 1375
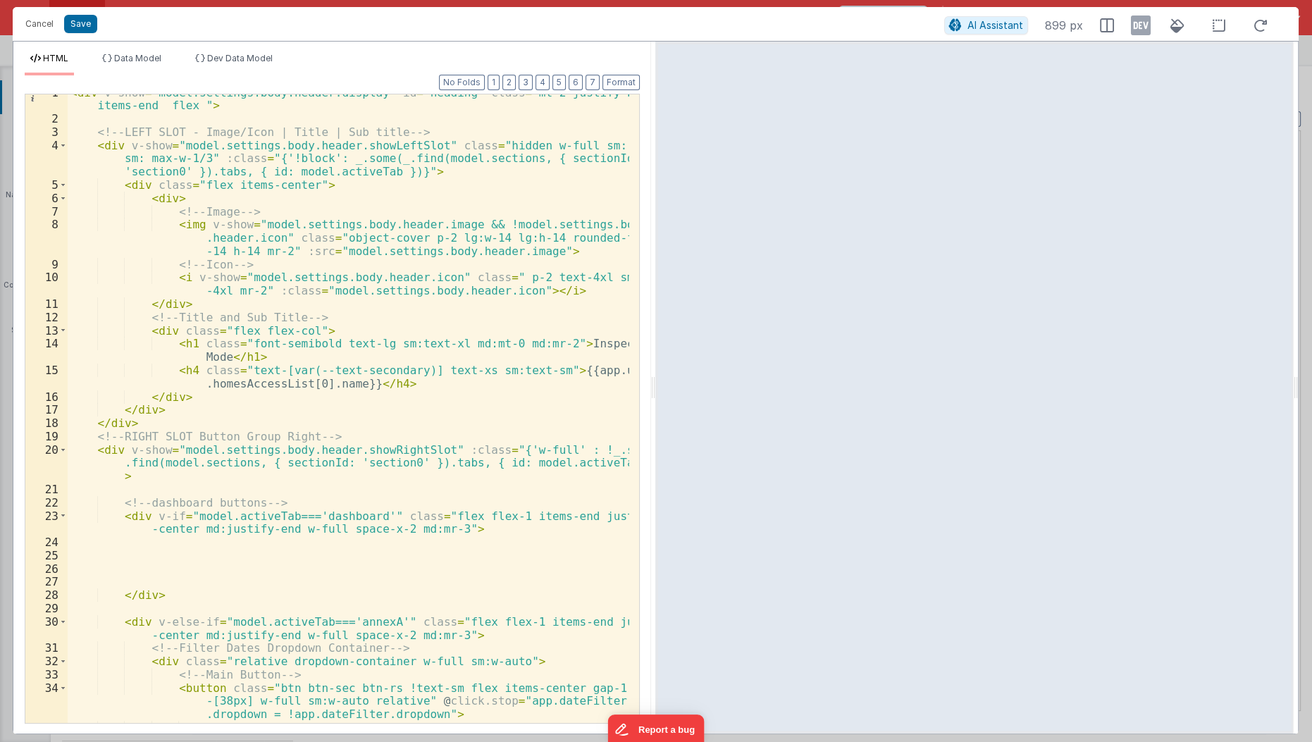
scroll to position [0, 0]
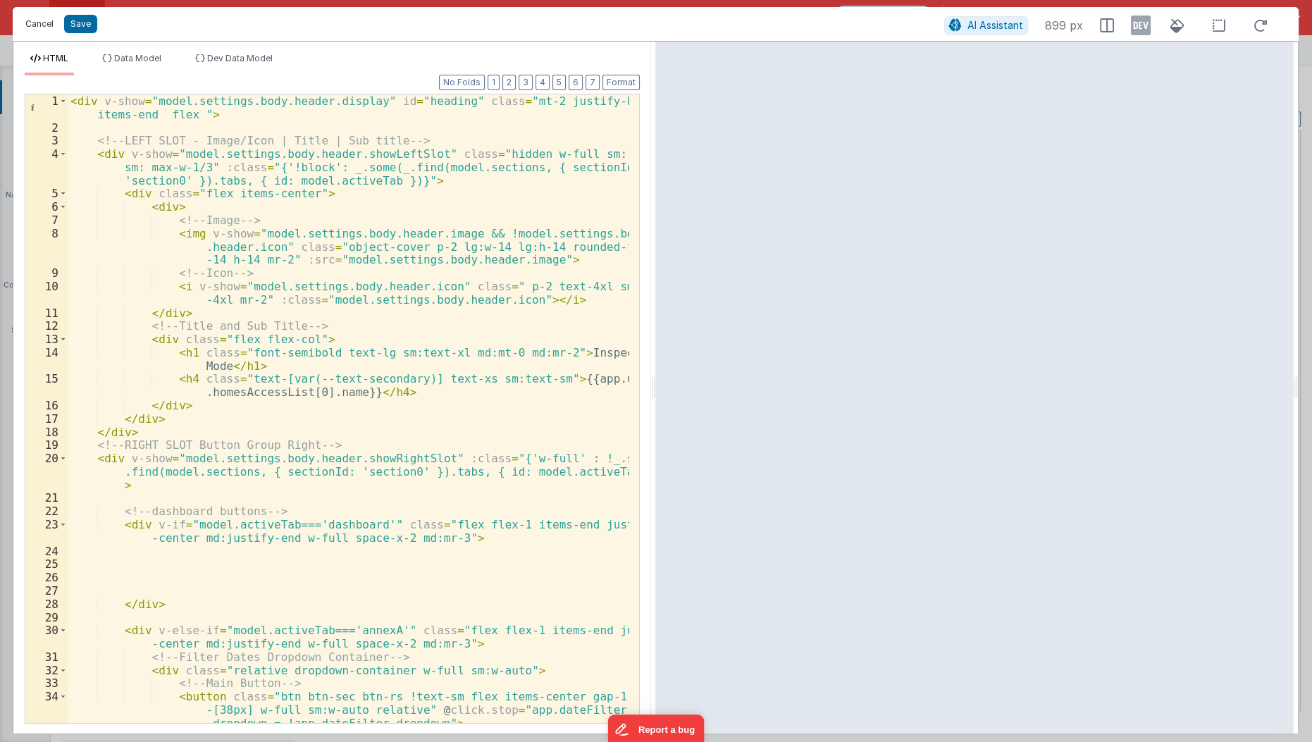
click at [47, 28] on button "Cancel" at bounding box center [39, 24] width 42 height 20
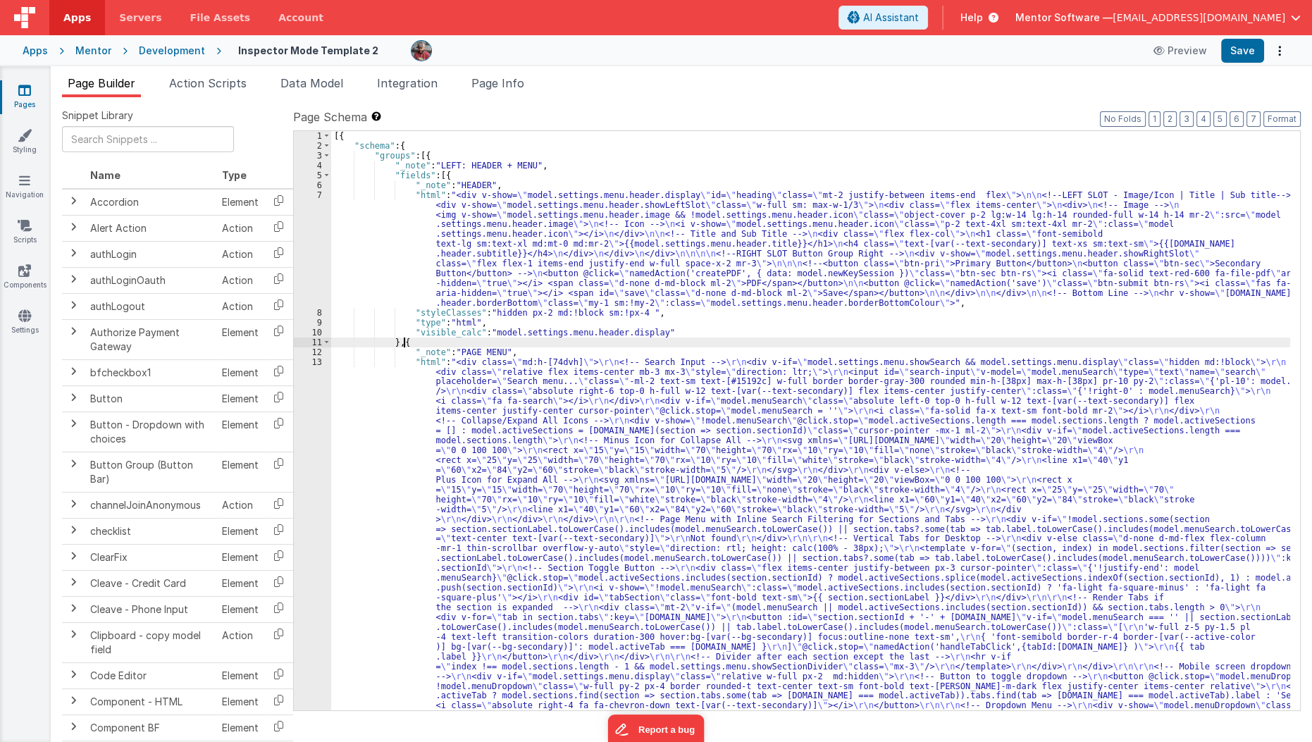
click at [404, 344] on div "[{ "schema" : { "groups" : [{ "_note" : "LEFT: HEADER + MENU" , "fields" : [{ "…" at bounding box center [811, 676] width 960 height 1090
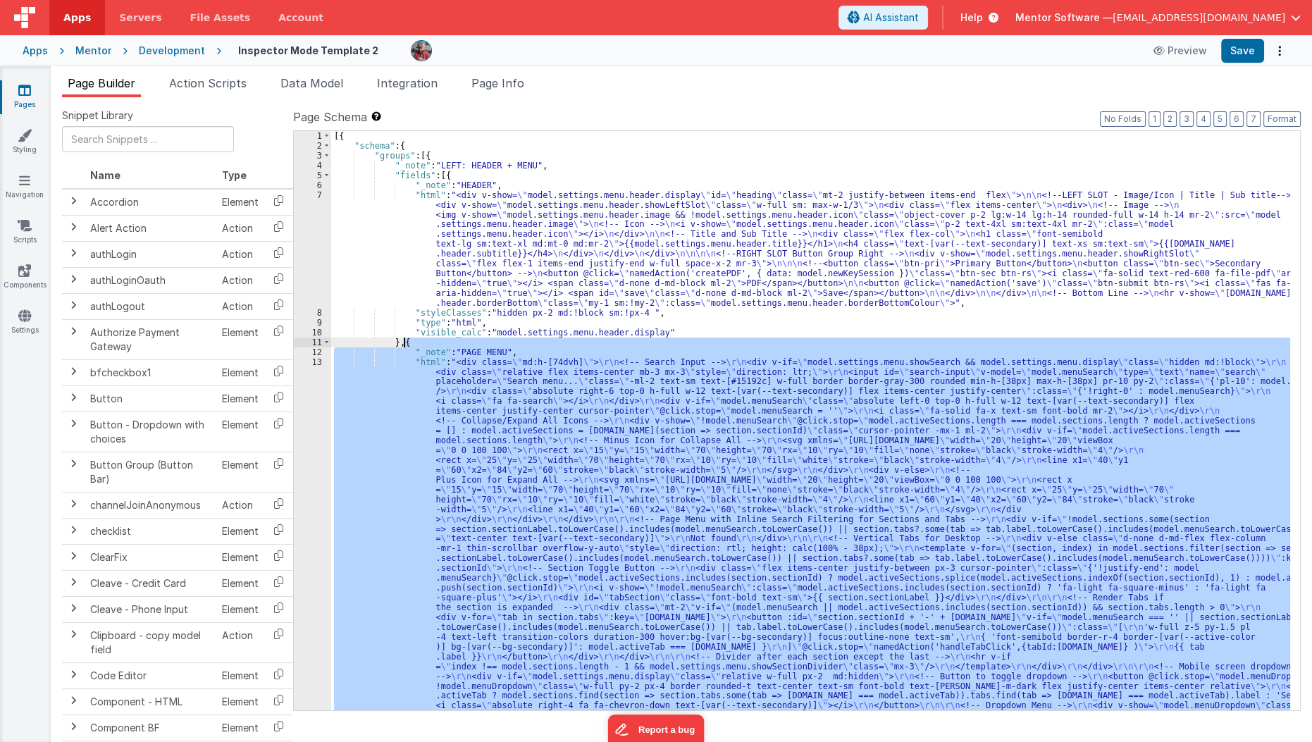
click at [404, 344] on div "[{ "schema" : { "groups" : [{ "_note" : "LEFT: HEADER + MENU" , "fields" : [{ "…" at bounding box center [811, 676] width 960 height 1090
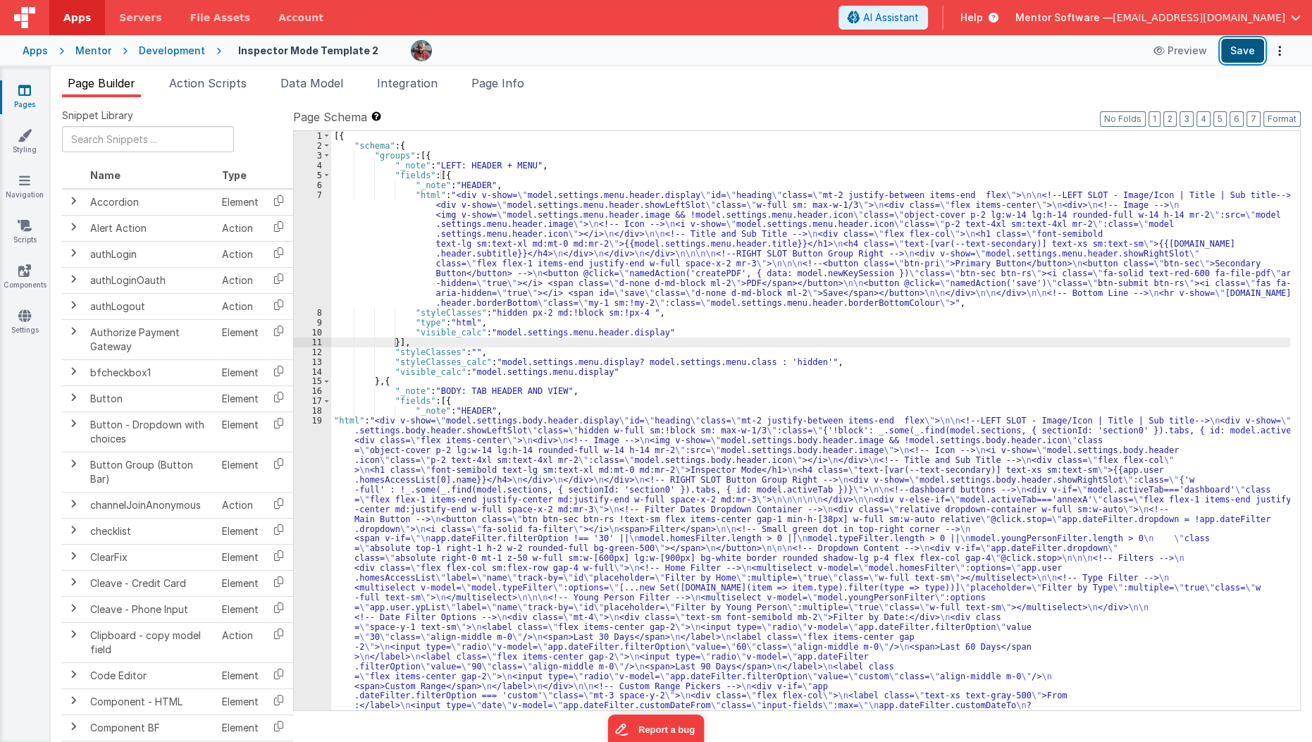
click at [1235, 51] on button "Save" at bounding box center [1242, 51] width 43 height 24
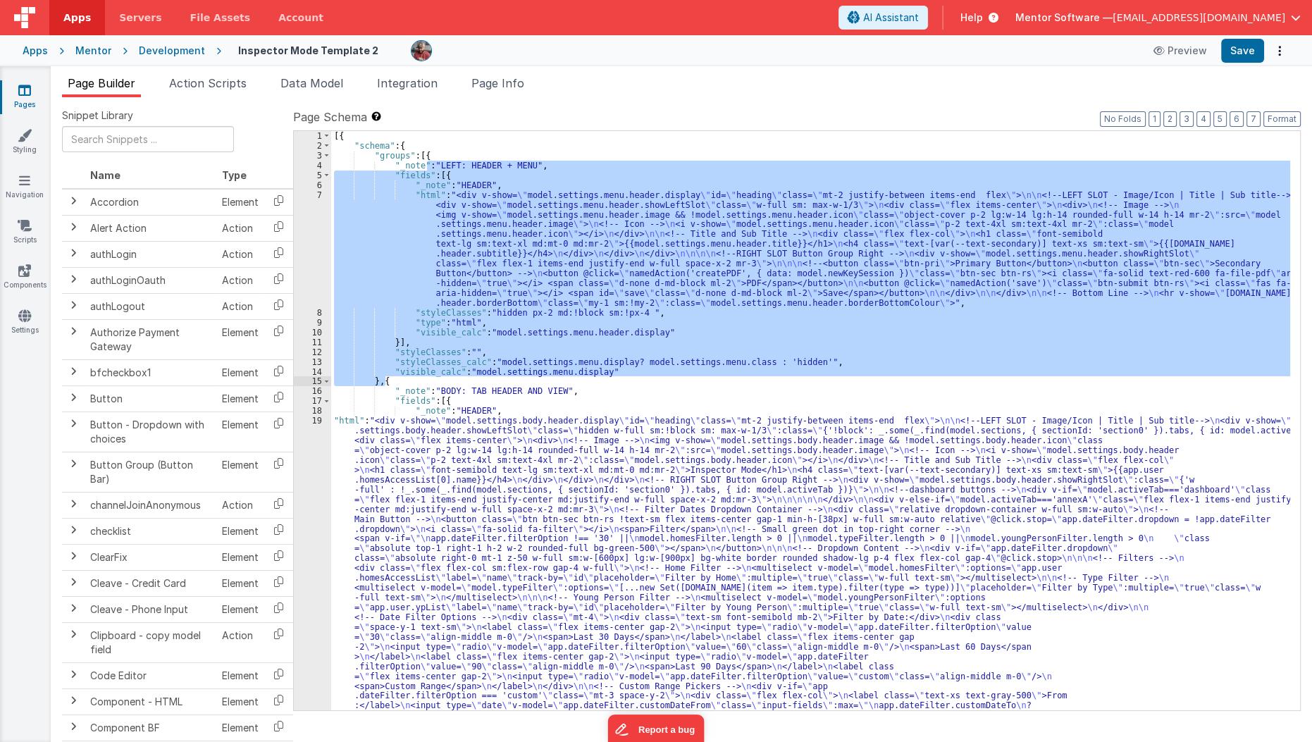
drag, startPoint x: 425, startPoint y: 161, endPoint x: 383, endPoint y: 380, distance: 223.7
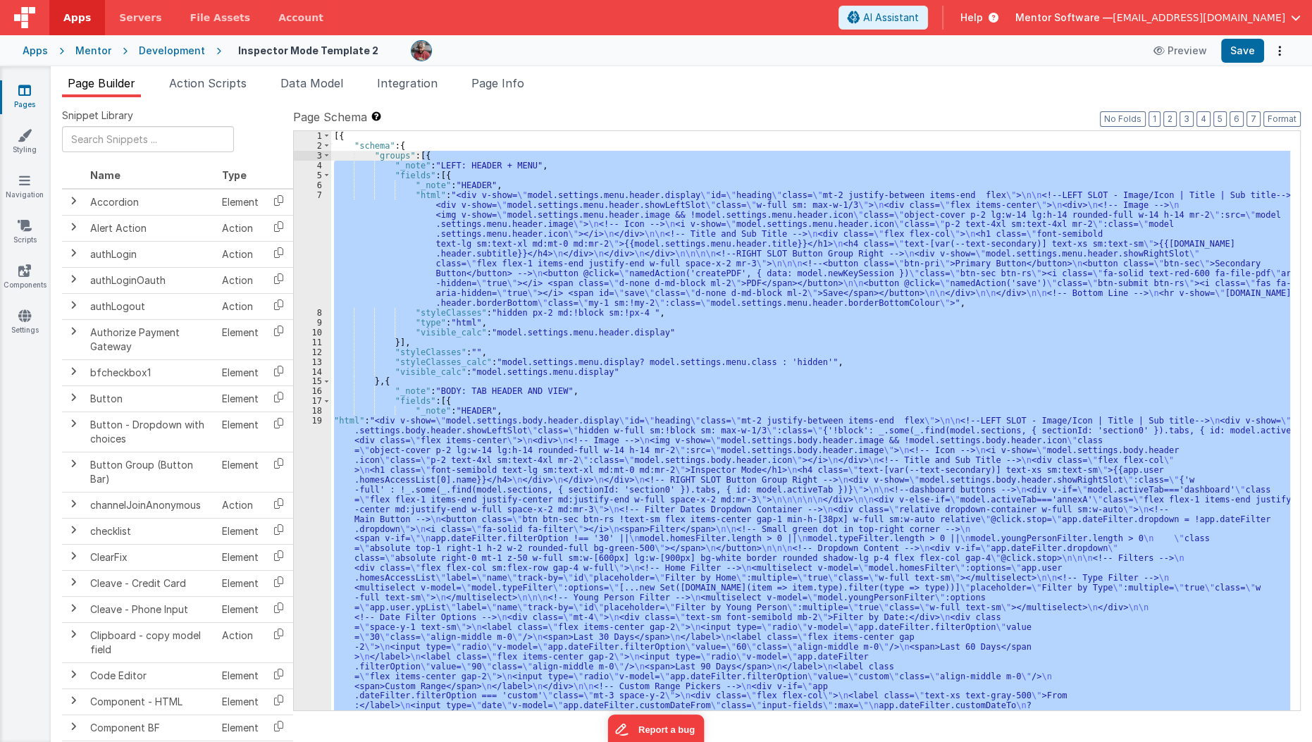
click at [423, 156] on div "[{ "schema" : { "groups" : [{ "_note" : "LEFT: HEADER + MENU" , "fields" : [{ "…" at bounding box center [810, 420] width 959 height 579
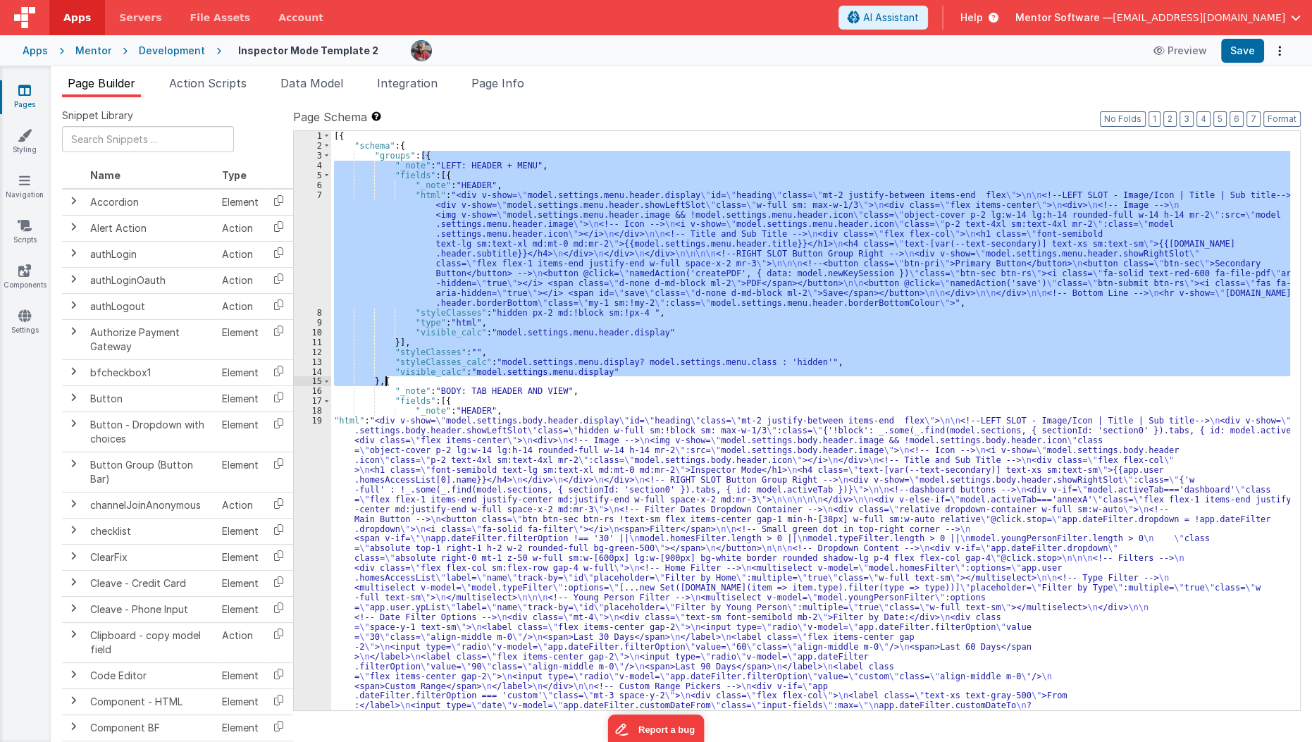
drag, startPoint x: 423, startPoint y: 156, endPoint x: 385, endPoint y: 381, distance: 228.0
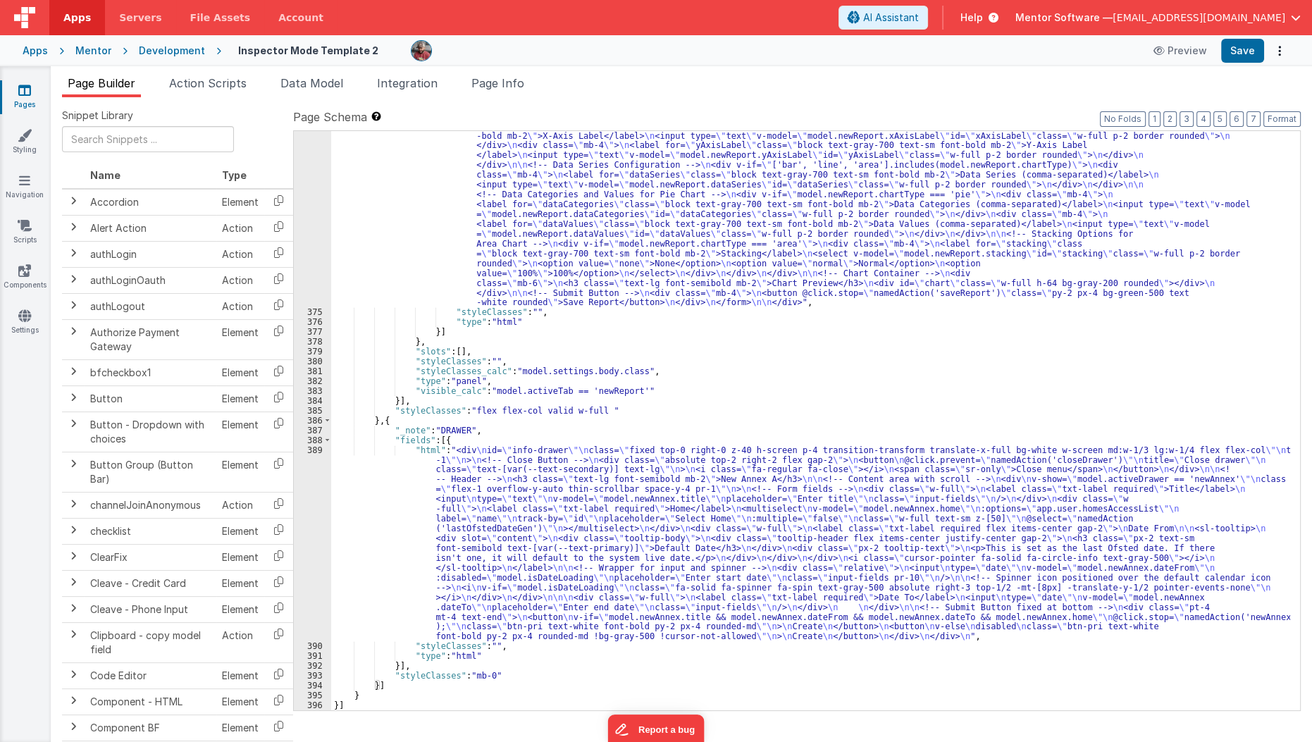
scroll to position [5382, 0]
click at [1233, 42] on button "Save" at bounding box center [1242, 51] width 43 height 24
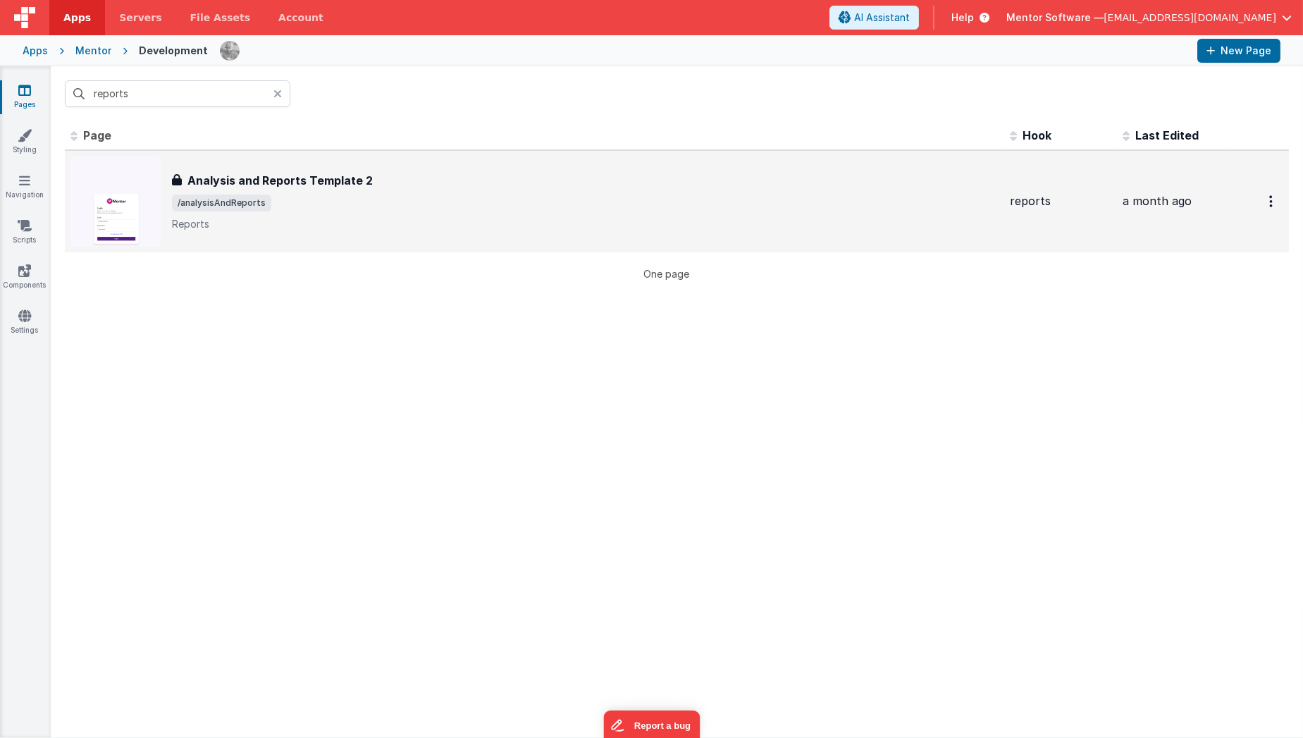
type input "reports"
click at [190, 225] on p "Reports" at bounding box center [585, 224] width 826 height 14
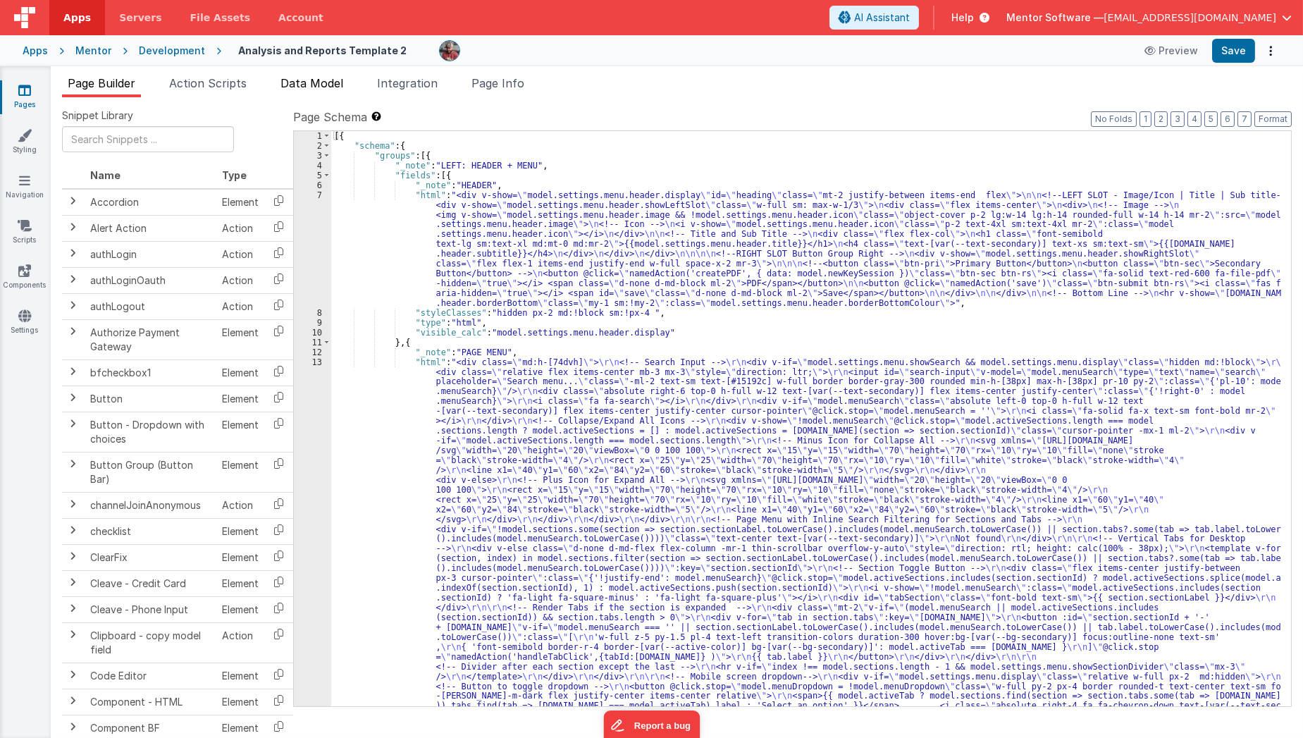
click at [311, 92] on li "Data Model" at bounding box center [312, 86] width 74 height 23
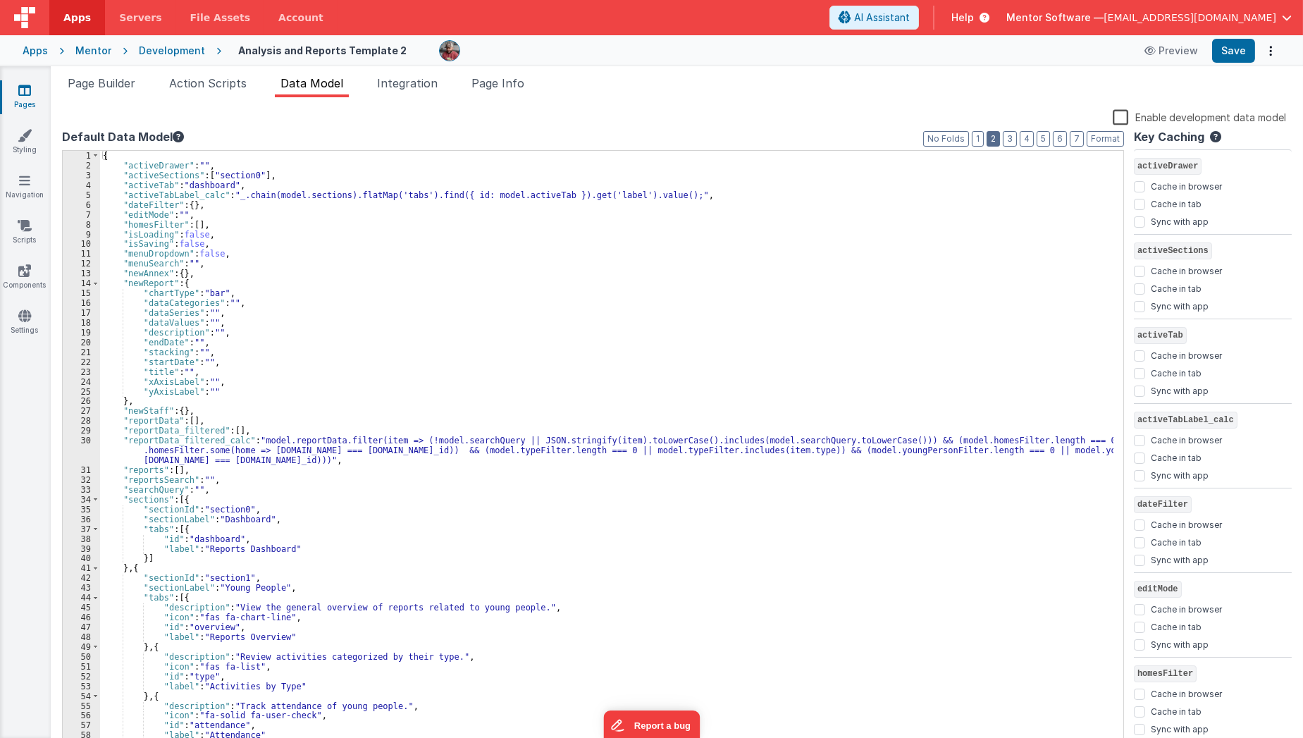
click at [999, 140] on button "2" at bounding box center [992, 139] width 13 height 16
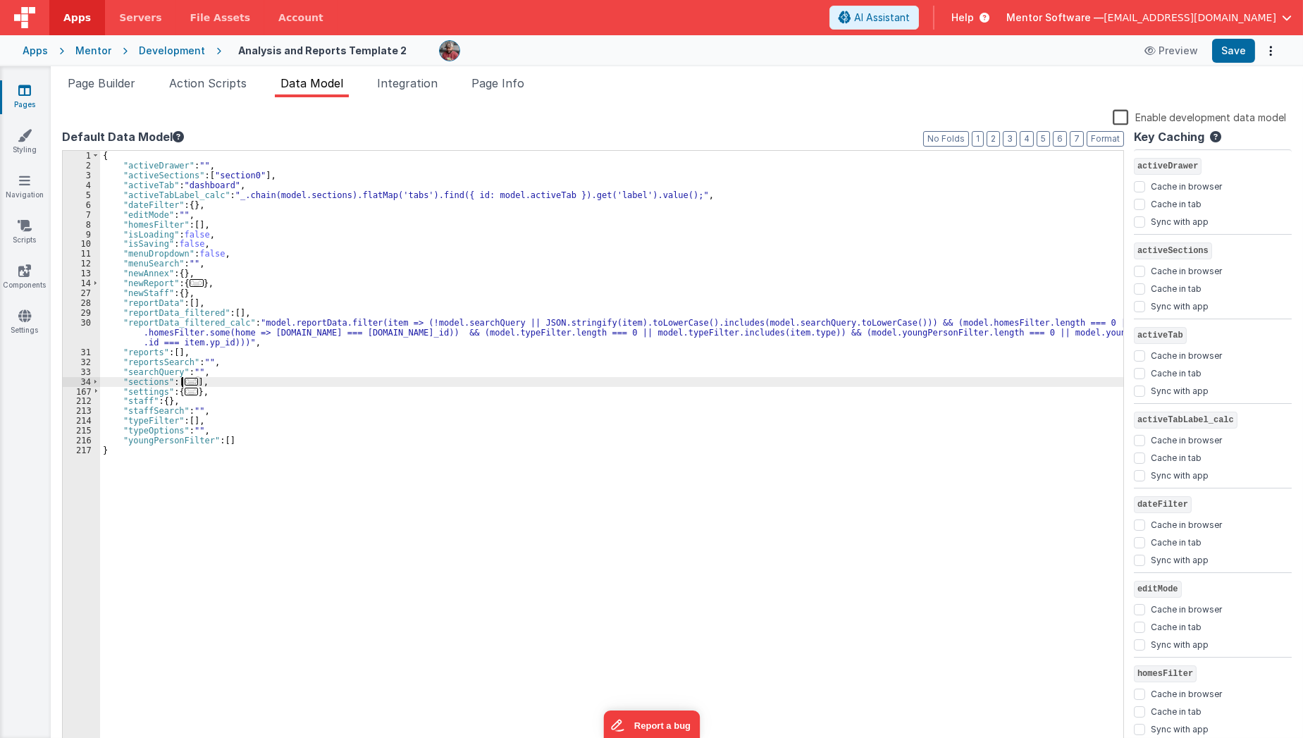
click at [186, 383] on span "..." at bounding box center [192, 382] width 14 height 8
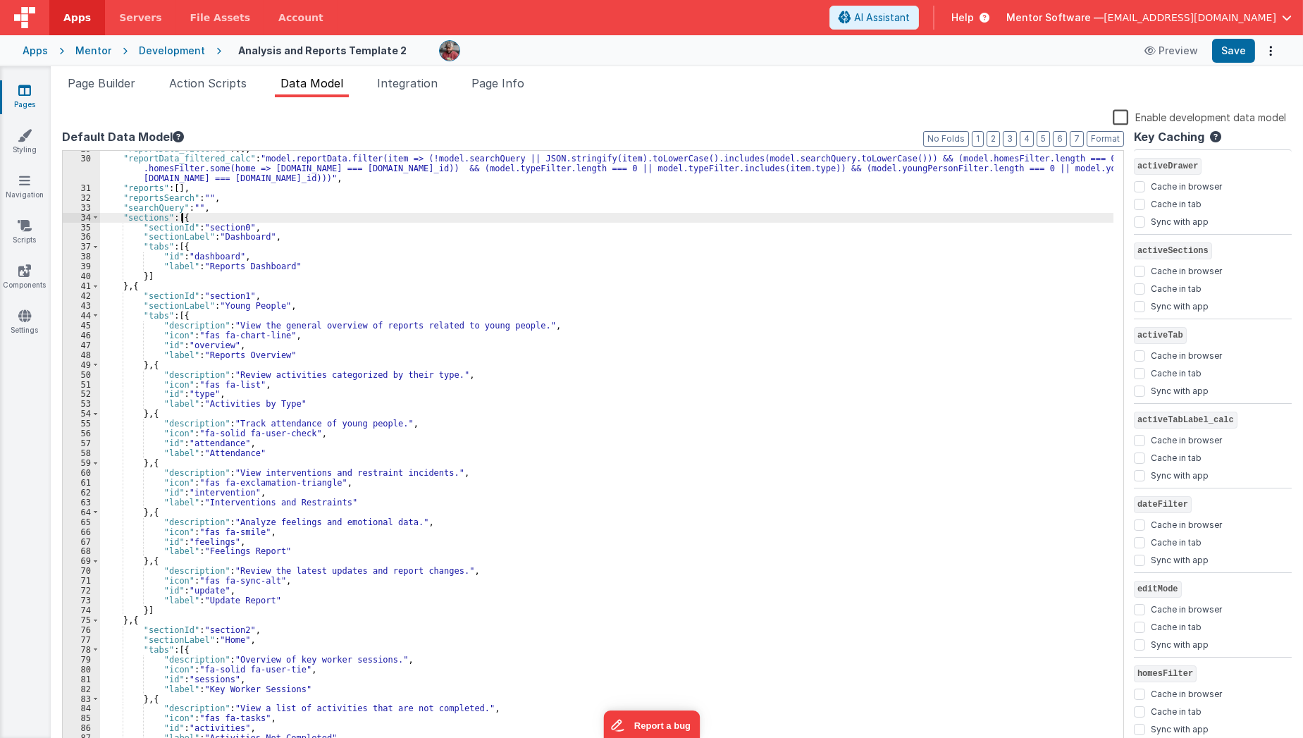
scroll to position [163, 0]
click at [115, 216] on div ""reportData_filtered" : [ ] , "reportData_filtered_calc" : "model.reportData.fi…" at bounding box center [607, 453] width 1014 height 619
click at [92, 216] on span at bounding box center [96, 218] width 8 height 10
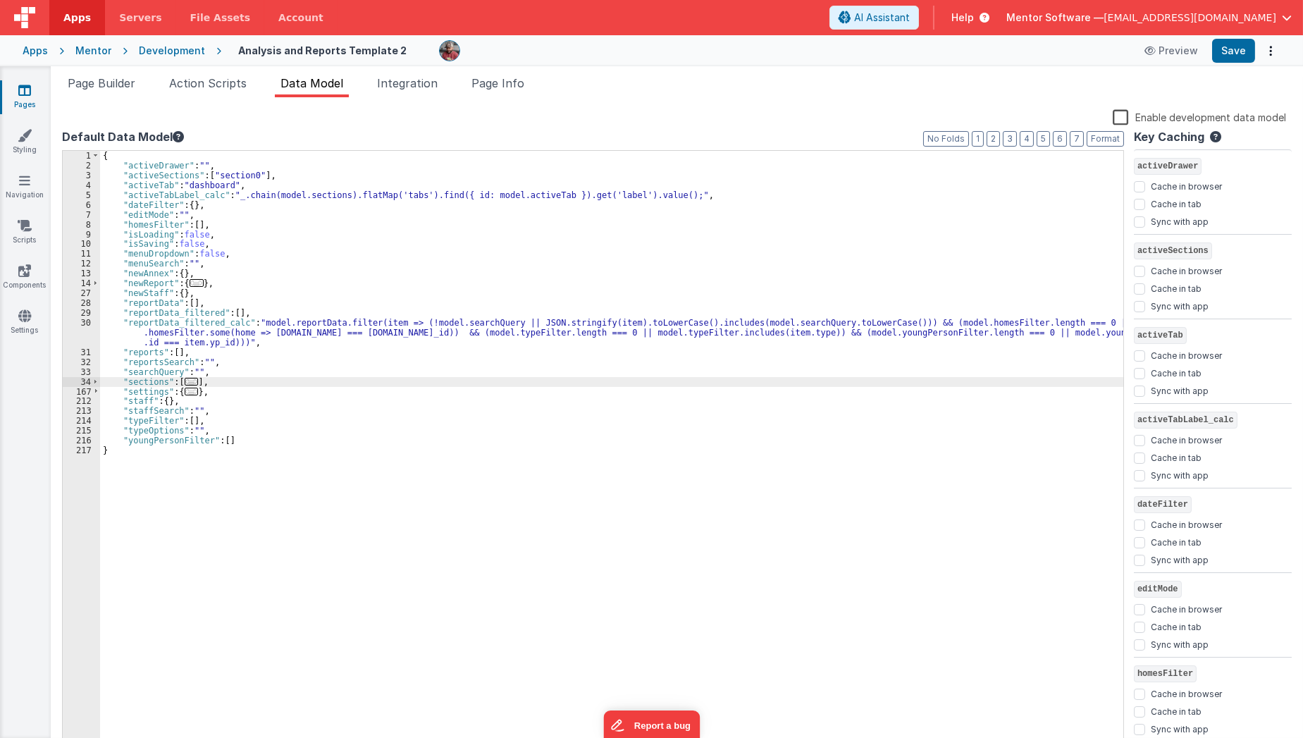
click at [226, 382] on div "{ "activeDrawer" : "" , "activeSections" : [ "section0" ] , "activeTab" : "dash…" at bounding box center [612, 460] width 1024 height 619
click at [225, 390] on div "{ "activeDrawer" : "" , "activeSections" : [ "section0" ] , "activeTab" : "dash…" at bounding box center [612, 460] width 1024 height 619
click at [242, 376] on div "{ "activeDrawer" : "" , "activeSections" : [ "section0" ] , "activeTab" : "dash…" at bounding box center [612, 460] width 1024 height 619
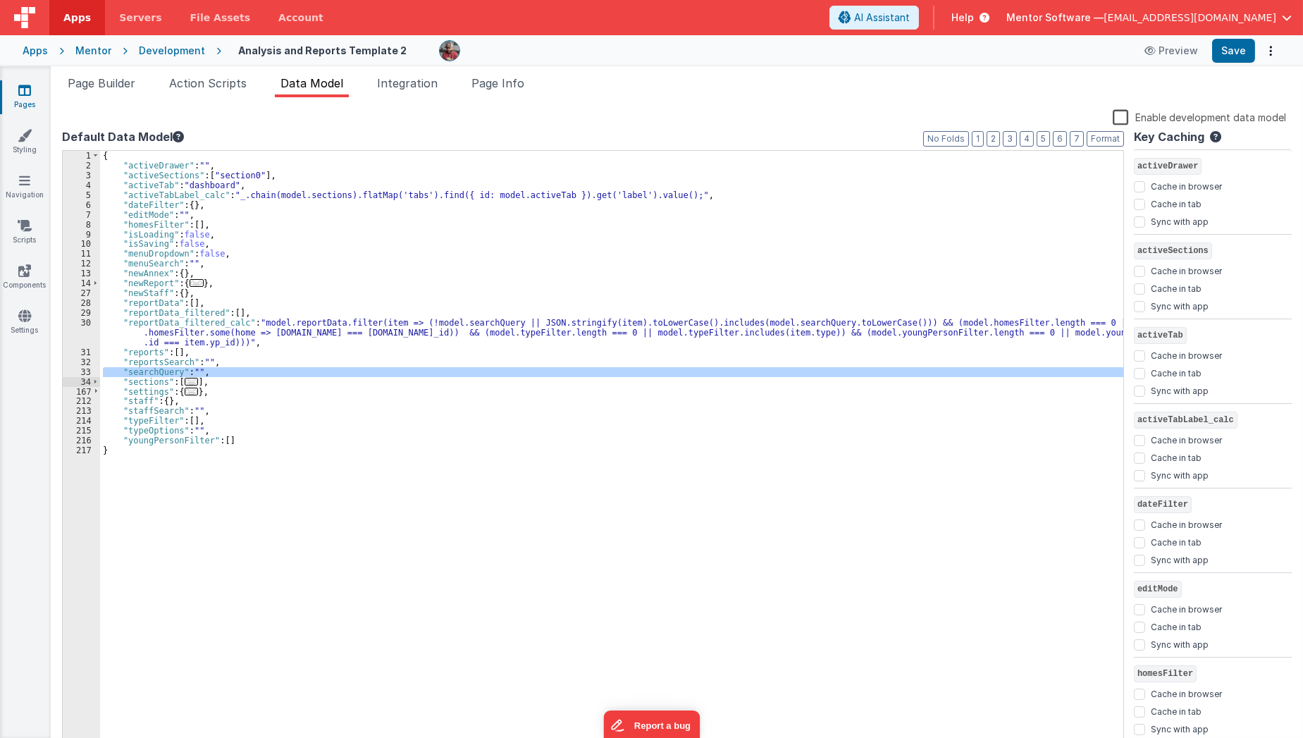
click at [240, 385] on div "{ "activeDrawer" : "" , "activeSections" : [ "section0" ] , "activeTab" : "dash…" at bounding box center [612, 460] width 1024 height 619
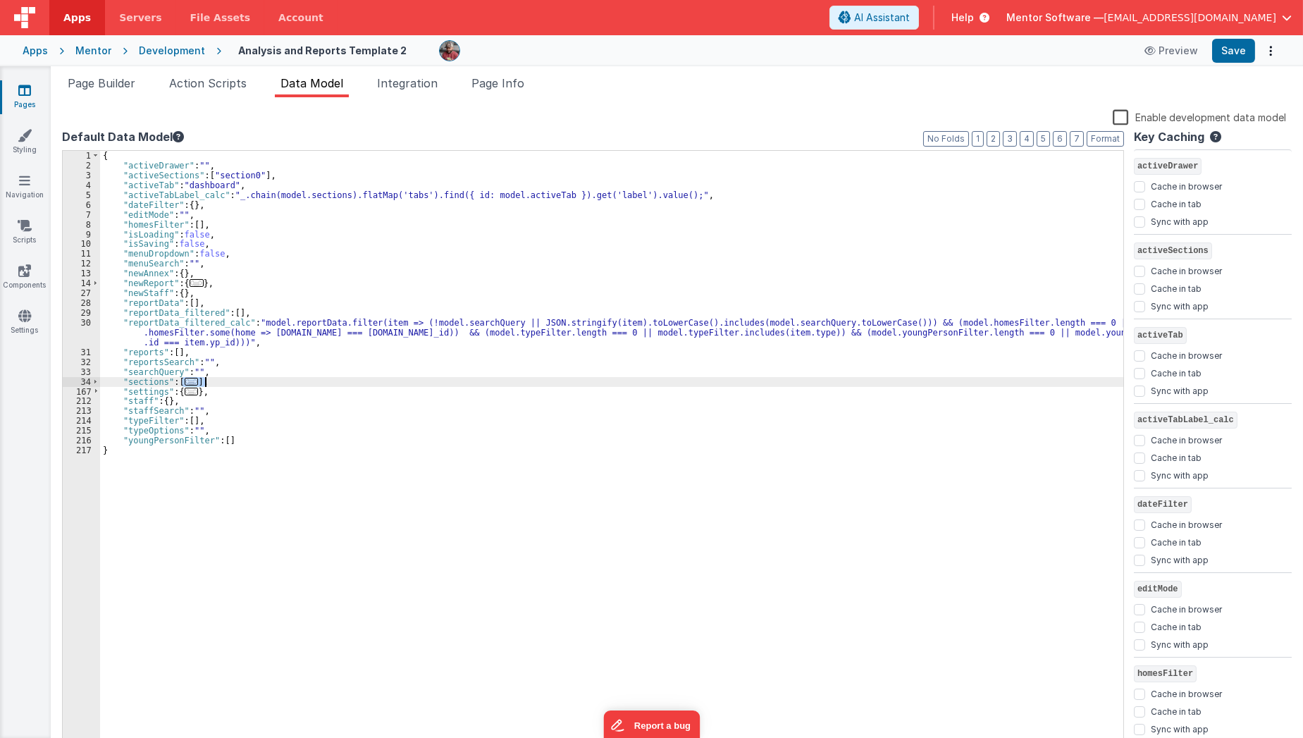
click at [240, 385] on div "{ "activeDrawer" : "" , "activeSections" : [ "section0" ] , "activeTab" : "dash…" at bounding box center [612, 460] width 1024 height 619
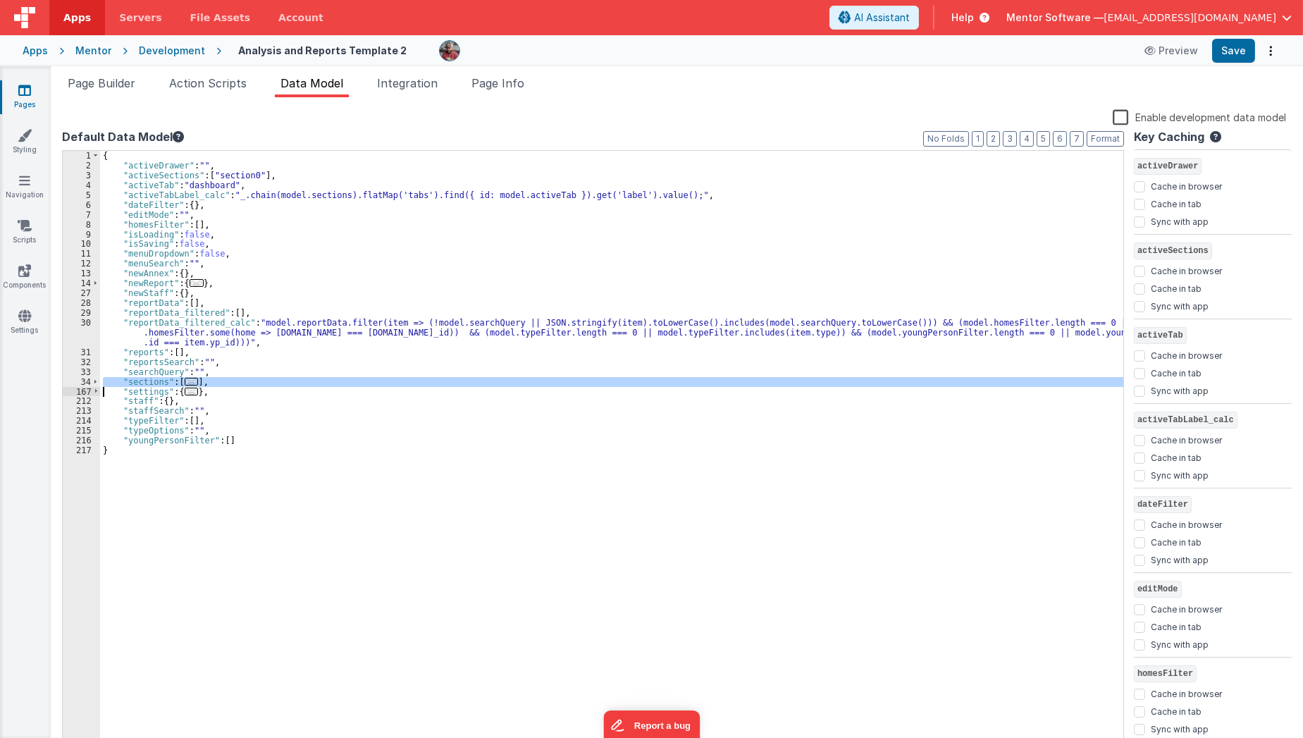
click at [240, 385] on div "{ "activeDrawer" : "" , "activeSections" : [ "section0" ] , "activeTab" : "dash…" at bounding box center [612, 460] width 1024 height 619
click at [116, 83] on span "Page Builder" at bounding box center [102, 83] width 68 height 14
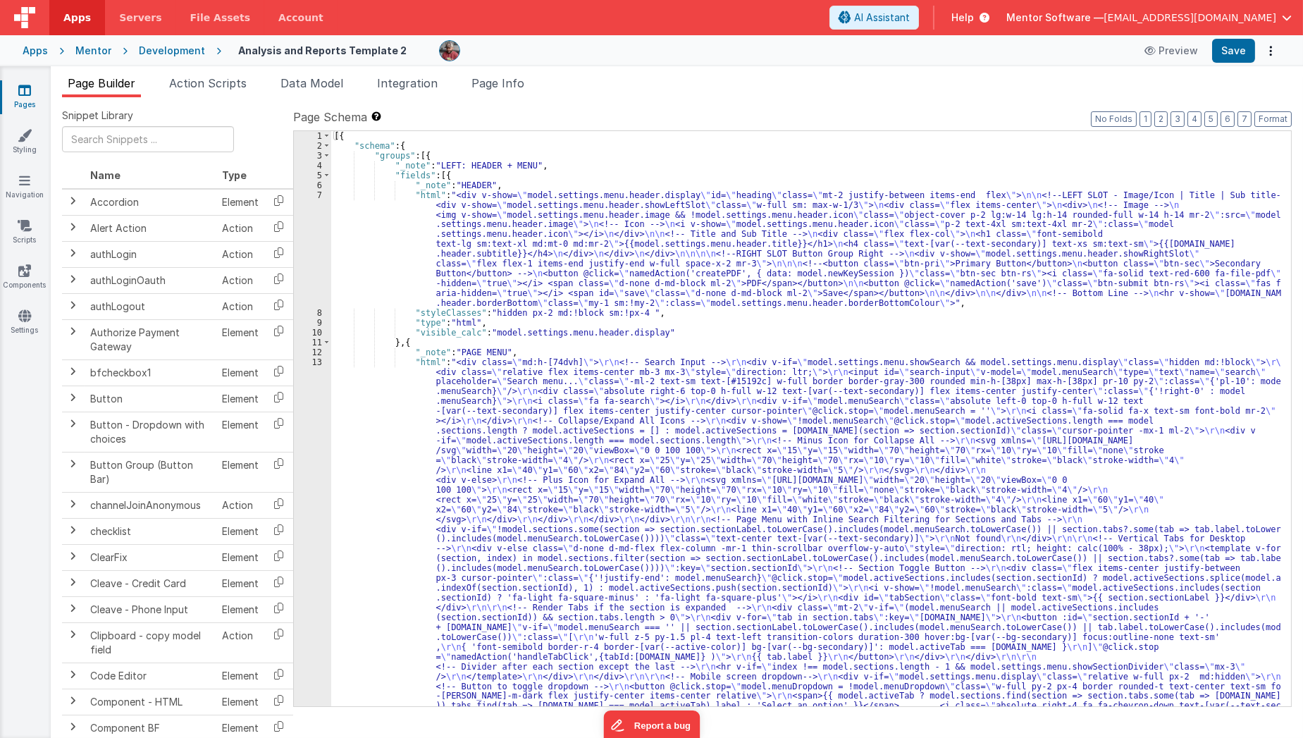
click at [420, 156] on div "[{ "schema" : { "groups" : [{ "_note" : "LEFT: HEADER + MENU" , "fields" : [{ "…" at bounding box center [806, 679] width 950 height 1096
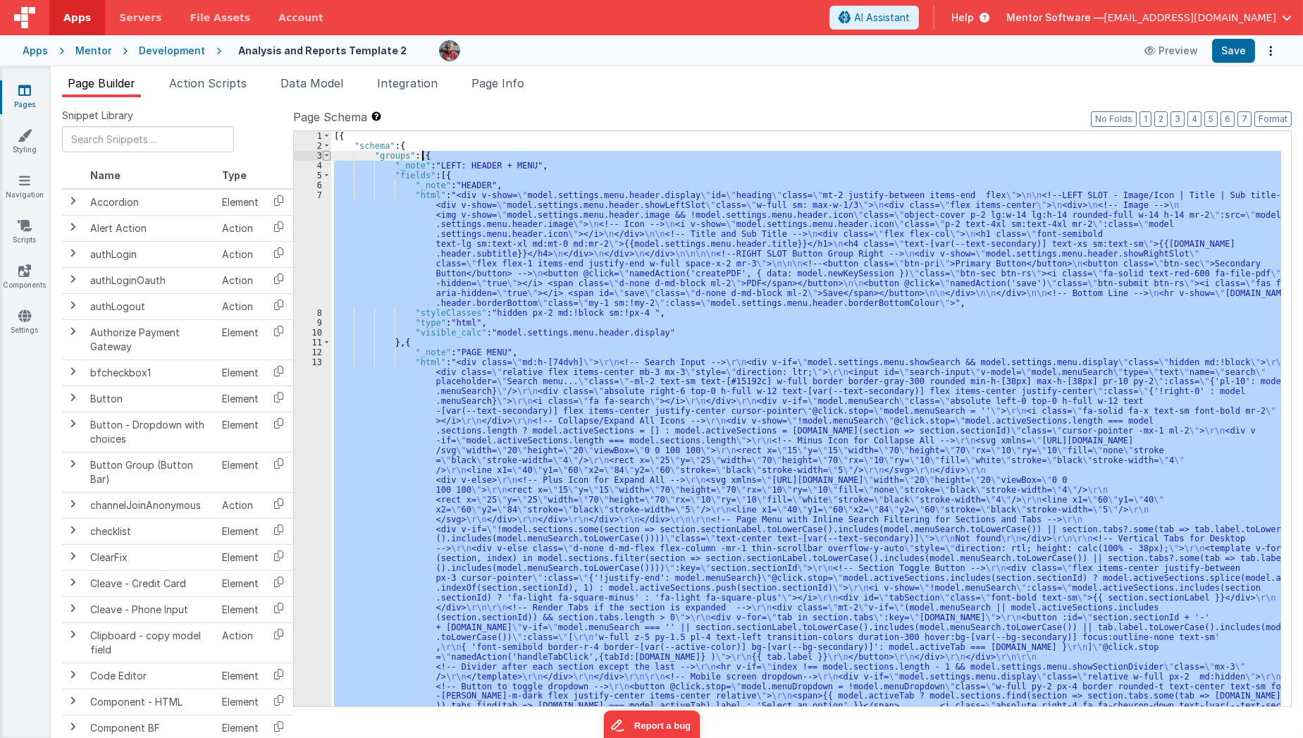
click at [324, 158] on span at bounding box center [327, 156] width 8 height 10
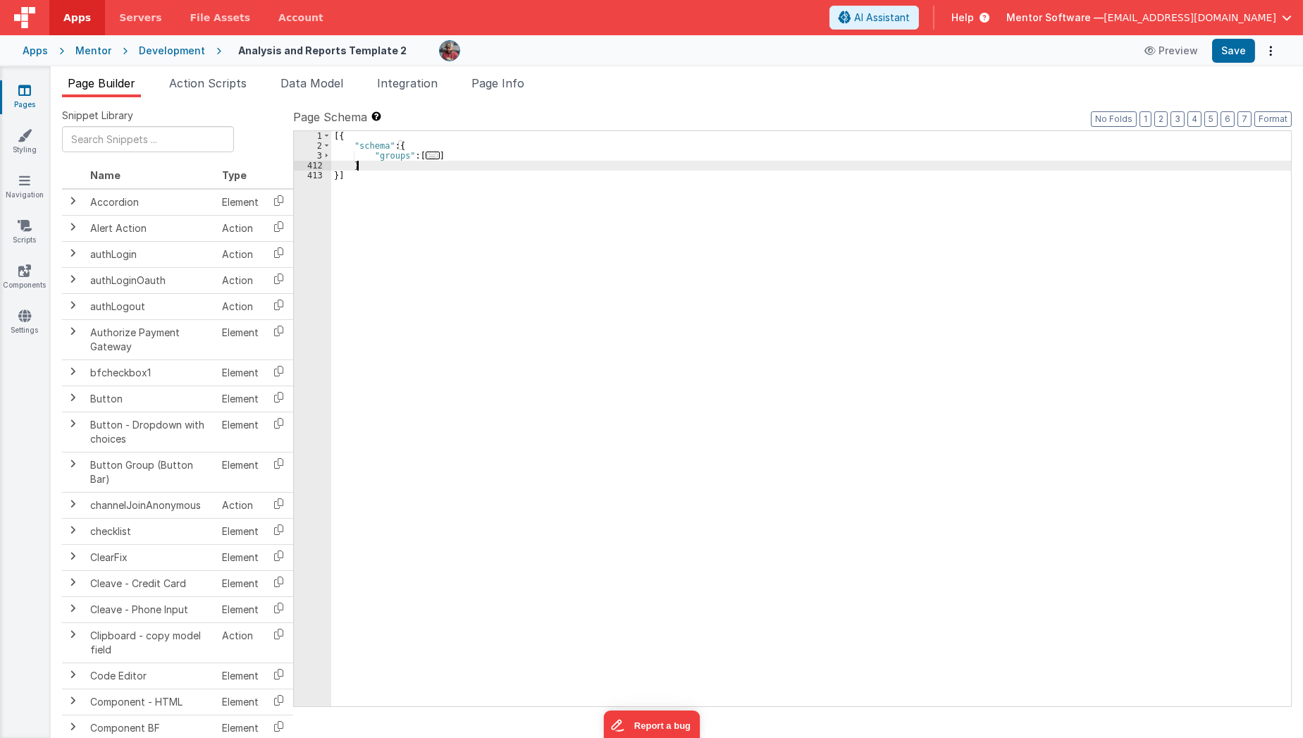
click at [487, 164] on div "[{ "schema" : { "groups" : [ ... ] } }]" at bounding box center [811, 428] width 960 height 595
click at [490, 159] on div "[{ "schema" : { "groups" : [ ... ] } }]" at bounding box center [811, 428] width 960 height 595
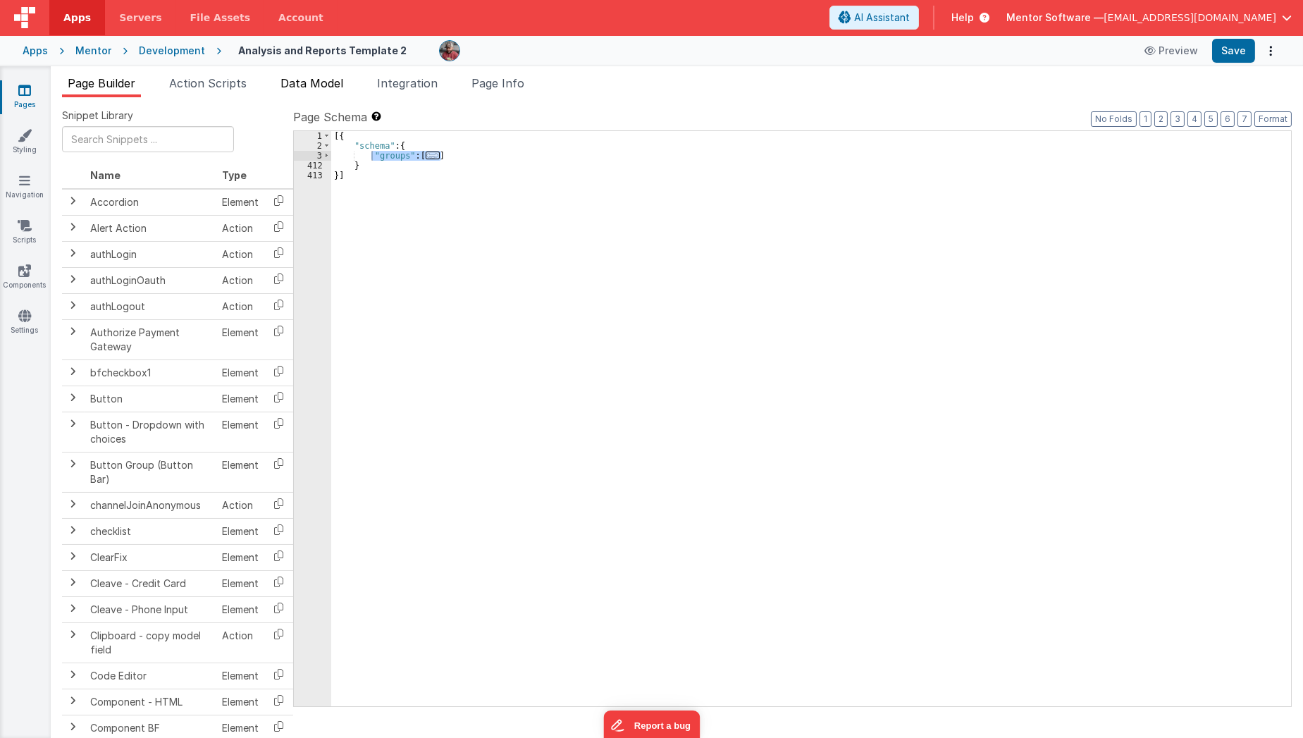
click at [323, 88] on span "Data Model" at bounding box center [311, 83] width 63 height 14
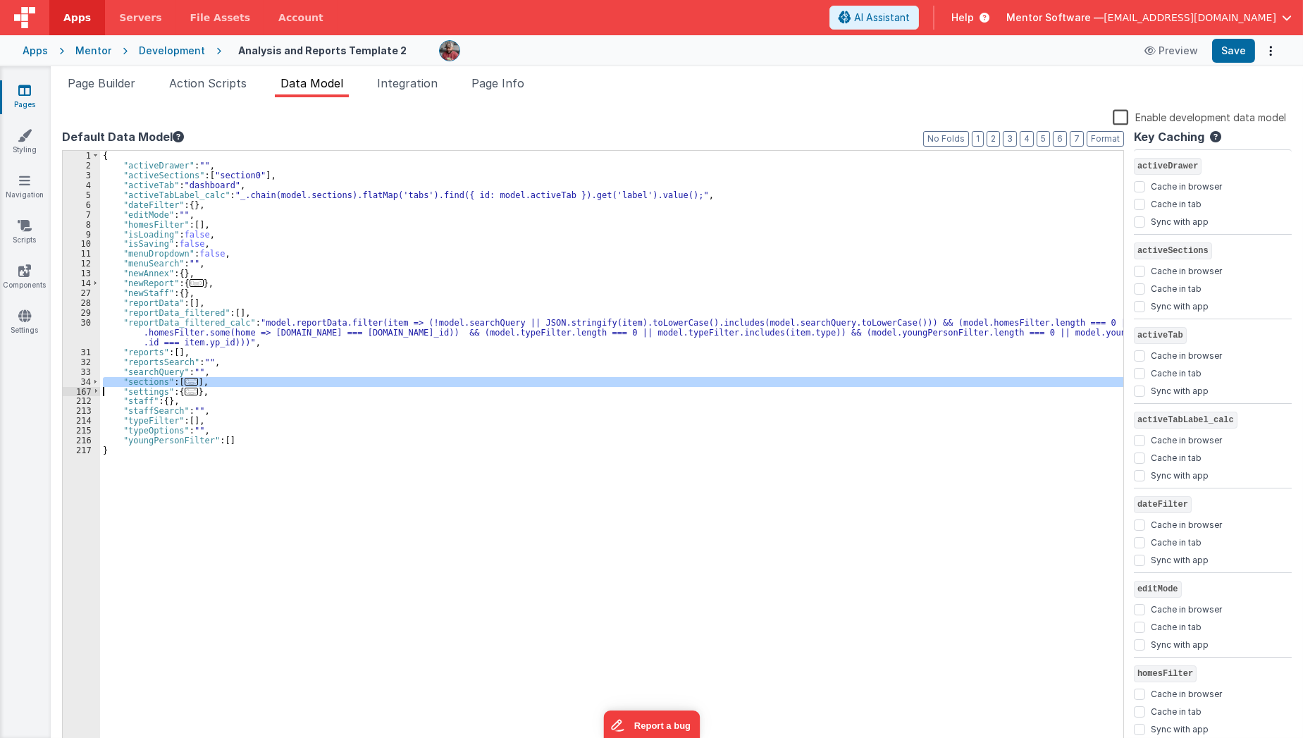
click at [218, 382] on div "{ "activeDrawer" : "" , "activeSections" : [ "section0" ] , "activeTab" : "dash…" at bounding box center [611, 450] width 1023 height 599
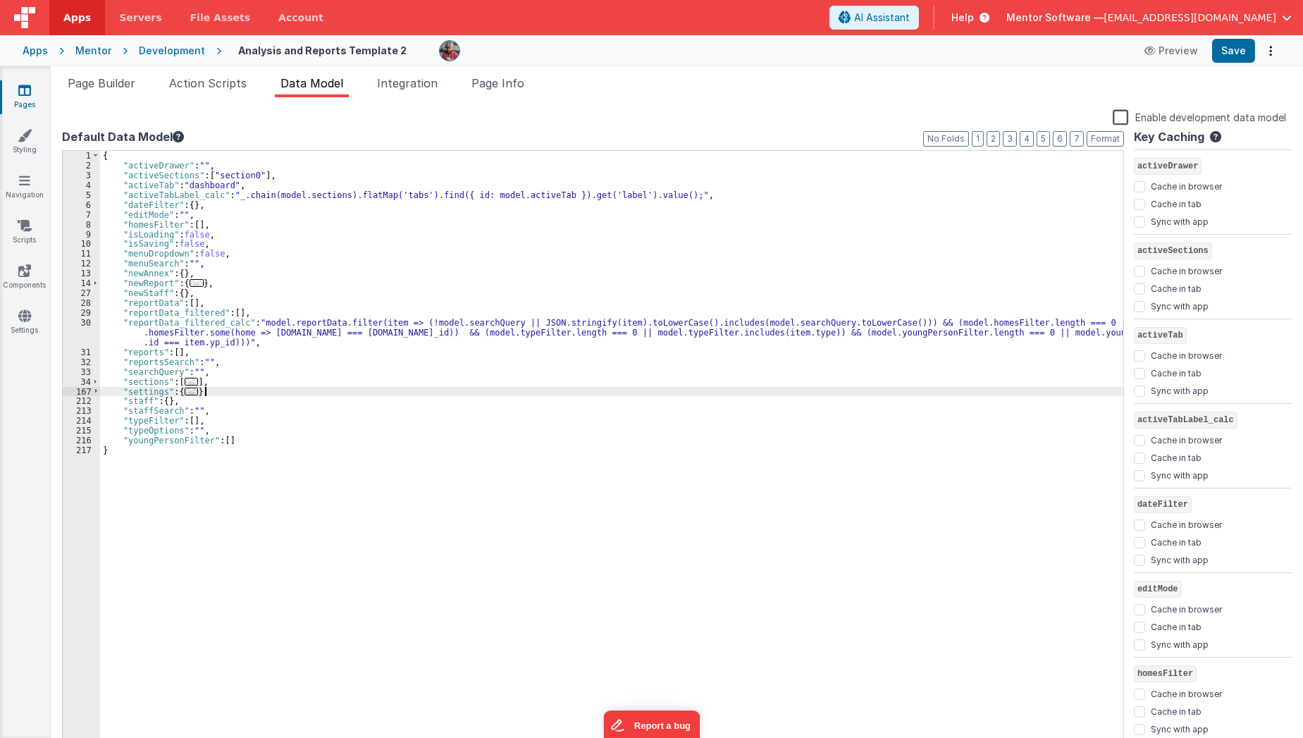
click at [218, 387] on div "{ "activeDrawer" : "" , "activeSections" : [ "section0" ] , "activeTab" : "dash…" at bounding box center [612, 460] width 1024 height 619
click at [106, 88] on span "Page Builder" at bounding box center [102, 83] width 68 height 14
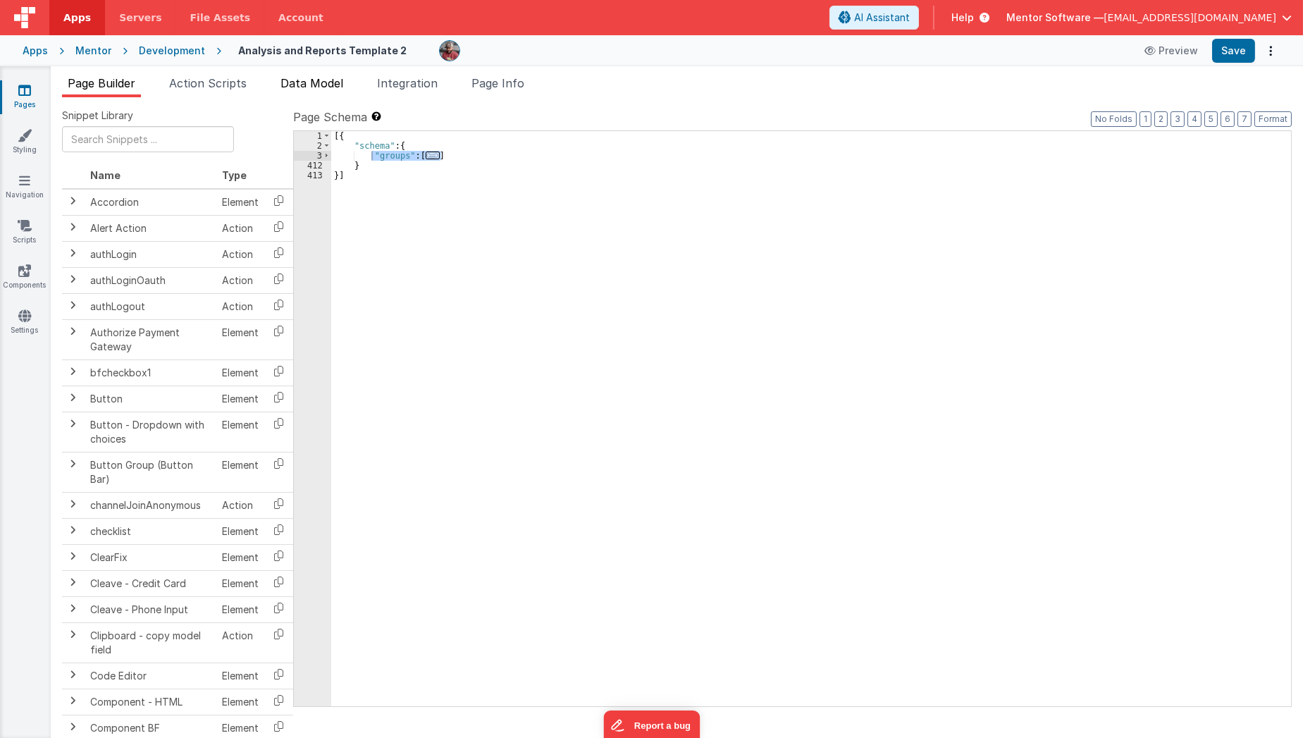
click at [335, 86] on span "Data Model" at bounding box center [311, 83] width 63 height 14
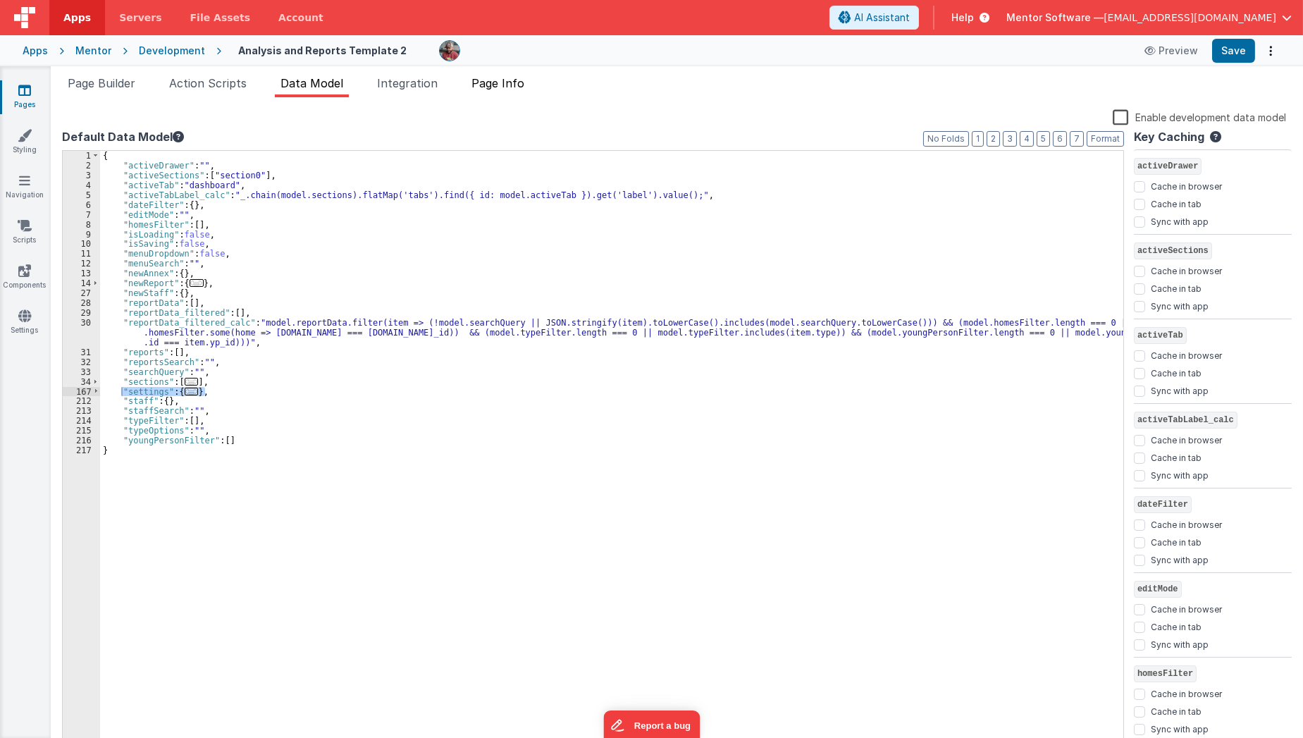
click at [488, 85] on span "Page Info" at bounding box center [497, 83] width 53 height 14
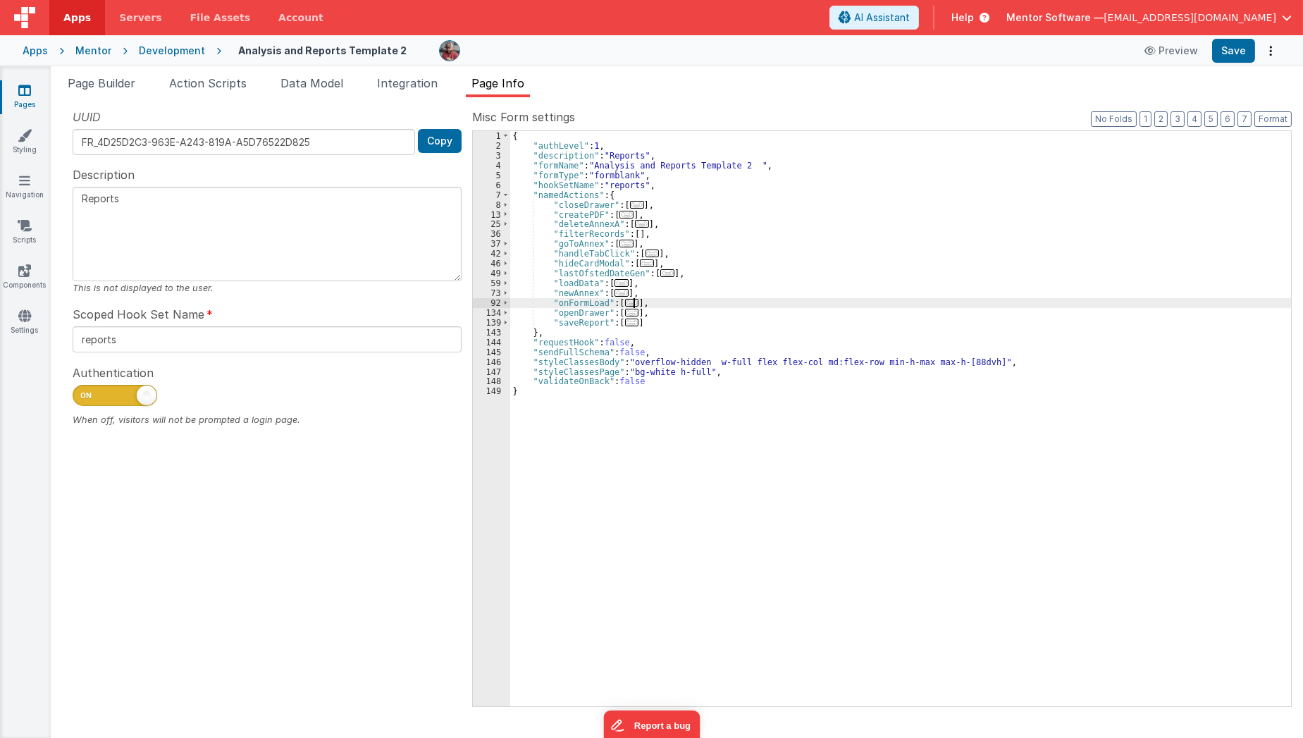
click at [631, 299] on span "..." at bounding box center [632, 303] width 14 height 8
click at [625, 303] on span "..." at bounding box center [632, 303] width 14 height 8
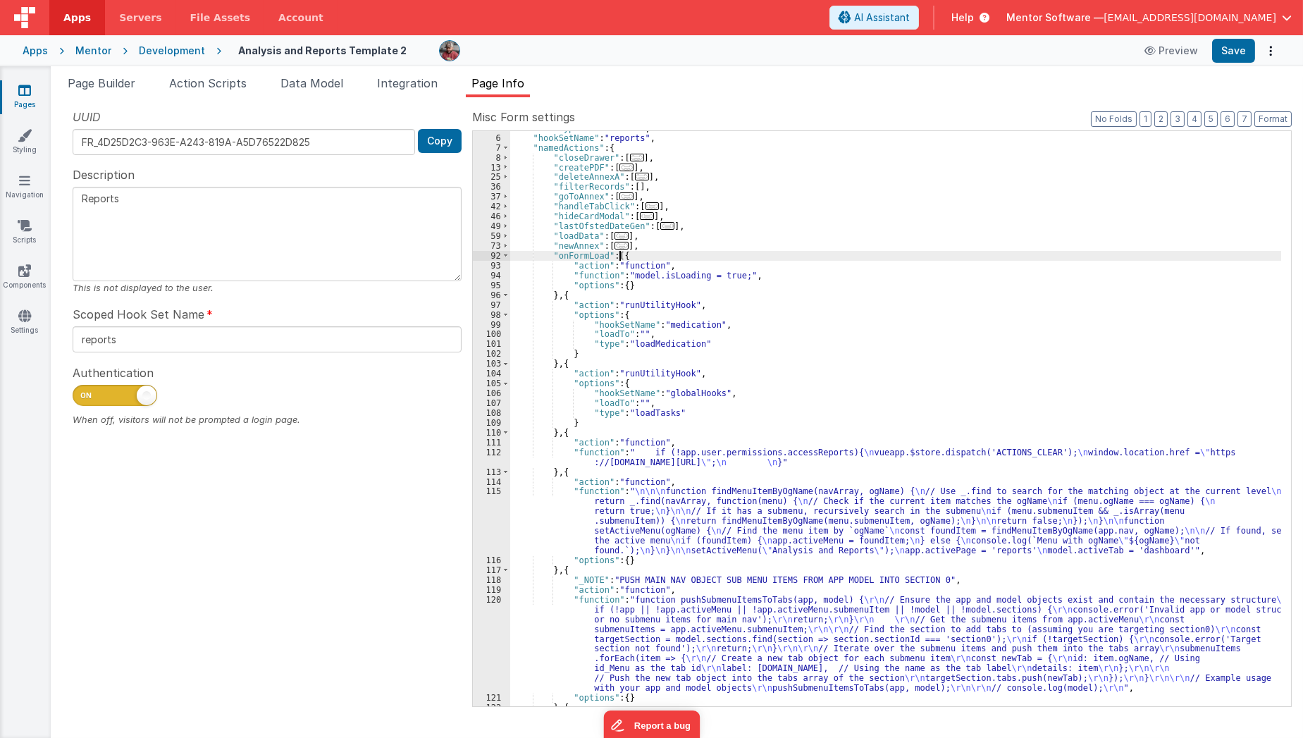
scroll to position [48, 0]
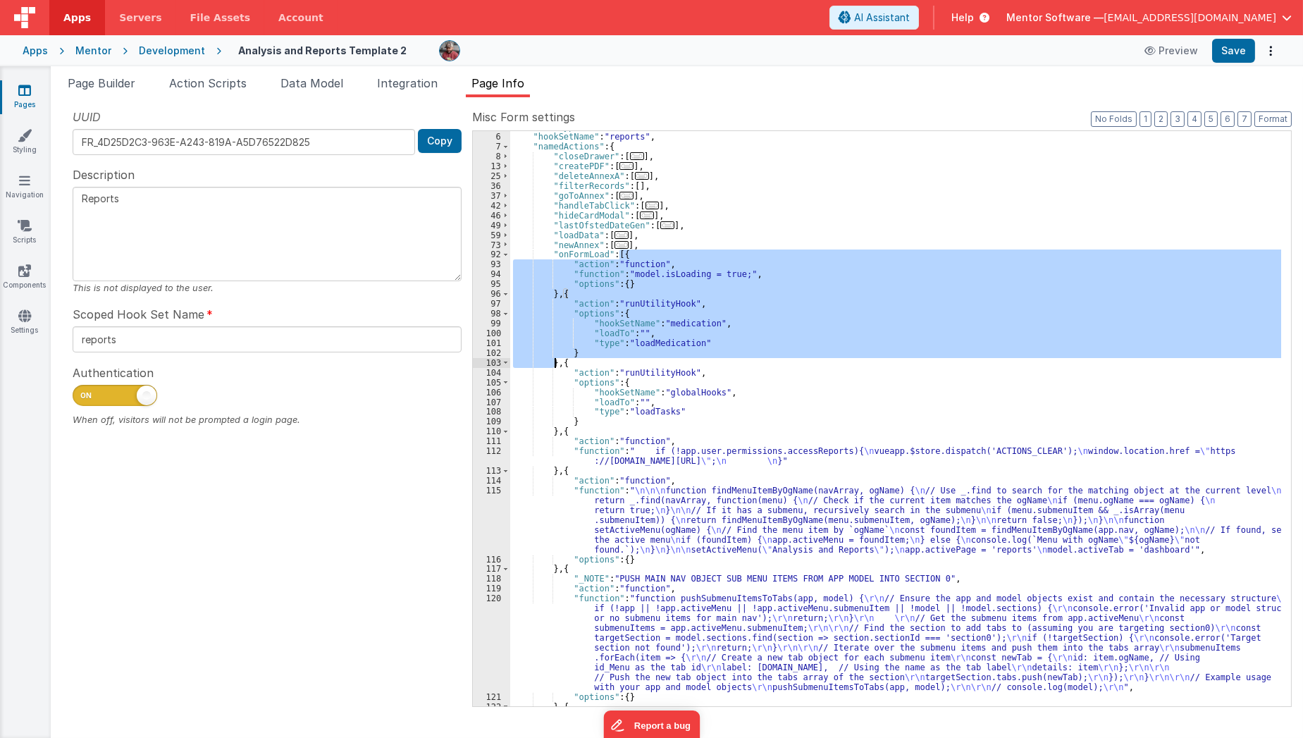
drag, startPoint x: 619, startPoint y: 254, endPoint x: 553, endPoint y: 361, distance: 125.9
click at [553, 361] on div ""formType" : "formblank" , "hookSetName" : "reports" , "namedActions" : { "clos…" at bounding box center [896, 419] width 772 height 595
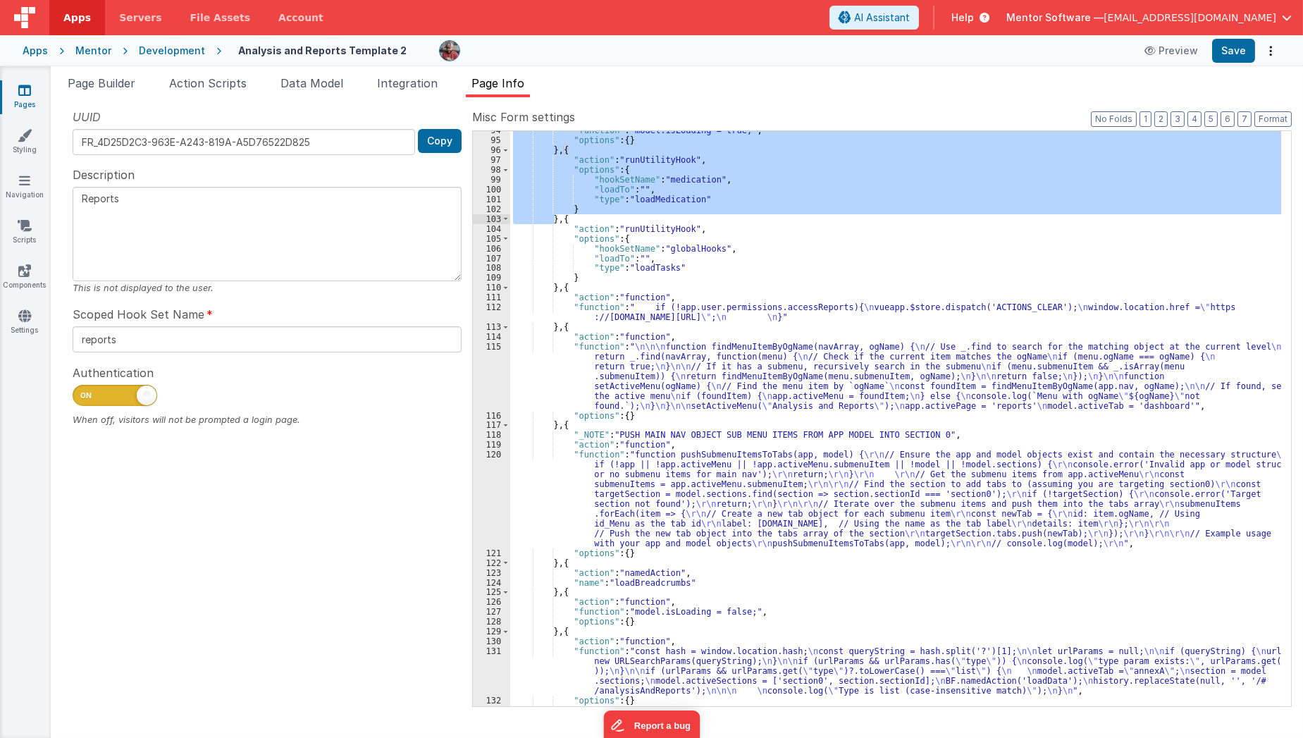
scroll to position [220, 0]
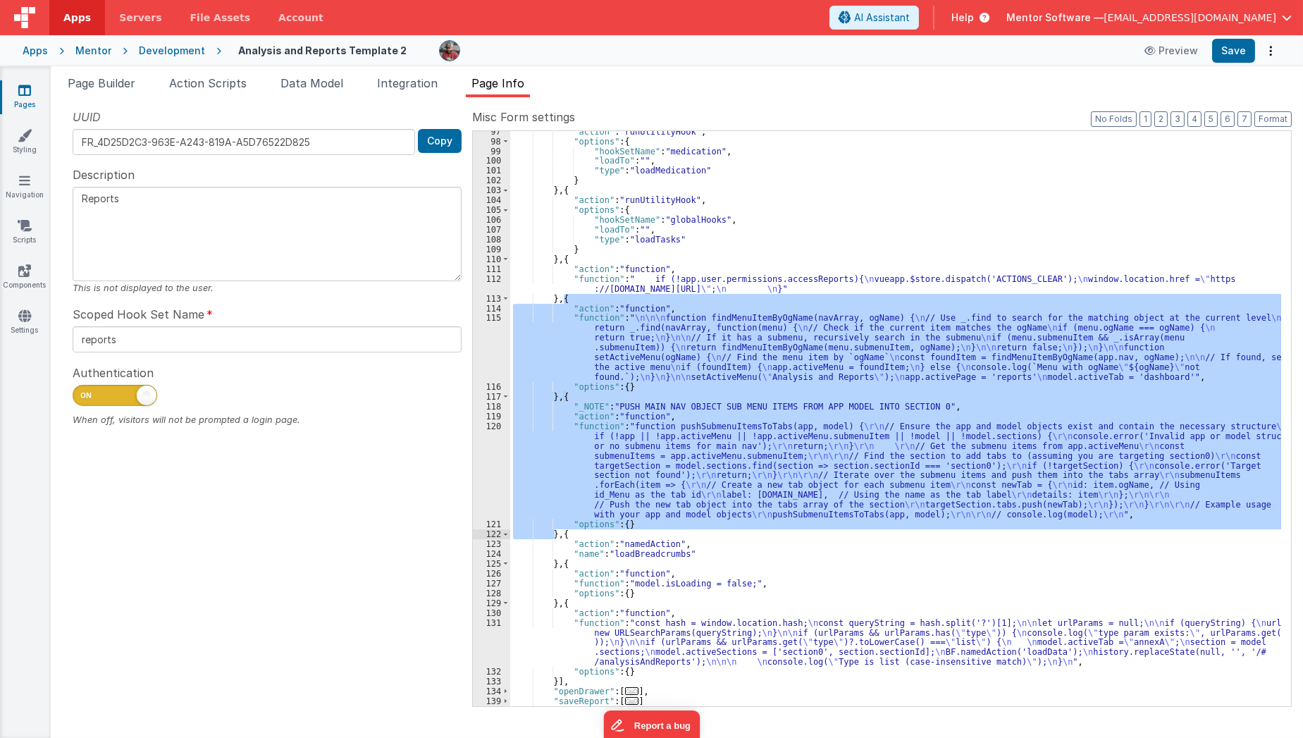
drag, startPoint x: 564, startPoint y: 295, endPoint x: 554, endPoint y: 535, distance: 239.8
click at [554, 535] on div ""action" : "runUtilityHook" , "options" : { "hookSetName" : "medication" , "loa…" at bounding box center [896, 424] width 772 height 595
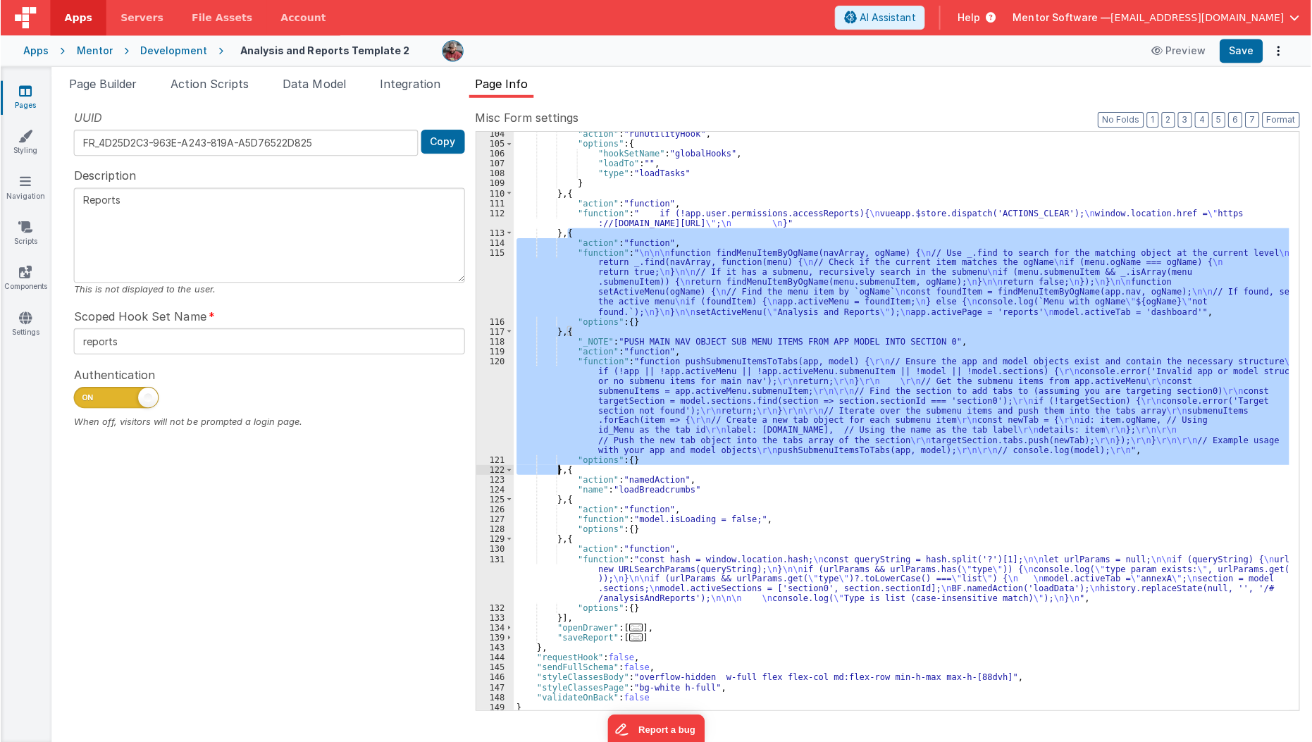
scroll to position [288, 0]
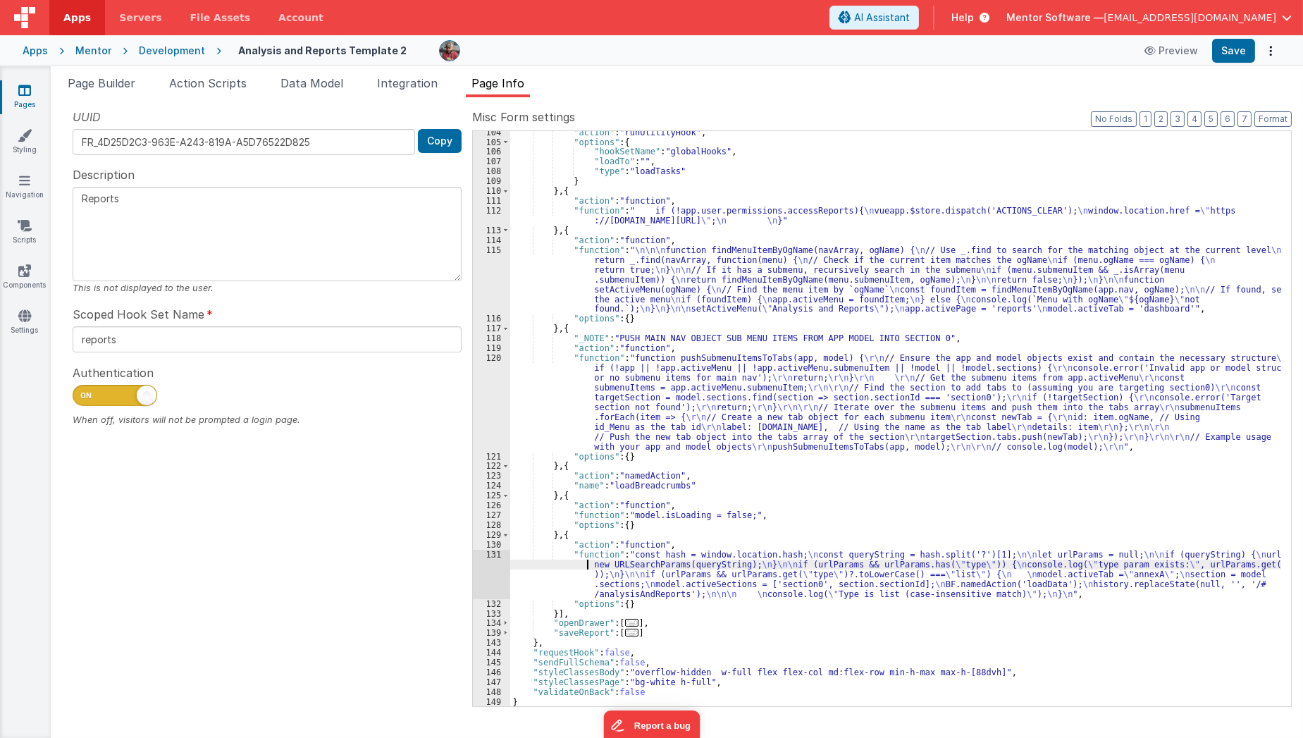
click at [559, 566] on div ""action" : "runUtilityHook" , "options" : { "hookSetName" : "globalHooks" , "lo…" at bounding box center [896, 425] width 772 height 595
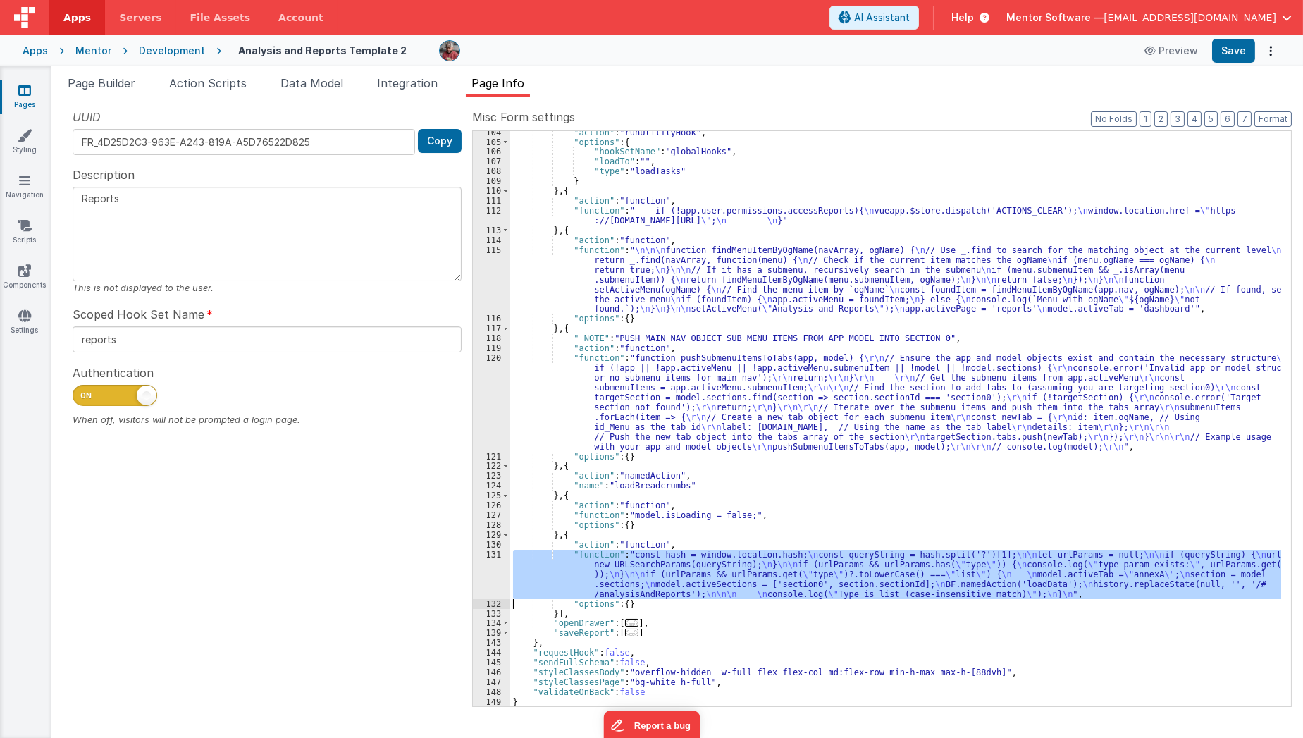
click at [480, 574] on div "131" at bounding box center [491, 574] width 37 height 49
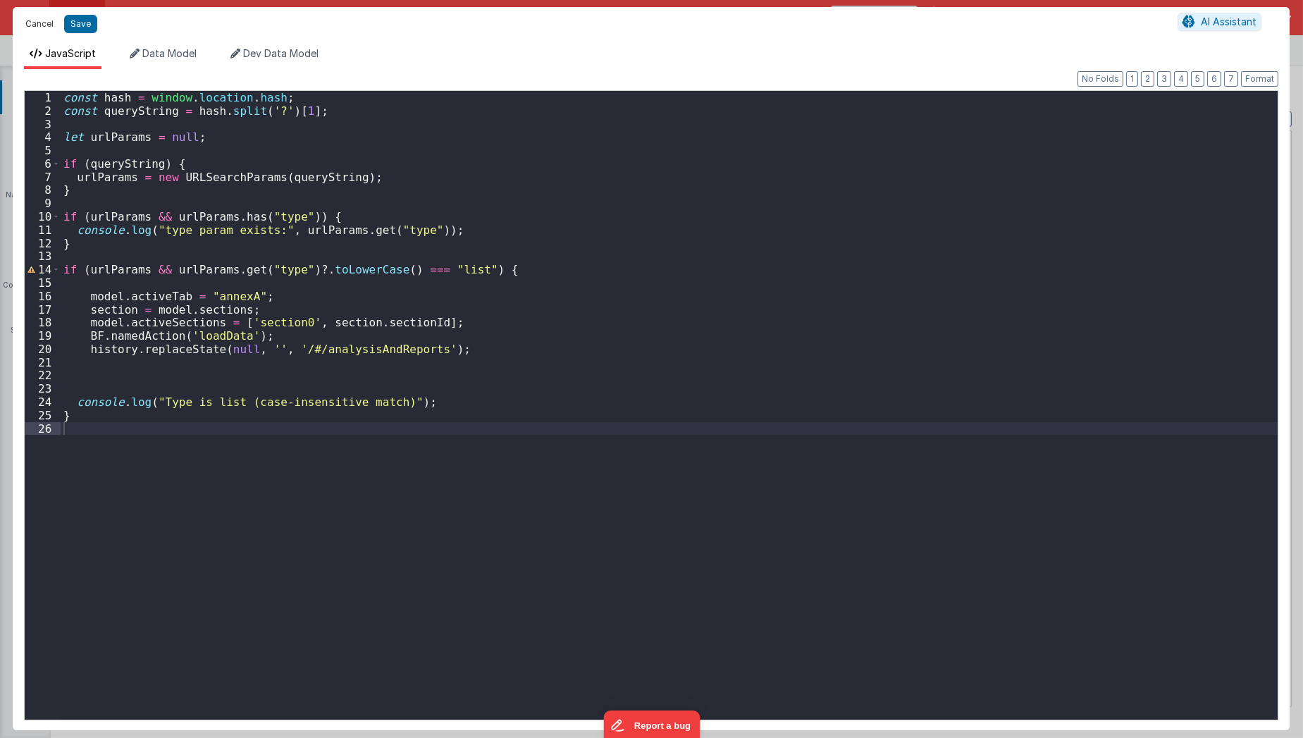
click at [34, 23] on button "Cancel" at bounding box center [39, 24] width 42 height 20
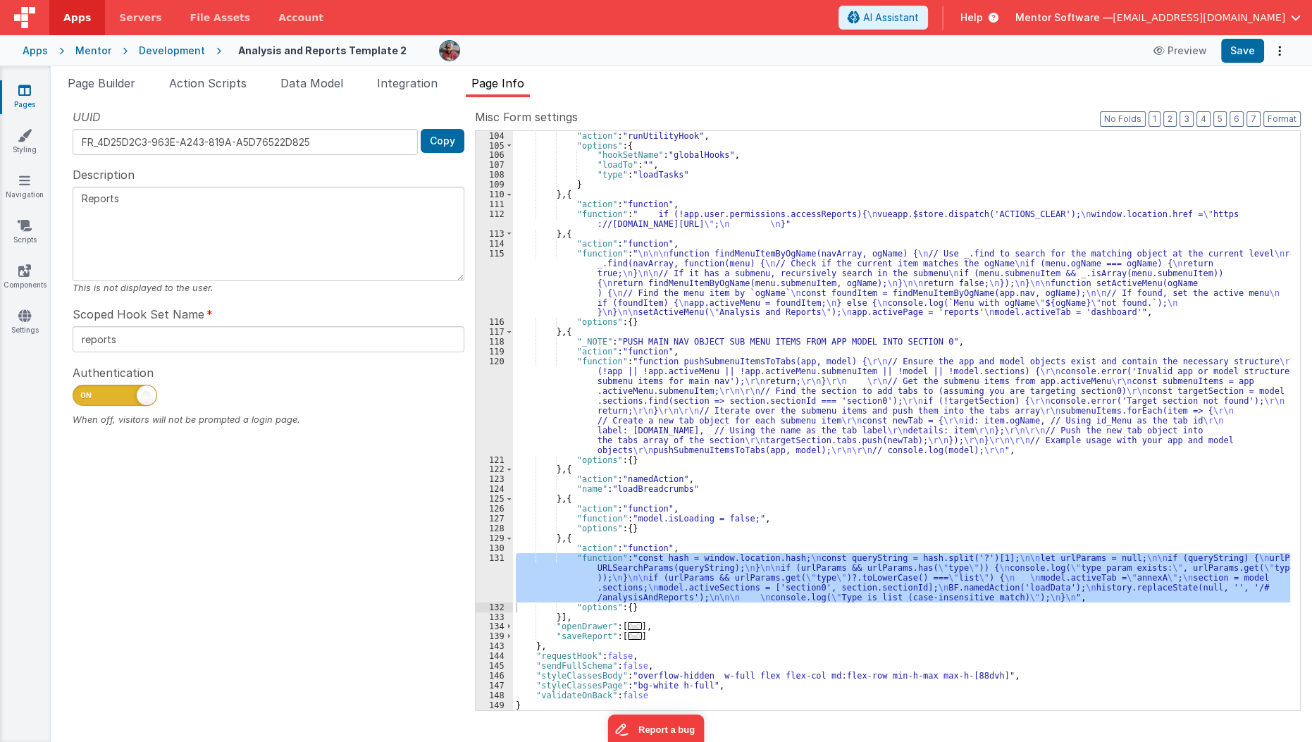
scroll to position [285, 0]
click at [297, 93] on li "Data Model" at bounding box center [312, 86] width 74 height 23
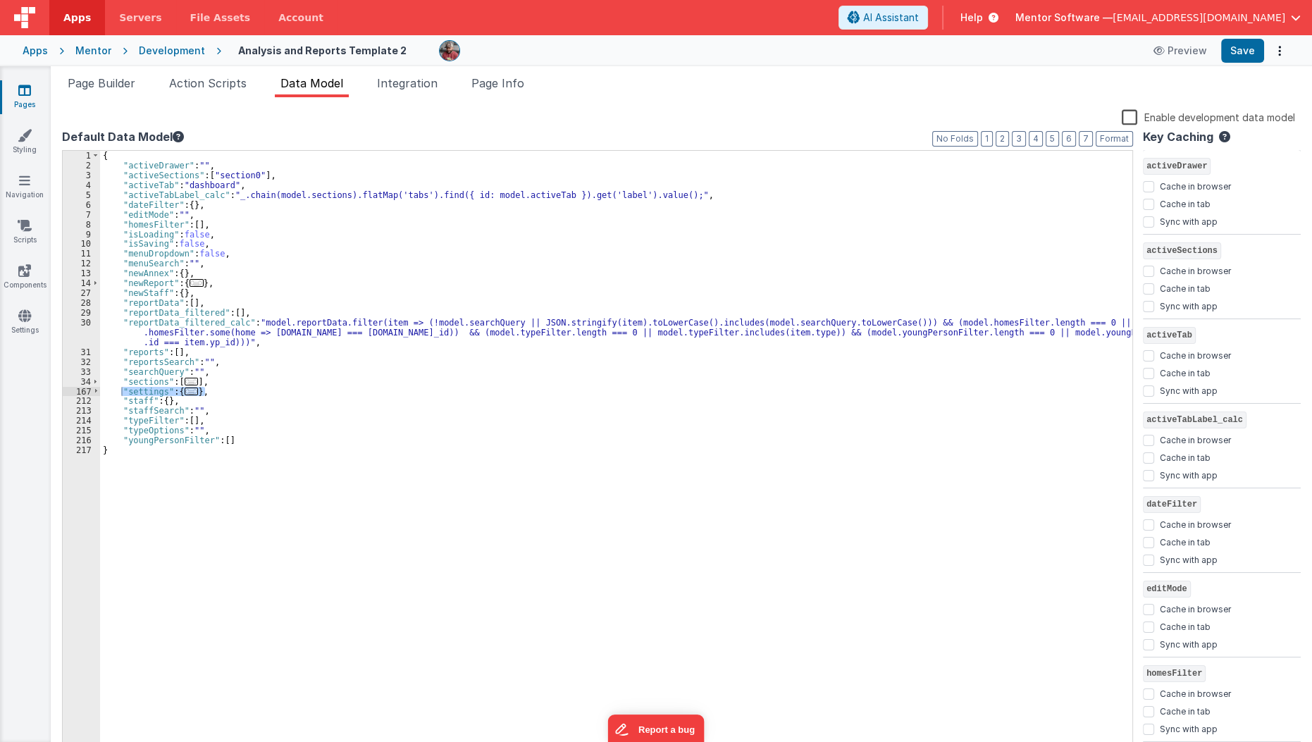
click at [214, 202] on div "{ "activeDrawer" : "" , "activeSections" : [ "section0" ] , "activeTab" : "dash…" at bounding box center [616, 462] width 1033 height 623
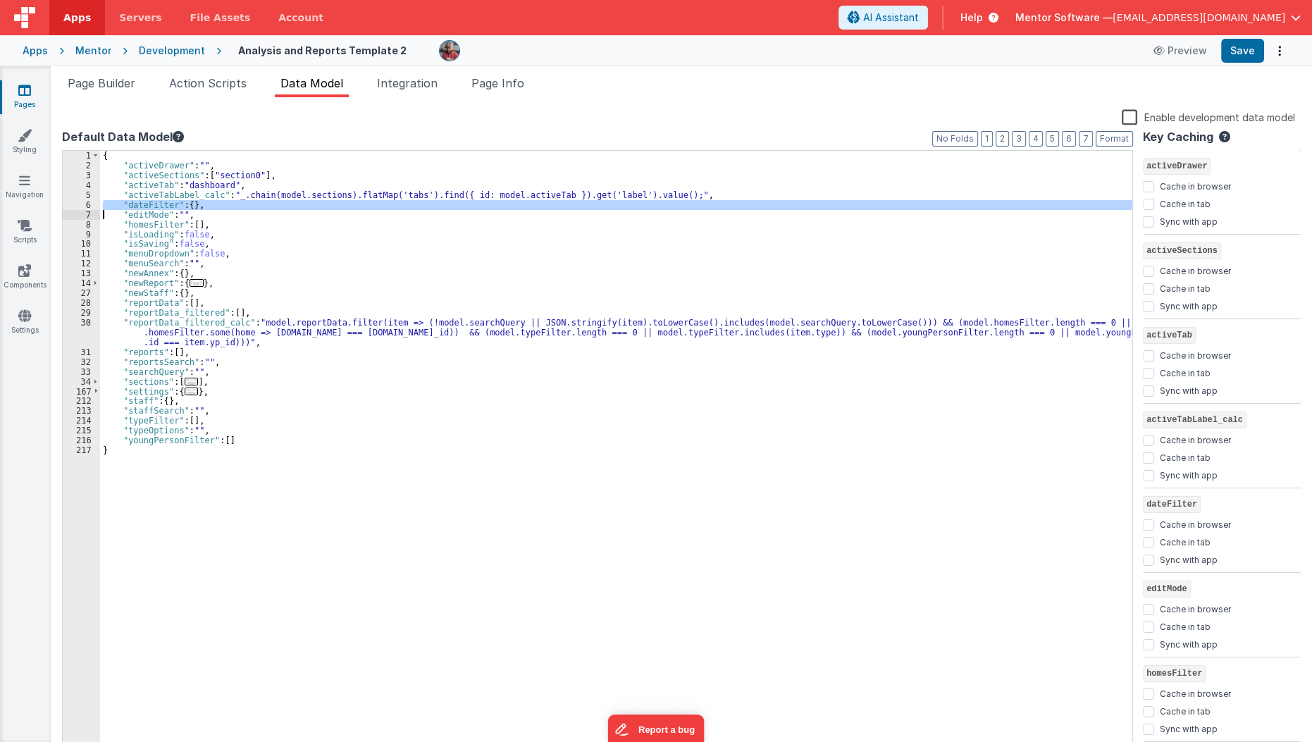
click at [214, 202] on div "{ "activeDrawer" : "" , "activeSections" : [ "section0" ] , "activeTab" : "dash…" at bounding box center [616, 462] width 1033 height 623
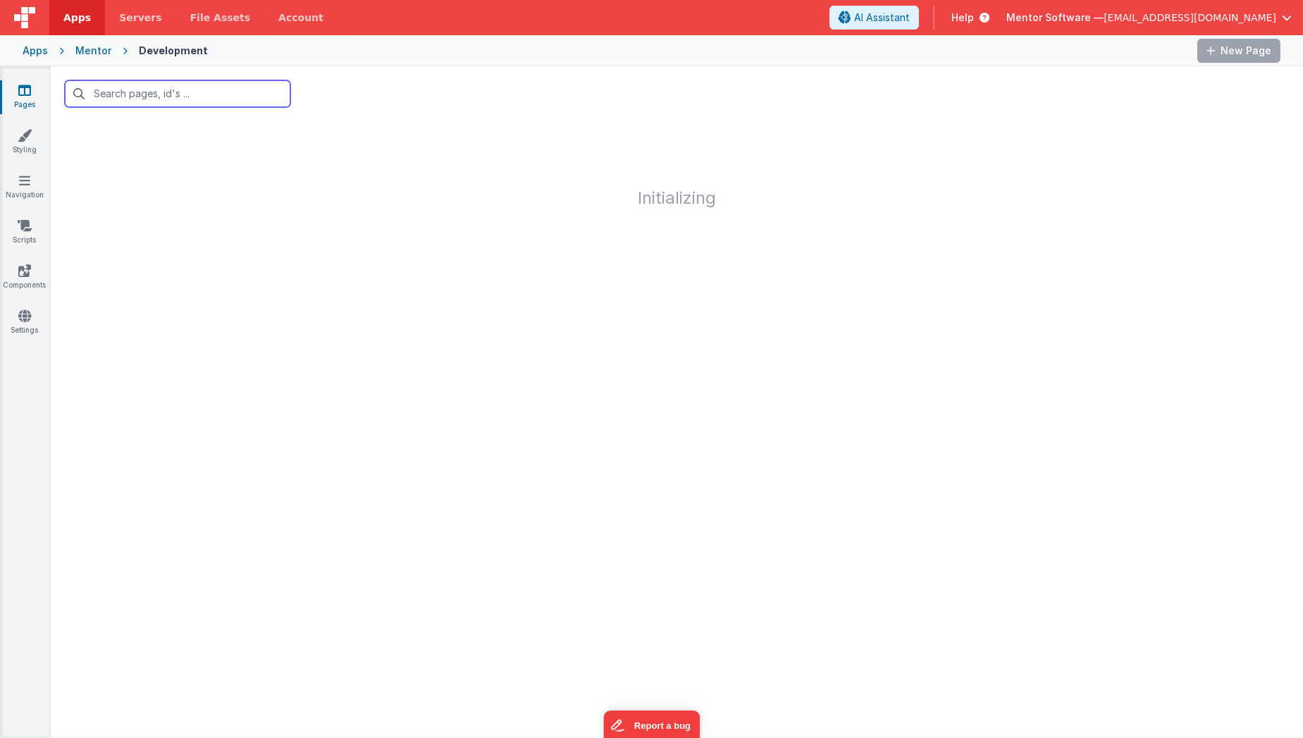
click at [233, 99] on input "text" at bounding box center [177, 93] width 225 height 27
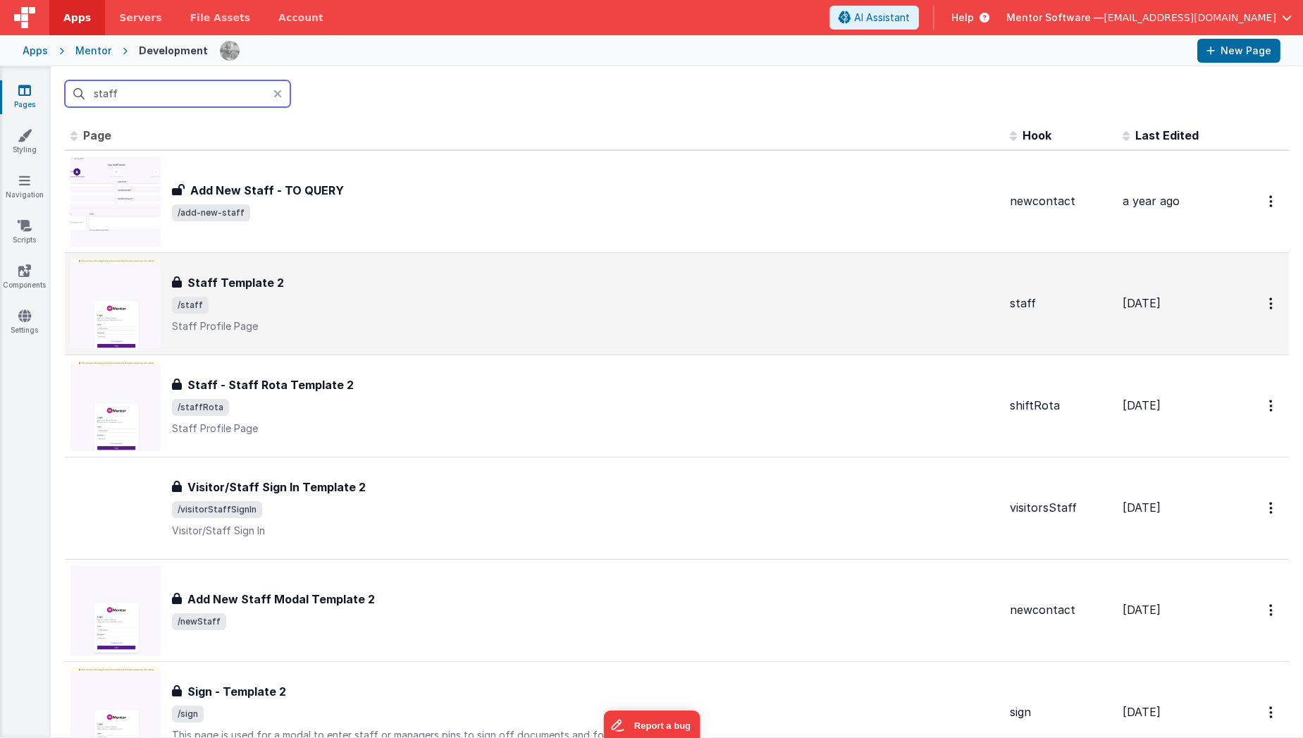
type input "staff"
click at [314, 346] on div "Staff Template 2 Staff Template 2 /staff Staff Profile Page" at bounding box center [534, 304] width 928 height 90
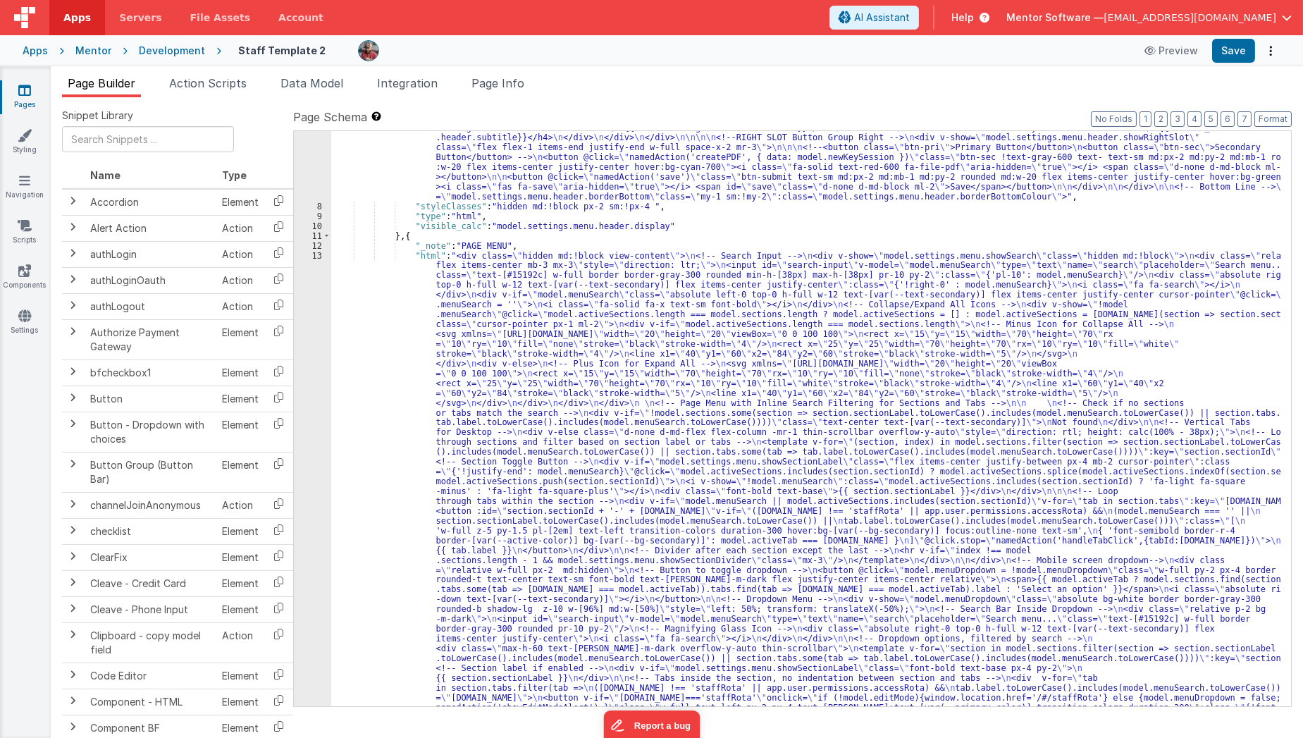
scroll to position [116, 0]
click at [311, 86] on span "Data Model" at bounding box center [311, 83] width 63 height 14
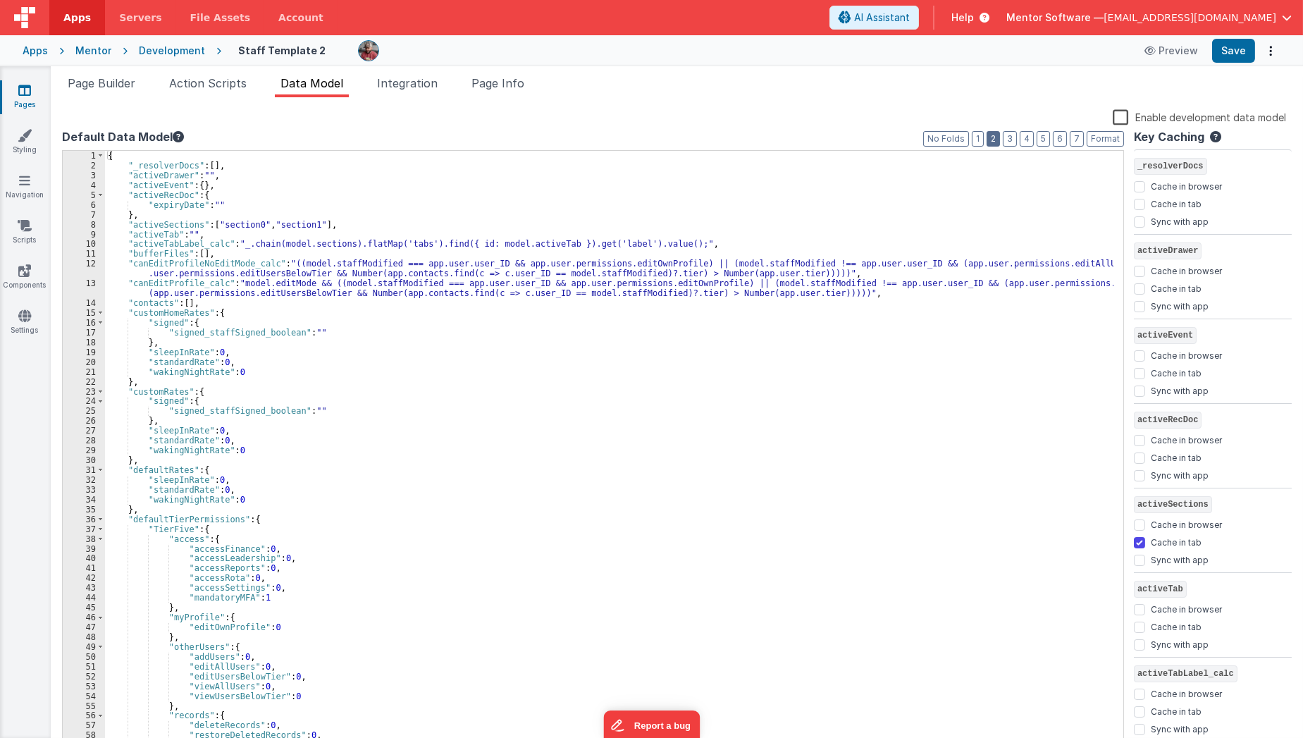
click at [996, 137] on button "2" at bounding box center [992, 139] width 13 height 16
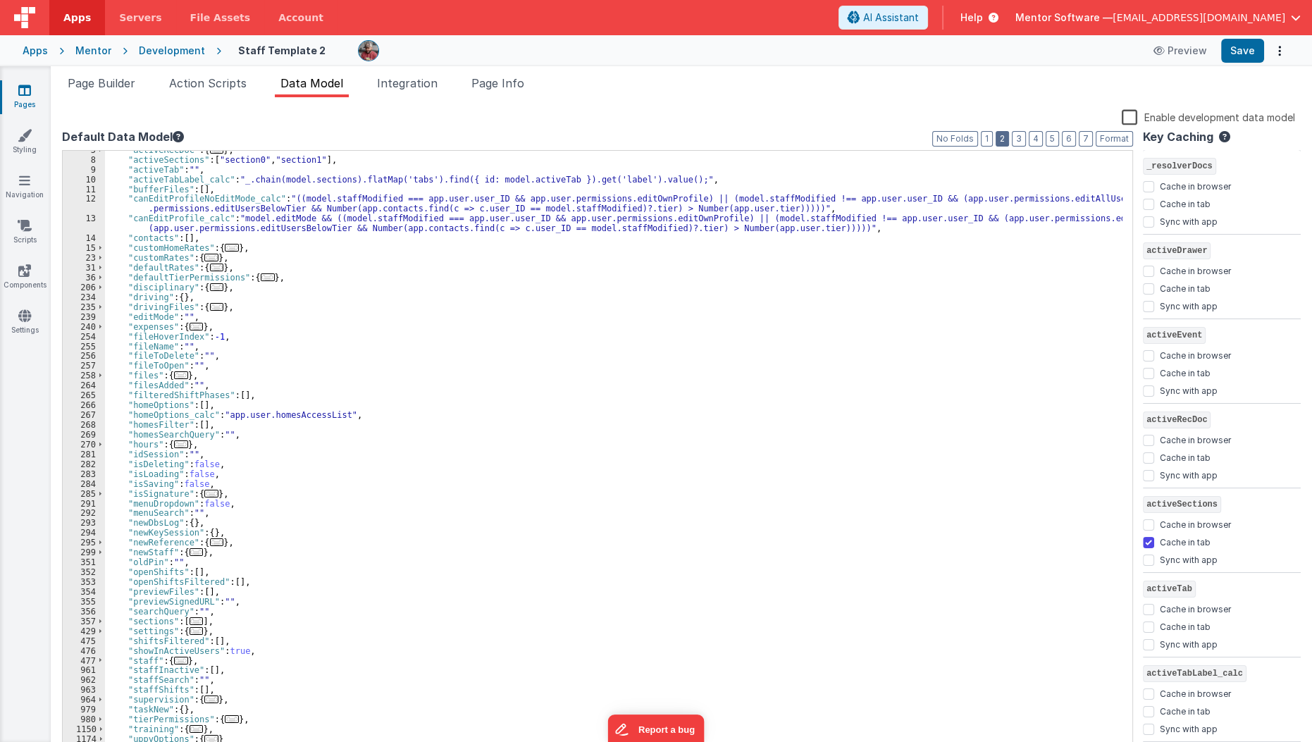
scroll to position [45, 0]
click at [166, 695] on div ""activeRecDoc" : { ... } , "activeSections" : [ "section0" , "section1" ] , "ac…" at bounding box center [614, 456] width 1018 height 623
click at [287, 525] on div ""activeRecDoc" : { ... } , "activeSections" : [ "section0" , "section1" ] , "ac…" at bounding box center [614, 456] width 1018 height 623
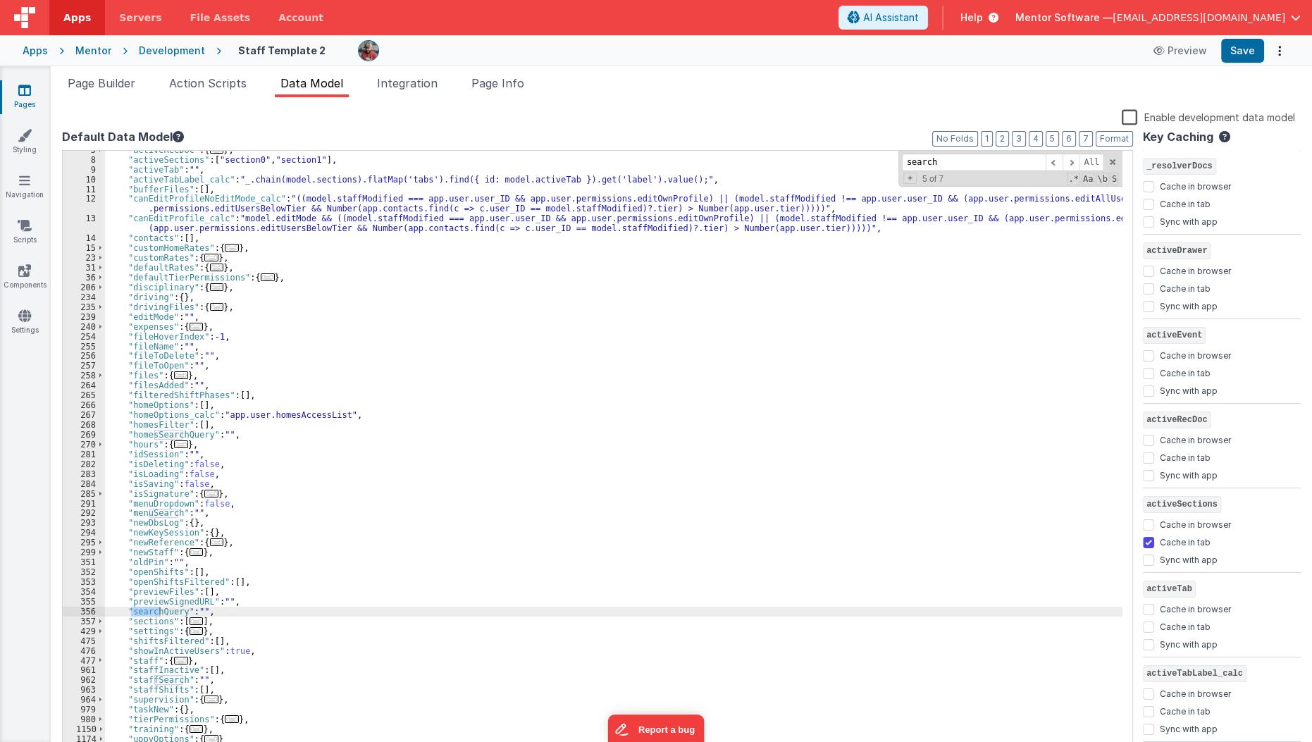
type input "search"
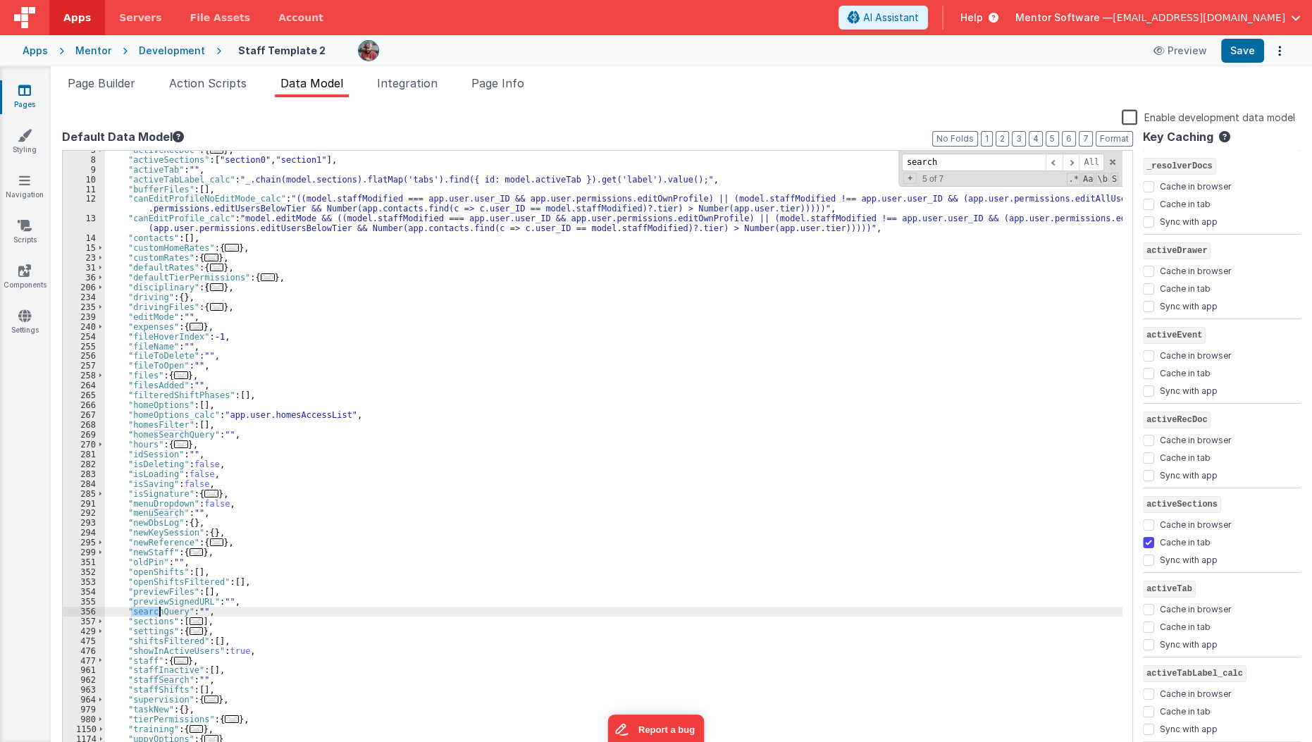
click at [154, 611] on div ""activeRecDoc" : { ... } , "activeSections" : [ "section0" , "section1" ] , "ac…" at bounding box center [613, 452] width 1017 height 603
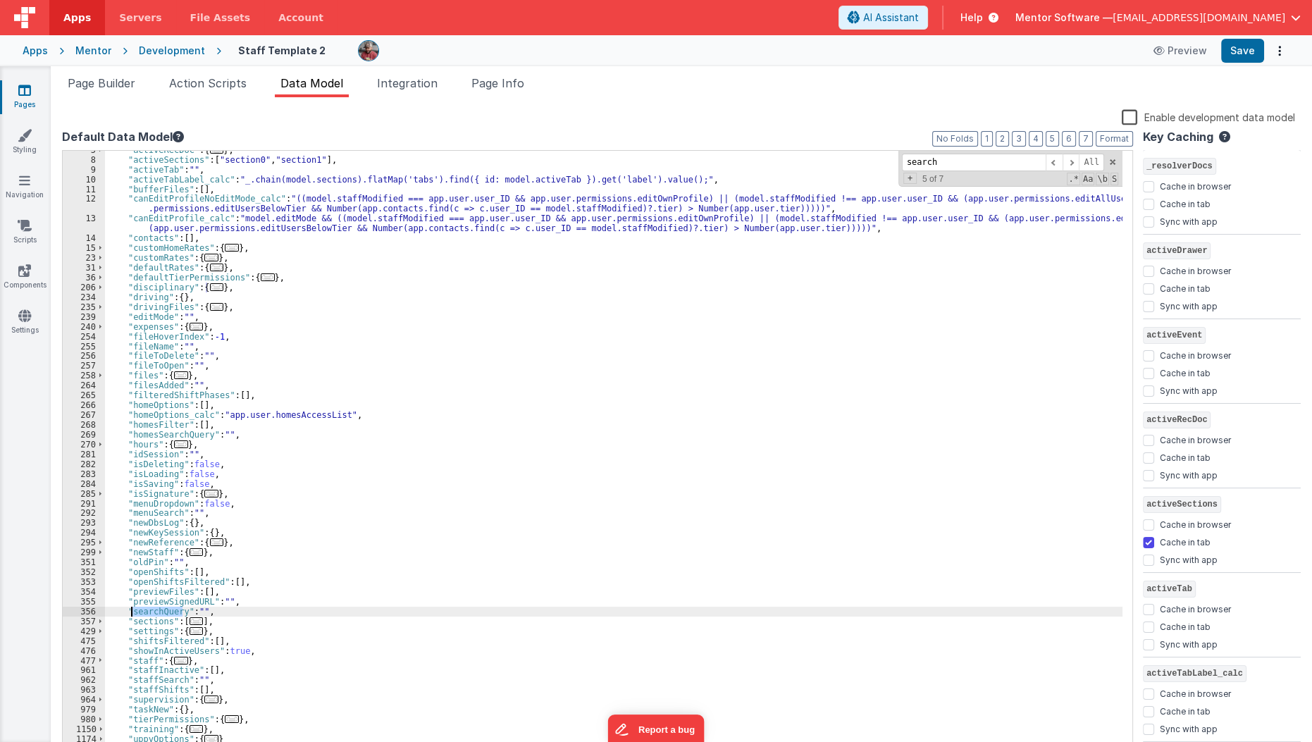
click at [154, 611] on div ""activeRecDoc" : { ... } , "activeSections" : [ "section0" , "section1" ] , "ac…" at bounding box center [614, 456] width 1018 height 623
click at [16, 147] on link "Styling" at bounding box center [24, 142] width 51 height 28
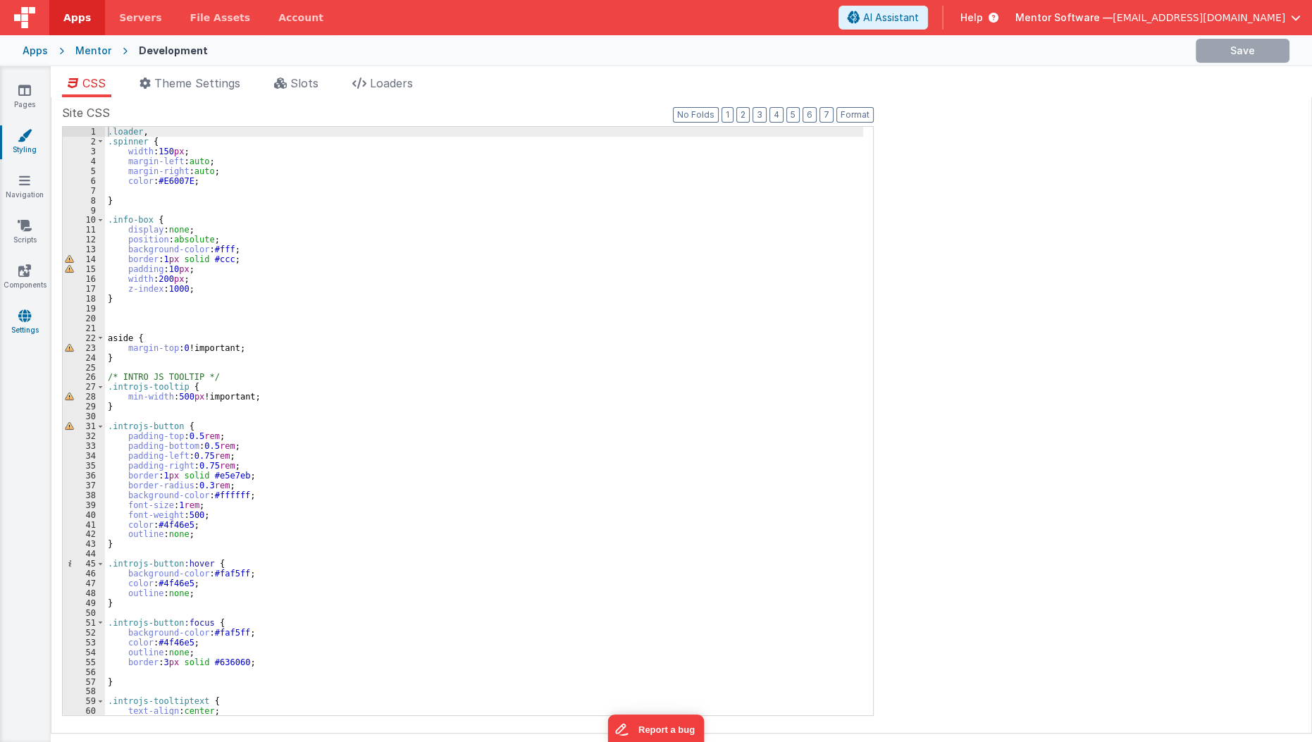
click at [24, 319] on icon at bounding box center [24, 316] width 13 height 14
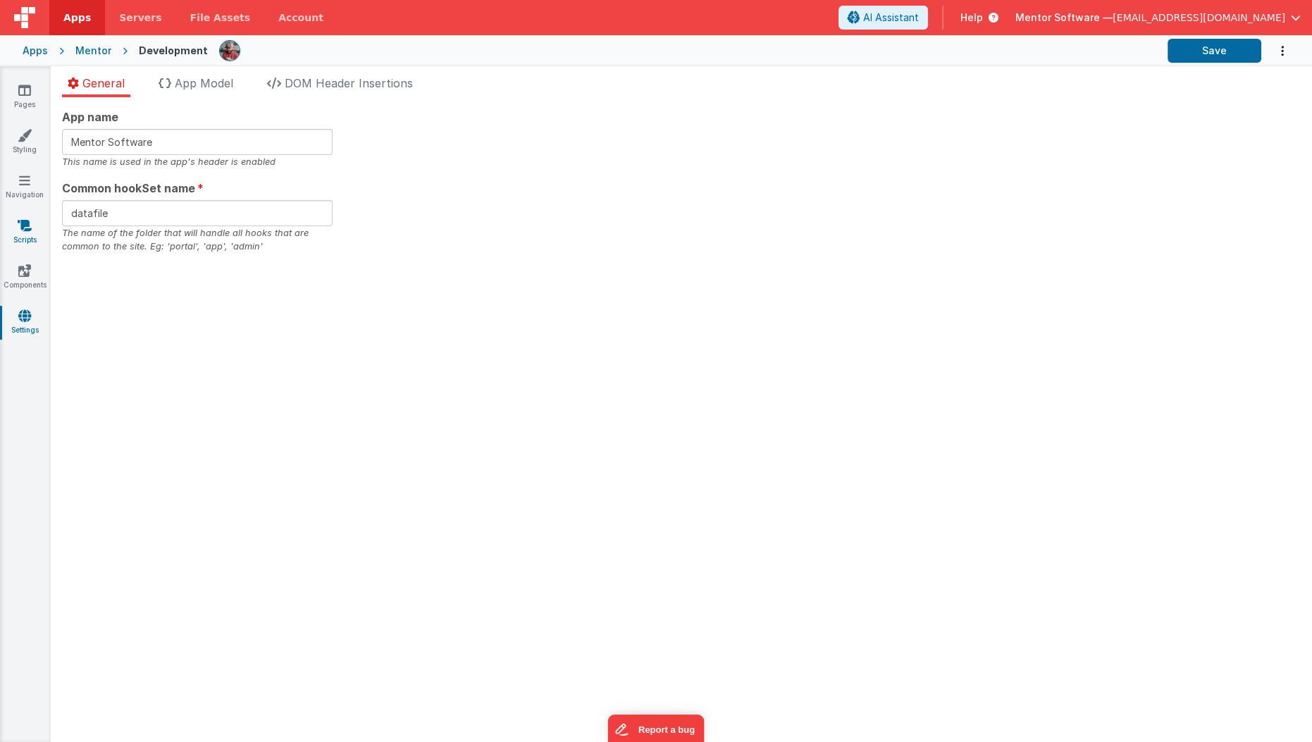
click at [21, 242] on link "Scripts" at bounding box center [24, 232] width 51 height 28
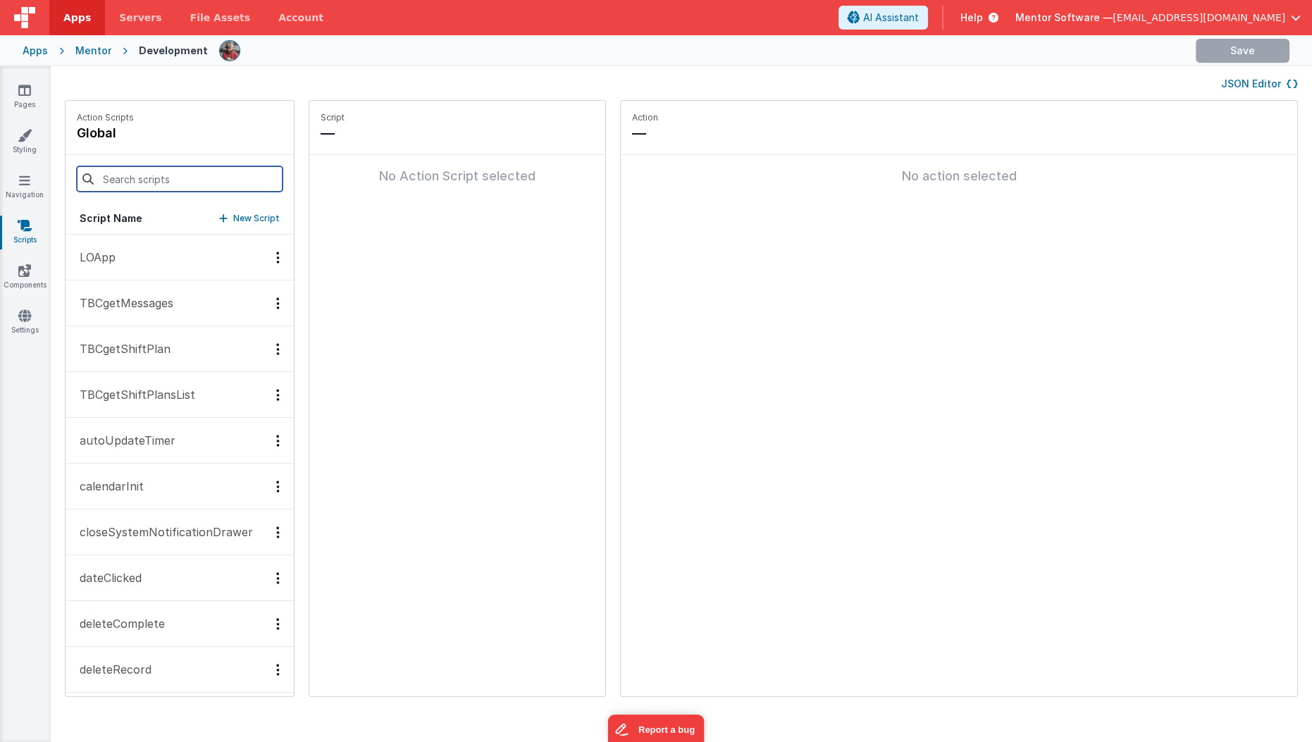
click at [177, 176] on input at bounding box center [180, 178] width 206 height 25
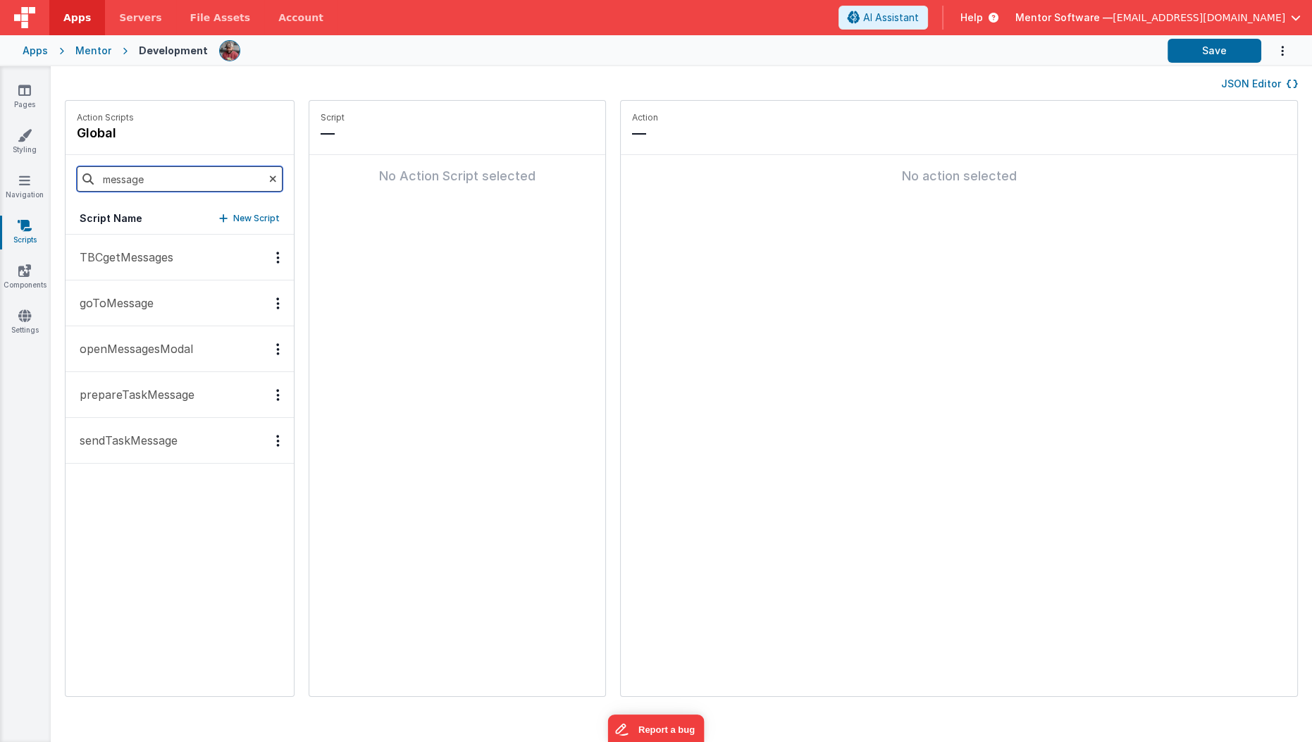
type input "message"
click at [261, 265] on button "TBCgetMessages" at bounding box center [180, 258] width 228 height 46
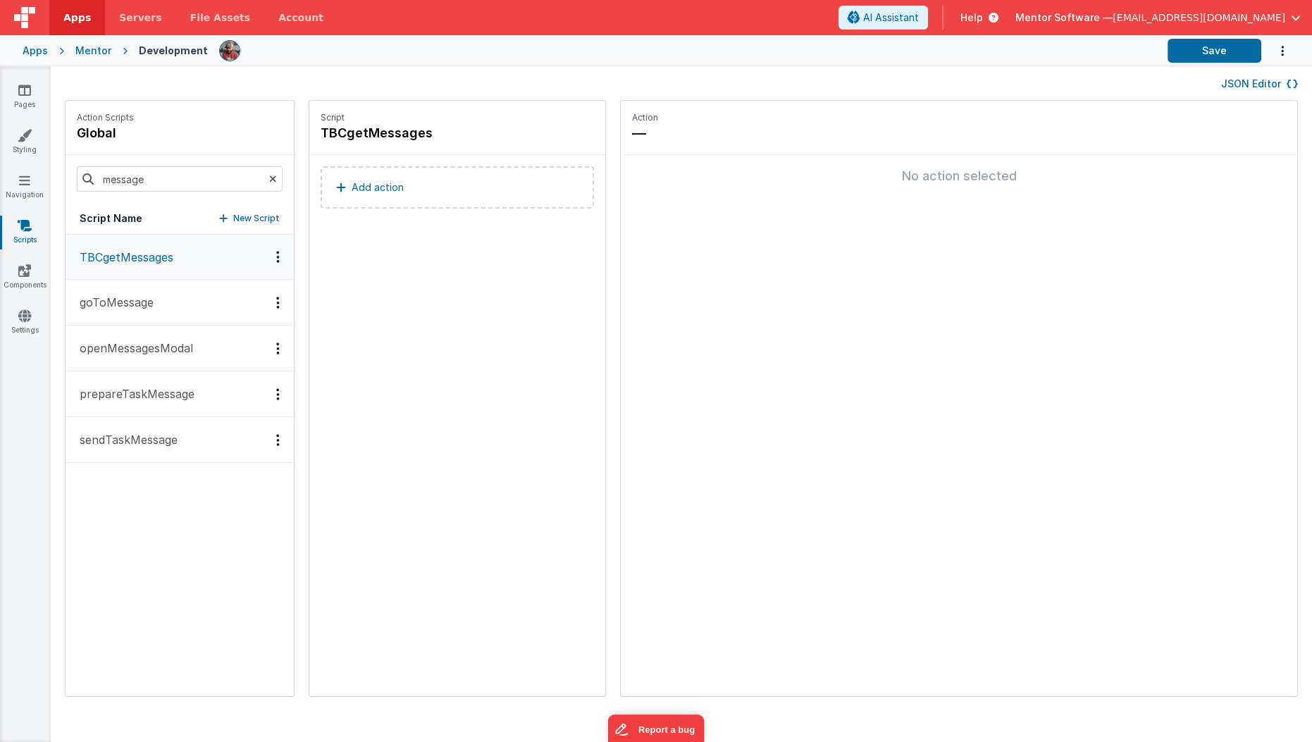
click at [190, 373] on button "prepareTaskMessage" at bounding box center [180, 394] width 228 height 46
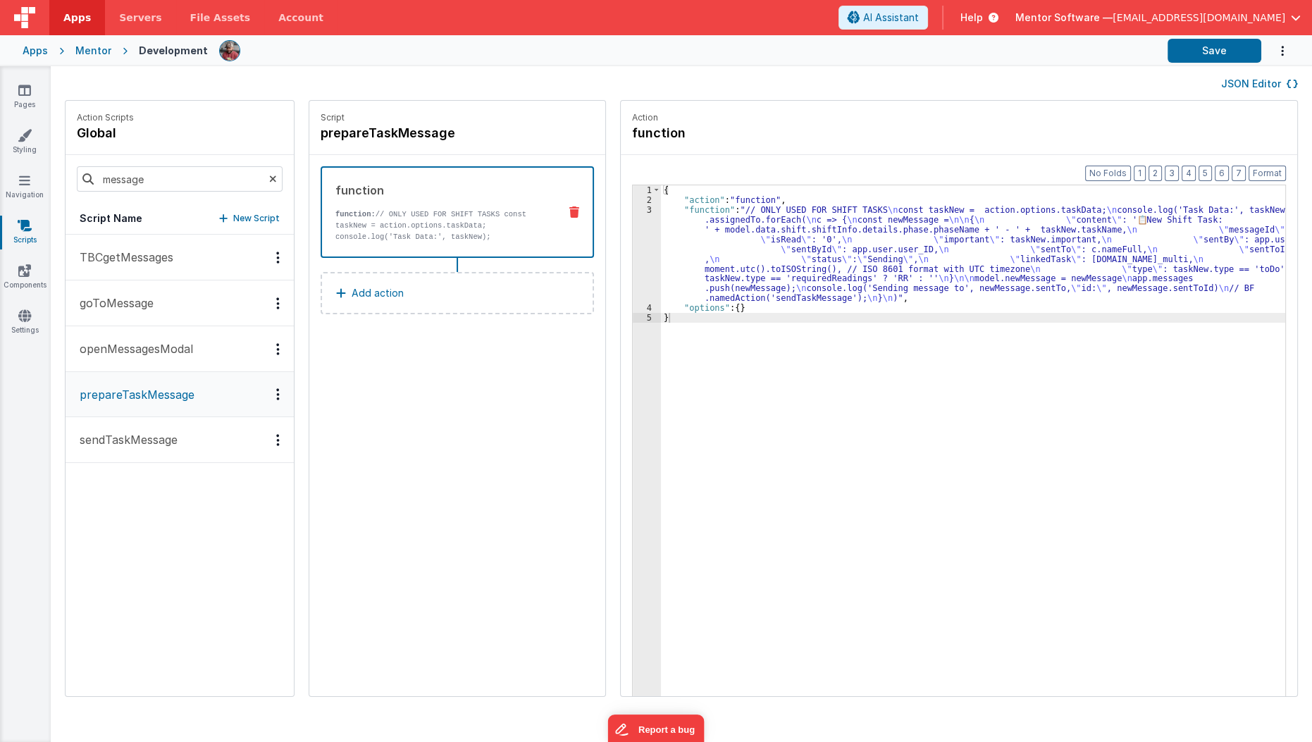
click at [168, 441] on p "sendTaskMessage" at bounding box center [124, 439] width 106 height 17
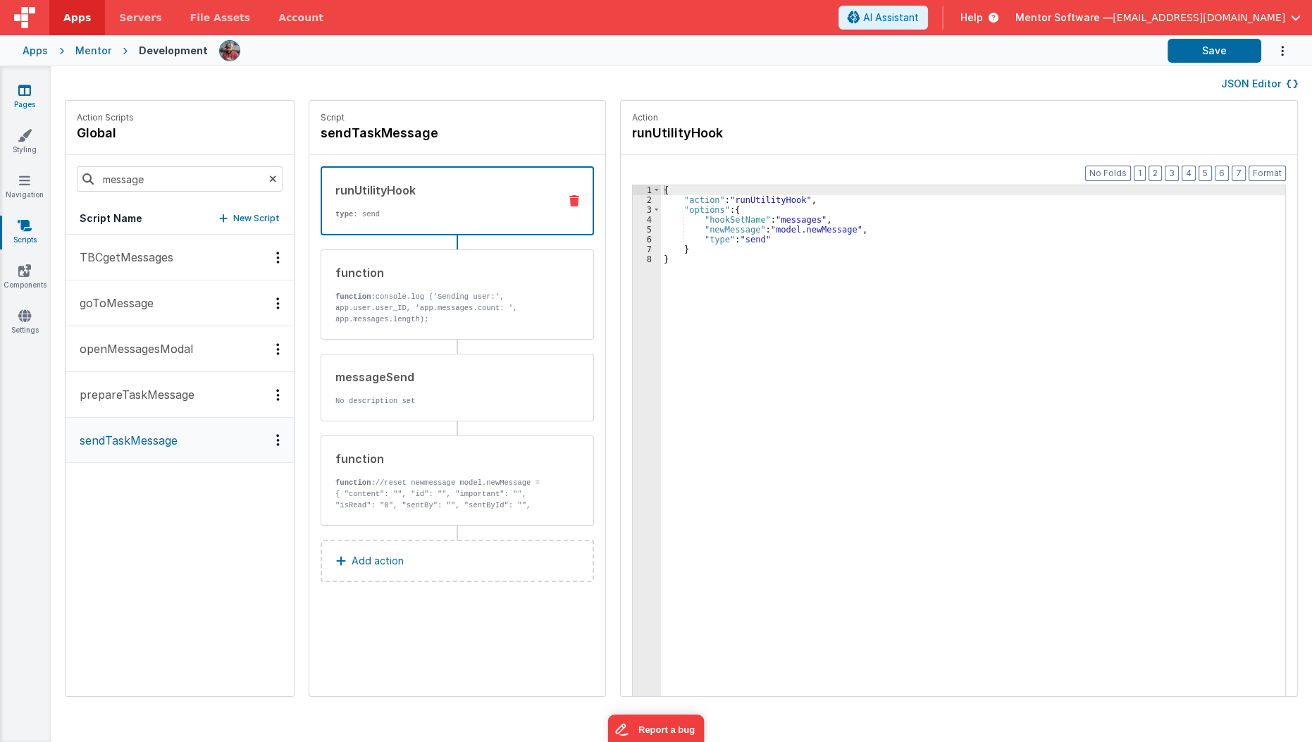
click at [31, 98] on link "Pages" at bounding box center [24, 97] width 51 height 28
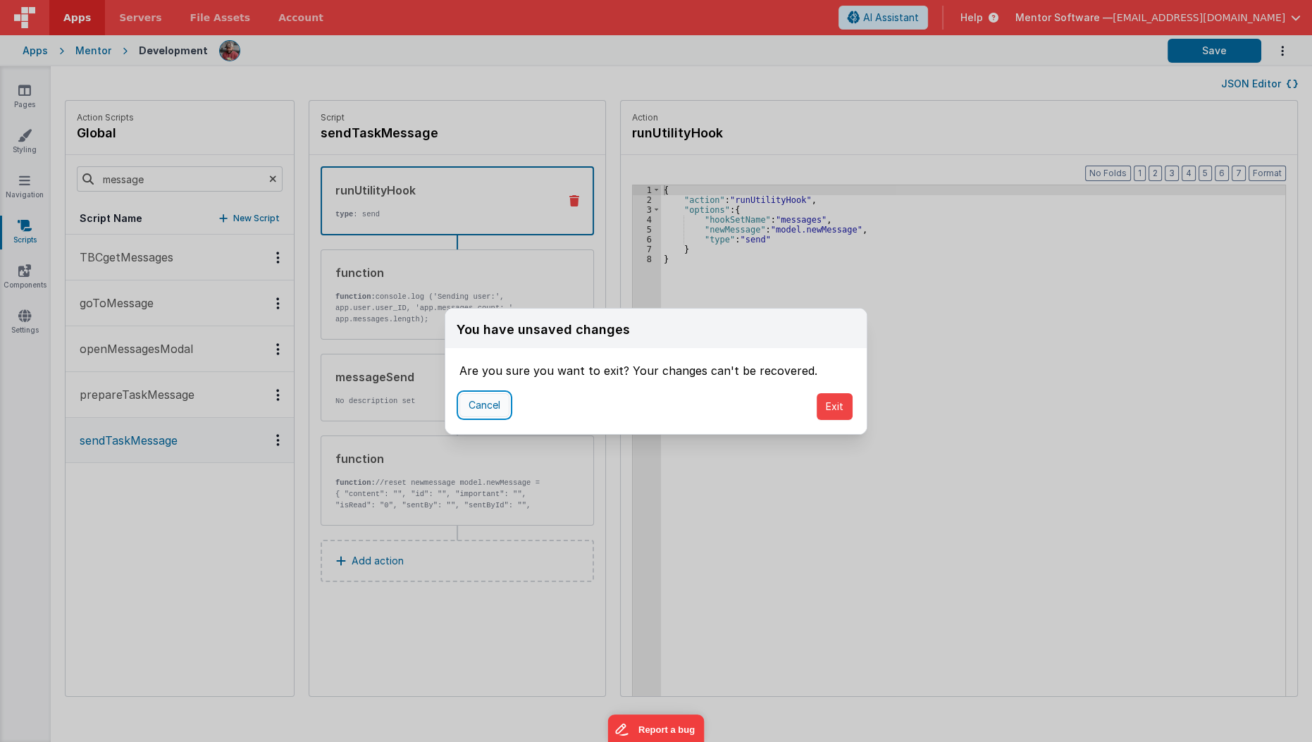
click at [489, 407] on button "Cancel" at bounding box center [484, 405] width 50 height 24
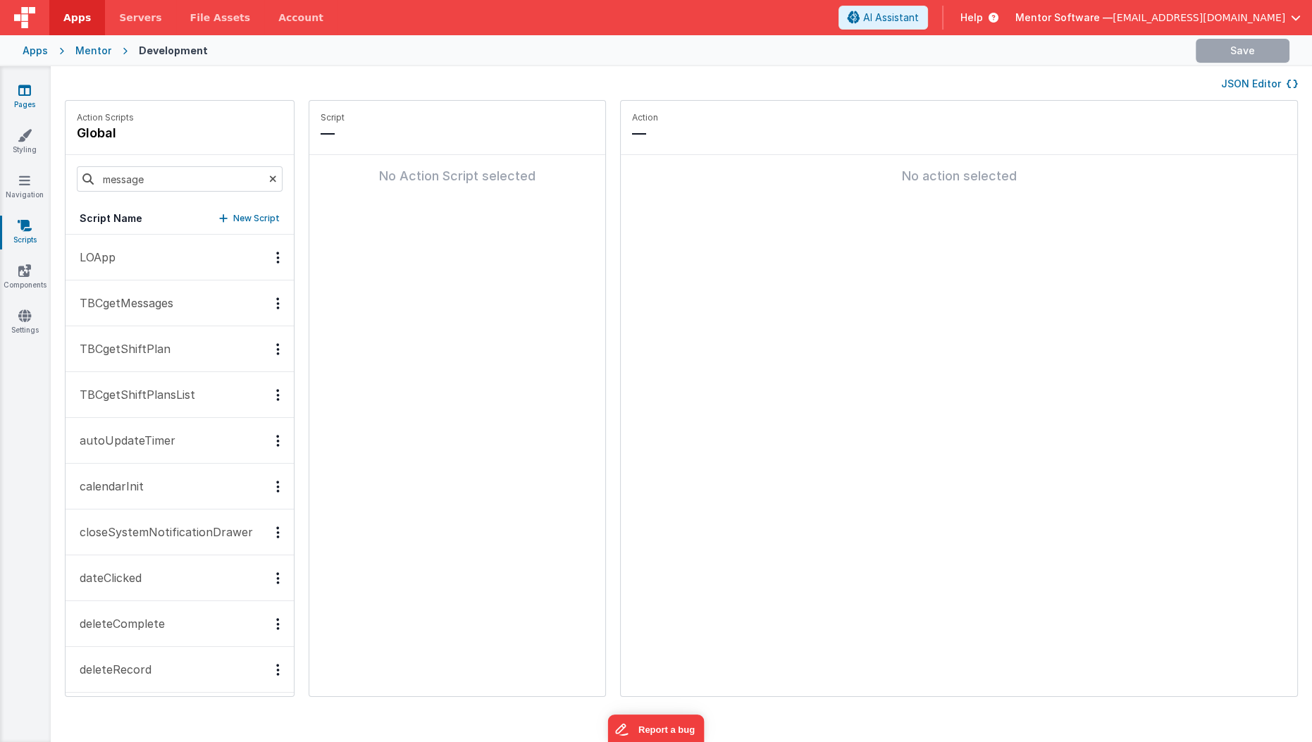
click at [30, 101] on link "Pages" at bounding box center [24, 97] width 51 height 28
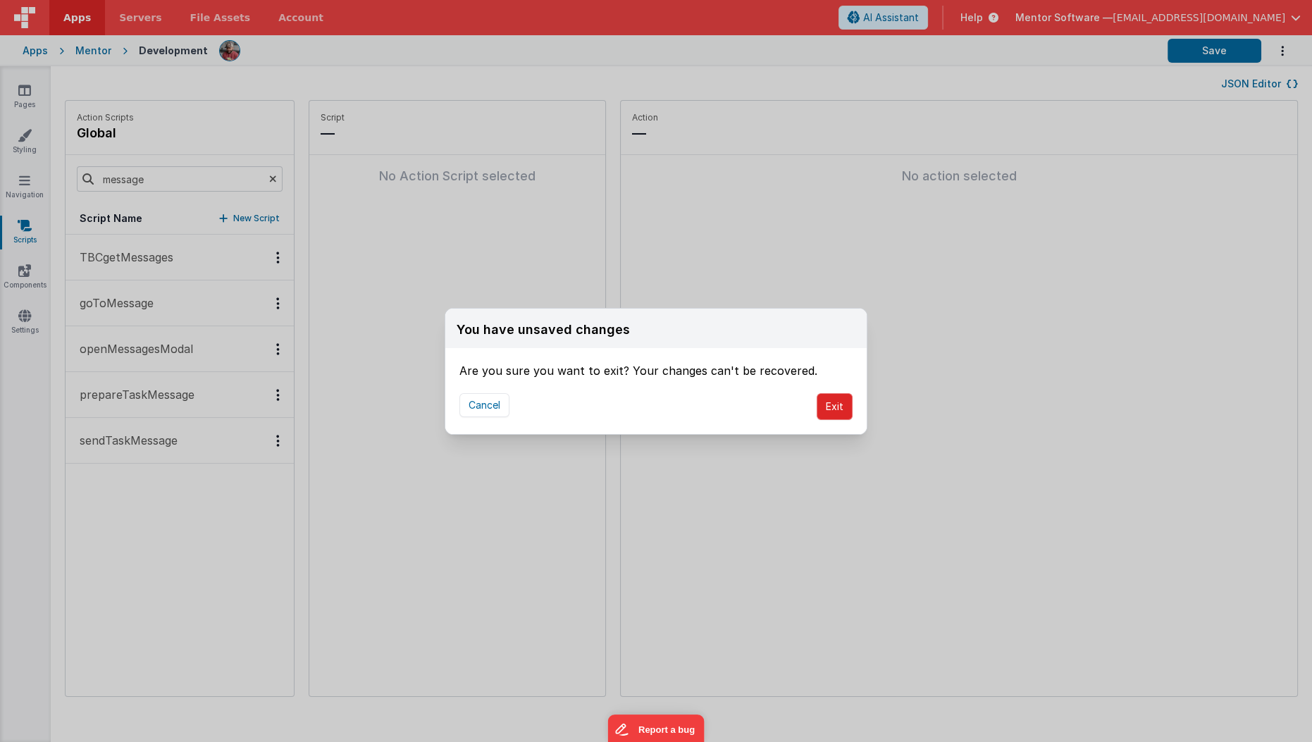
click at [831, 414] on button "Exit" at bounding box center [835, 406] width 36 height 27
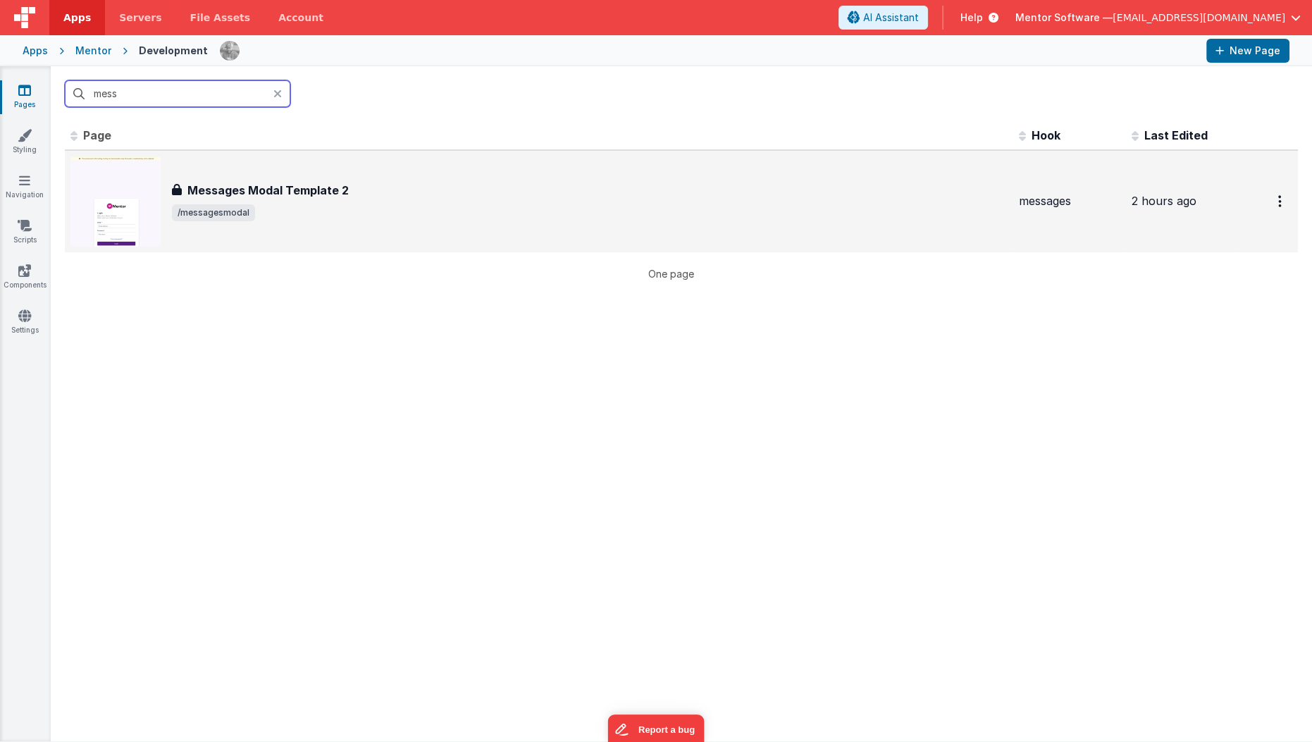
type input "mess"
click at [383, 218] on span "/messagesmodal" at bounding box center [590, 212] width 836 height 17
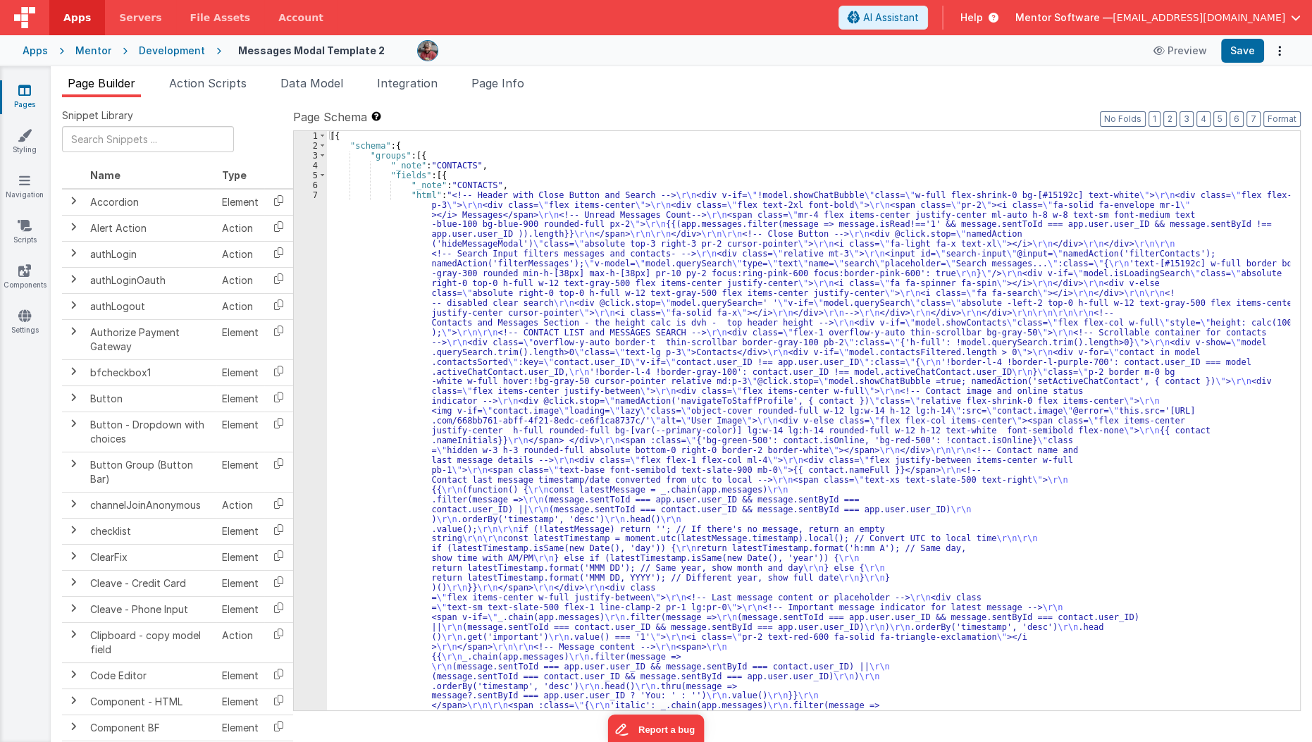
scroll to position [9, 0]
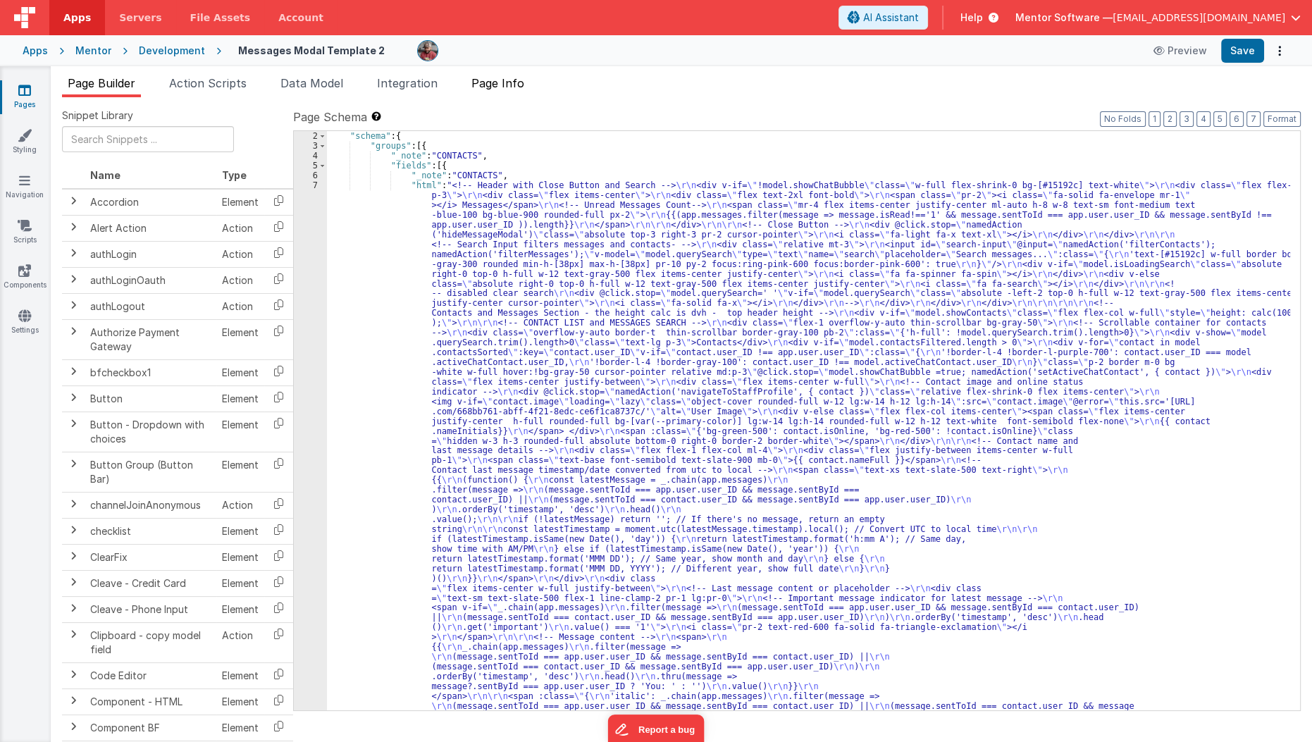
click at [503, 80] on span "Page Info" at bounding box center [497, 83] width 53 height 14
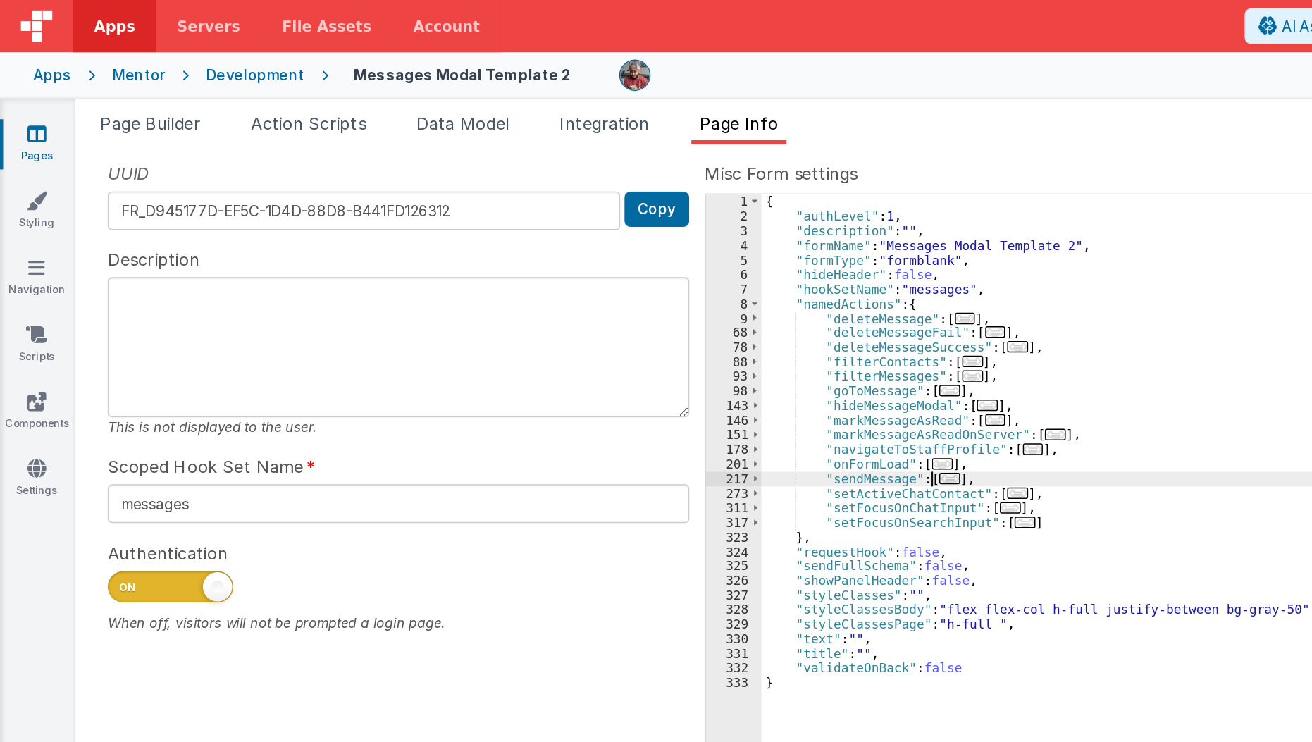
click at [438, 230] on div "UUID FR_D945177D-EF5C-1D4D-88D8-B441FD126312 Copy Description This is not displ…" at bounding box center [681, 409] width 1239 height 601
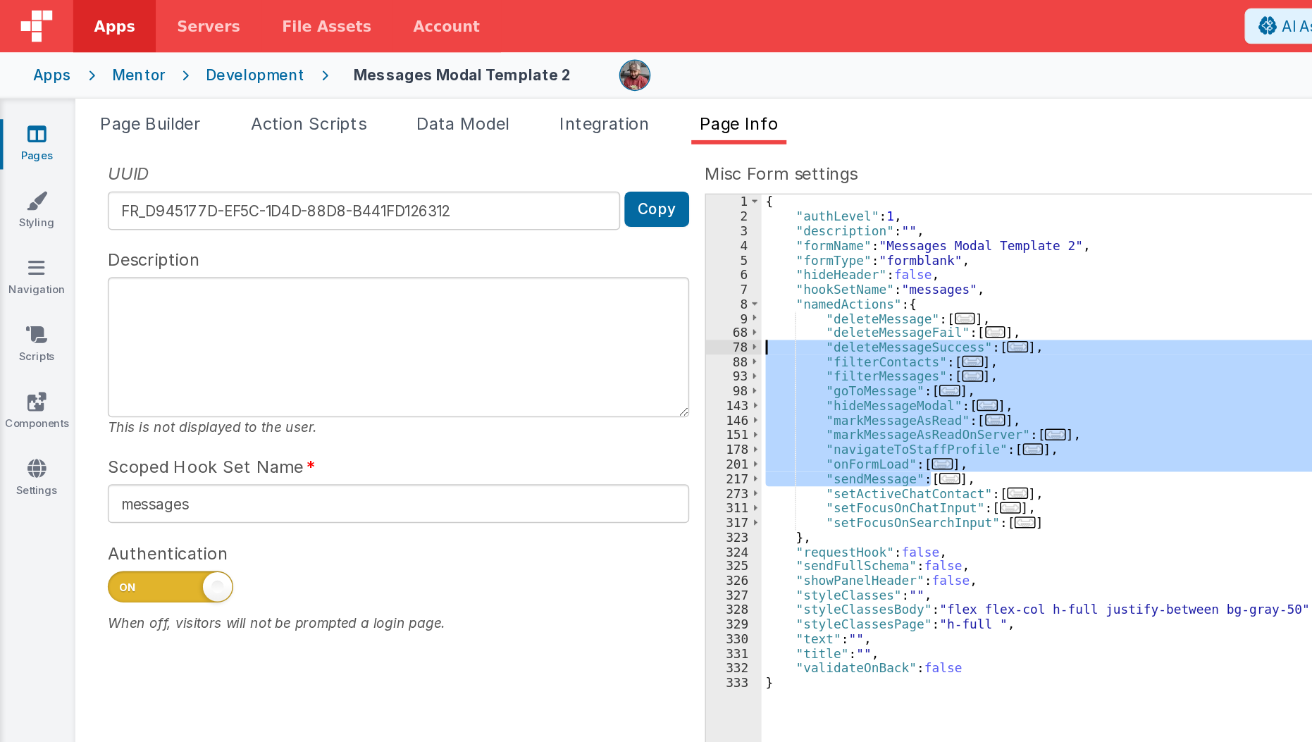
click at [638, 318] on div "{ "authLevel" : 1 , "description" : "" , "formName" : "Messages Modal Template …" at bounding box center [906, 420] width 787 height 579
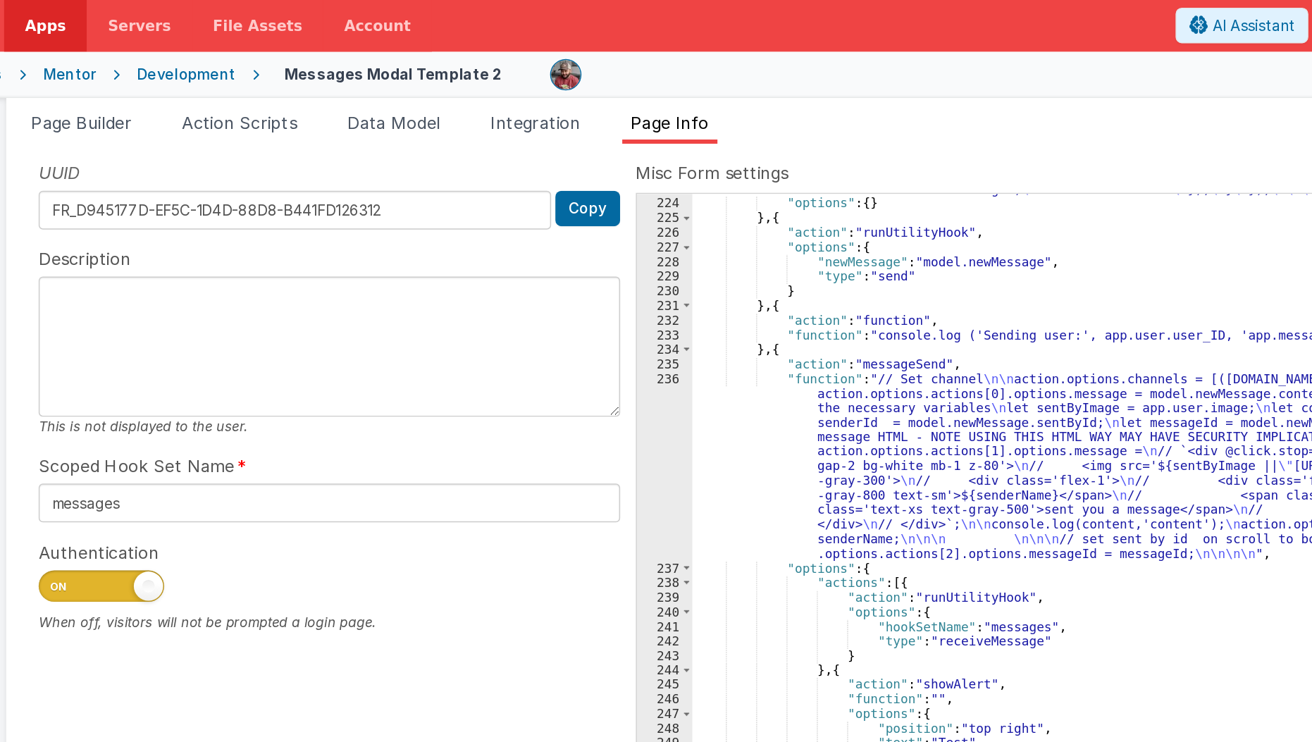
scroll to position [334, 0]
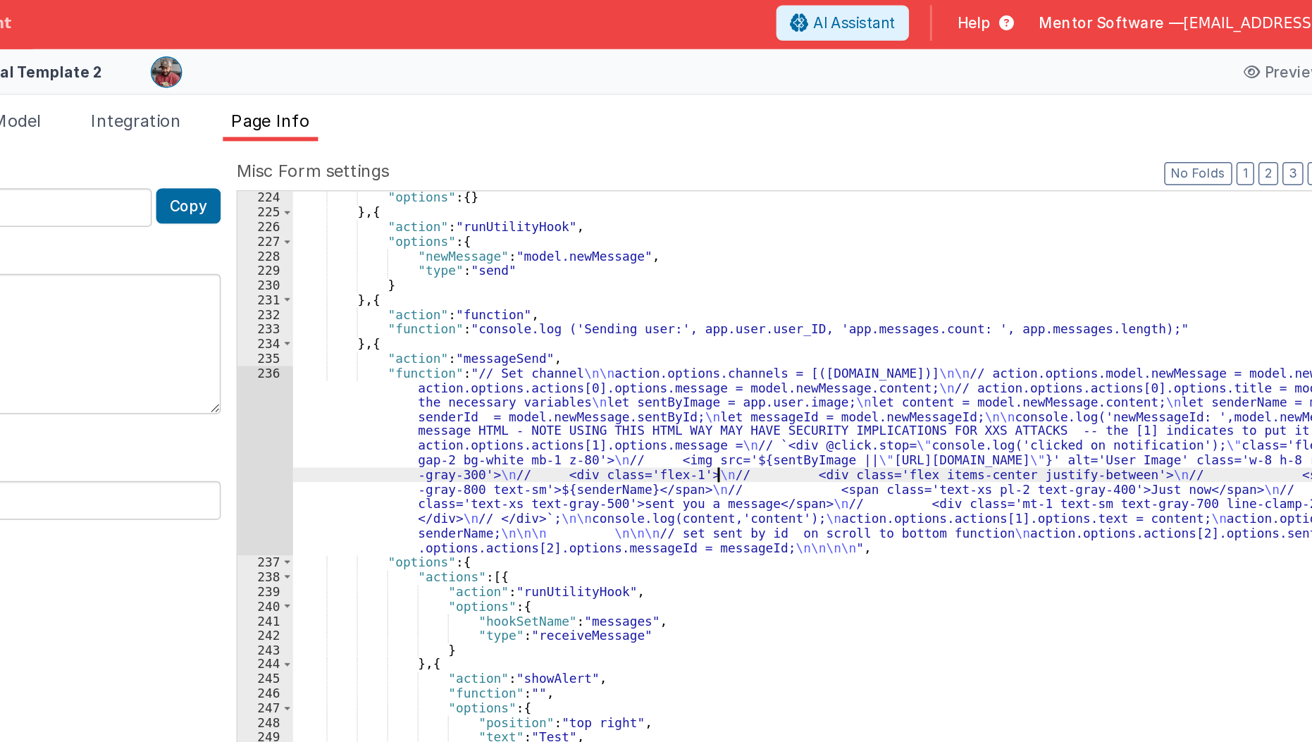
click at [798, 321] on div ""options" : { } } , { "action" : "runUtilityHook" , "options" : { "newMessage" …" at bounding box center [902, 429] width 778 height 599
click at [493, 331] on div "236" at bounding box center [494, 313] width 37 height 128
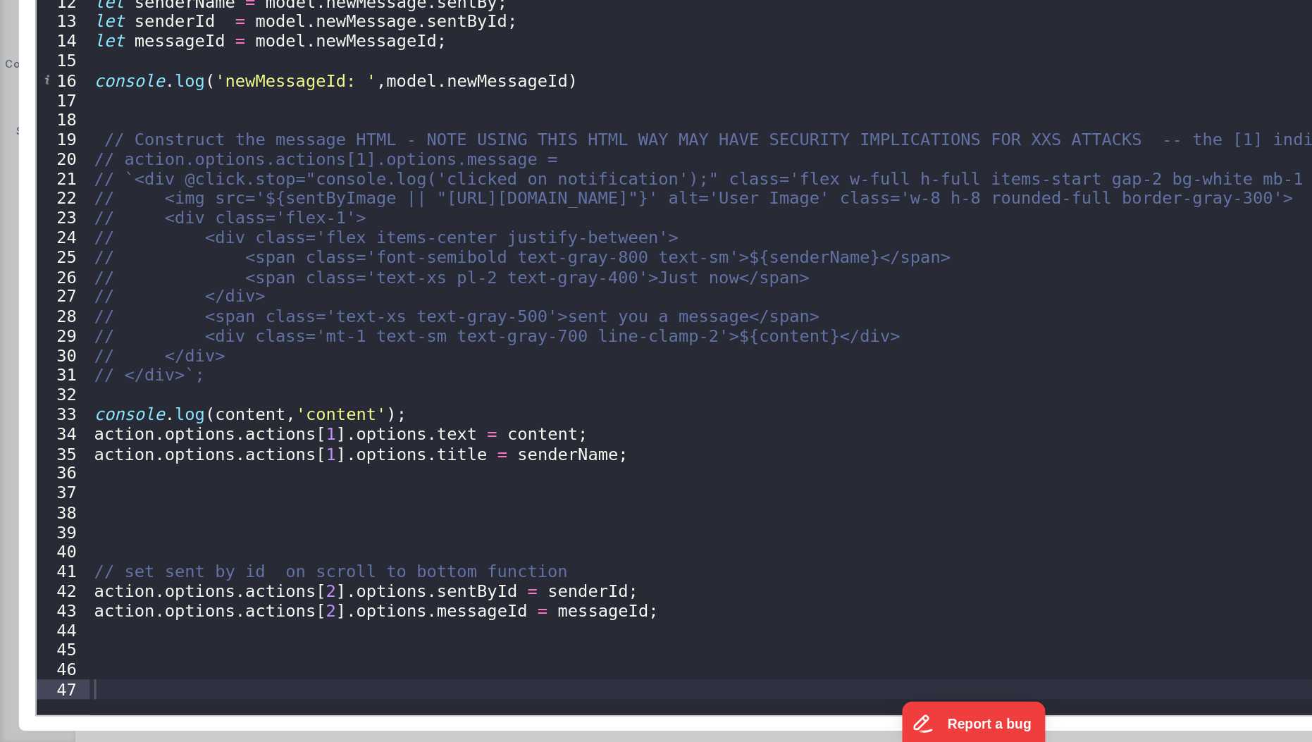
scroll to position [0, 0]
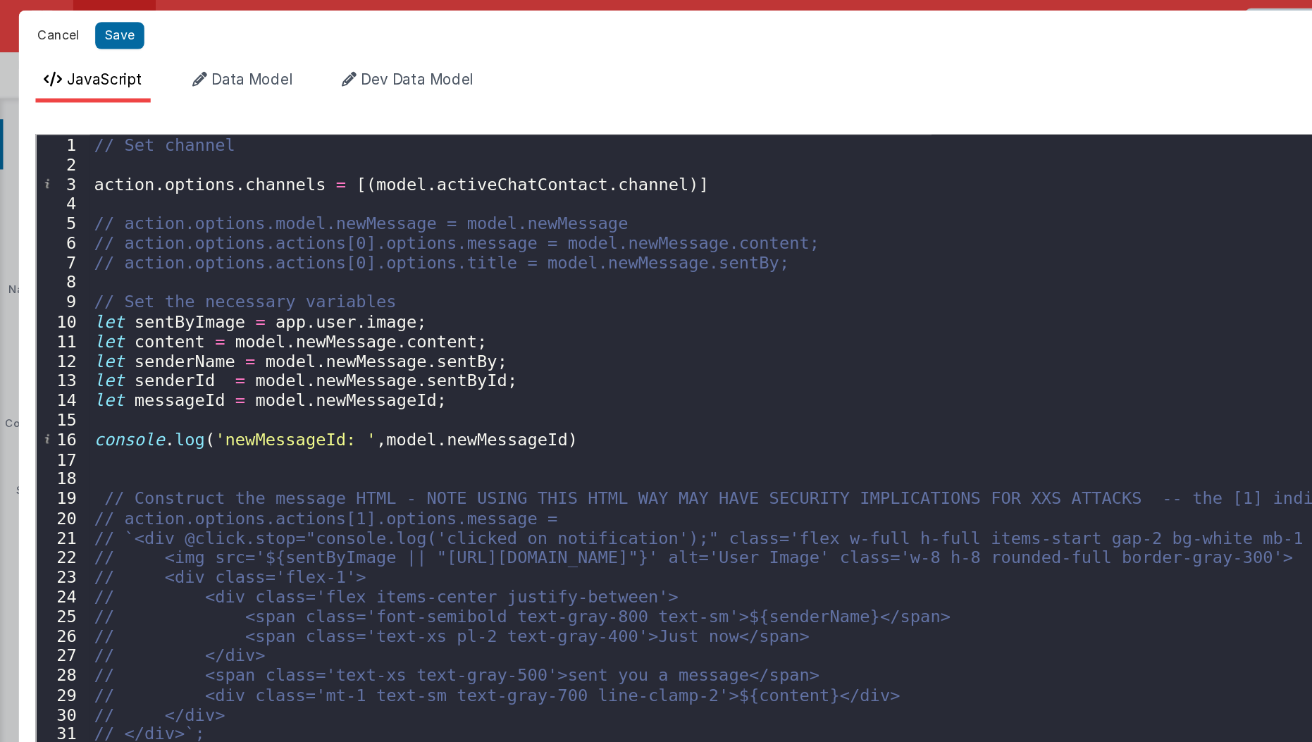
click at [43, 24] on button "Cancel" at bounding box center [39, 24] width 42 height 20
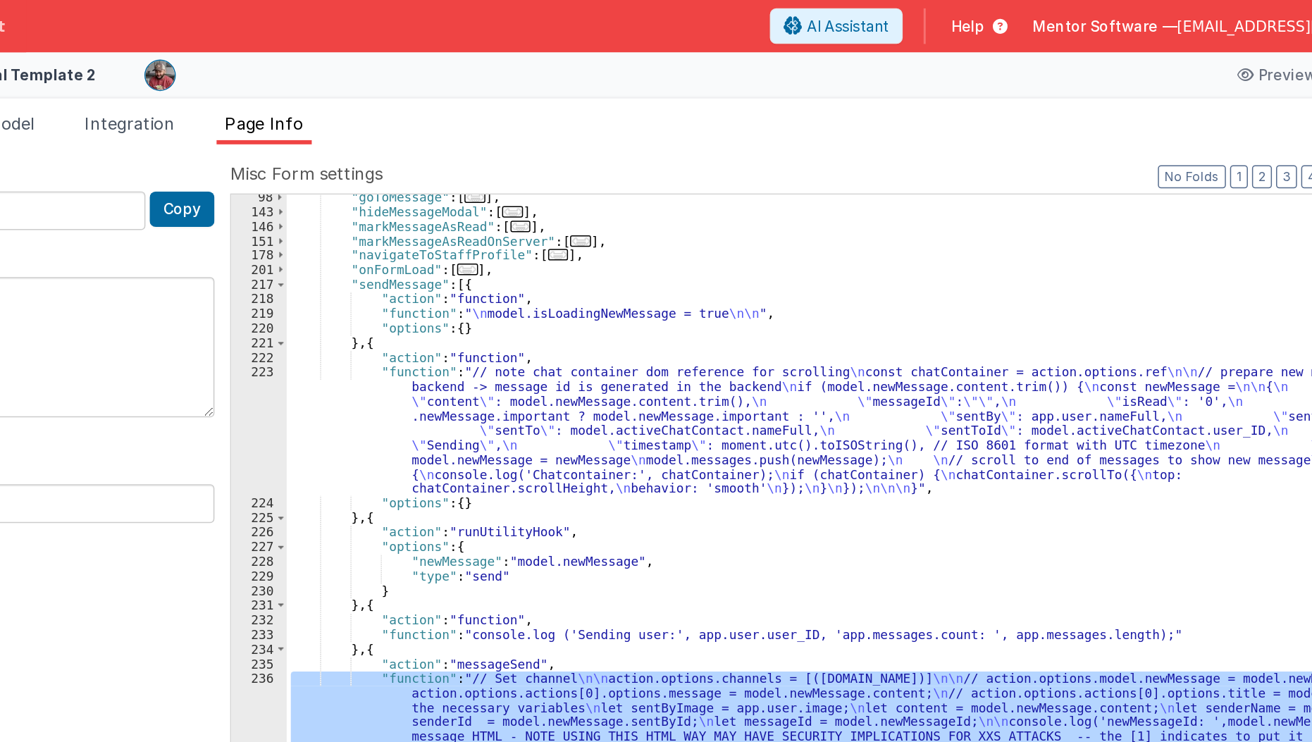
scroll to position [130, 0]
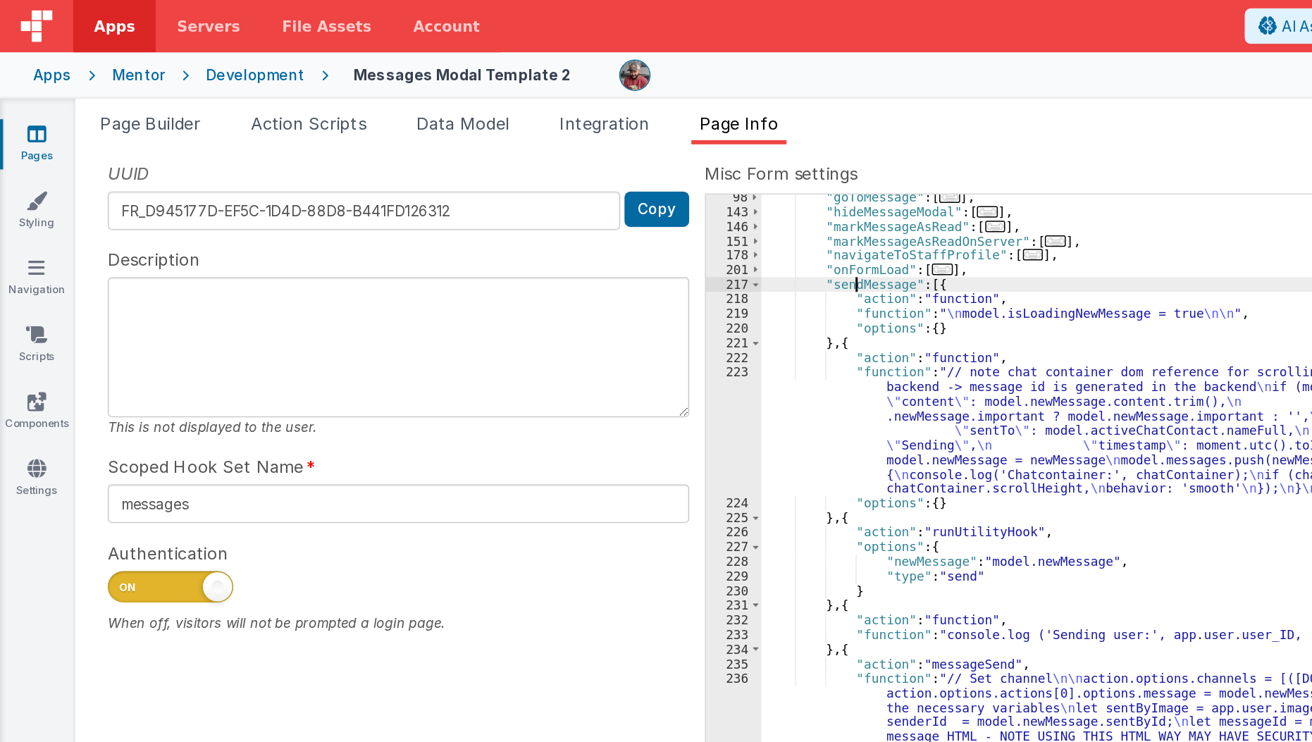
click at [256, 192] on div "UUID FR_D945177D-EF5C-1D4D-88D8-B441FD126312 Copy Description This is not displ…" at bounding box center [681, 409] width 1239 height 601
click at [576, 194] on div ""goToMessage" : [ ... ] , "hideMessageModal" : [ ... ] , "markMessageAsRead" : …" at bounding box center [901, 420] width 777 height 579
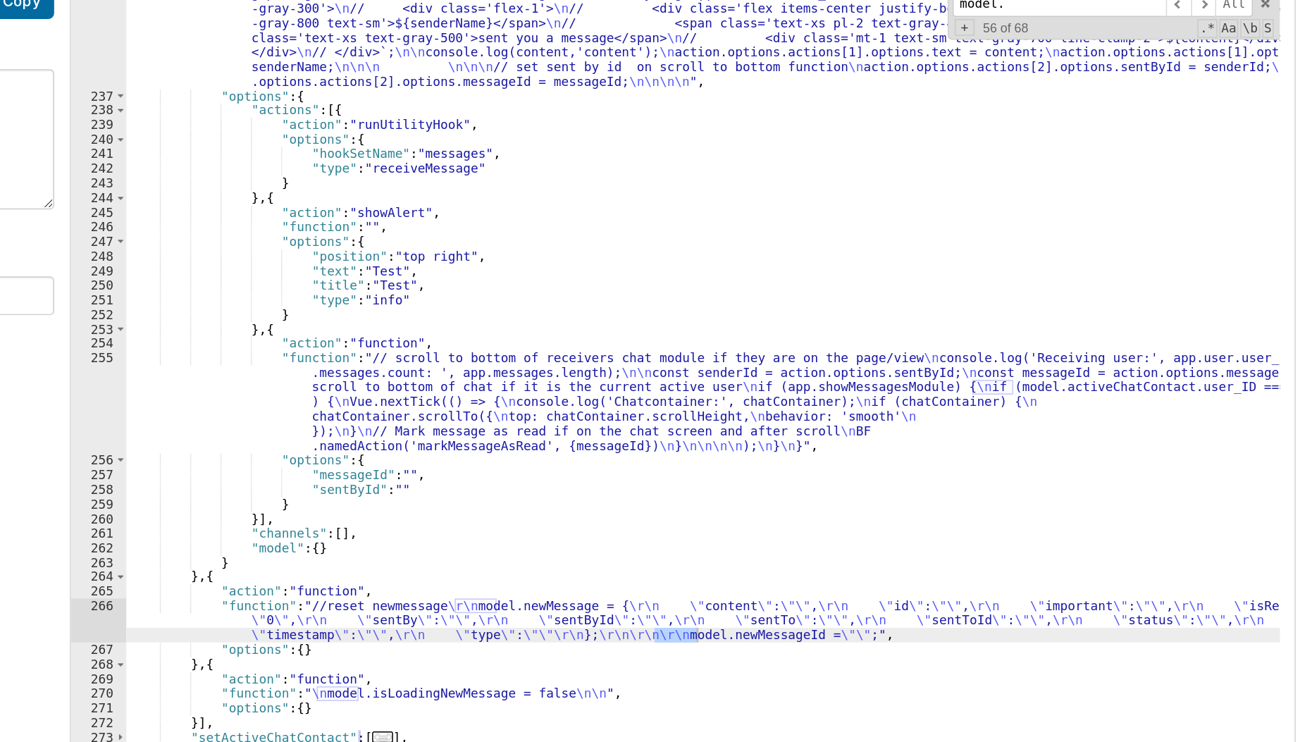
scroll to position [0, 0]
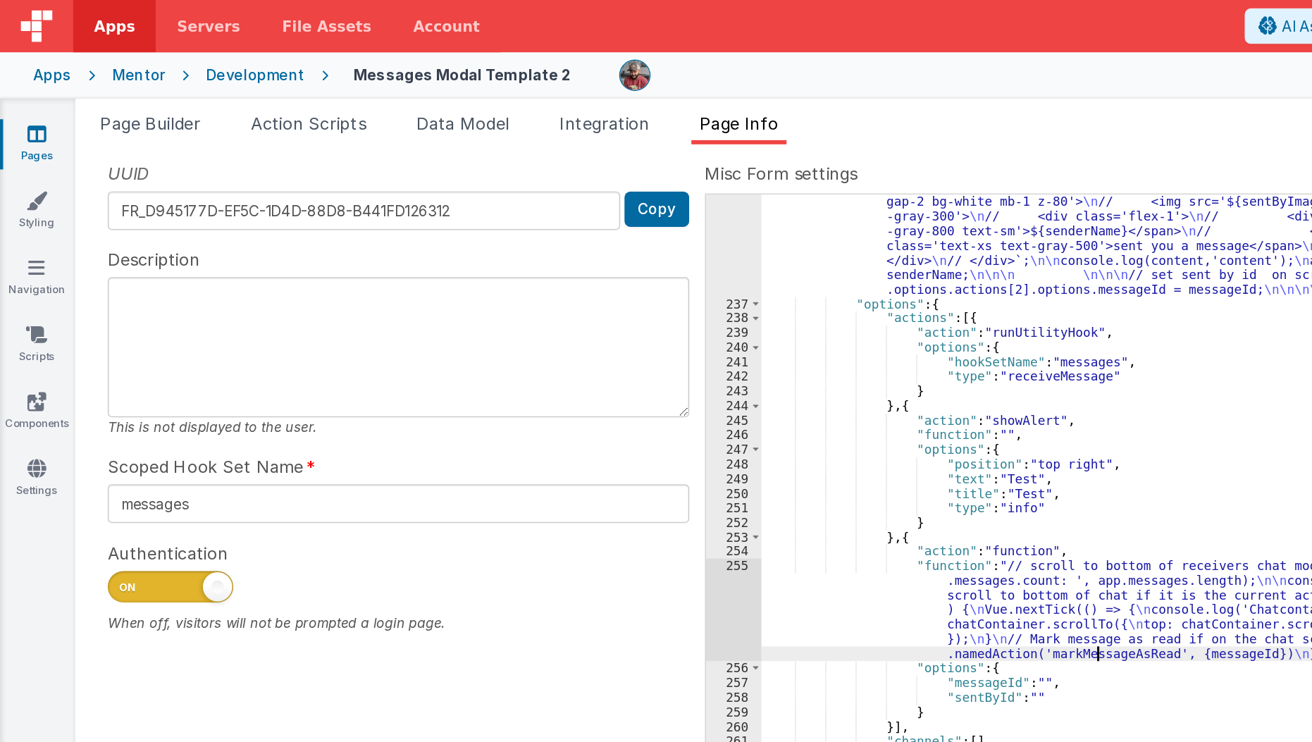
click at [311, 303] on div "UUID FR_D945177D-EF5C-1D4D-88D8-B441FD126312 Copy Description This is not displ…" at bounding box center [681, 409] width 1239 height 601
click at [311, 303] on div "UUID FR_D945177D-EF5C-1D4D-88D8-B441FD126312 Copy Description This is not displ…" at bounding box center [268, 409] width 413 height 601
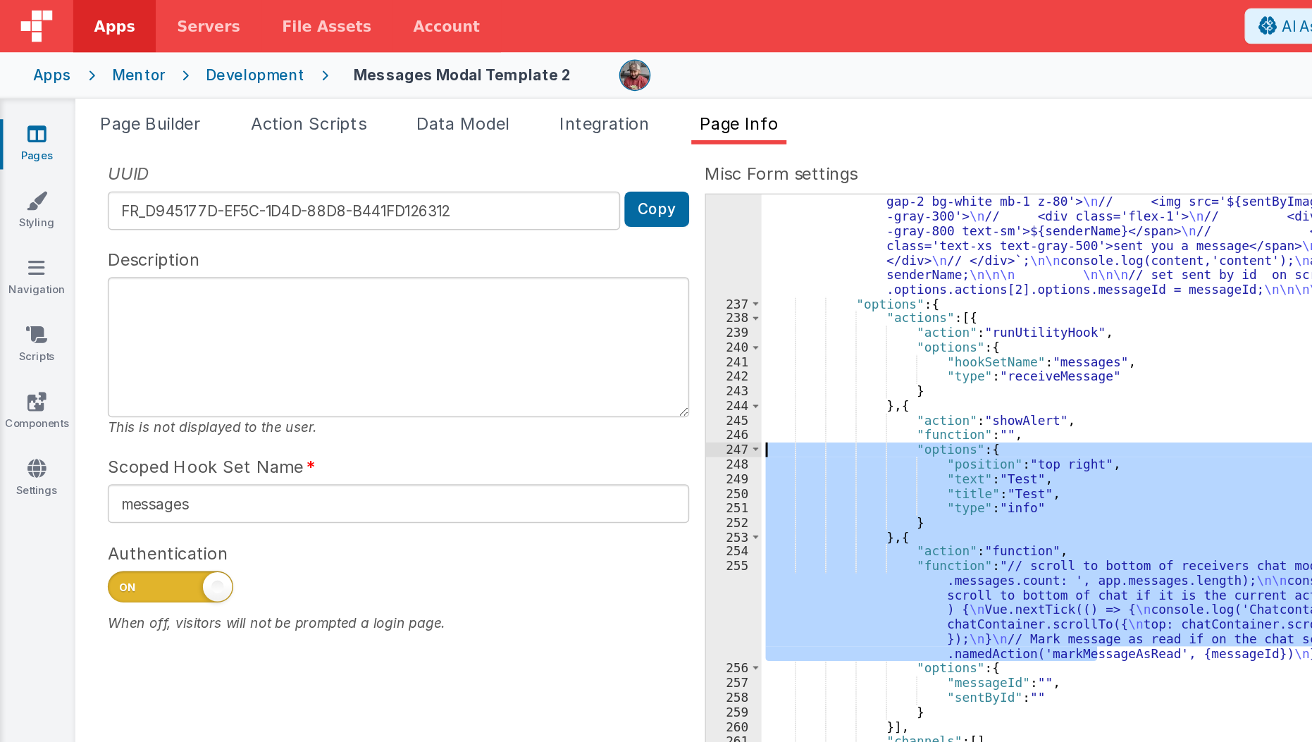
click at [652, 392] on div ""function" : "// Set channel \n\n action.options.channels = [([DOMAIN_NAME])] \…" at bounding box center [901, 420] width 777 height 579
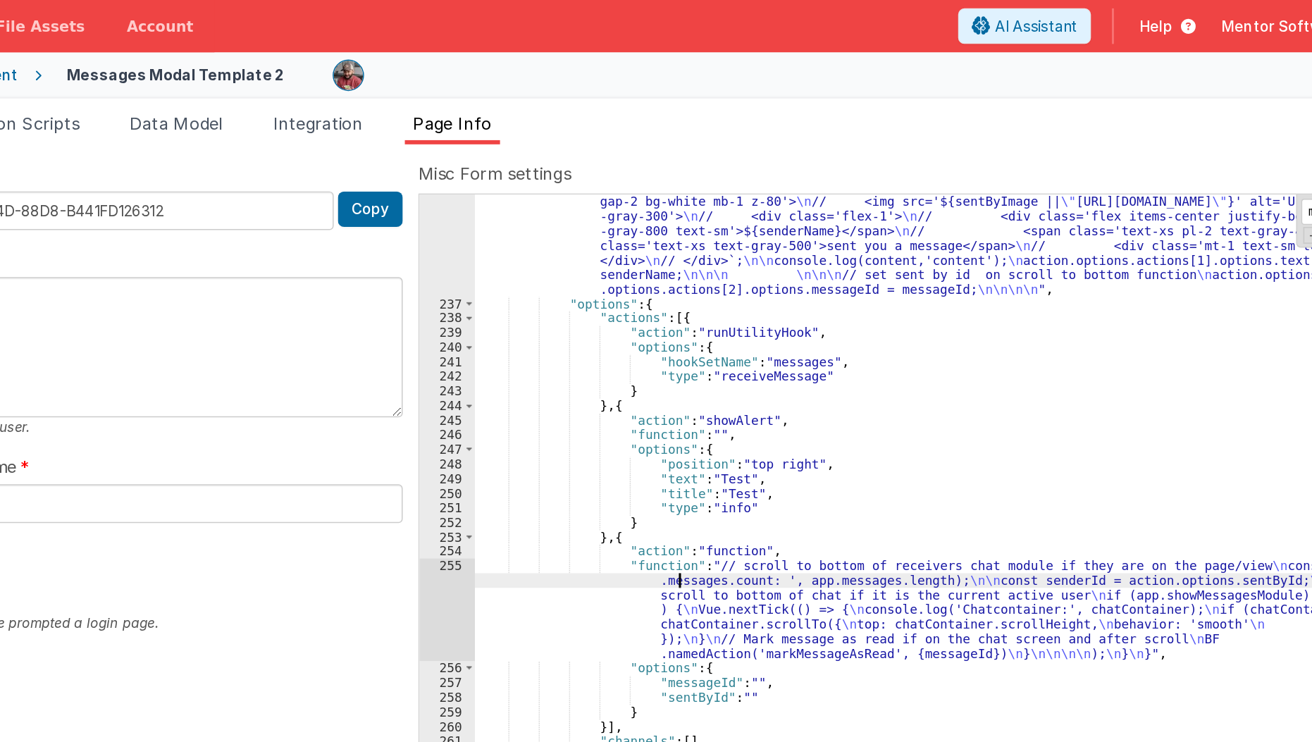
click at [720, 440] on div ""function" : "// Set channel \n\n action.options.channels = [([DOMAIN_NAME])] \…" at bounding box center [902, 430] width 778 height 717
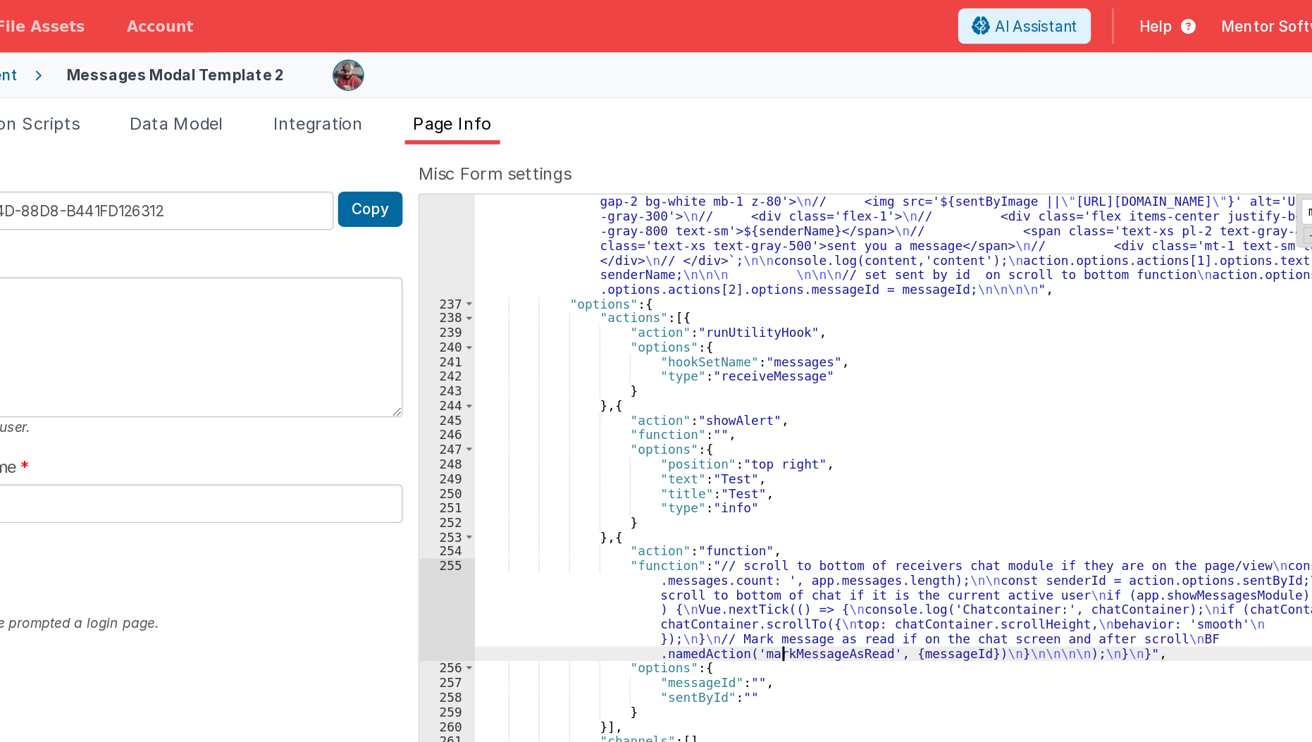
click at [720, 440] on div ""function" : "// Set channel \n\n action.options.channels = [([DOMAIN_NAME])] \…" at bounding box center [902, 430] width 778 height 717
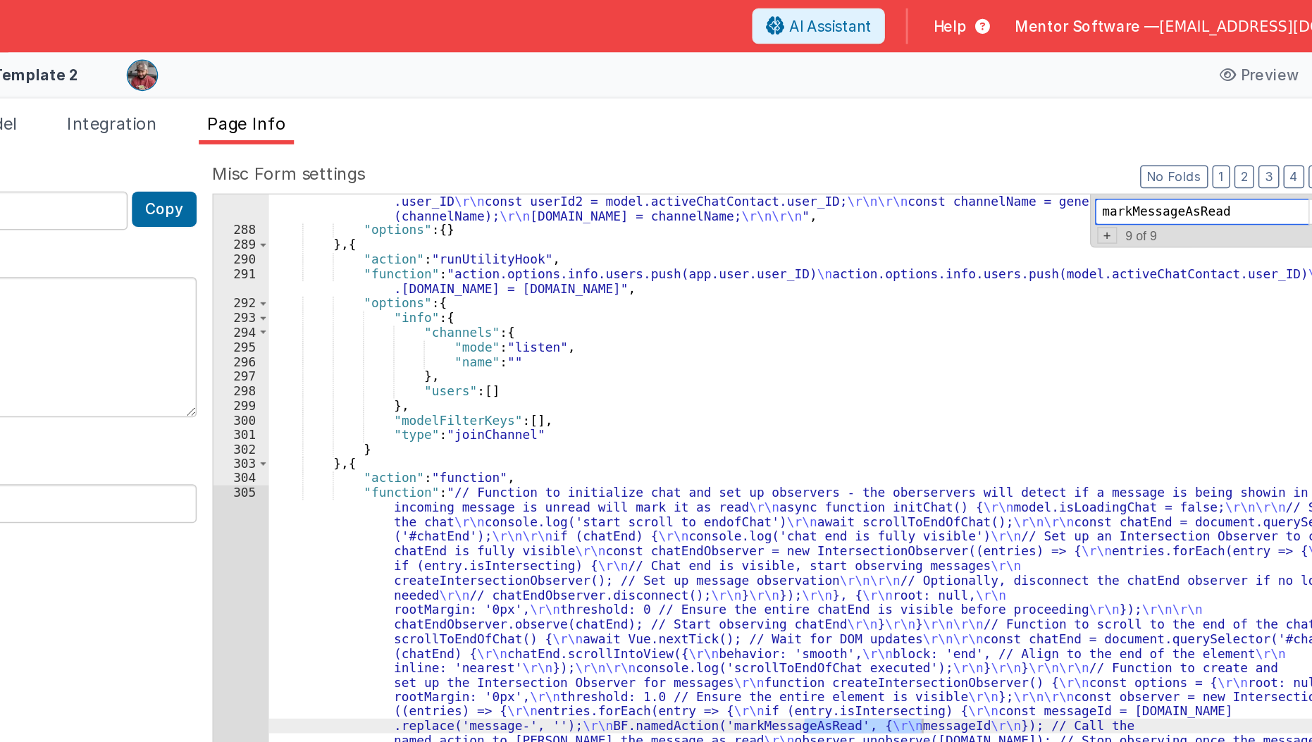
scroll to position [349, 0]
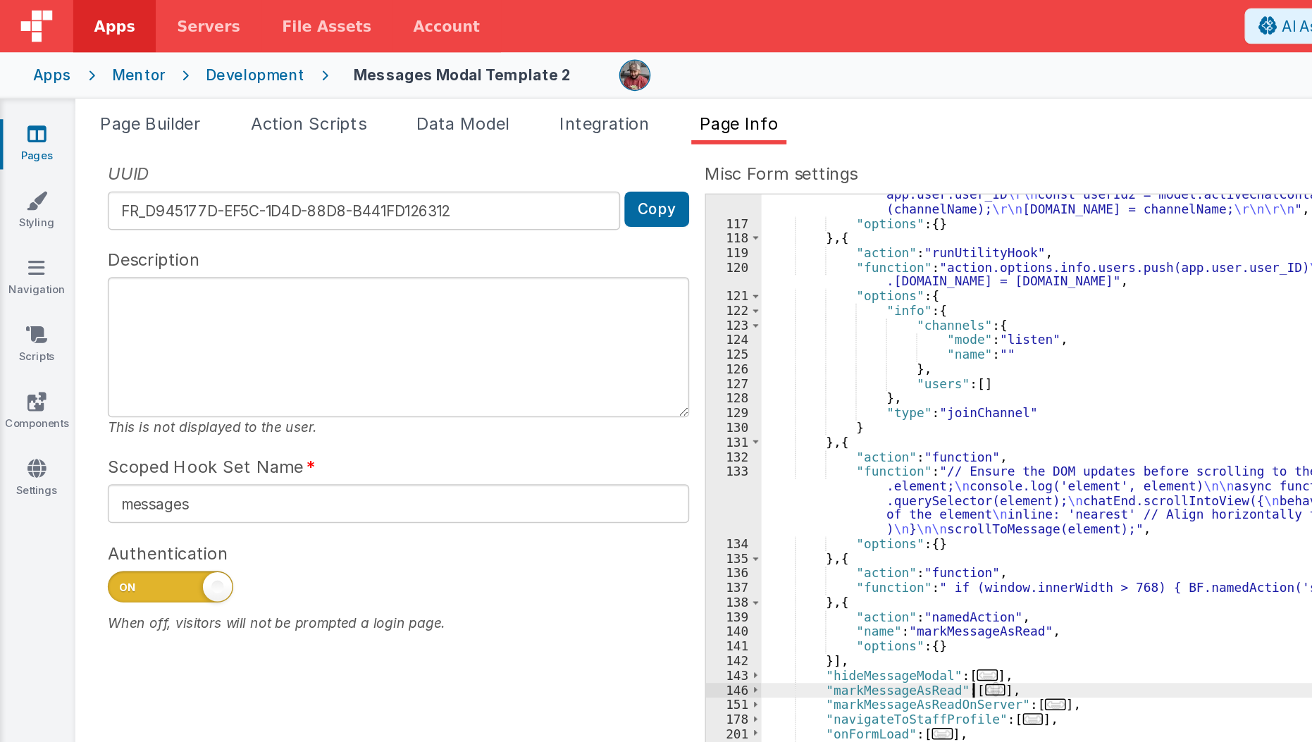
click at [331, 463] on div "UUID FR_D945177D-EF5C-1D4D-88D8-B441FD126312 Copy Description This is not displ…" at bounding box center [681, 409] width 1239 height 601
click at [665, 462] on div ""function" : "// Generate an unique channel nanme for conversation with contact…" at bounding box center [901, 420] width 777 height 579
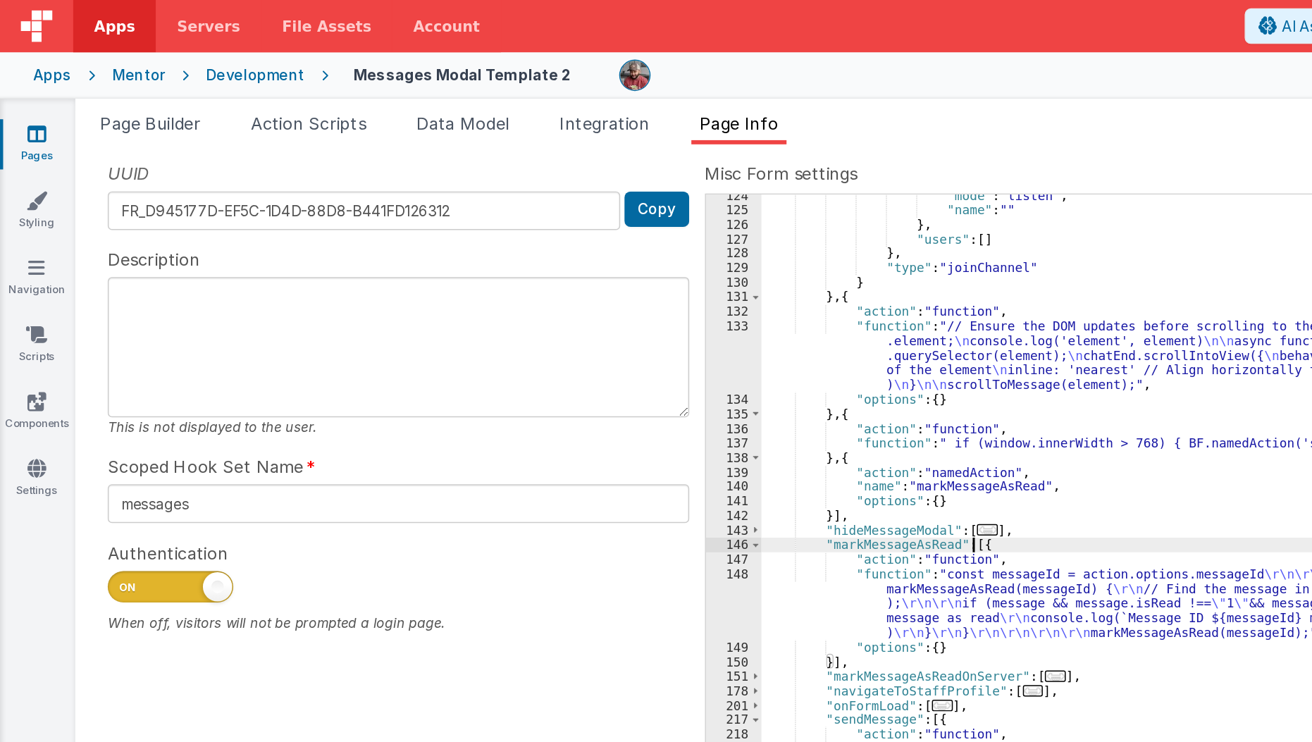
scroll to position [464, 0]
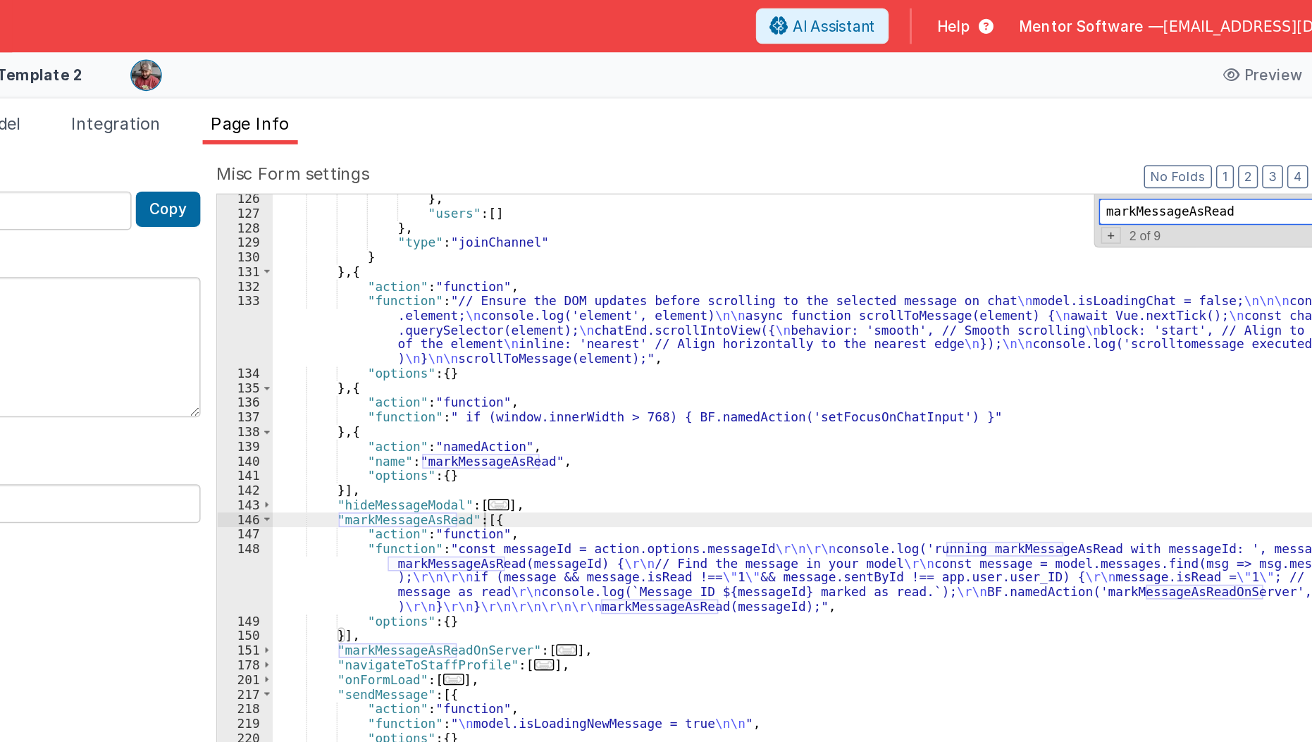
click at [1147, 146] on input "markMessageAsRead" at bounding box center [1142, 143] width 144 height 18
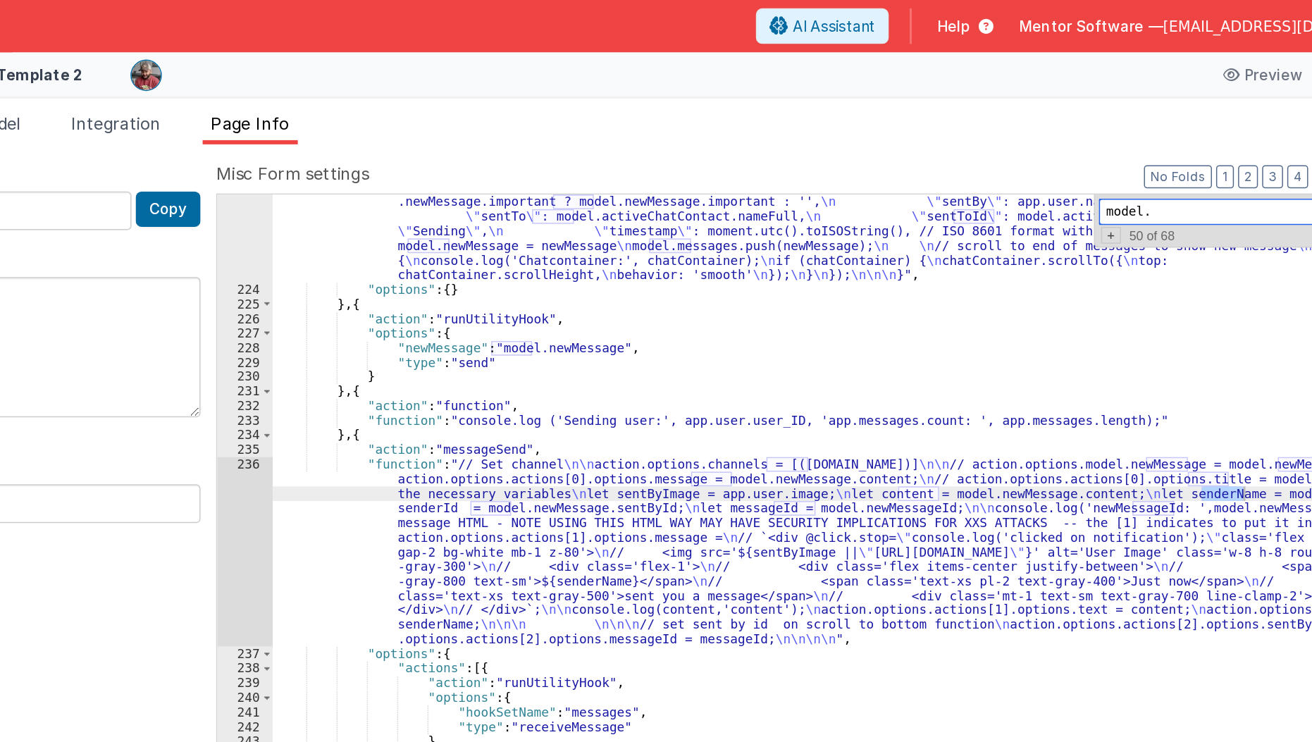
scroll to position [1041, 0]
type input "model."
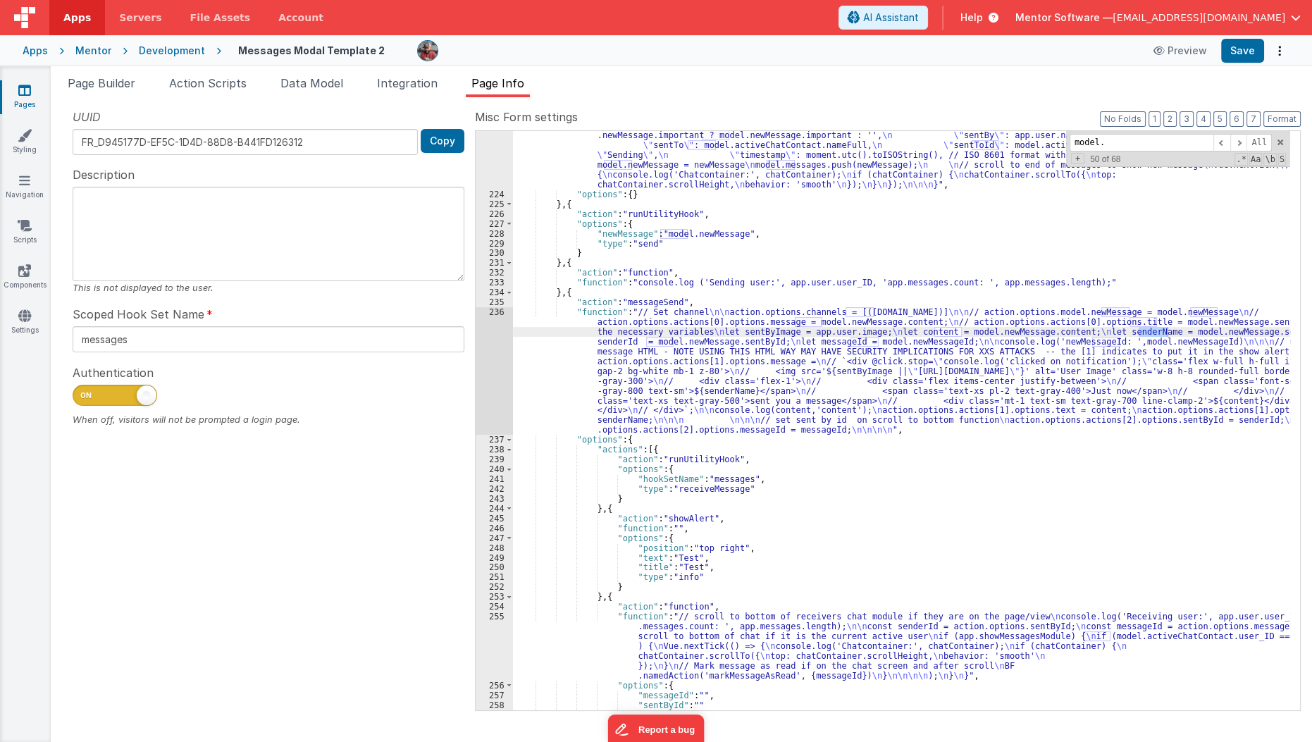
click at [21, 94] on icon at bounding box center [24, 90] width 13 height 14
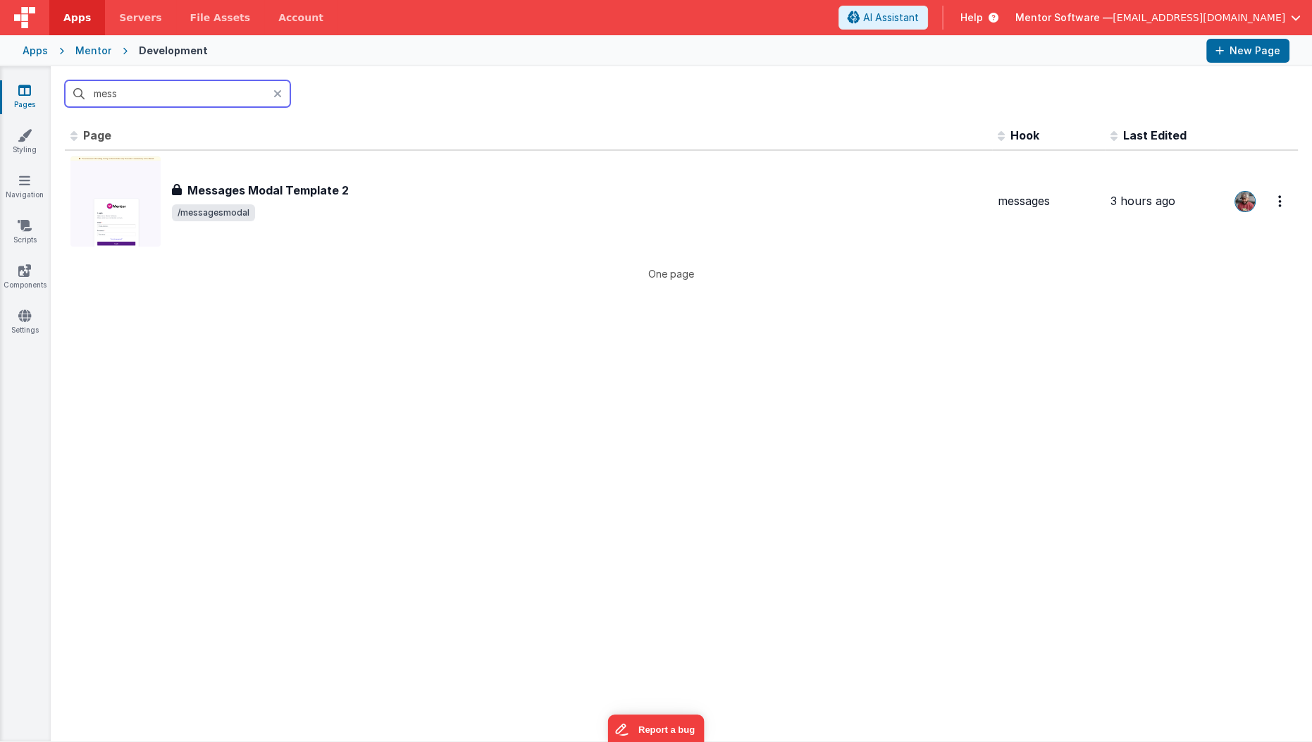
click at [152, 87] on input "mess" at bounding box center [177, 93] width 225 height 27
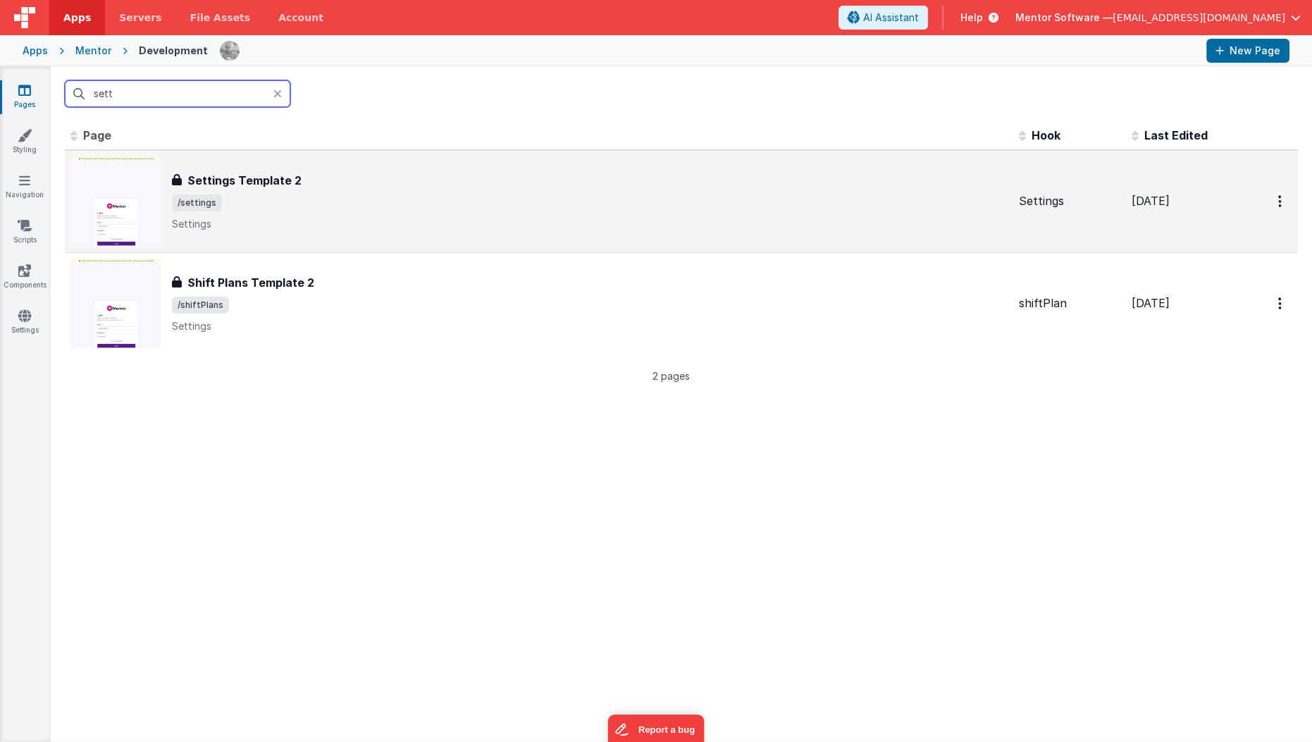
type input "sett"
click at [218, 212] on div "Settings Template 2 Settings Template 2 /settings Settings" at bounding box center [590, 201] width 836 height 59
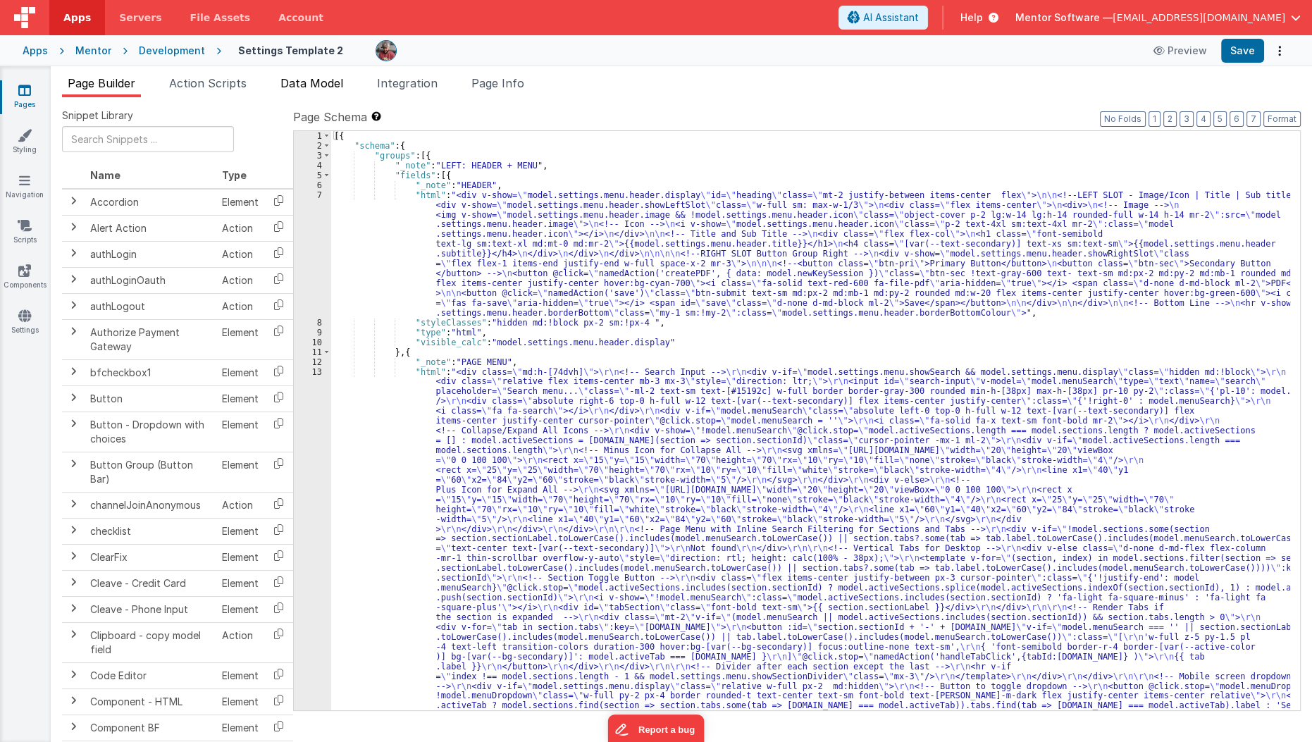
click at [316, 89] on li "Data Model" at bounding box center [312, 86] width 74 height 23
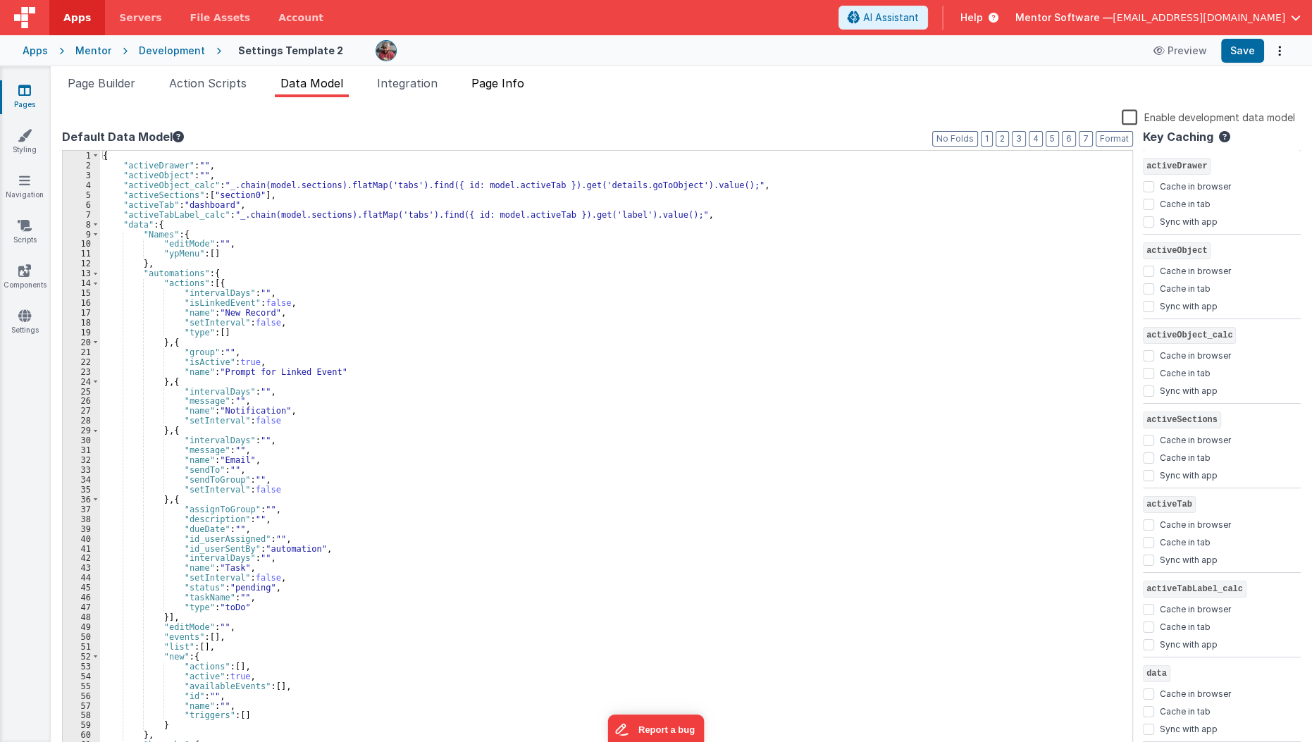
click at [492, 82] on span "Page Info" at bounding box center [497, 83] width 53 height 14
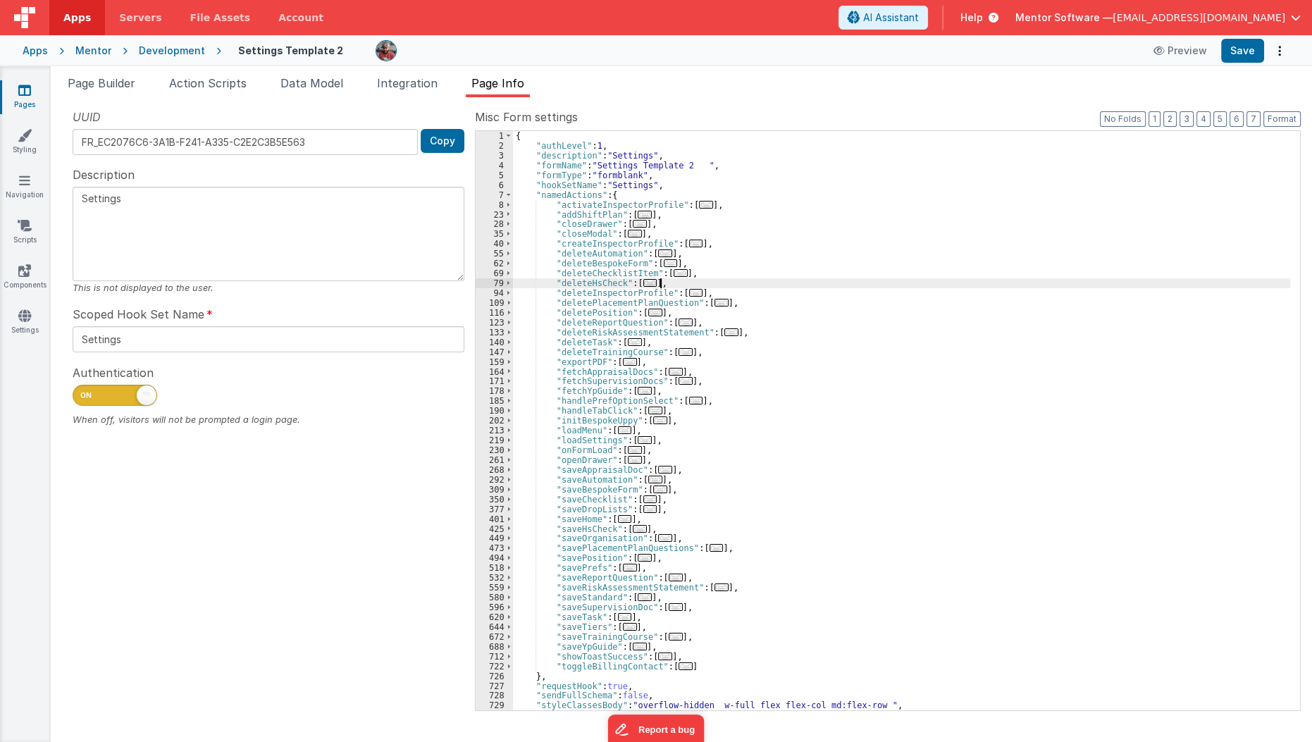
click at [811, 286] on div "{ "authLevel" : 1 , "description" : "Settings" , "formName" : "Settings Templat…" at bounding box center [902, 430] width 778 height 599
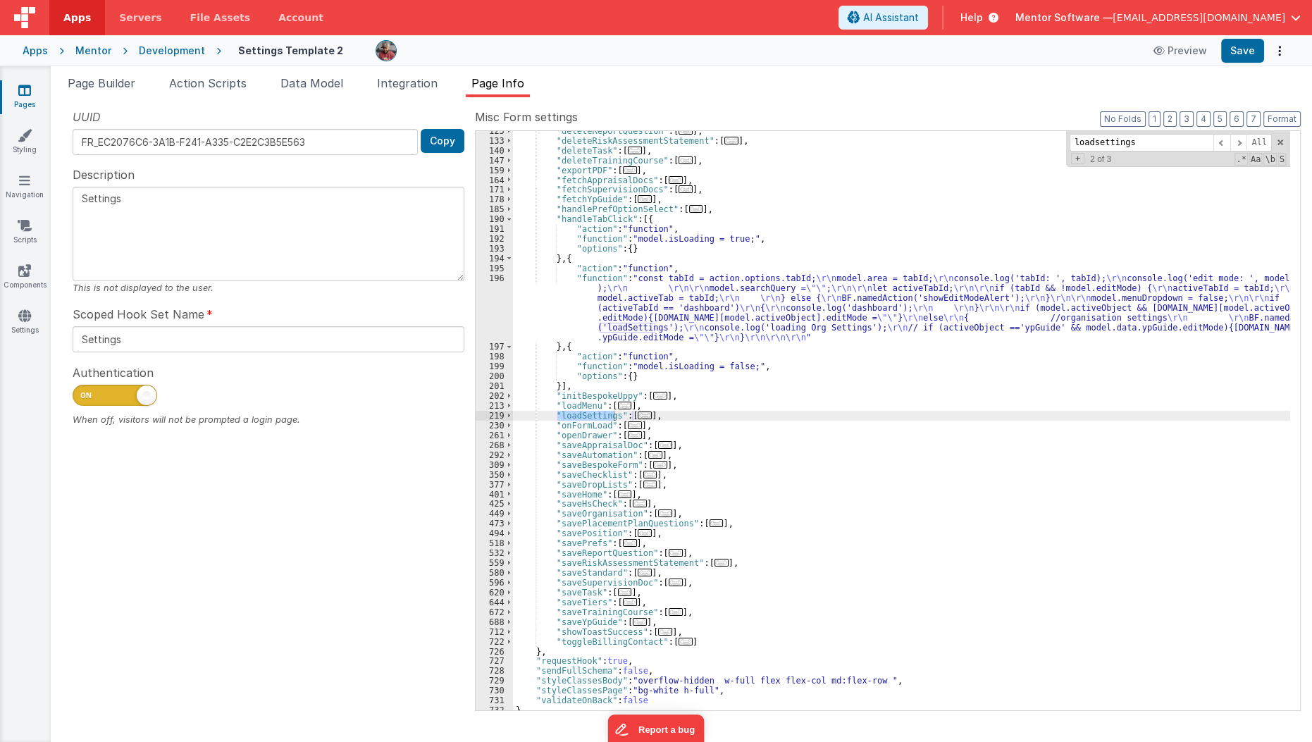
scroll to position [388, 0]
type input "loadsettings"
click at [638, 412] on span "..." at bounding box center [645, 415] width 14 height 8
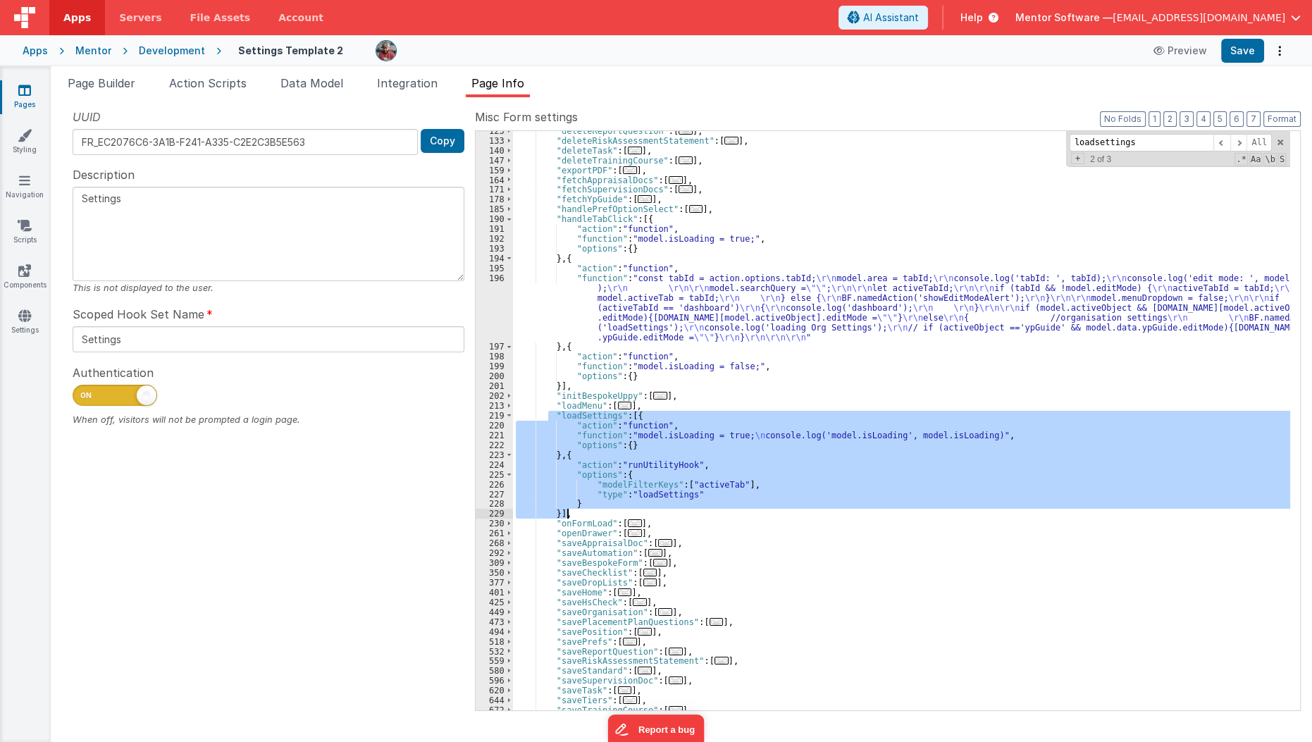
drag, startPoint x: 550, startPoint y: 414, endPoint x: 563, endPoint y: 514, distance: 100.9
click at [563, 514] on div ""deleteReportQuestion" : [ ... ] , "deleteRiskAssessmentStatement" : [ ... ] , …" at bounding box center [902, 425] width 778 height 599
click at [118, 91] on li "Page Builder" at bounding box center [101, 86] width 79 height 23
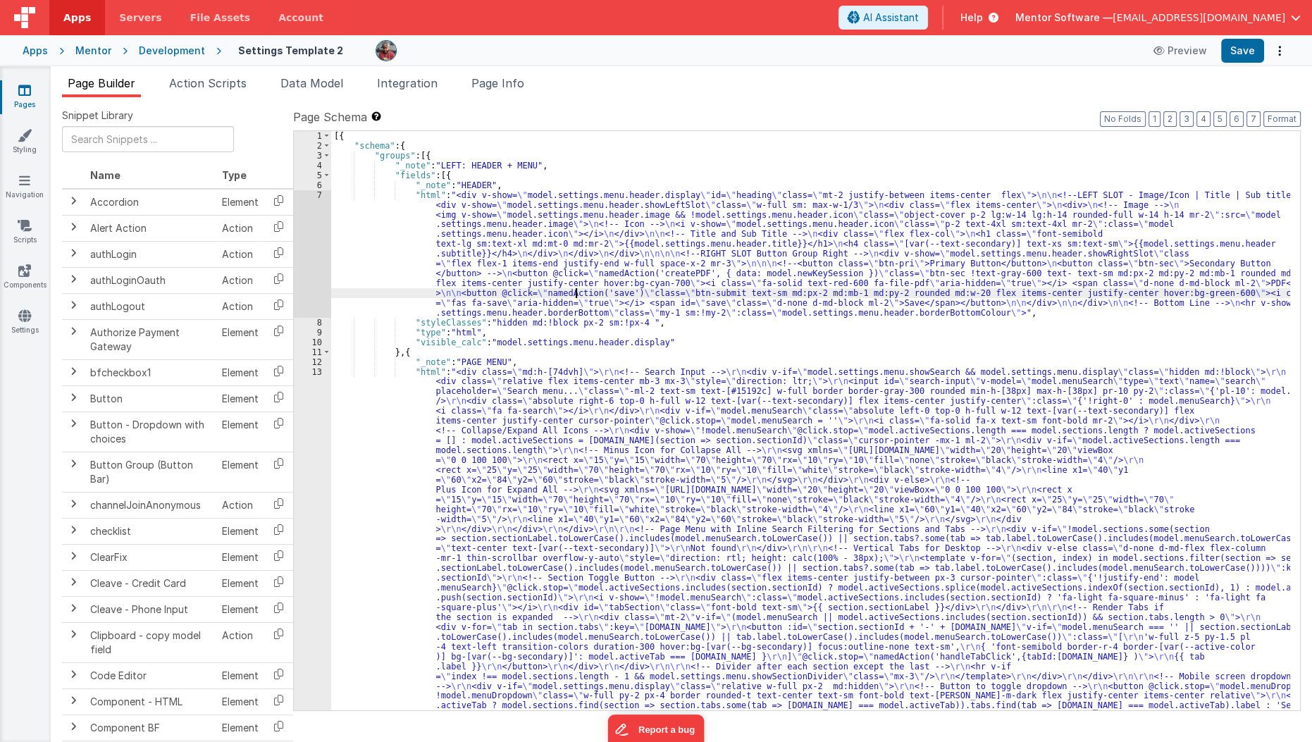
click at [576, 293] on div "[{ "schema" : { "groups" : [{ "_note" : "LEFT: HEADER + MENU" , "fields" : [{ "…" at bounding box center [811, 676] width 960 height 1090
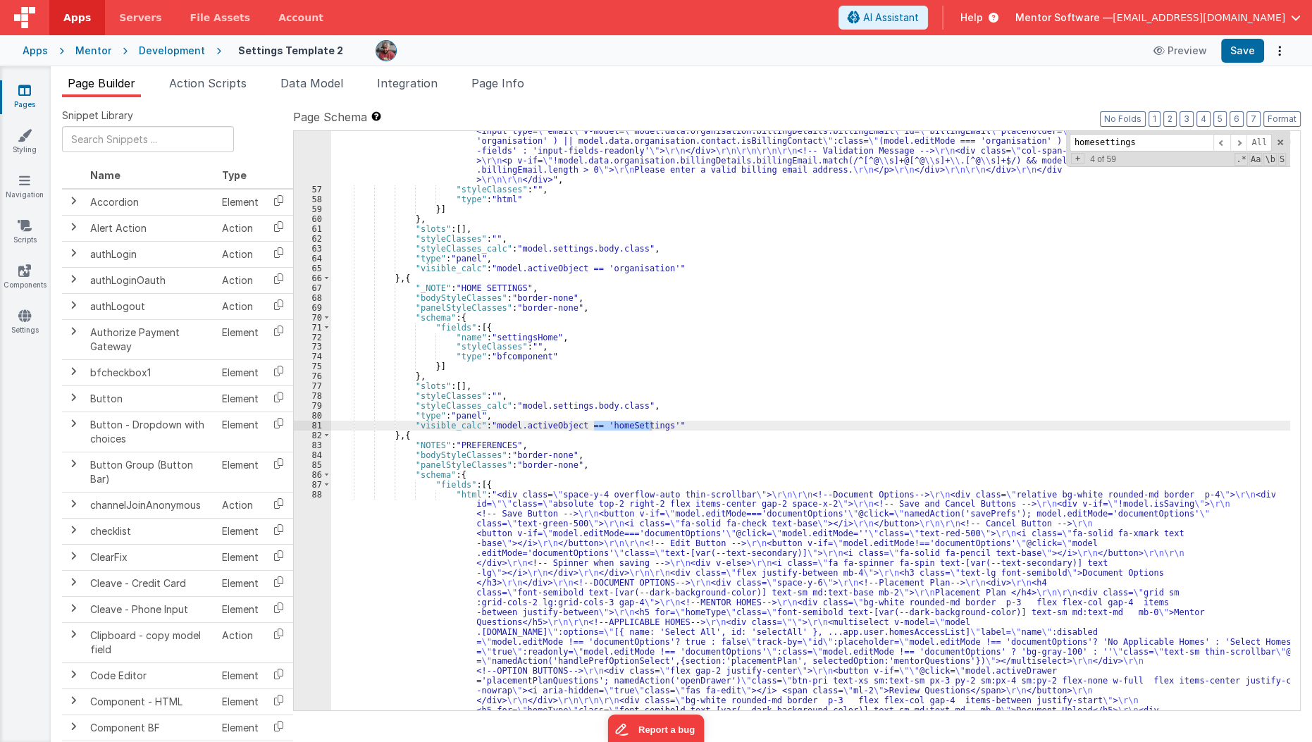
scroll to position [3099, 0]
type input "homesettings"
